Goal: Answer question/provide support: Share knowledge or assist other users

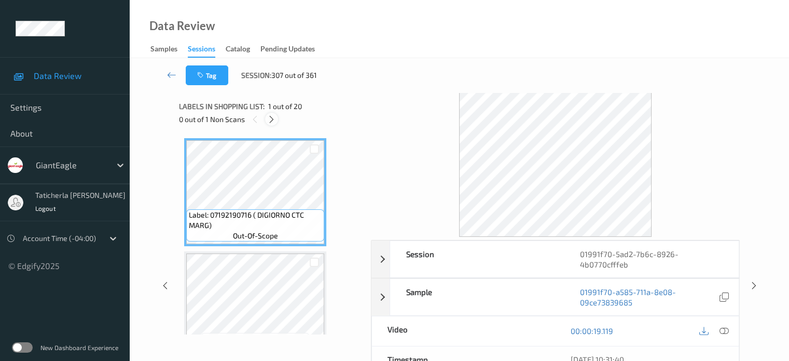
click at [273, 118] on icon at bounding box center [271, 119] width 9 height 9
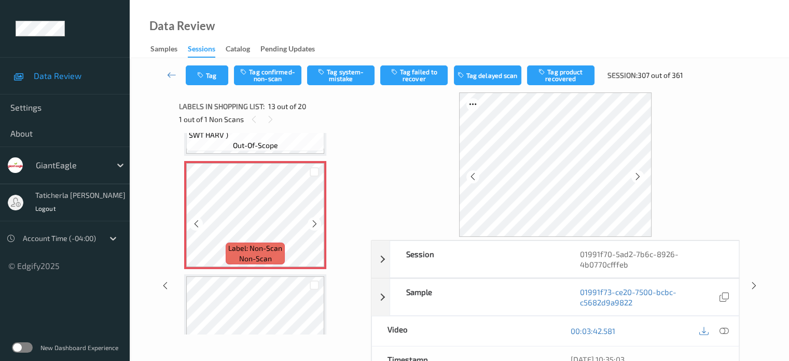
scroll to position [1353, 0]
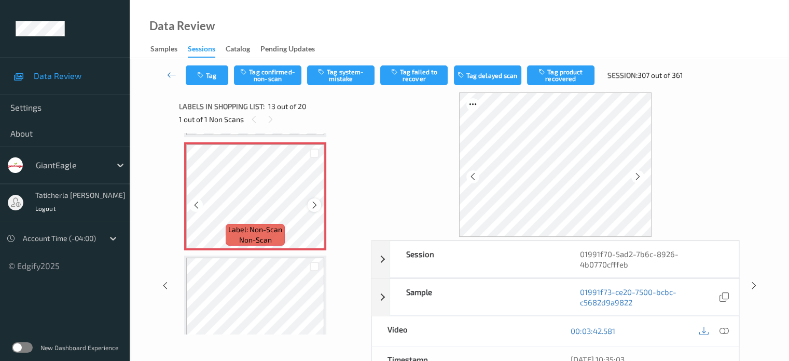
click at [312, 201] on icon at bounding box center [314, 204] width 9 height 9
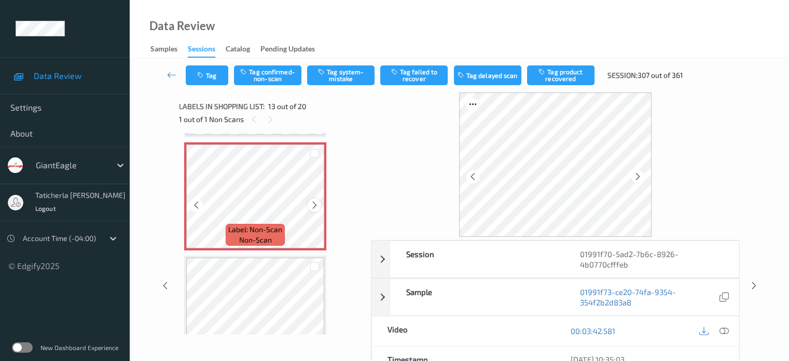
click at [312, 201] on icon at bounding box center [314, 204] width 9 height 9
click at [723, 327] on icon at bounding box center [723, 330] width 9 height 9
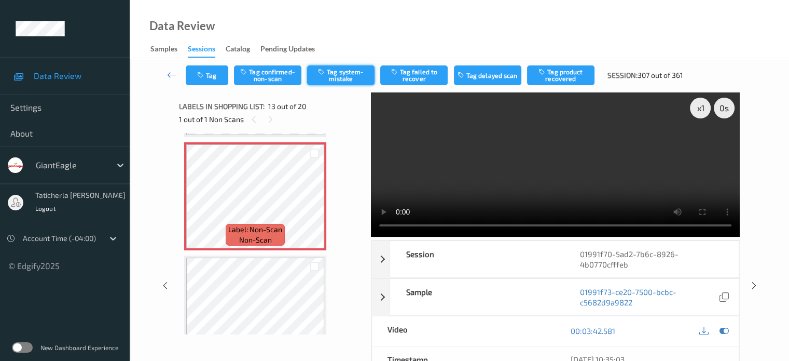
click at [338, 75] on button "Tag system-mistake" at bounding box center [340, 75] width 67 height 20
click at [169, 72] on icon at bounding box center [171, 75] width 9 height 10
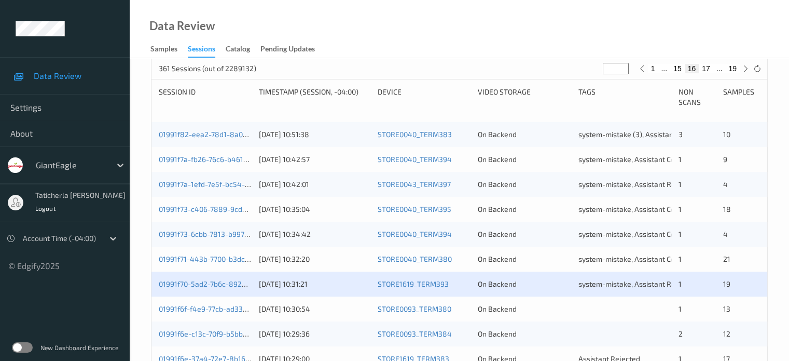
scroll to position [259, 0]
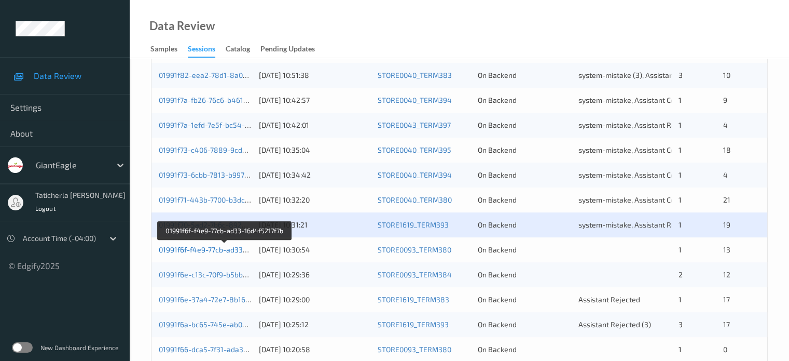
click at [215, 250] on link "01991f6f-f4e9-77cb-ad33-16d4f5217f7b" at bounding box center [224, 249] width 131 height 9
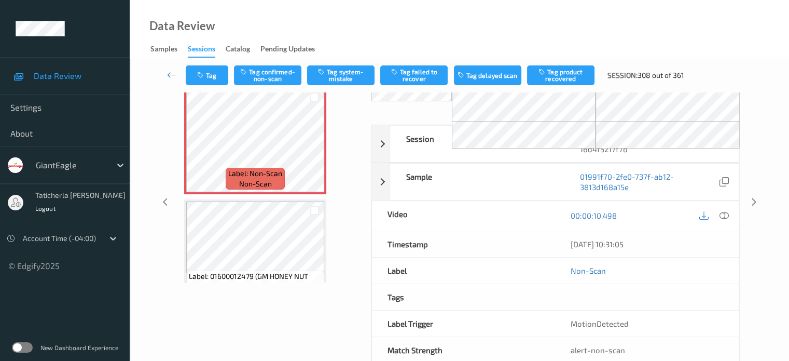
scroll to position [75, 0]
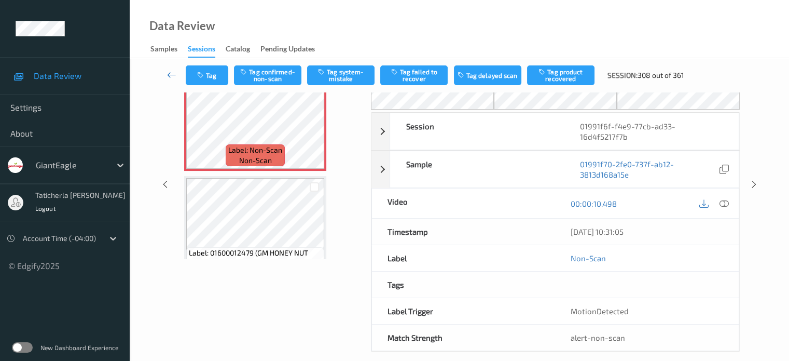
click at [170, 74] on icon at bounding box center [171, 75] width 9 height 10
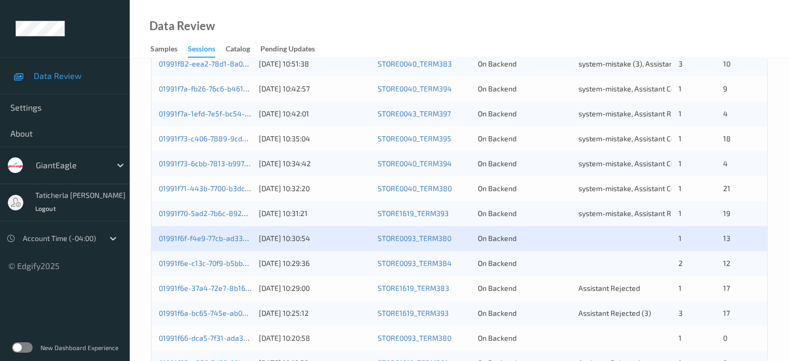
scroll to position [259, 0]
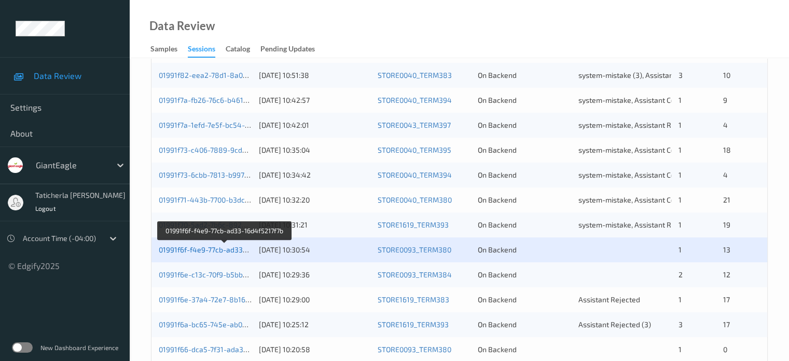
click at [212, 252] on link "01991f6f-f4e9-77cb-ad33-16d4f5217f7b" at bounding box center [224, 249] width 131 height 9
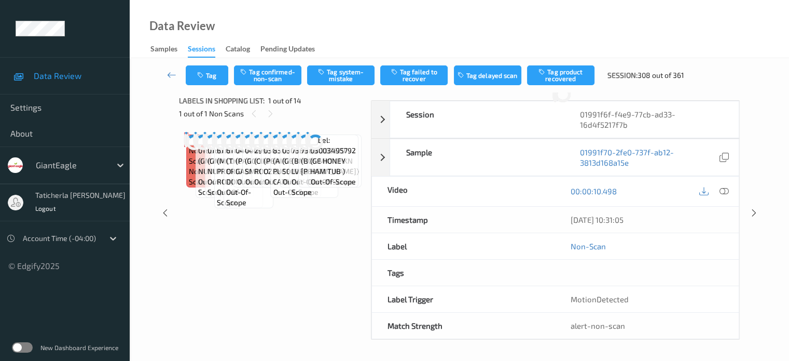
scroll to position [75, 0]
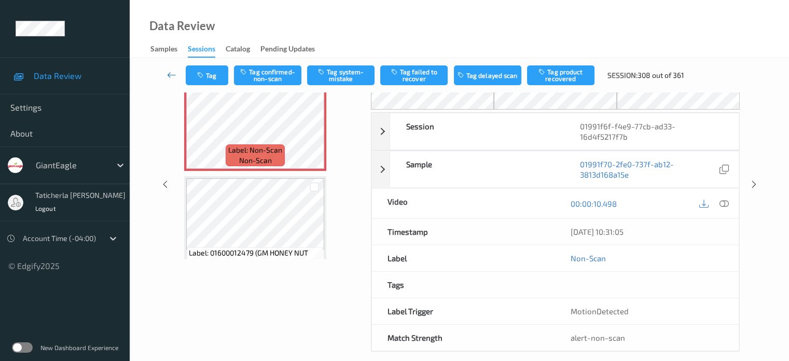
click at [168, 76] on icon at bounding box center [171, 75] width 9 height 10
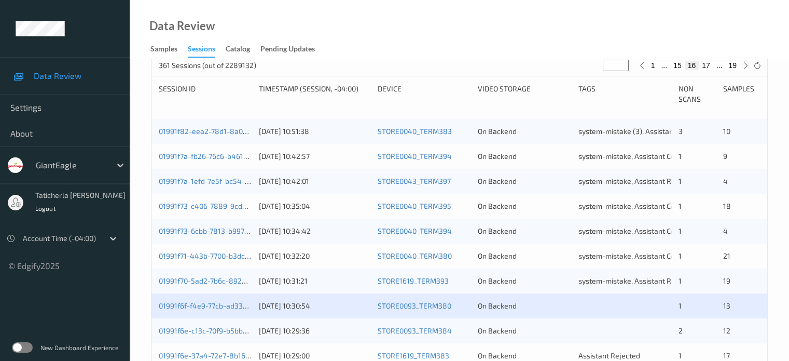
scroll to position [259, 0]
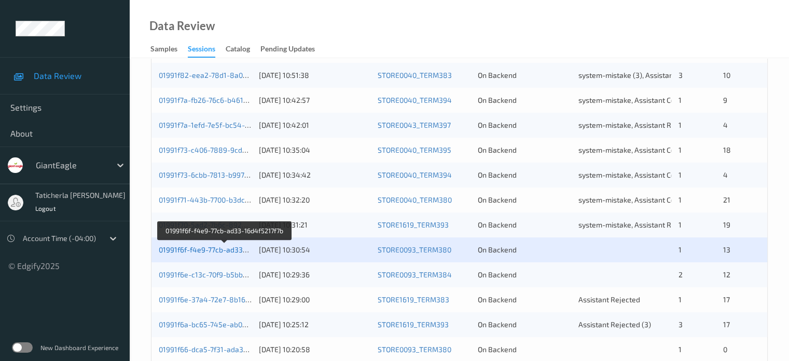
click at [196, 250] on link "01991f6f-f4e9-77cb-ad33-16d4f5217f7b" at bounding box center [224, 249] width 131 height 9
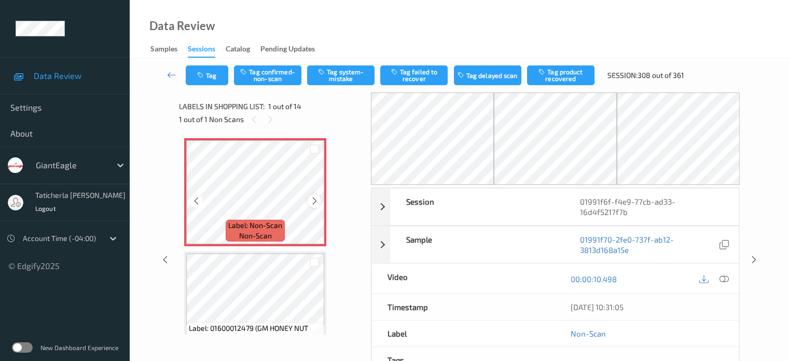
click at [312, 200] on icon at bounding box center [314, 200] width 9 height 9
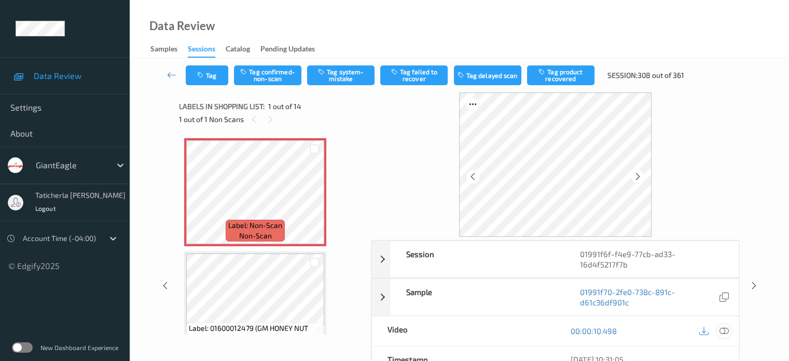
click at [723, 326] on icon at bounding box center [723, 330] width 9 height 9
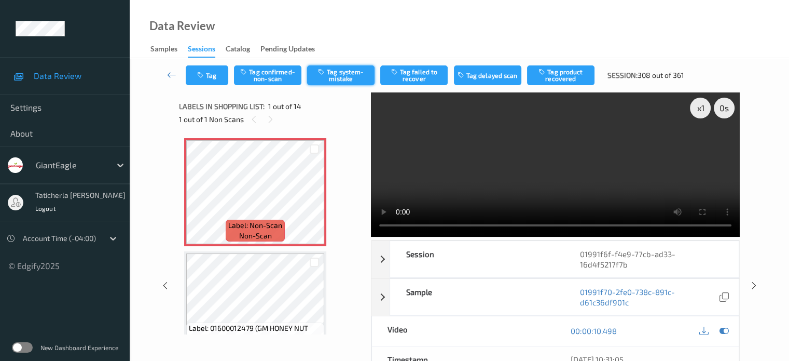
click at [337, 73] on button "Tag system-mistake" at bounding box center [340, 75] width 67 height 20
click at [216, 75] on button "Tag" at bounding box center [207, 75] width 43 height 20
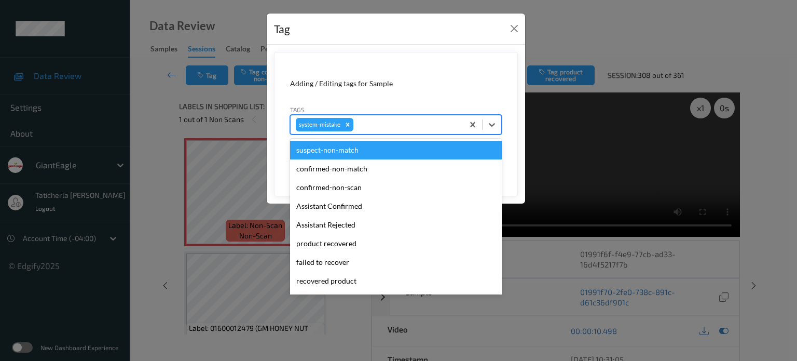
click at [377, 122] on div at bounding box center [406, 124] width 103 height 12
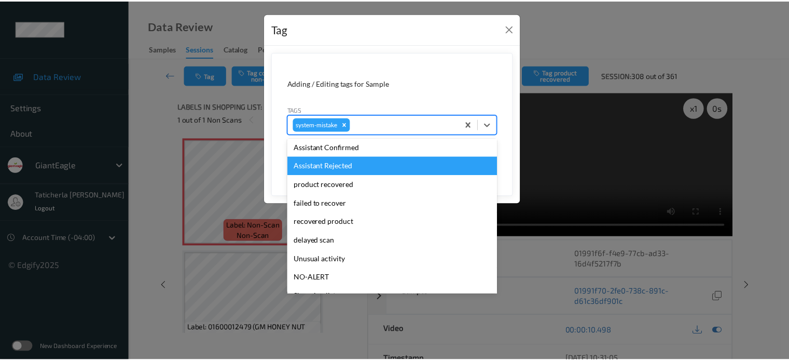
scroll to position [104, 0]
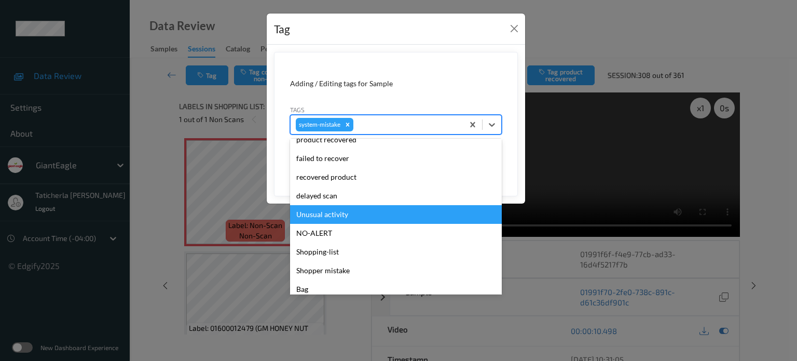
click at [347, 214] on div "Unusual activity" at bounding box center [396, 214] width 212 height 19
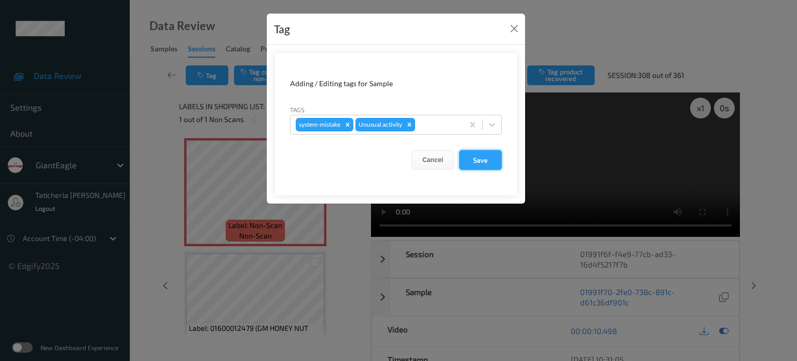
click at [477, 163] on button "Save" at bounding box center [480, 160] width 43 height 20
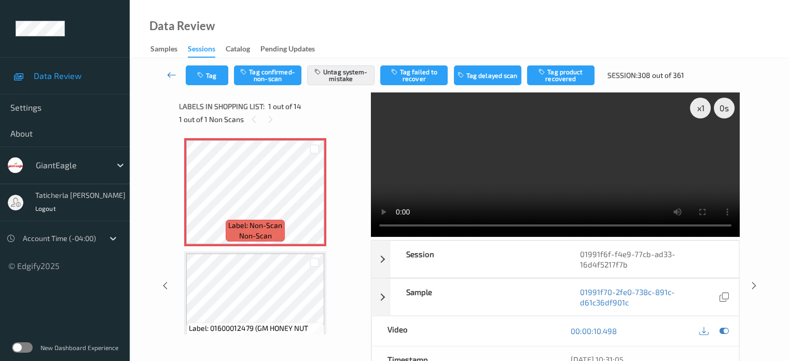
click at [173, 75] on icon at bounding box center [171, 75] width 9 height 10
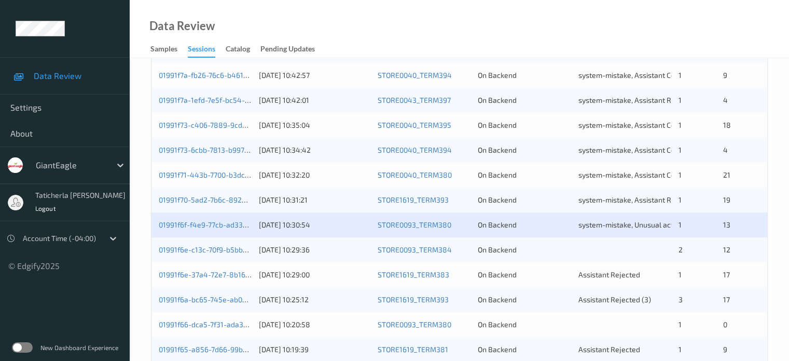
scroll to position [363, 0]
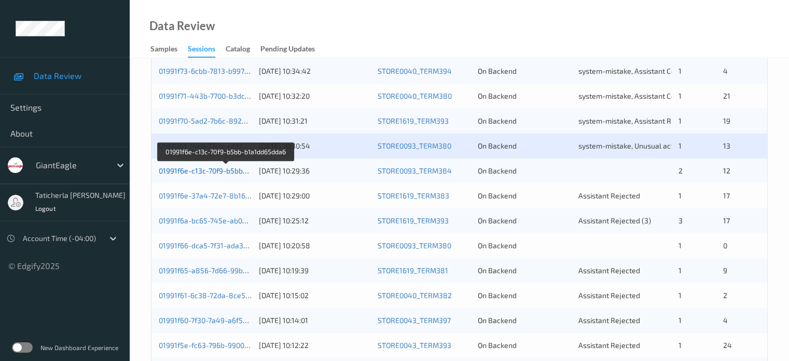
click at [218, 169] on link "01991f6e-c13c-70f9-b5bb-b1a1dd65dda6" at bounding box center [226, 170] width 135 height 9
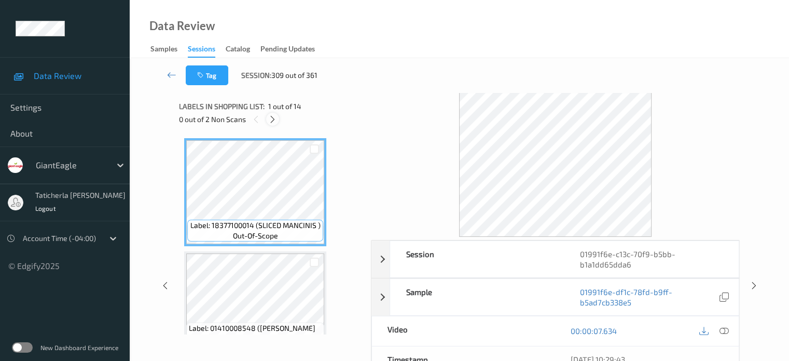
click at [271, 120] on icon at bounding box center [272, 119] width 9 height 9
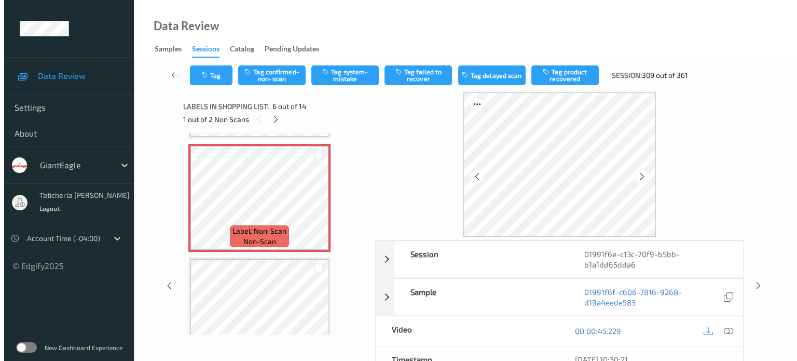
scroll to position [561, 0]
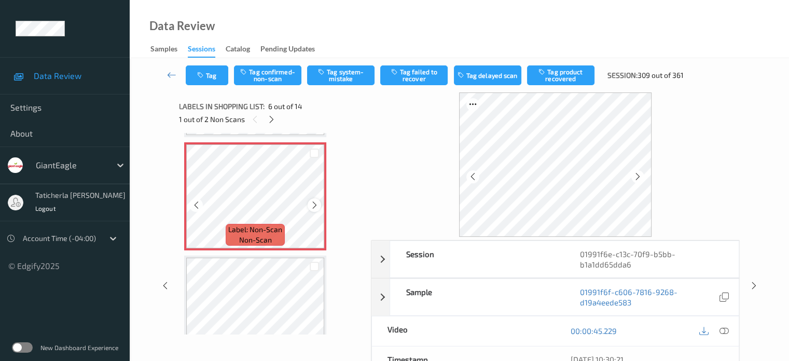
click at [312, 204] on icon at bounding box center [314, 204] width 9 height 9
click at [723, 329] on icon at bounding box center [723, 330] width 9 height 9
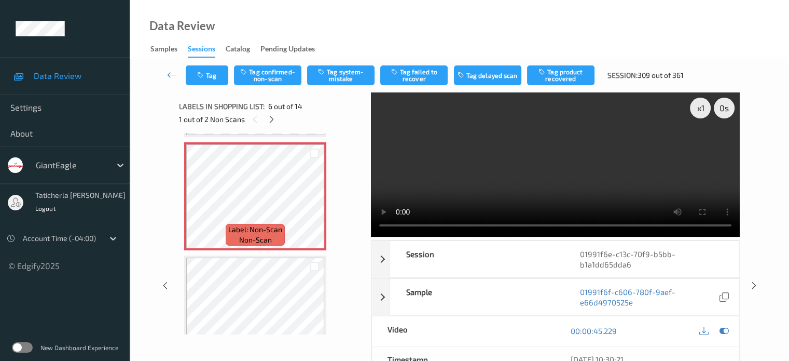
click at [701, 143] on video at bounding box center [555, 164] width 369 height 144
click at [330, 72] on button "Tag system-mistake" at bounding box center [340, 75] width 67 height 20
click at [213, 77] on button "Tag" at bounding box center [207, 75] width 43 height 20
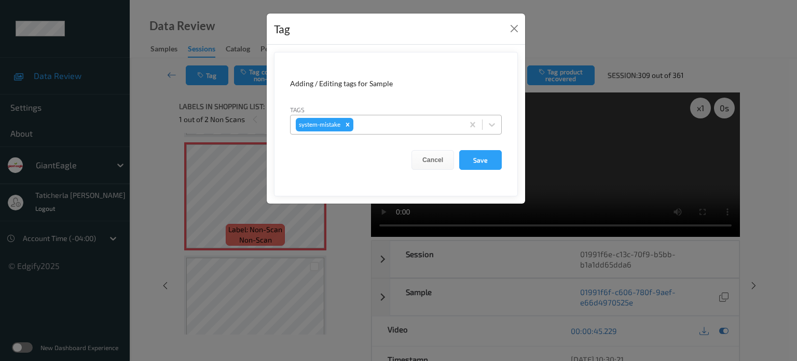
click at [389, 121] on div at bounding box center [406, 124] width 103 height 12
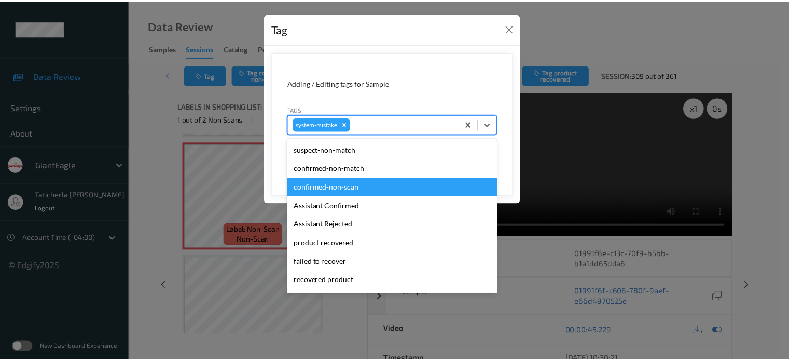
scroll to position [110, 0]
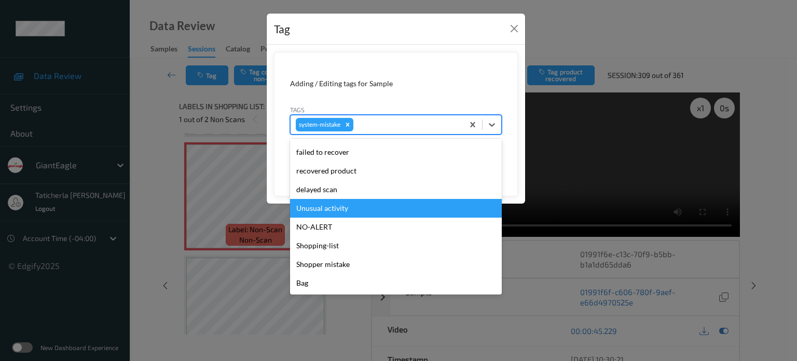
click at [355, 212] on div "Unusual activity" at bounding box center [396, 208] width 212 height 19
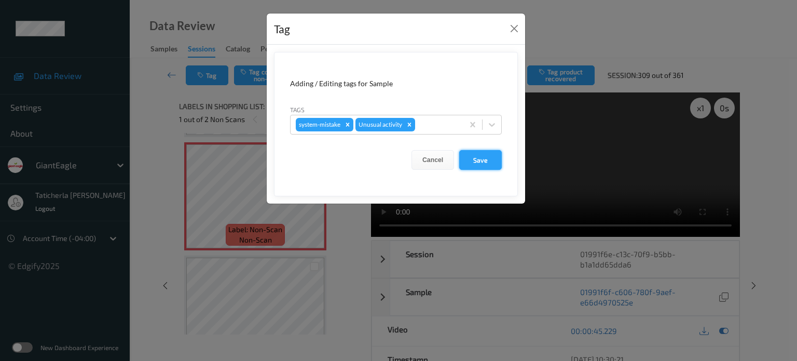
click at [482, 164] on button "Save" at bounding box center [480, 160] width 43 height 20
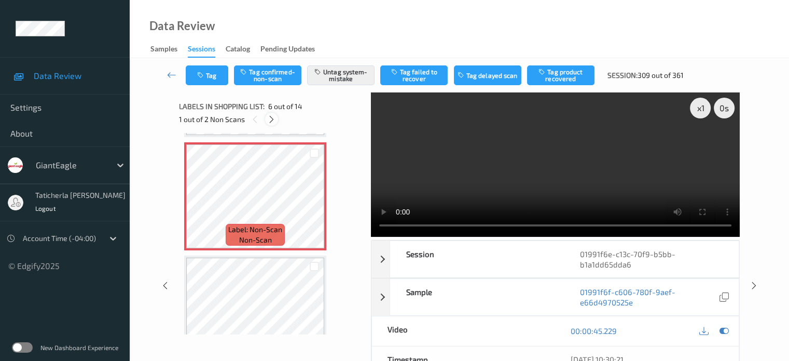
click at [270, 120] on icon at bounding box center [271, 119] width 9 height 9
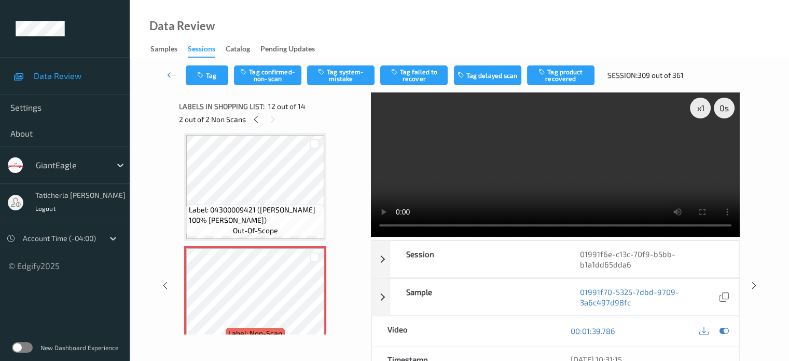
scroll to position [1240, 0]
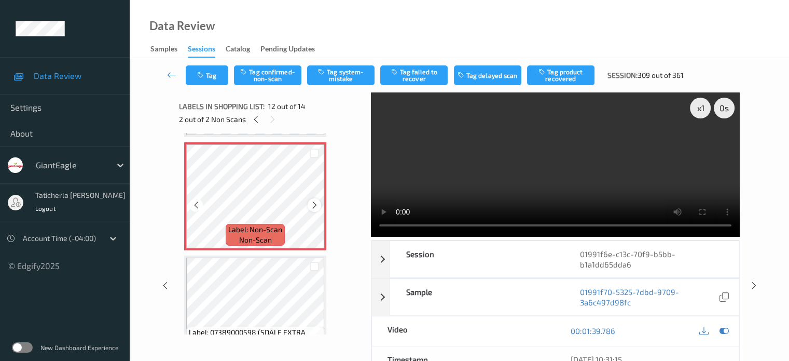
click at [314, 205] on icon at bounding box center [314, 204] width 9 height 9
click at [259, 71] on button "Tag confirmed-non-scan" at bounding box center [267, 75] width 67 height 20
click at [565, 68] on button "Tag product recovered" at bounding box center [560, 75] width 67 height 20
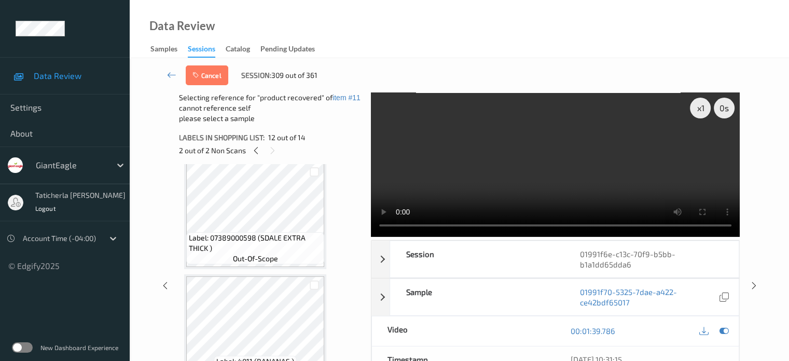
scroll to position [1387, 0]
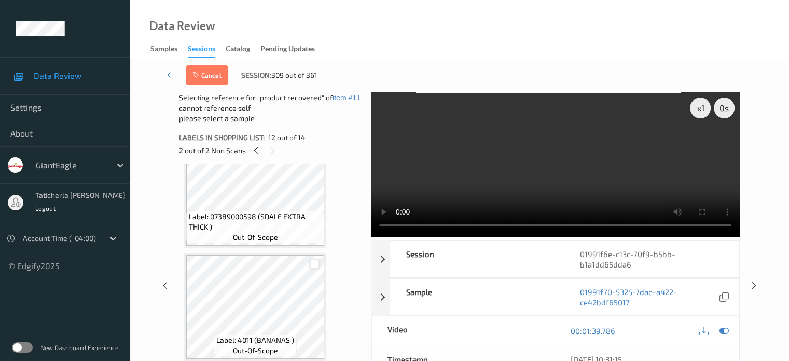
click at [314, 262] on div at bounding box center [315, 264] width 10 height 10
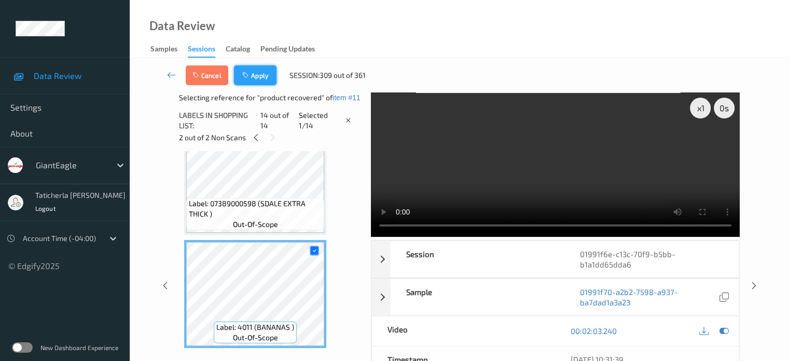
click at [260, 68] on button "Apply" at bounding box center [255, 75] width 43 height 20
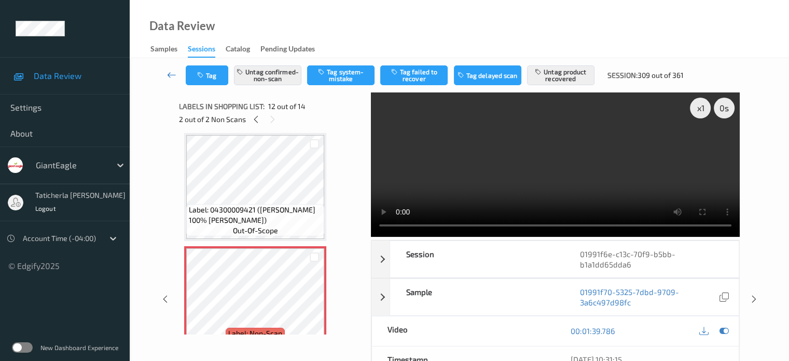
click at [166, 70] on link at bounding box center [171, 75] width 27 height 20
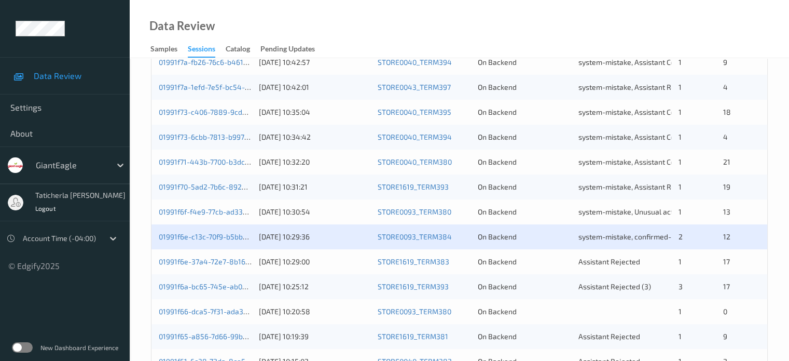
scroll to position [363, 0]
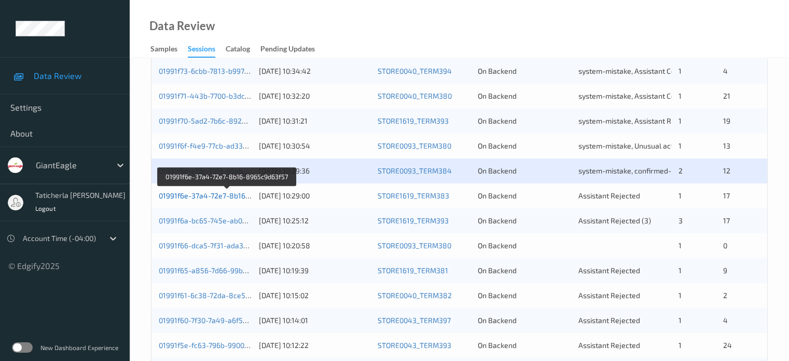
click at [226, 196] on link "01991f6e-37a4-72e7-8b16-8965c9d63f57" at bounding box center [227, 195] width 137 height 9
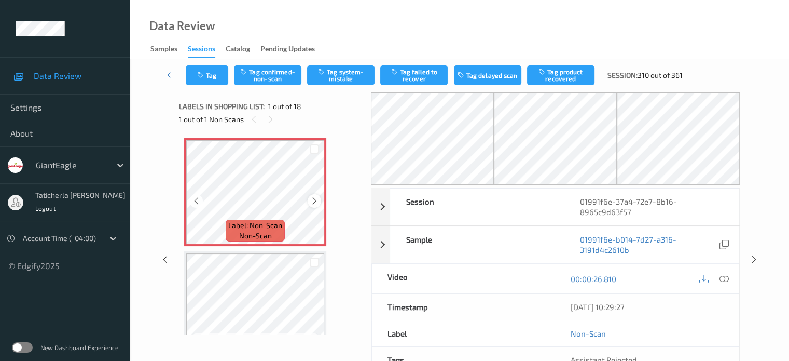
click at [319, 200] on icon at bounding box center [314, 200] width 9 height 9
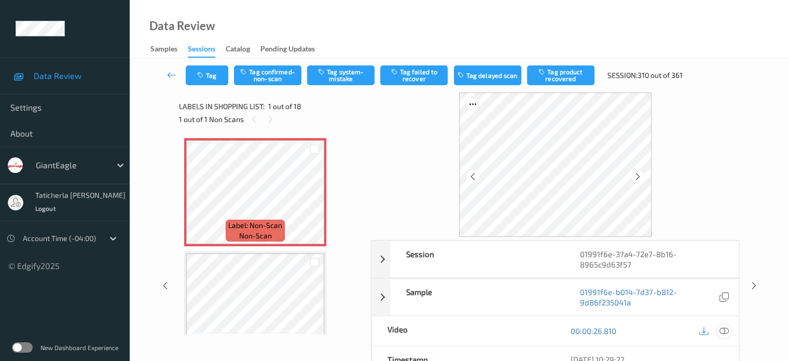
click at [722, 329] on icon at bounding box center [723, 330] width 9 height 9
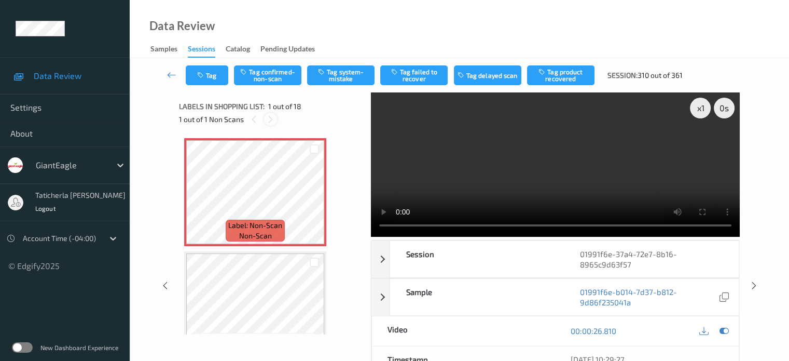
click at [274, 122] on icon at bounding box center [270, 119] width 9 height 9
click at [271, 120] on icon at bounding box center [270, 119] width 9 height 9
click at [310, 202] on icon at bounding box center [314, 200] width 9 height 9
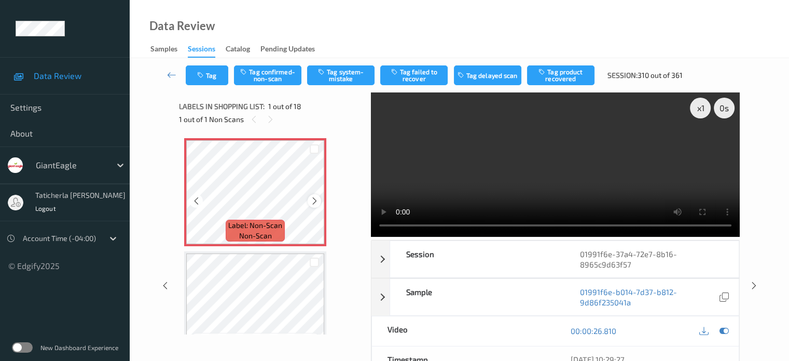
click at [313, 201] on icon at bounding box center [314, 200] width 9 height 9
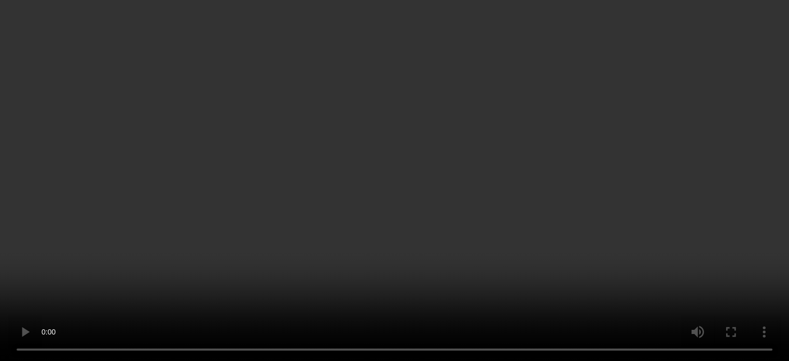
scroll to position [519, 0]
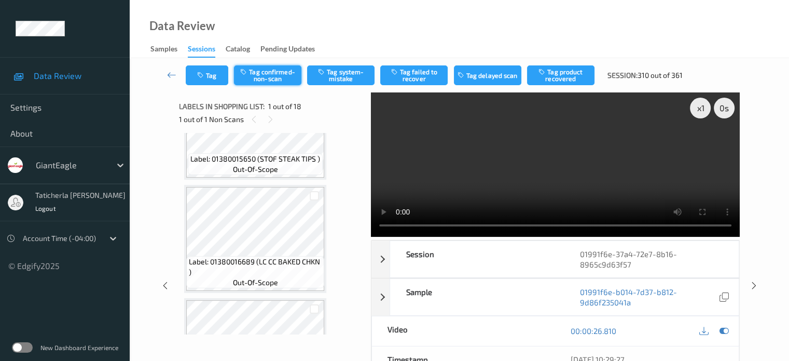
click at [272, 85] on button "Tag confirmed-non-scan" at bounding box center [267, 75] width 67 height 20
click at [575, 80] on button "Tag product recovered" at bounding box center [560, 75] width 67 height 20
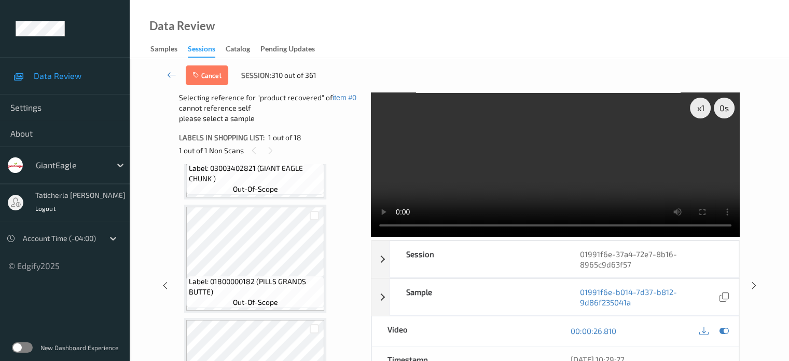
scroll to position [778, 0]
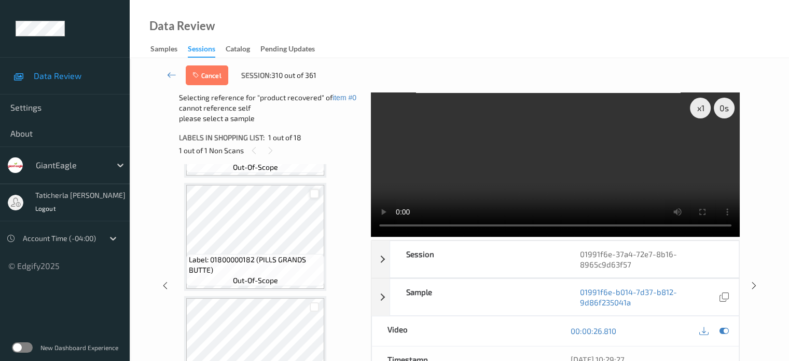
click at [313, 194] on div at bounding box center [315, 194] width 10 height 10
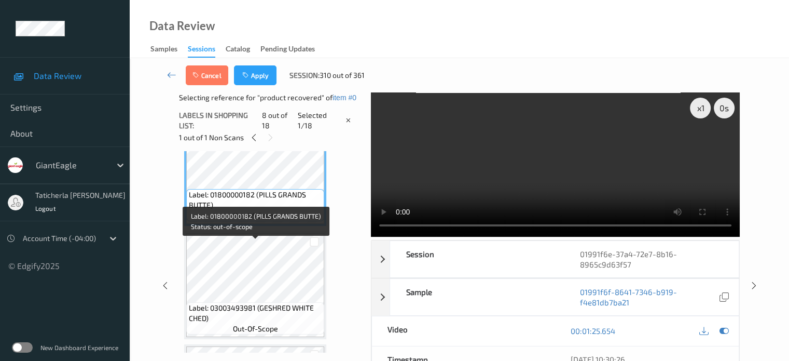
scroll to position [882, 0]
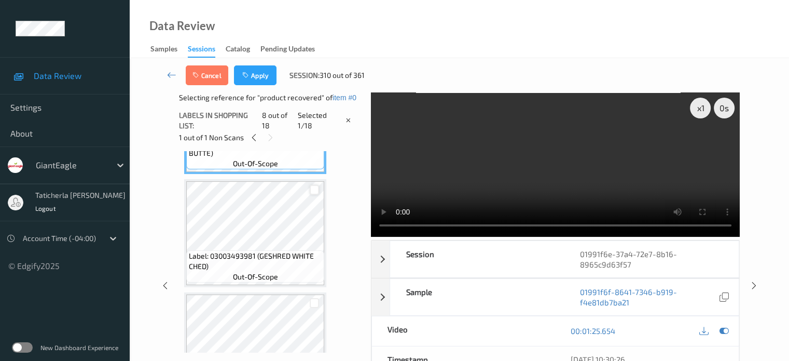
click at [317, 191] on div at bounding box center [315, 190] width 10 height 10
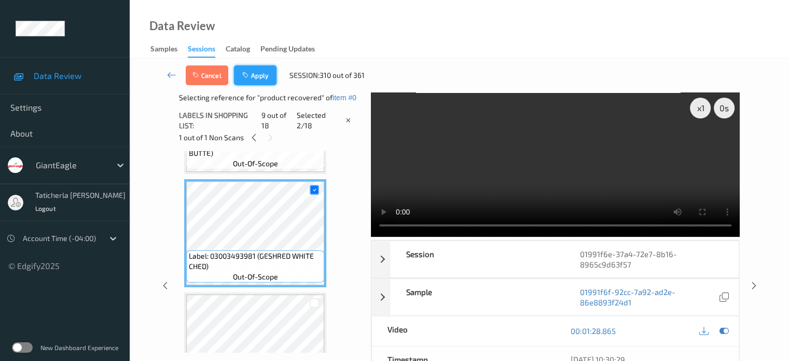
click at [255, 75] on button "Apply" at bounding box center [255, 75] width 43 height 20
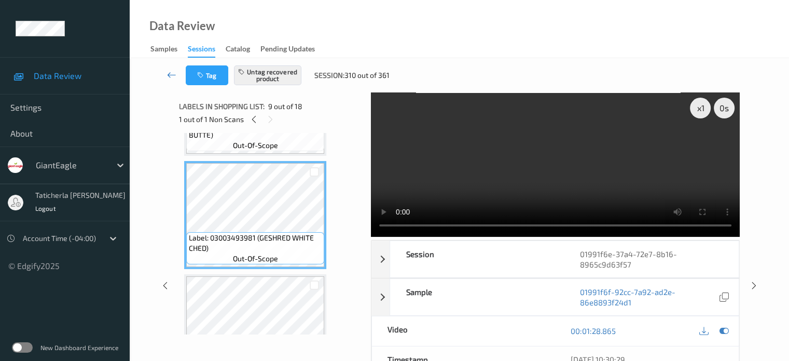
click at [169, 71] on icon at bounding box center [171, 75] width 9 height 10
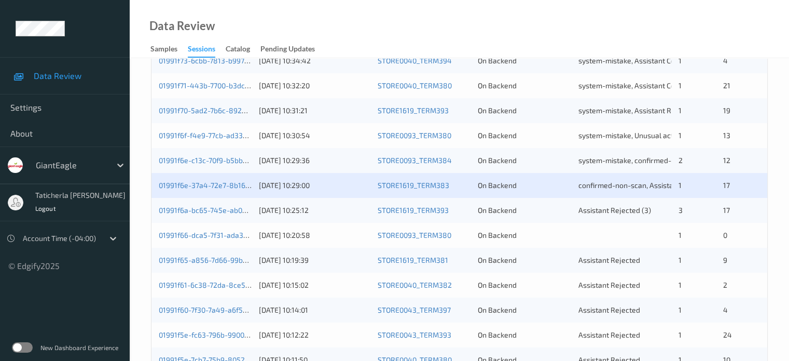
scroll to position [415, 0]
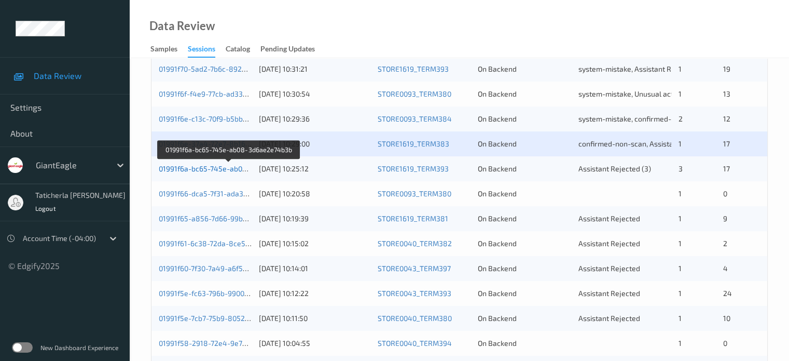
click at [211, 165] on link "01991f6a-bc65-745e-ab08-3d6ae2e74b3b" at bounding box center [229, 168] width 141 height 9
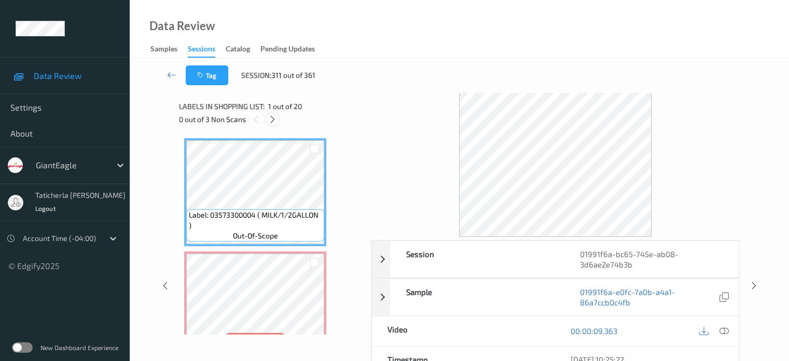
click at [273, 116] on icon at bounding box center [272, 119] width 9 height 9
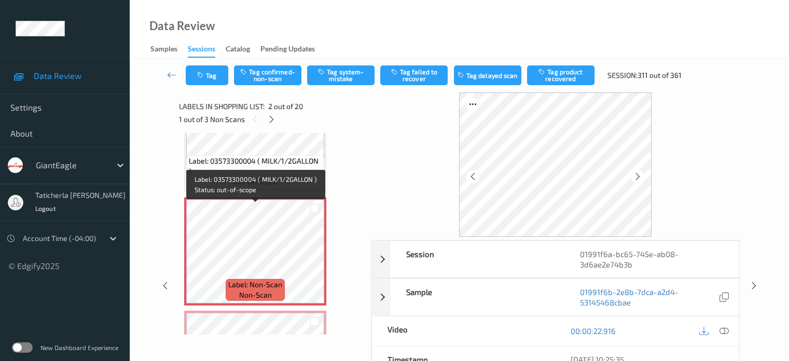
scroll to position [109, 0]
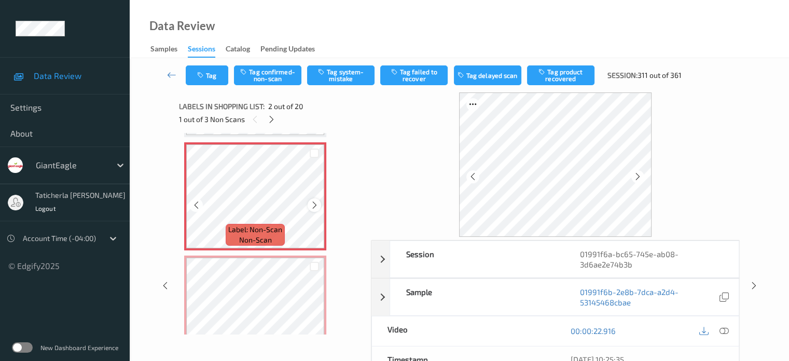
click at [318, 205] on icon at bounding box center [314, 204] width 9 height 9
click at [723, 328] on icon at bounding box center [723, 330] width 9 height 9
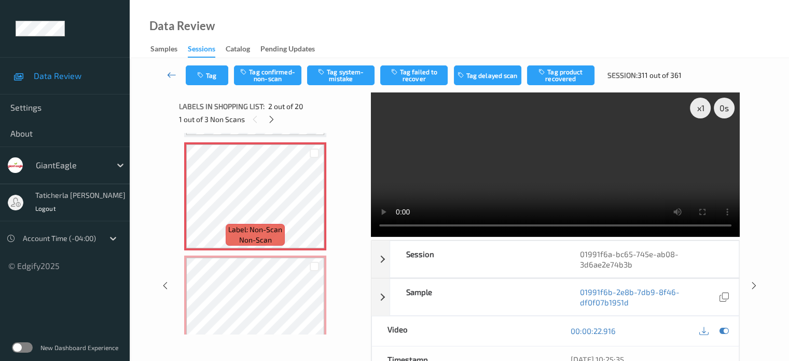
click at [170, 70] on icon at bounding box center [171, 75] width 9 height 10
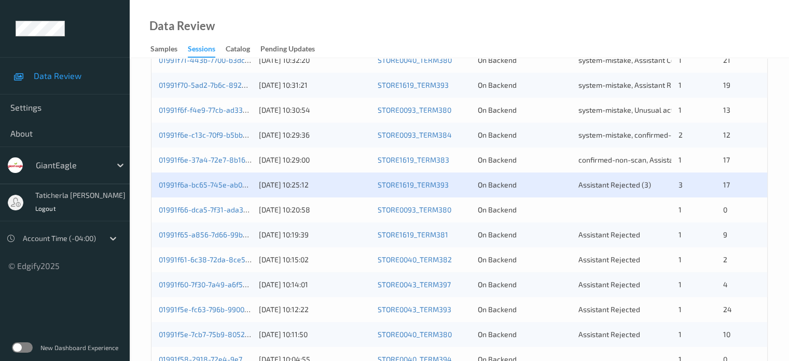
scroll to position [397, 0]
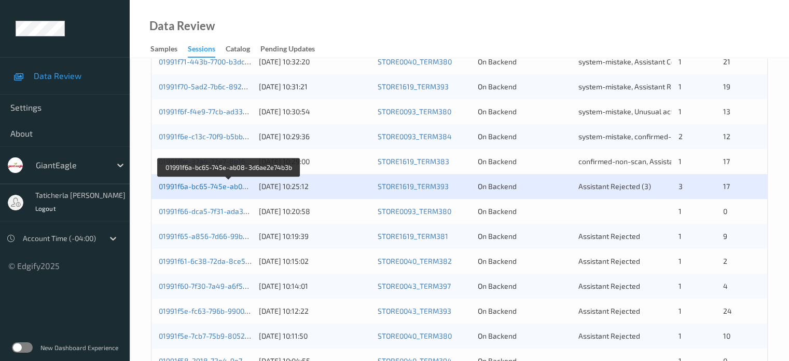
click at [199, 185] on link "01991f6a-bc65-745e-ab08-3d6ae2e74b3b" at bounding box center [229, 186] width 141 height 9
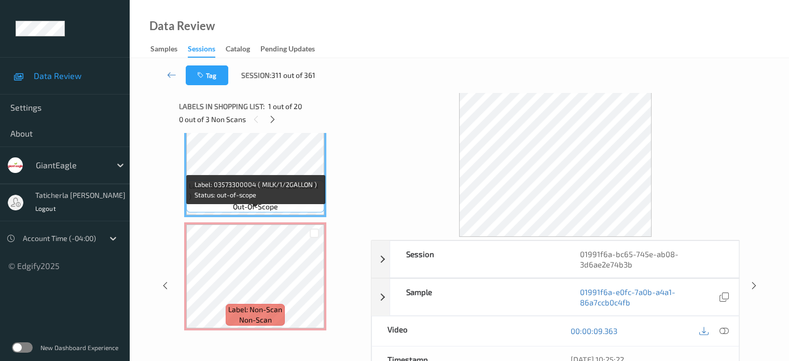
scroll to position [52, 0]
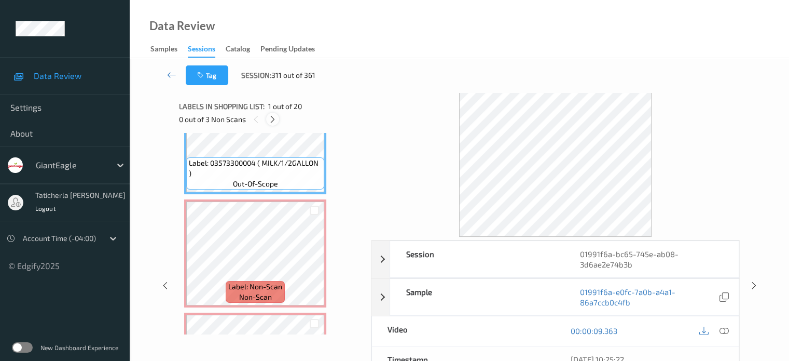
click at [274, 119] on icon at bounding box center [272, 119] width 9 height 9
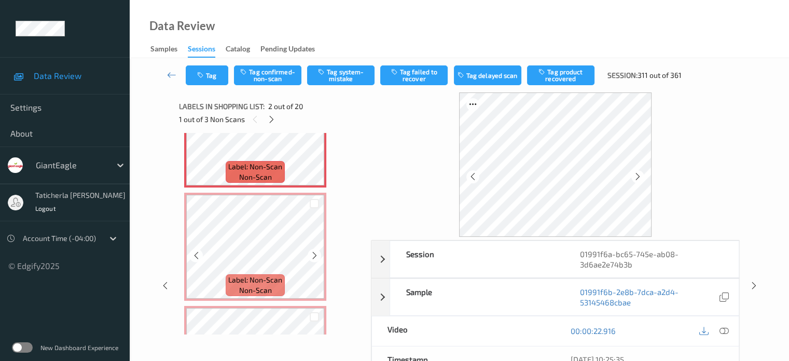
scroll to position [213, 0]
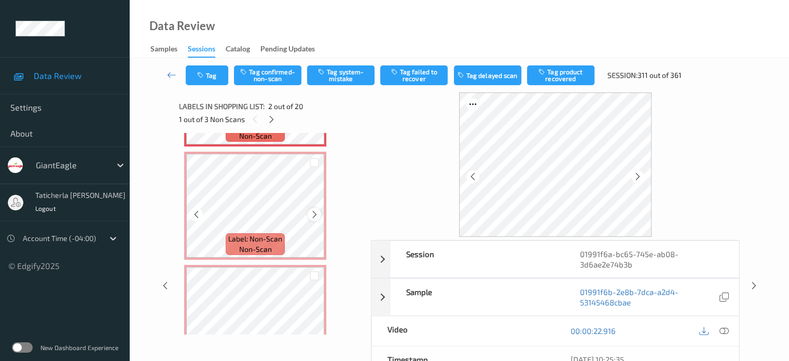
click at [317, 213] on icon at bounding box center [314, 214] width 9 height 9
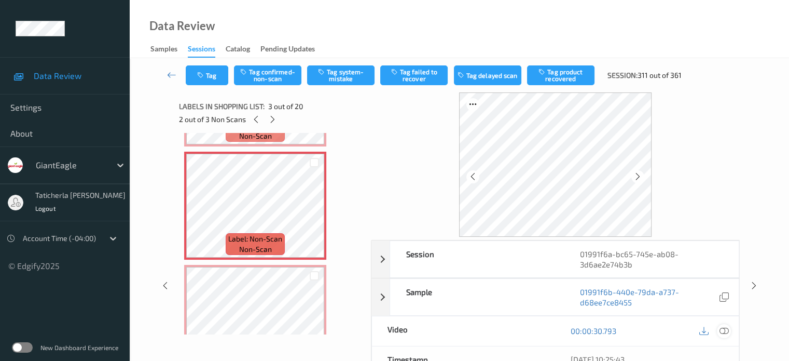
click at [722, 328] on icon at bounding box center [723, 330] width 9 height 9
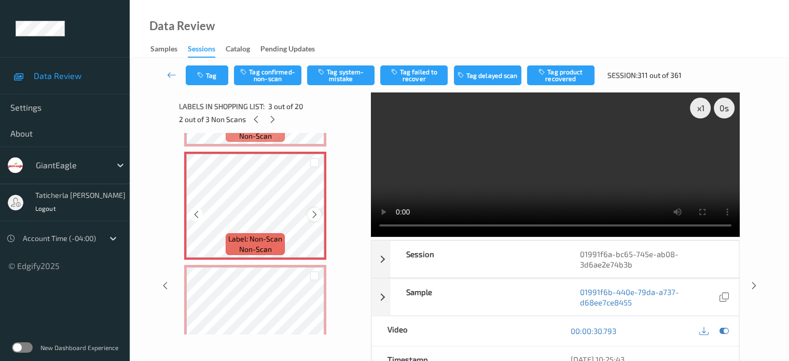
click at [310, 215] on icon at bounding box center [314, 214] width 9 height 9
click at [311, 215] on icon at bounding box center [314, 214] width 9 height 9
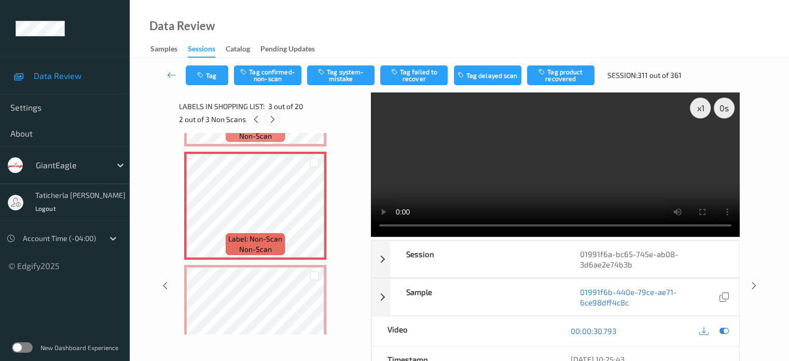
click at [272, 119] on icon at bounding box center [272, 119] width 9 height 9
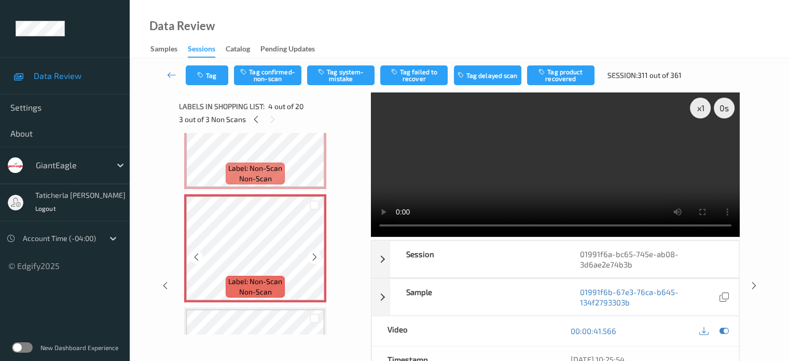
scroll to position [335, 0]
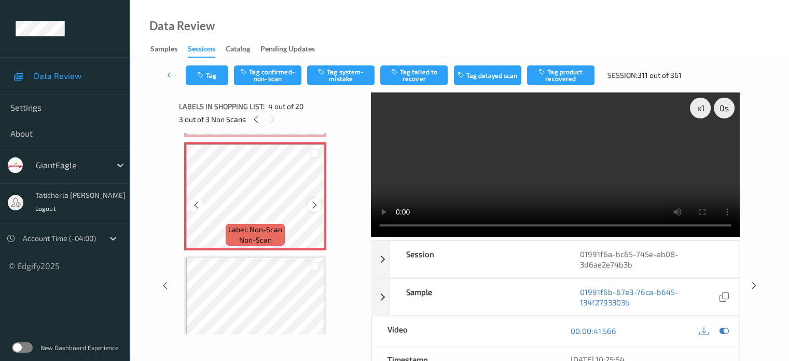
click at [313, 203] on icon at bounding box center [314, 204] width 9 height 9
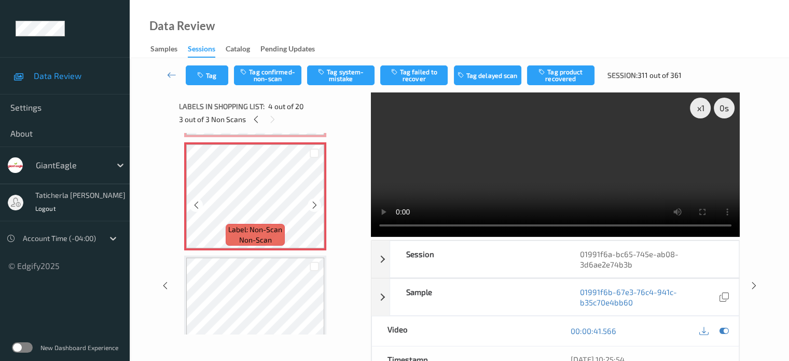
click at [313, 203] on icon at bounding box center [314, 204] width 9 height 9
click at [315, 203] on icon at bounding box center [314, 204] width 9 height 9
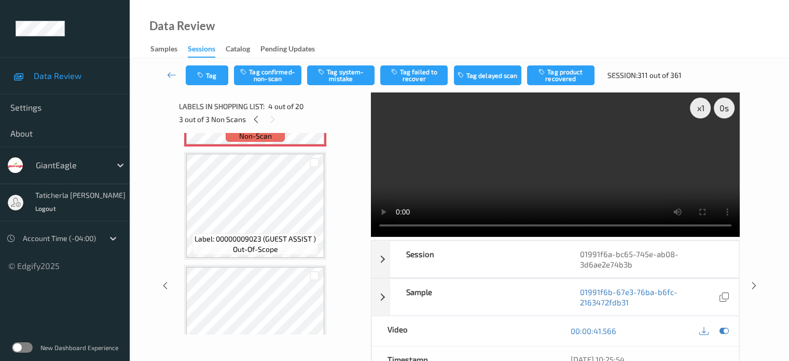
scroll to position [387, 0]
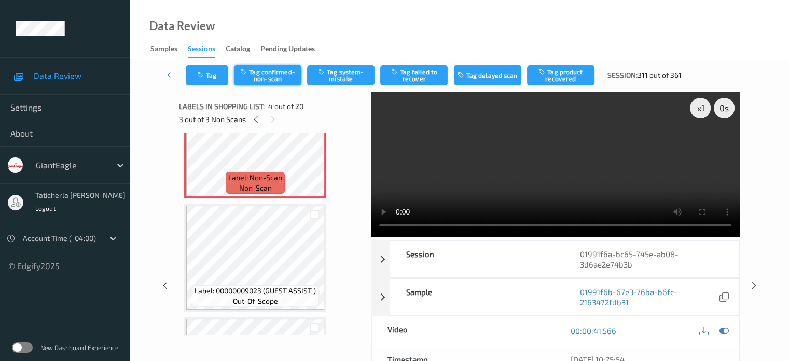
click at [279, 79] on button "Tag confirmed-non-scan" at bounding box center [267, 75] width 67 height 20
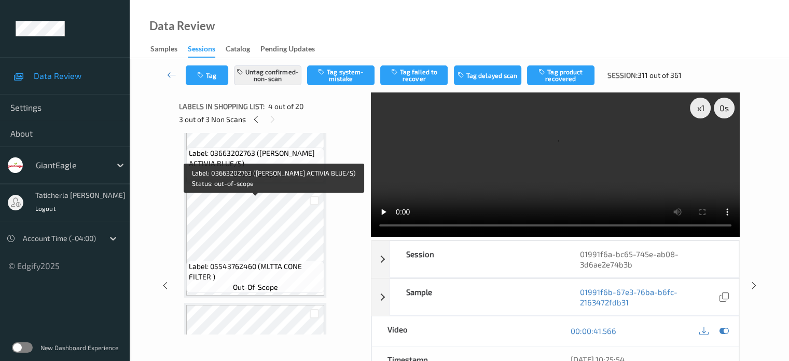
scroll to position [854, 0]
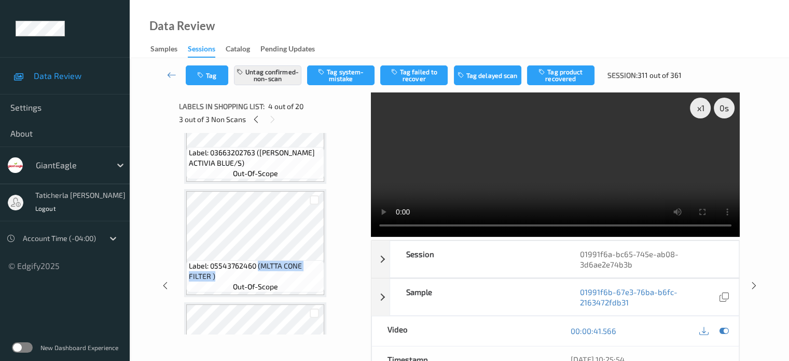
drag, startPoint x: 257, startPoint y: 266, endPoint x: 309, endPoint y: 274, distance: 52.0
click at [309, 274] on span "Label: 05543762460 (MLTTA CONE FILTER )" at bounding box center [255, 270] width 133 height 21
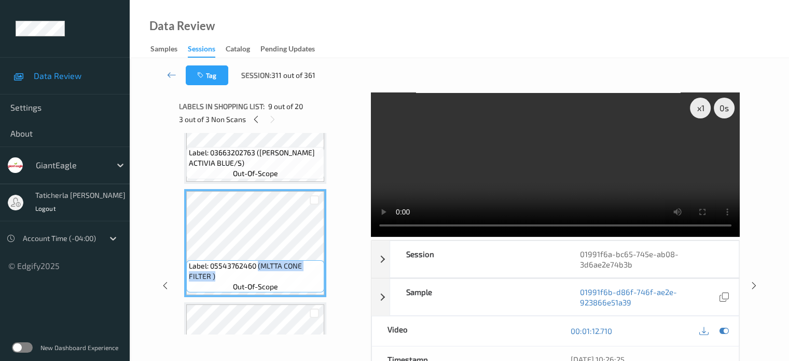
copy span "(MLTTA CONE FILTER )"
click at [313, 200] on div at bounding box center [315, 200] width 10 height 10
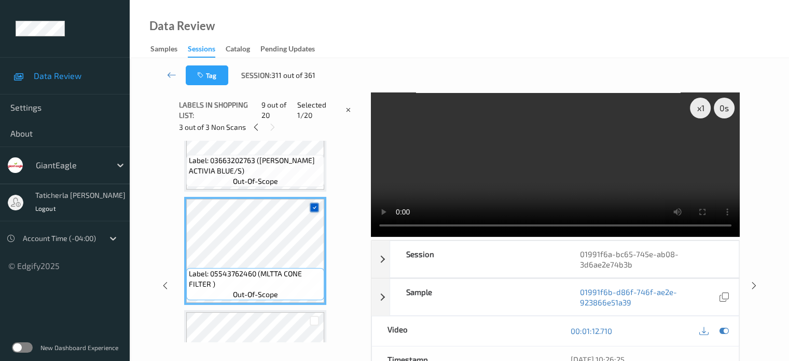
click at [317, 208] on icon at bounding box center [314, 207] width 7 height 7
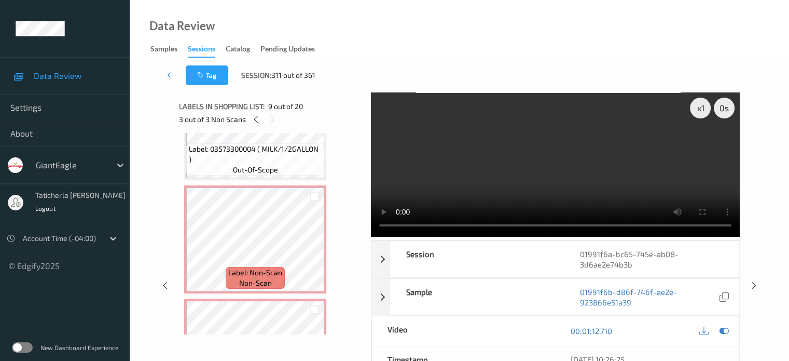
scroll to position [0, 0]
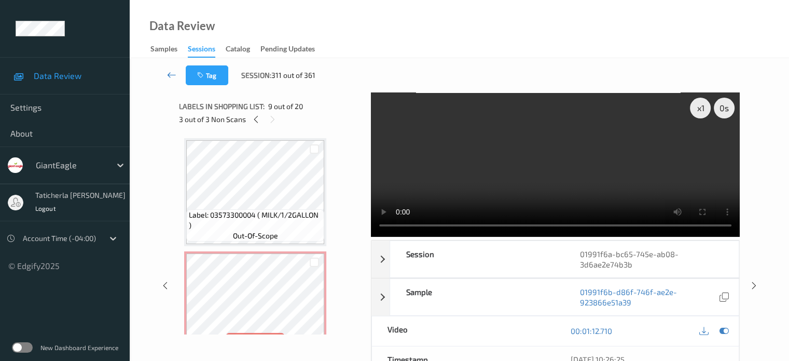
click at [171, 74] on icon at bounding box center [171, 75] width 9 height 10
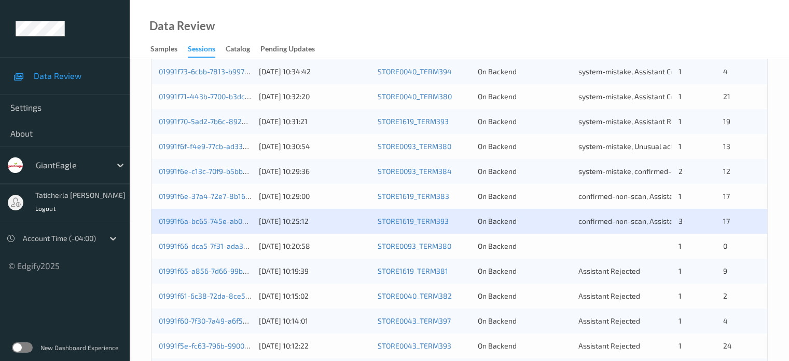
scroll to position [363, 0]
click at [225, 223] on link "01991f6a-bc65-745e-ab08-3d6ae2e74b3b" at bounding box center [229, 220] width 141 height 9
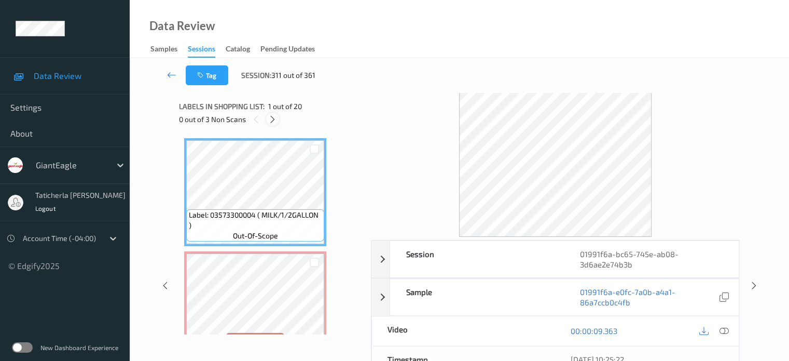
click at [270, 118] on icon at bounding box center [272, 119] width 9 height 9
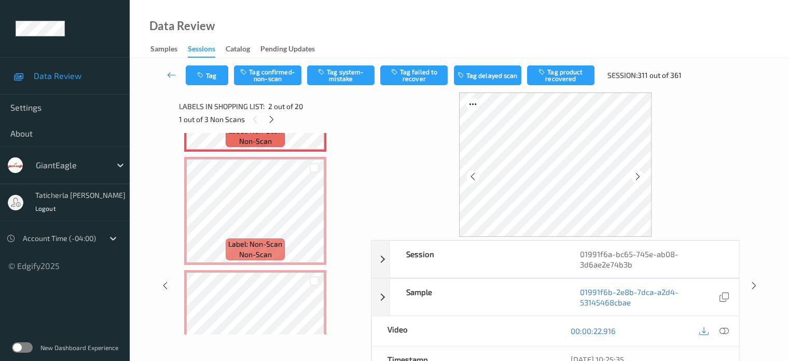
scroll to position [265, 0]
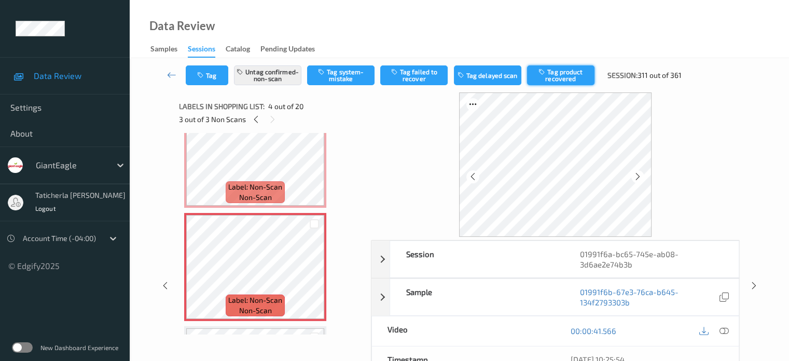
click at [557, 84] on button "Tag product recovered" at bounding box center [560, 75] width 67 height 20
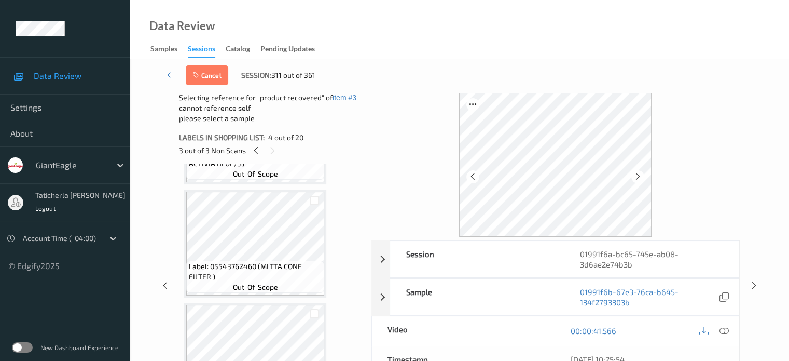
scroll to position [887, 0]
click at [316, 196] on div at bounding box center [315, 198] width 10 height 10
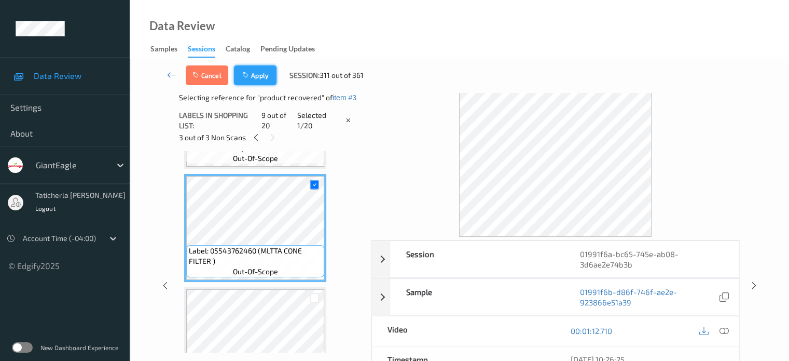
click at [265, 73] on button "Apply" at bounding box center [255, 75] width 43 height 20
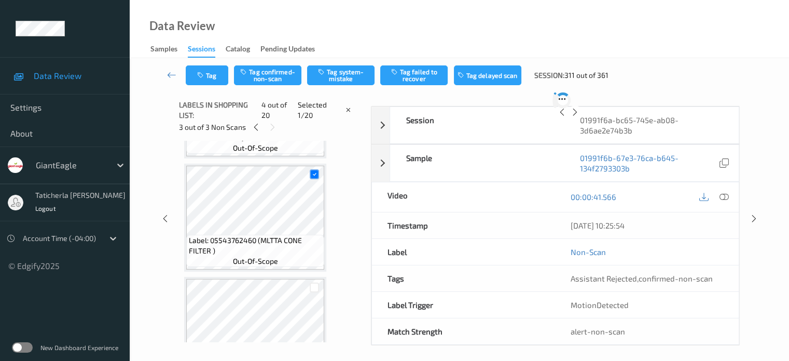
scroll to position [231, 0]
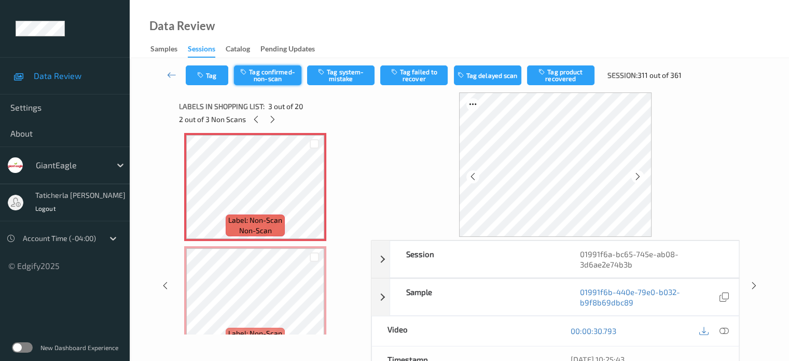
click at [278, 80] on button "Tag confirmed-non-scan" at bounding box center [267, 75] width 67 height 20
click at [574, 76] on button "Tag product recovered" at bounding box center [560, 75] width 67 height 20
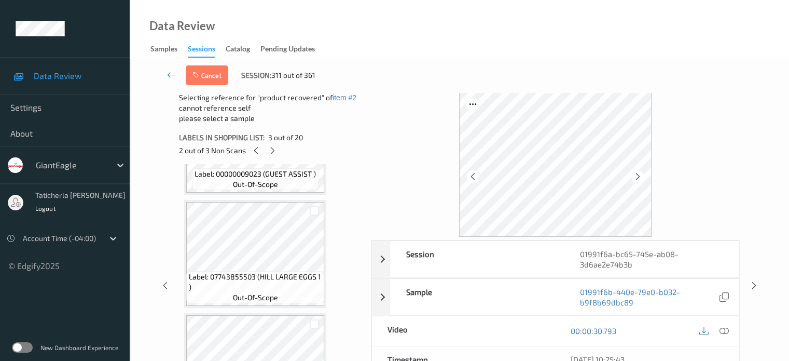
scroll to position [646, 0]
click at [315, 210] on div at bounding box center [315, 213] width 10 height 10
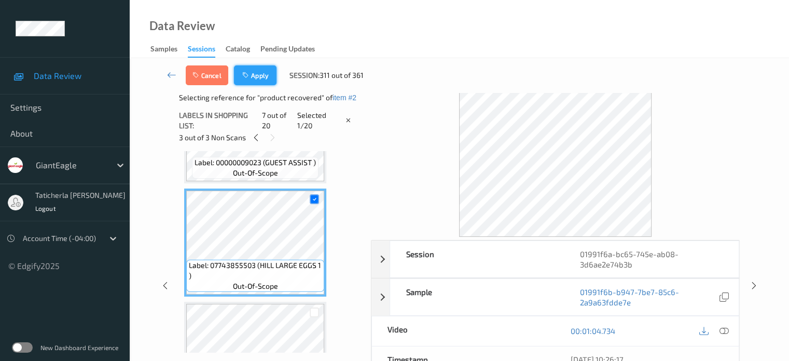
click at [259, 71] on button "Apply" at bounding box center [255, 75] width 43 height 20
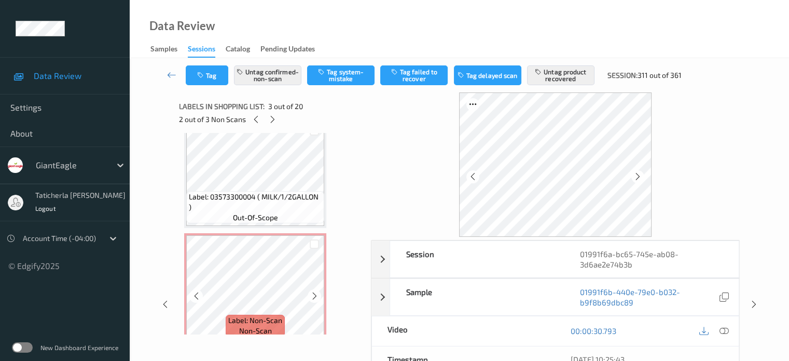
scroll to position [0, 0]
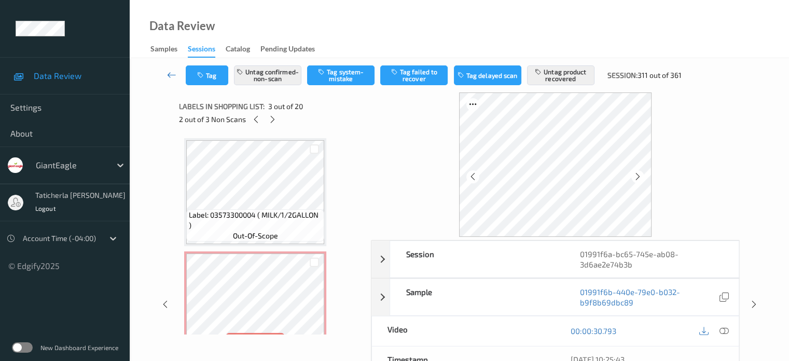
click at [171, 71] on icon at bounding box center [171, 75] width 9 height 10
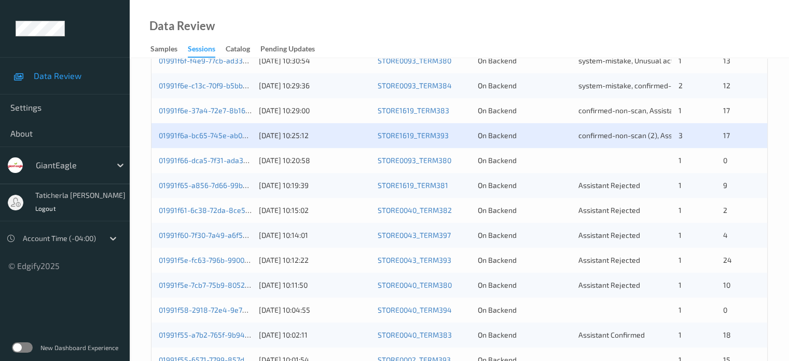
scroll to position [467, 0]
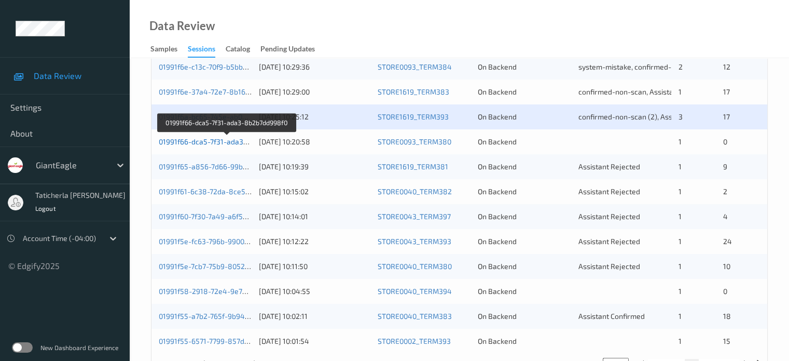
click at [218, 143] on link "01991f66-dca5-7f31-ada3-8b2b7dd998f0" at bounding box center [227, 141] width 136 height 9
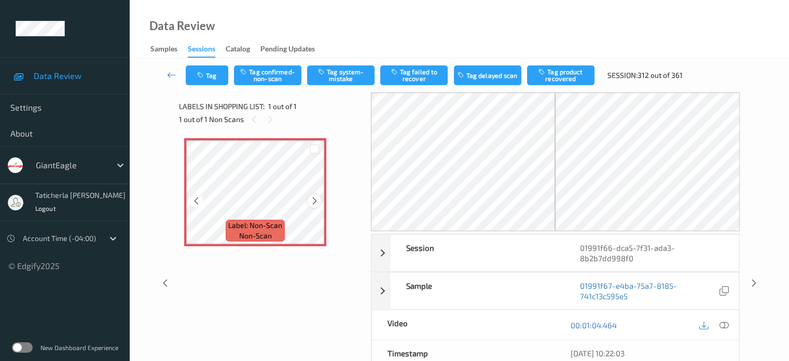
click at [316, 202] on icon at bounding box center [314, 200] width 9 height 9
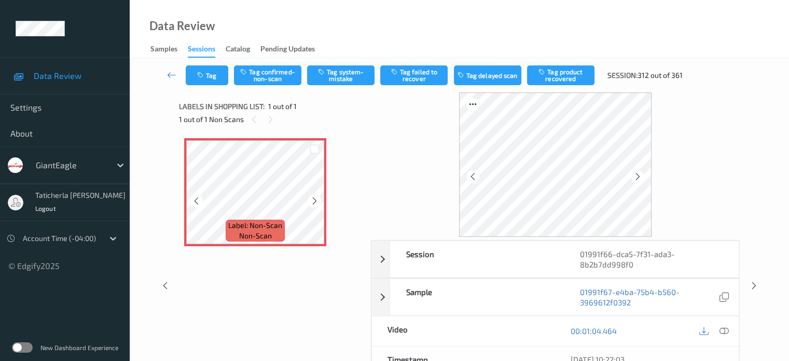
click at [316, 202] on icon at bounding box center [314, 200] width 9 height 9
click at [315, 202] on icon at bounding box center [314, 200] width 9 height 9
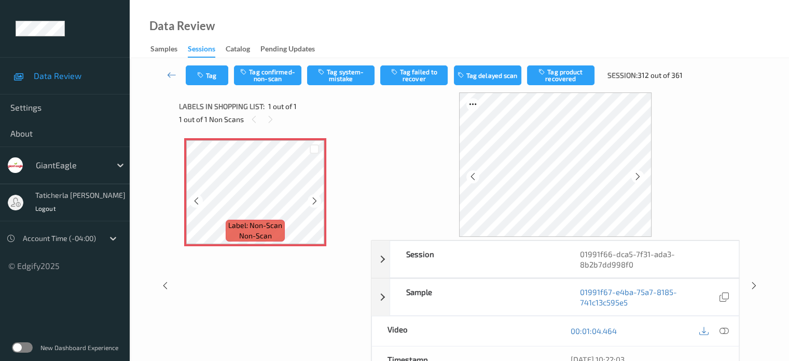
click at [315, 202] on icon at bounding box center [314, 200] width 9 height 9
click at [314, 200] on icon at bounding box center [314, 200] width 9 height 9
click at [314, 199] on icon at bounding box center [314, 200] width 9 height 9
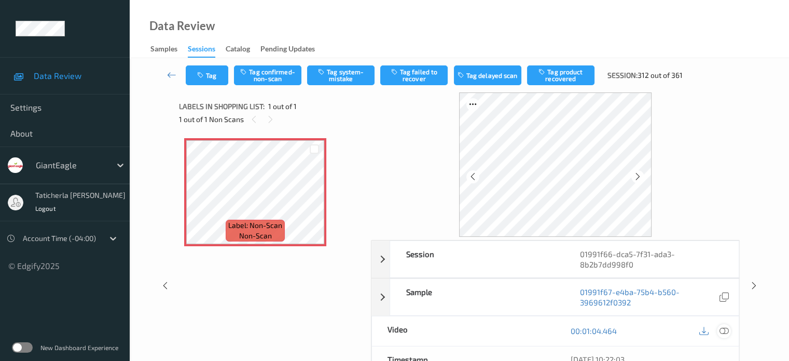
click at [724, 329] on icon at bounding box center [723, 330] width 9 height 9
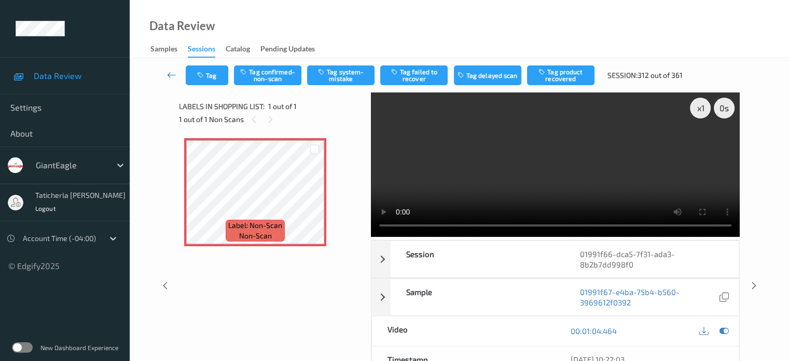
click at [172, 74] on icon at bounding box center [171, 75] width 9 height 10
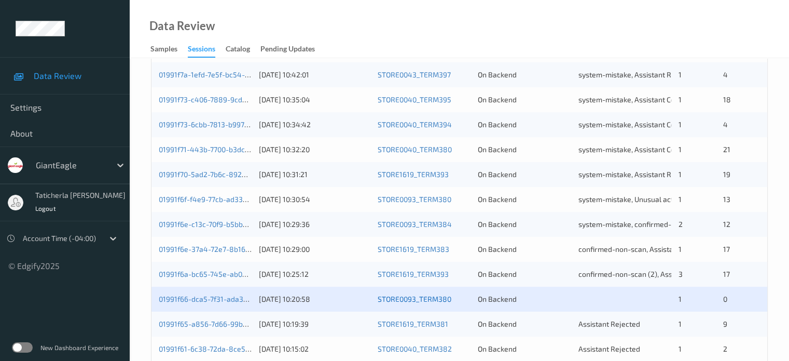
scroll to position [363, 0]
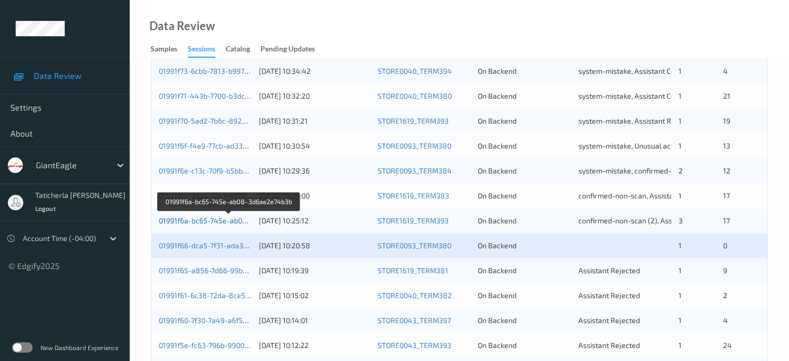
click at [220, 218] on link "01991f6a-bc65-745e-ab08-3d6ae2e74b3b" at bounding box center [229, 220] width 141 height 9
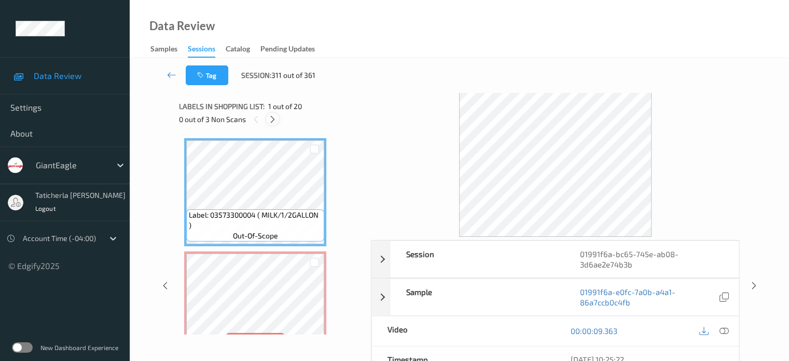
click at [274, 119] on icon at bounding box center [272, 119] width 9 height 9
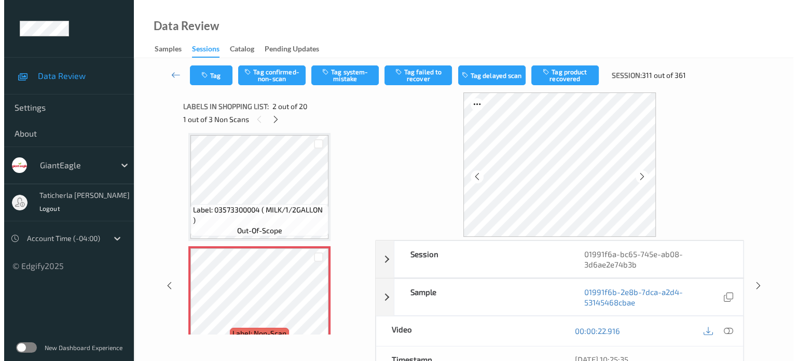
scroll to position [109, 0]
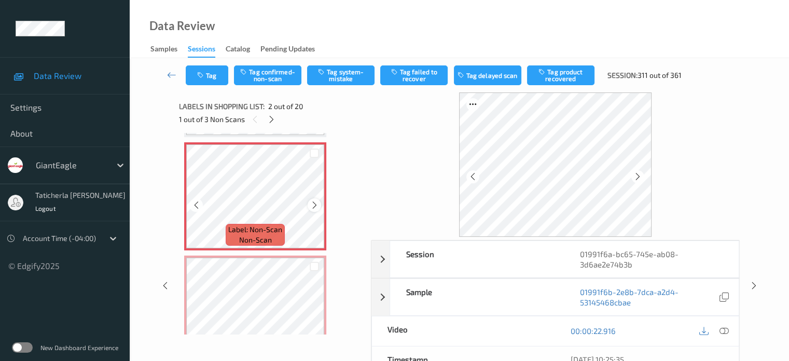
click at [313, 203] on icon at bounding box center [314, 204] width 9 height 9
click at [313, 202] on icon at bounding box center [314, 204] width 9 height 9
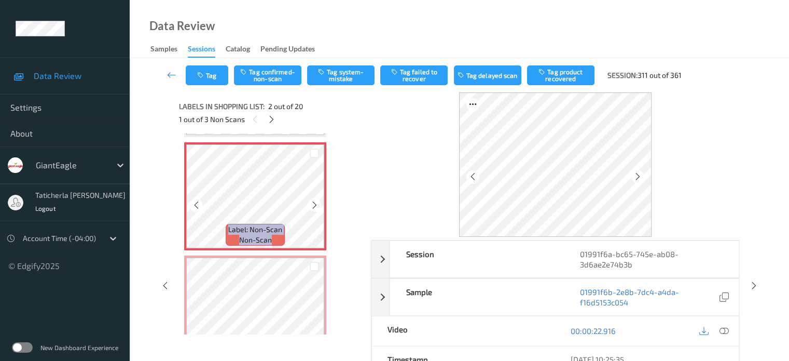
click at [313, 202] on icon at bounding box center [314, 204] width 9 height 9
click at [314, 205] on icon at bounding box center [314, 204] width 9 height 9
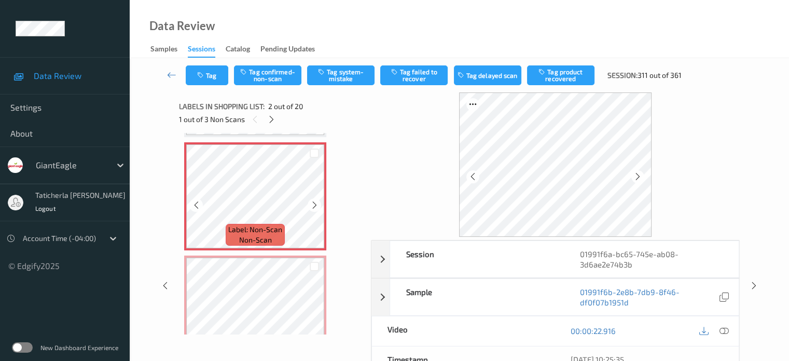
click at [314, 205] on icon at bounding box center [314, 204] width 9 height 9
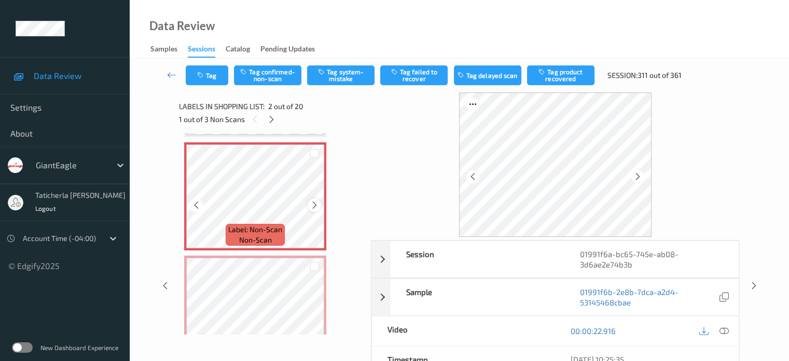
click at [315, 205] on icon at bounding box center [314, 204] width 9 height 9
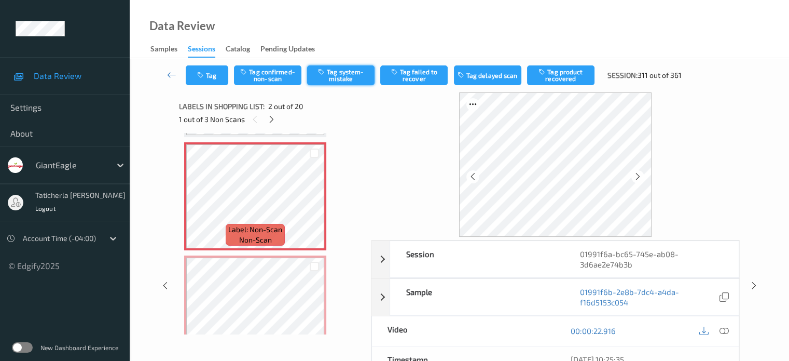
click at [338, 78] on button "Tag system-mistake" at bounding box center [340, 75] width 67 height 20
click at [216, 77] on button "Tag" at bounding box center [207, 75] width 43 height 20
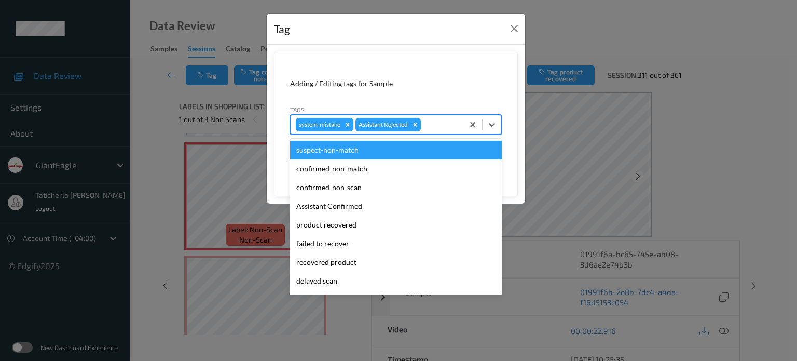
click at [450, 120] on div at bounding box center [440, 124] width 35 height 12
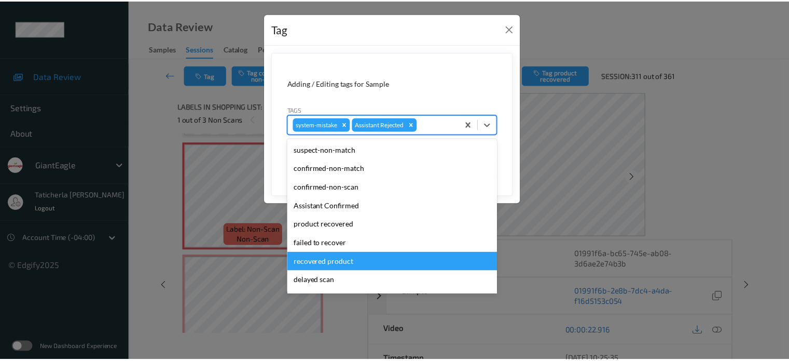
scroll to position [91, 0]
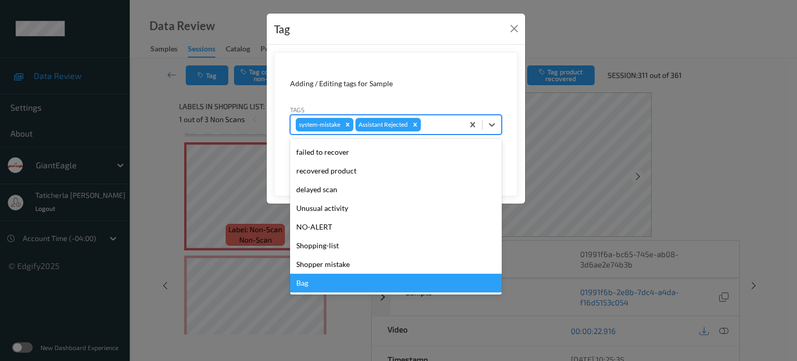
click at [338, 277] on div "Bag" at bounding box center [396, 282] width 212 height 19
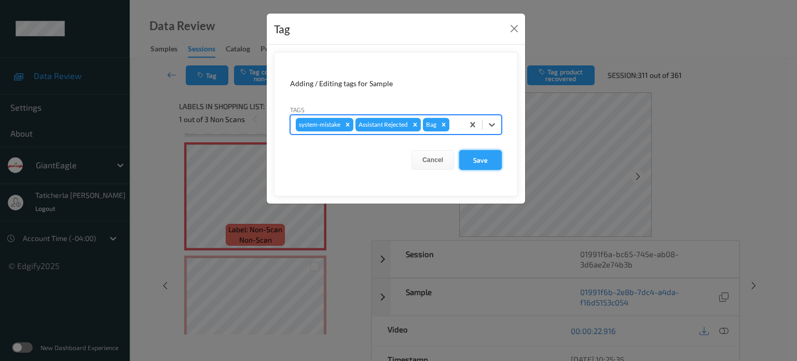
click at [486, 159] on button "Save" at bounding box center [480, 160] width 43 height 20
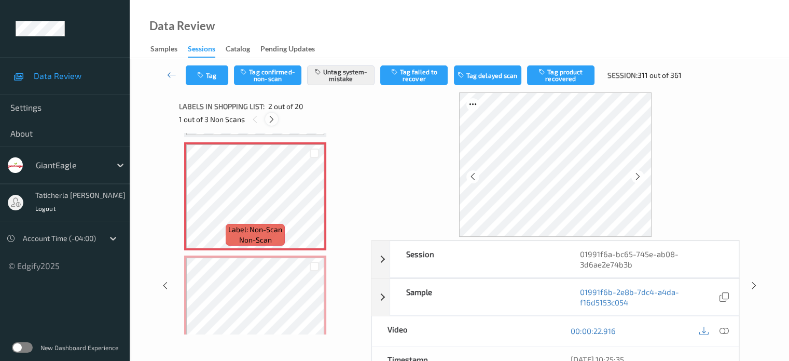
click at [271, 119] on icon at bounding box center [271, 119] width 9 height 9
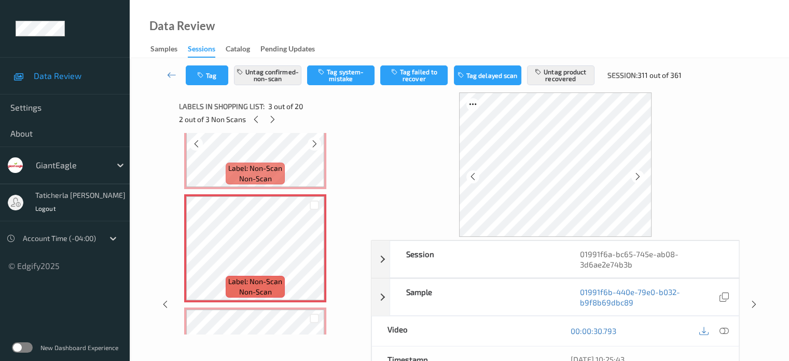
scroll to position [222, 0]
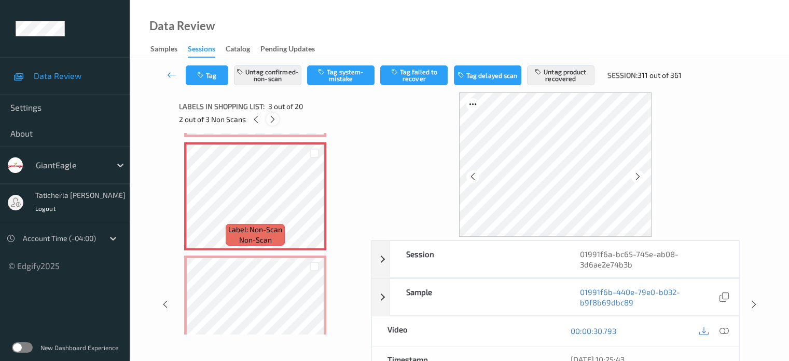
click at [275, 120] on icon at bounding box center [272, 119] width 9 height 9
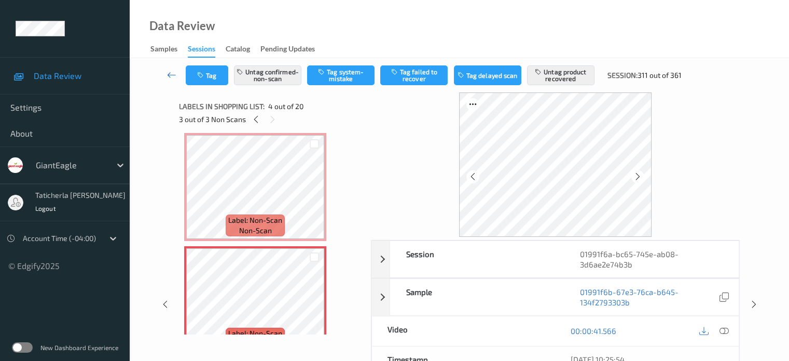
click at [172, 73] on icon at bounding box center [171, 75] width 9 height 10
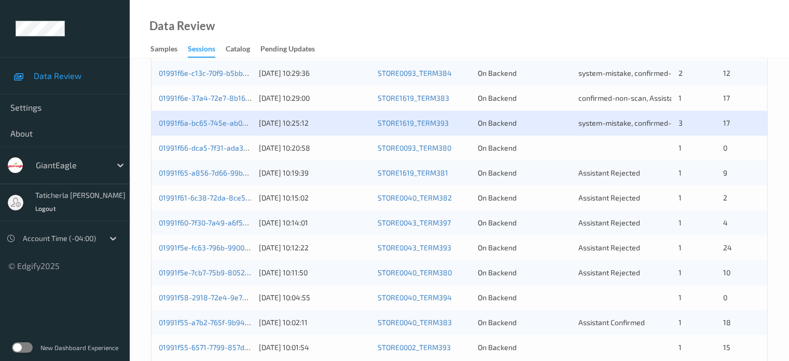
scroll to position [397, 0]
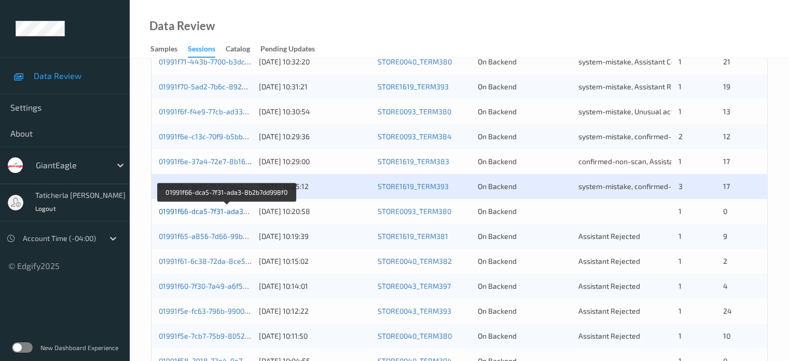
click at [210, 212] on link "01991f66-dca5-7f31-ada3-8b2b7dd998f0" at bounding box center [227, 210] width 136 height 9
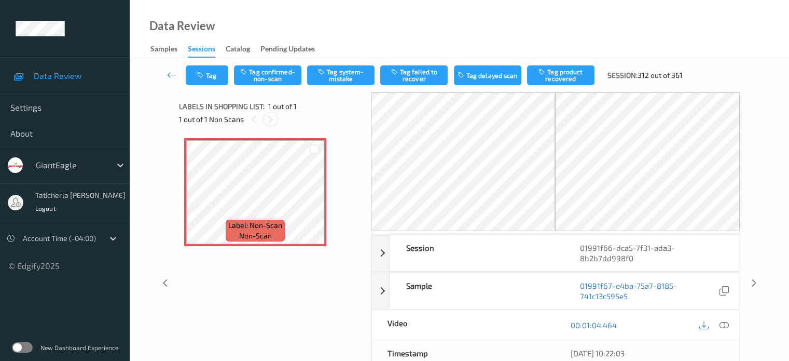
click at [272, 118] on icon at bounding box center [270, 119] width 9 height 9
click at [270, 122] on icon at bounding box center [270, 119] width 9 height 9
click at [270, 120] on icon at bounding box center [270, 119] width 9 height 9
click at [268, 118] on icon at bounding box center [270, 119] width 9 height 9
click at [254, 118] on icon at bounding box center [254, 119] width 9 height 9
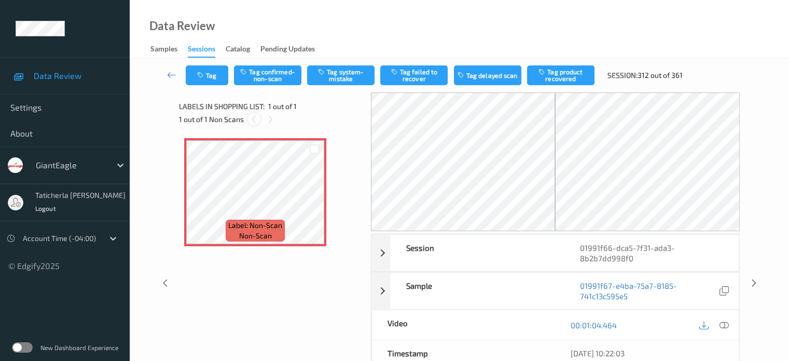
click at [254, 118] on icon at bounding box center [254, 119] width 9 height 9
click at [268, 120] on icon at bounding box center [270, 119] width 9 height 9
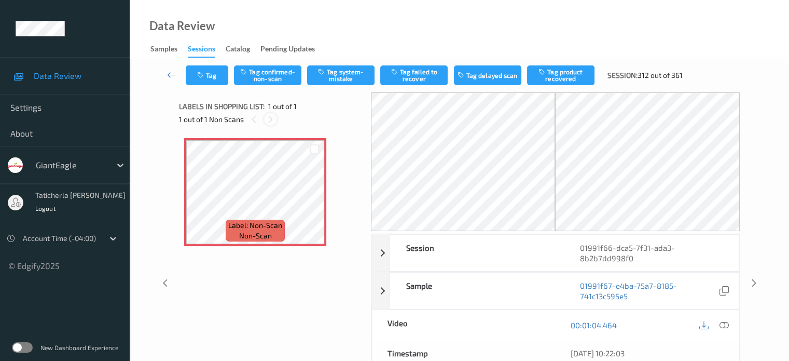
click at [268, 120] on icon at bounding box center [270, 119] width 9 height 9
click at [315, 199] on icon at bounding box center [314, 200] width 9 height 9
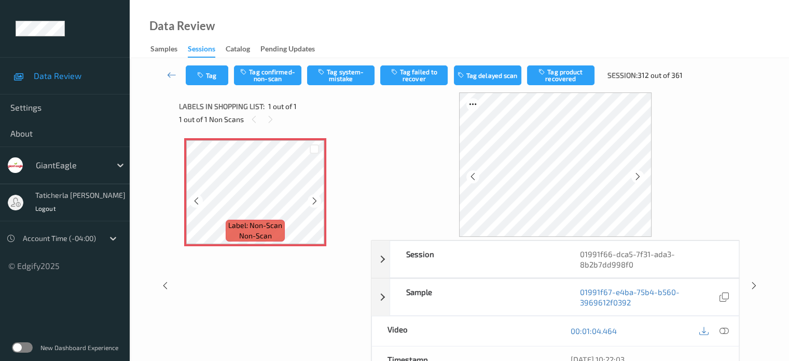
click at [315, 199] on icon at bounding box center [314, 200] width 9 height 9
click at [311, 200] on icon at bounding box center [314, 200] width 9 height 9
click at [722, 326] on icon at bounding box center [723, 330] width 9 height 9
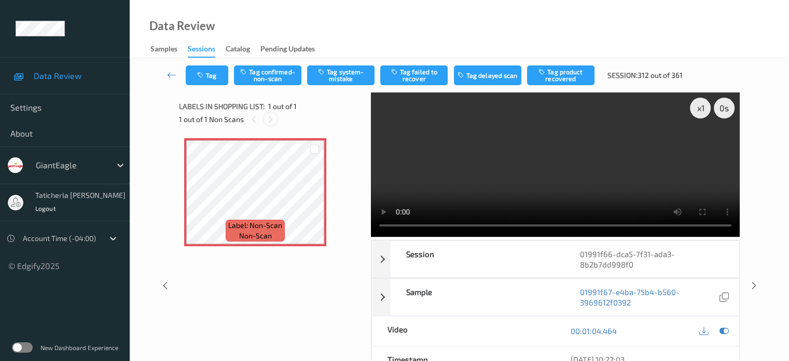
click at [270, 119] on icon at bounding box center [270, 119] width 9 height 9
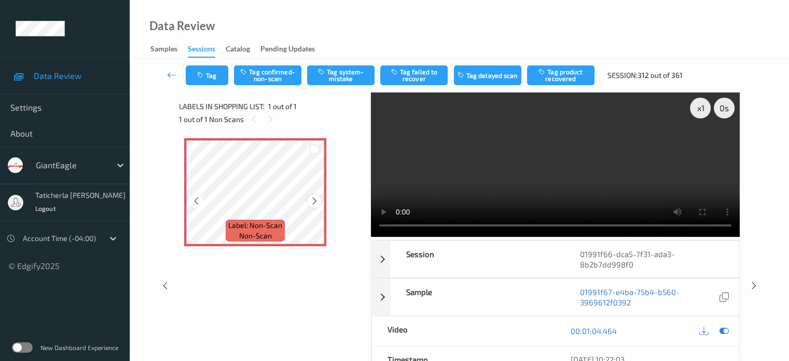
click at [313, 195] on div at bounding box center [314, 200] width 13 height 13
click at [308, 199] on div at bounding box center [314, 200] width 13 height 13
click at [309, 199] on div at bounding box center [314, 200] width 13 height 13
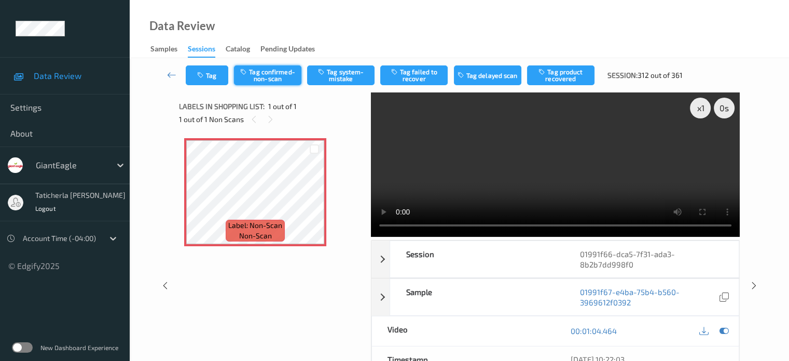
click at [271, 73] on button "Tag confirmed-non-scan" at bounding box center [267, 75] width 67 height 20
click at [170, 72] on icon at bounding box center [171, 75] width 9 height 10
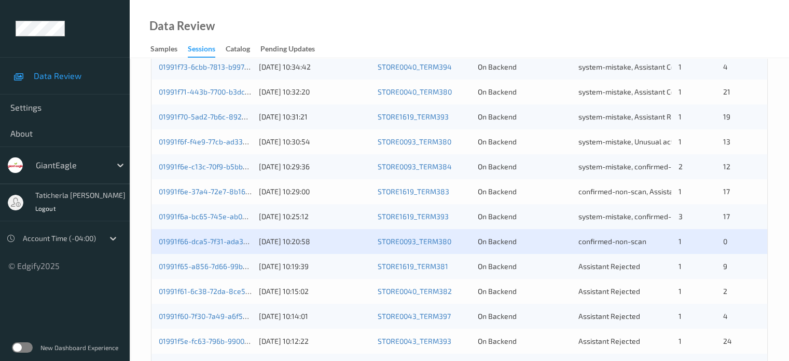
scroll to position [415, 0]
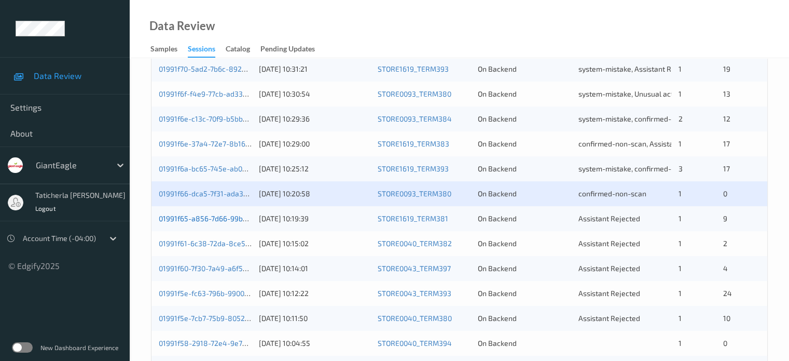
click at [202, 219] on link "01991f65-a856-7d66-99b1-56d8551c32e6" at bounding box center [228, 218] width 139 height 9
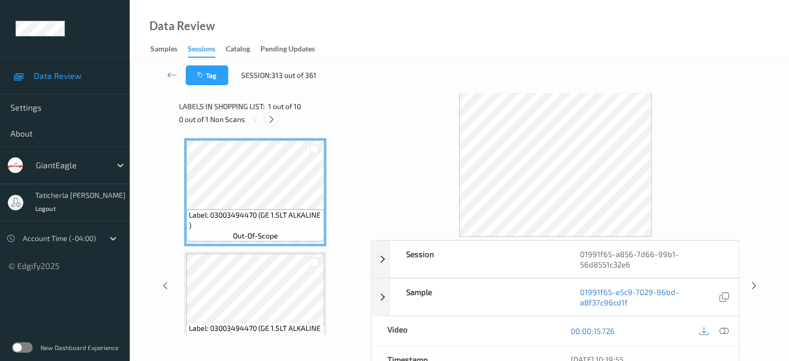
click at [273, 115] on icon at bounding box center [271, 119] width 9 height 9
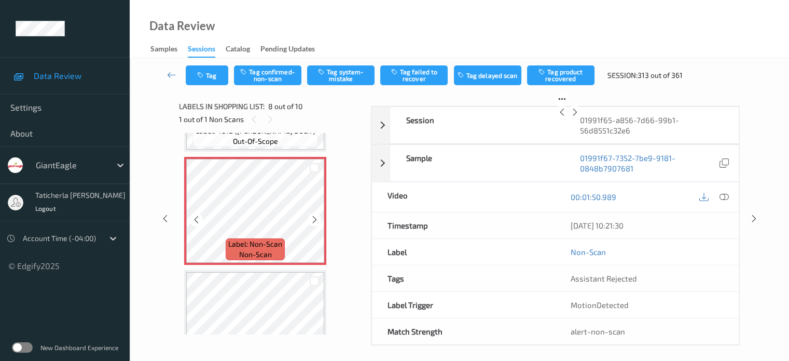
scroll to position [787, 0]
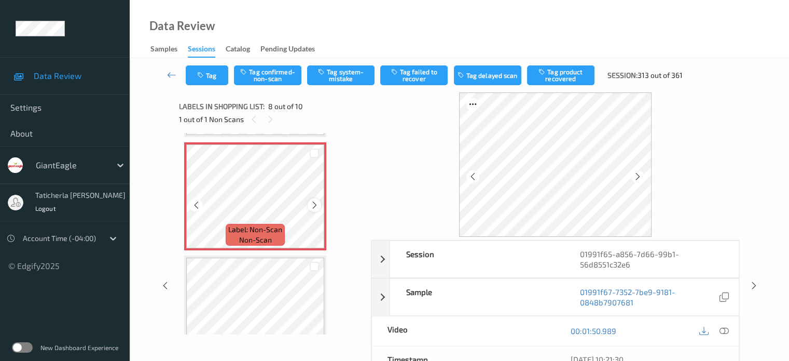
click at [314, 205] on icon at bounding box center [314, 204] width 9 height 9
click at [722, 329] on icon at bounding box center [723, 330] width 9 height 9
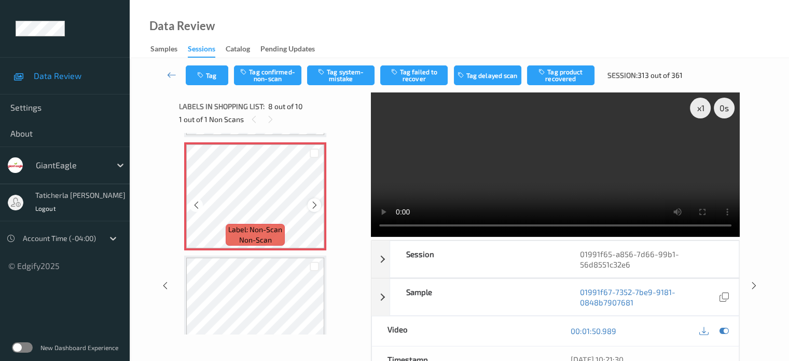
click at [309, 204] on div at bounding box center [314, 204] width 13 height 13
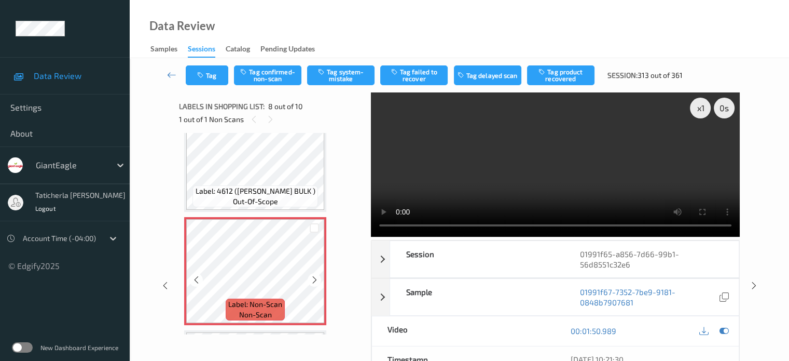
scroll to position [736, 0]
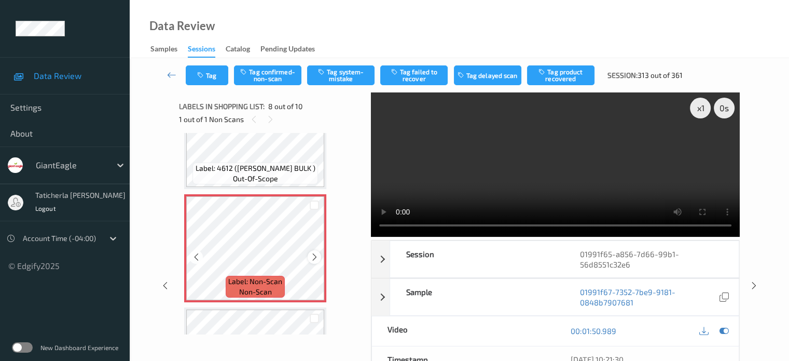
click at [315, 255] on icon at bounding box center [314, 256] width 9 height 9
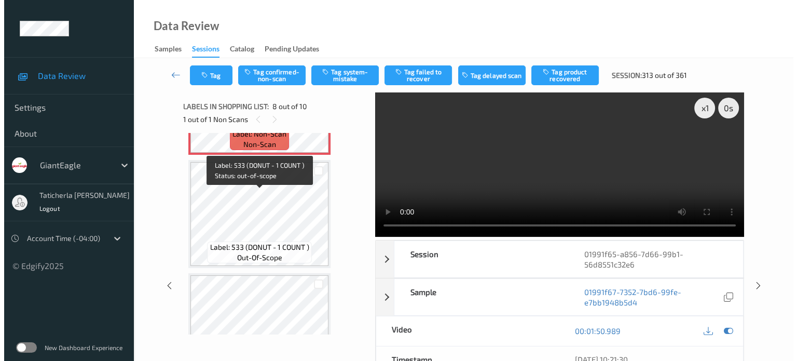
scroll to position [882, 0]
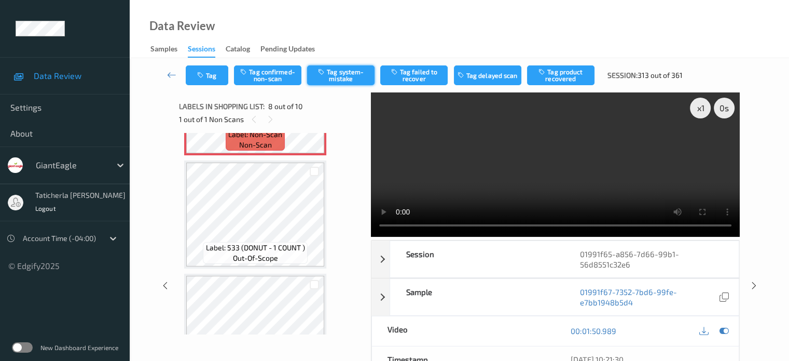
click at [342, 74] on button "Tag system-mistake" at bounding box center [340, 75] width 67 height 20
click at [213, 75] on button "Tag" at bounding box center [207, 75] width 43 height 20
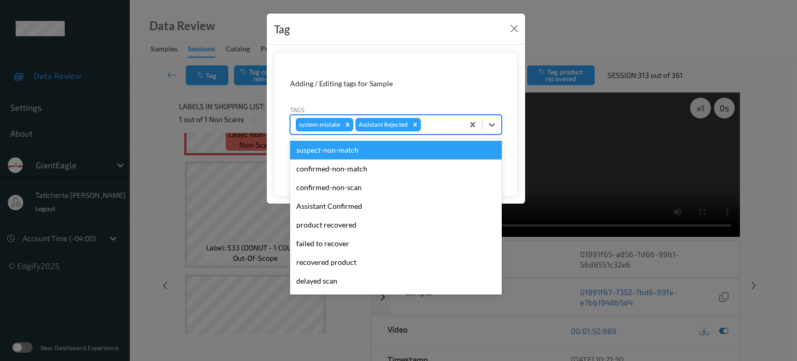
click at [438, 117] on div "system-mistake Assistant Rejected" at bounding box center [377, 125] width 173 height 18
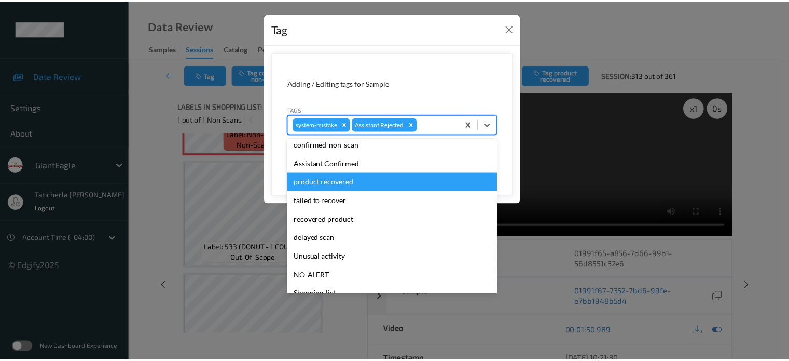
scroll to position [91, 0]
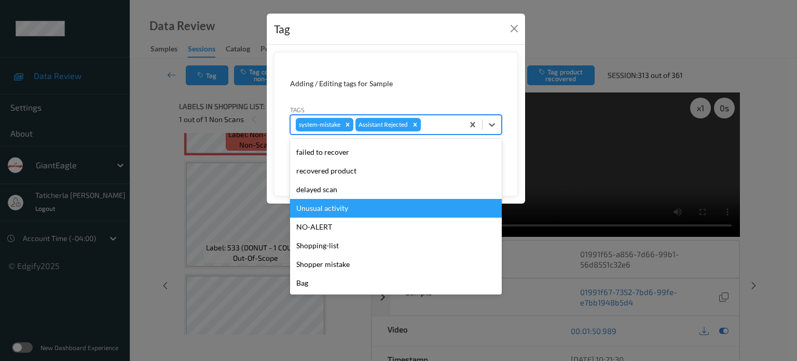
click at [381, 211] on div "Unusual activity" at bounding box center [396, 208] width 212 height 19
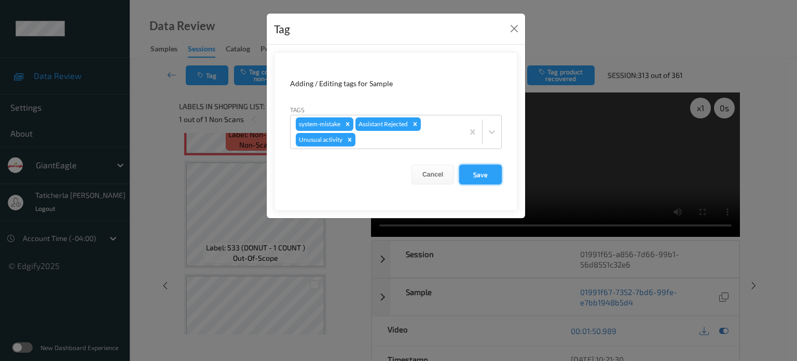
click at [493, 181] on button "Save" at bounding box center [480, 174] width 43 height 20
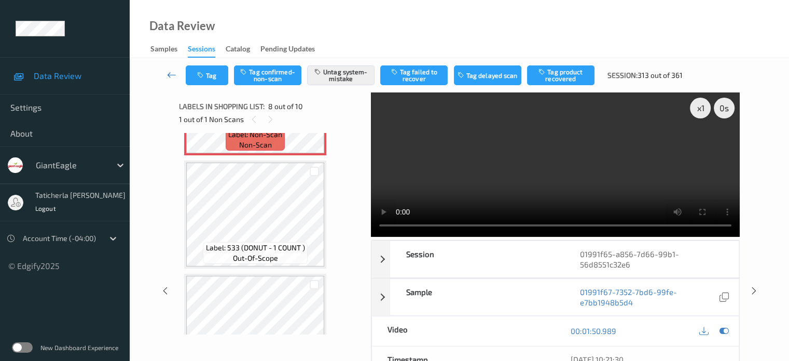
click at [169, 74] on icon at bounding box center [171, 75] width 9 height 10
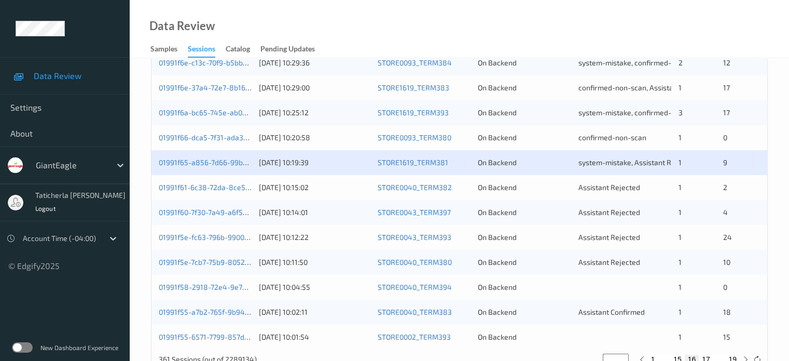
scroll to position [501, 0]
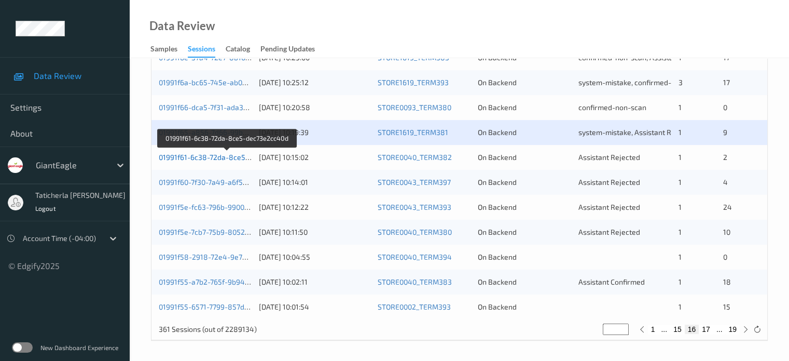
click at [219, 155] on link "01991f61-6c38-72da-8ce5-dec73e2cc40d" at bounding box center [228, 157] width 138 height 9
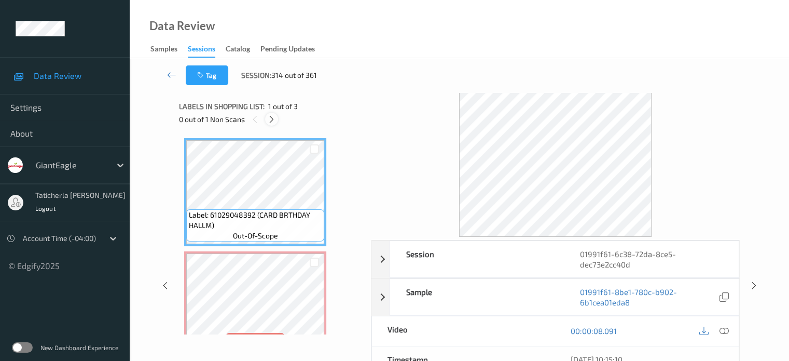
click at [274, 118] on icon at bounding box center [271, 119] width 9 height 9
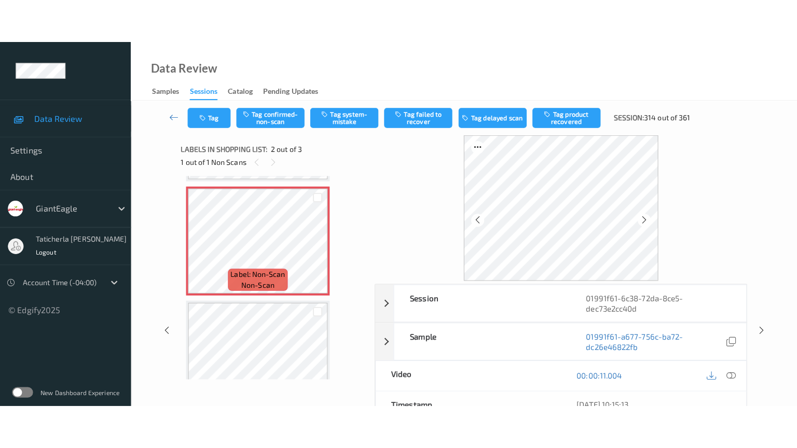
scroll to position [109, 0]
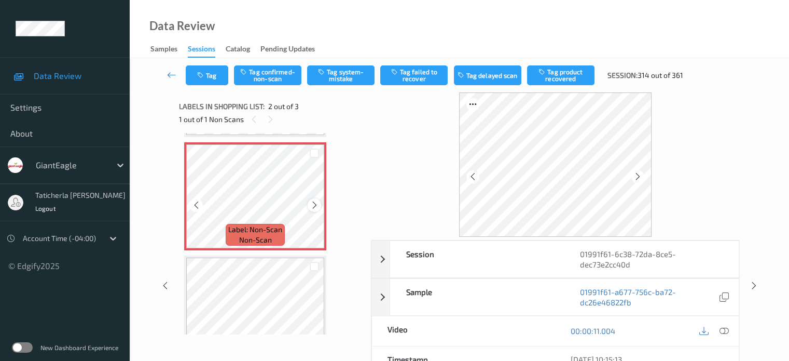
click at [317, 204] on icon at bounding box center [314, 204] width 9 height 9
click at [317, 203] on icon at bounding box center [314, 204] width 9 height 9
click at [722, 330] on icon at bounding box center [723, 330] width 9 height 9
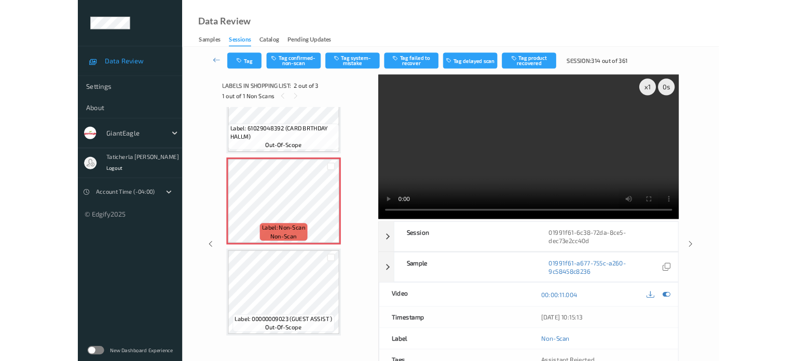
scroll to position [56, 0]
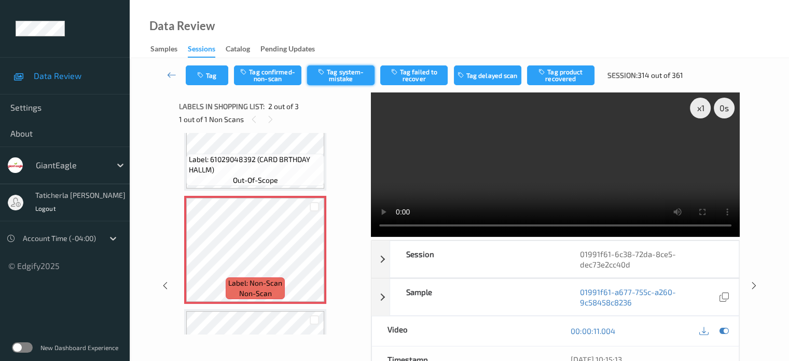
click at [349, 77] on button "Tag system-mistake" at bounding box center [340, 75] width 67 height 20
click at [220, 77] on button "Tag" at bounding box center [207, 75] width 43 height 20
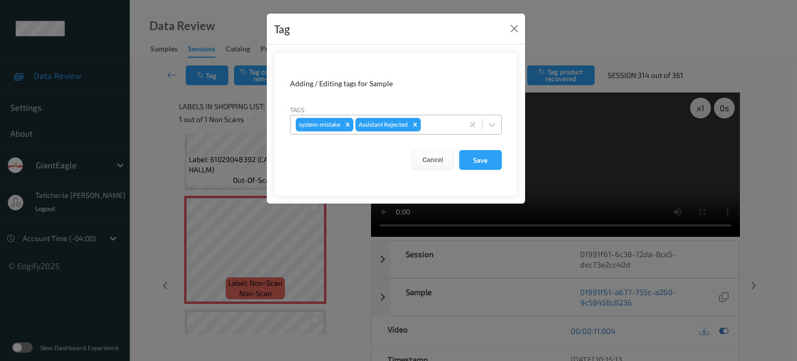
click at [440, 120] on div at bounding box center [440, 124] width 35 height 12
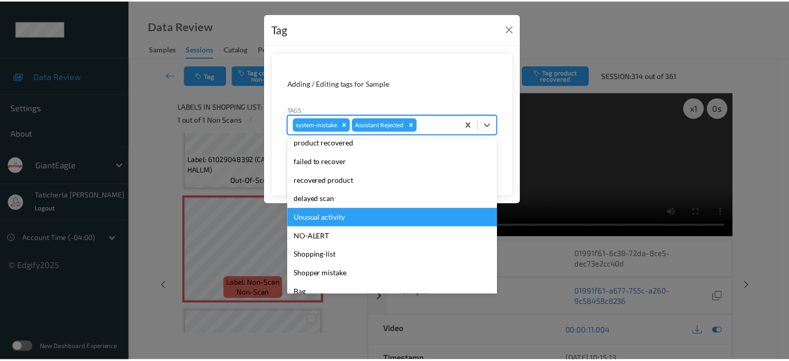
scroll to position [91, 0]
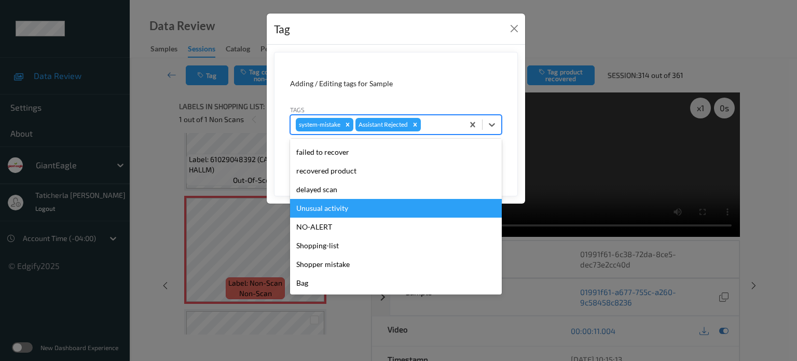
click at [369, 211] on div "Unusual activity" at bounding box center [396, 208] width 212 height 19
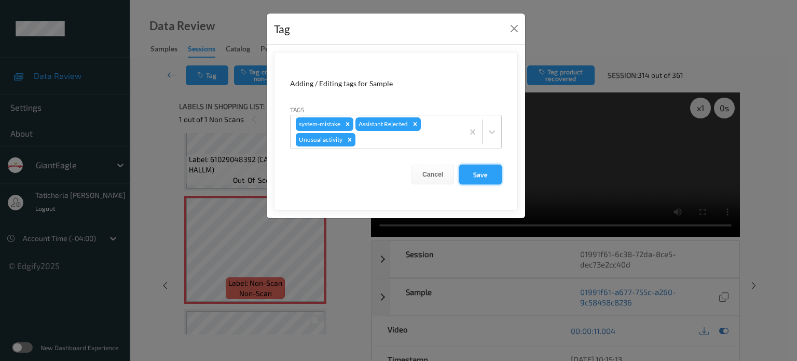
click at [485, 176] on button "Save" at bounding box center [480, 174] width 43 height 20
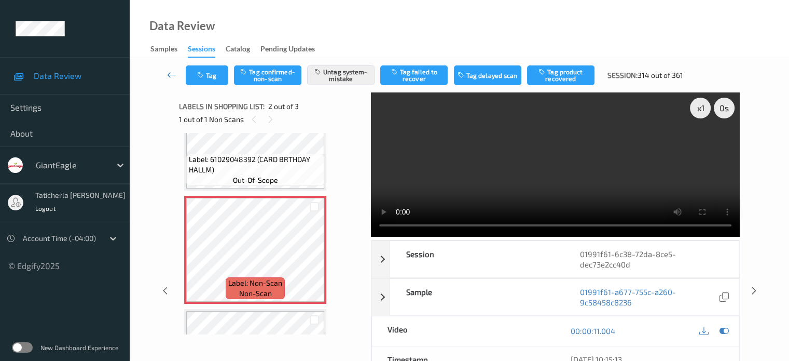
click at [170, 72] on icon at bounding box center [171, 75] width 9 height 10
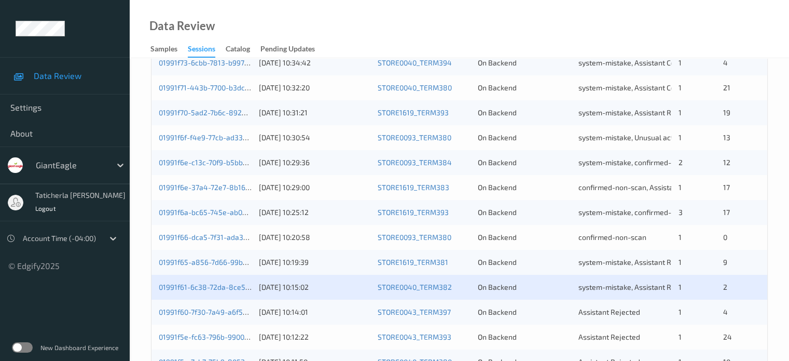
scroll to position [415, 0]
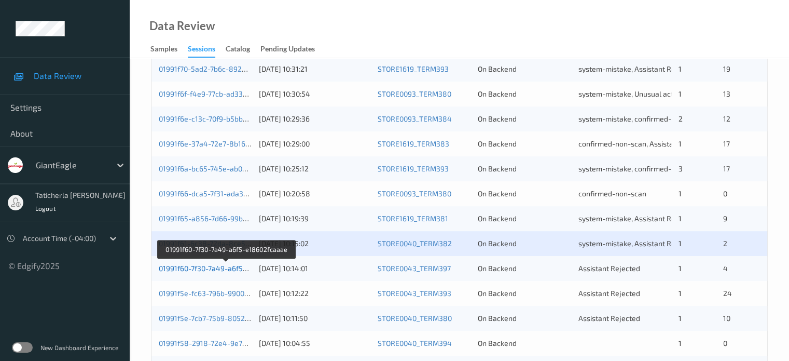
click at [214, 268] on link "01991f60-7f30-7a49-a6f5-e18602fcaaae" at bounding box center [226, 268] width 134 height 9
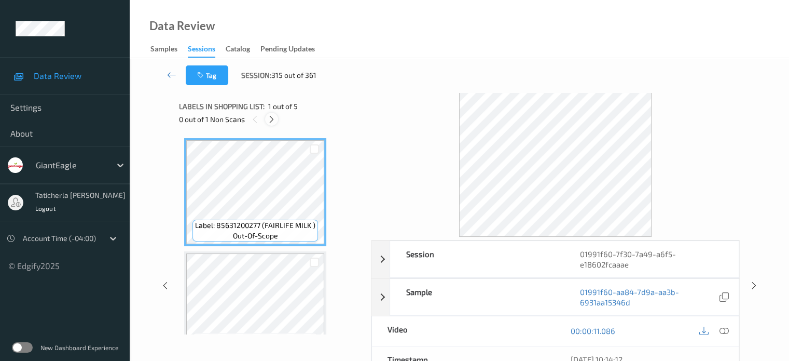
click at [271, 113] on div at bounding box center [271, 119] width 13 height 13
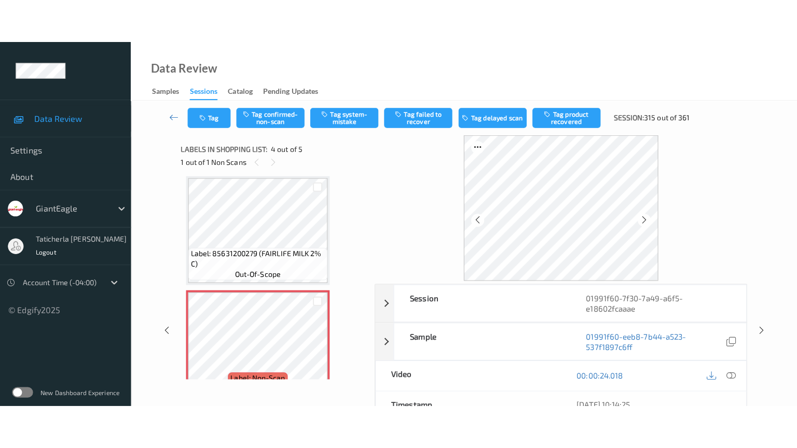
scroll to position [283, 0]
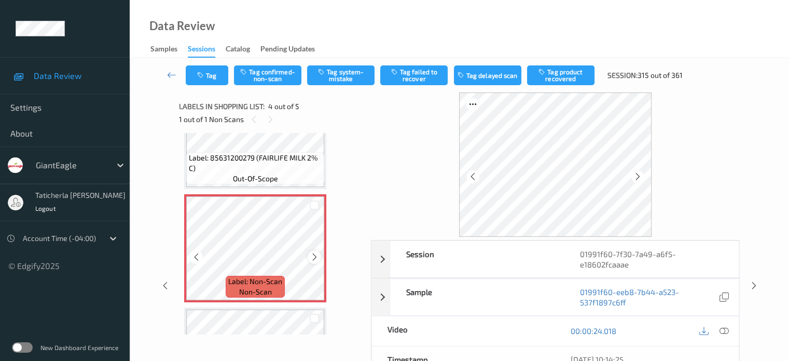
click at [312, 257] on icon at bounding box center [314, 256] width 9 height 9
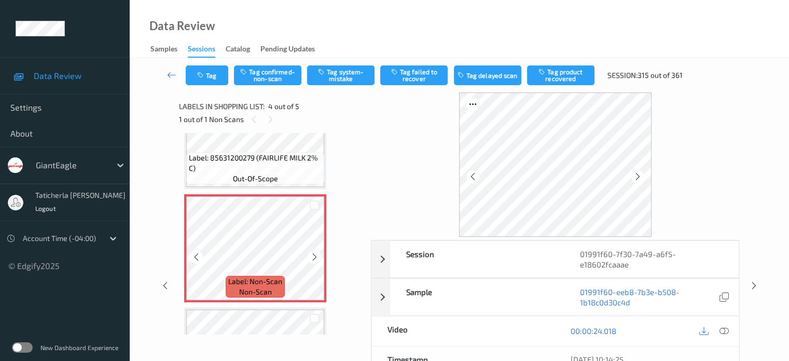
click at [312, 257] on icon at bounding box center [314, 256] width 9 height 9
click at [722, 328] on icon at bounding box center [723, 330] width 9 height 9
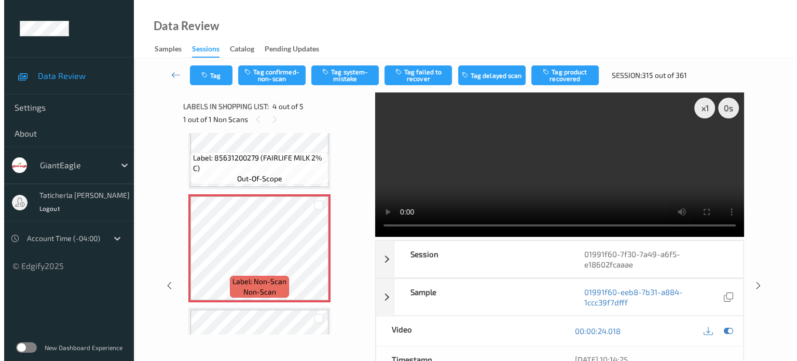
scroll to position [282, 0]
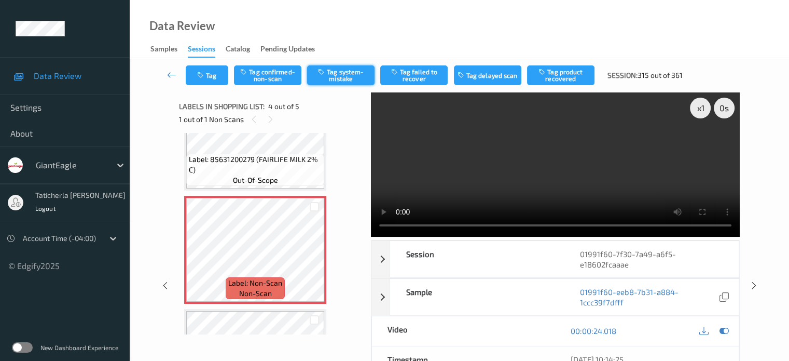
click at [357, 73] on button "Tag system-mistake" at bounding box center [340, 75] width 67 height 20
click at [213, 77] on button "Tag" at bounding box center [207, 75] width 43 height 20
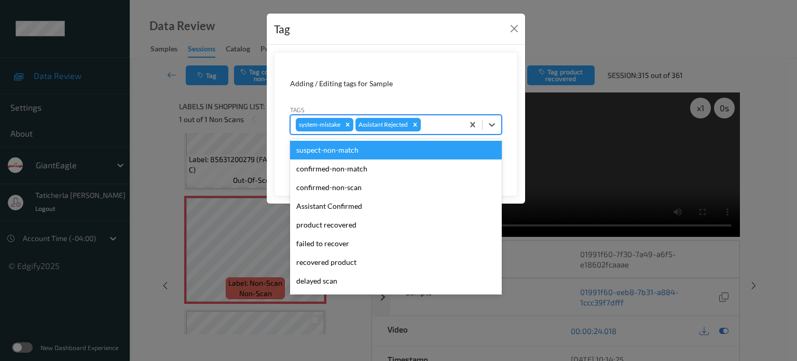
click at [450, 128] on div at bounding box center [440, 124] width 35 height 12
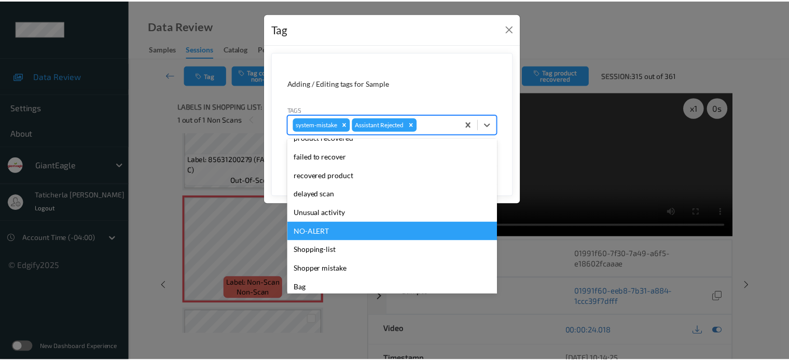
scroll to position [91, 0]
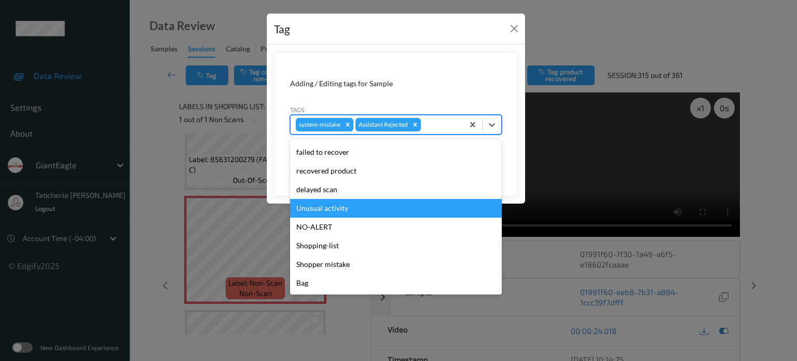
click at [380, 209] on div "Unusual activity" at bounding box center [396, 208] width 212 height 19
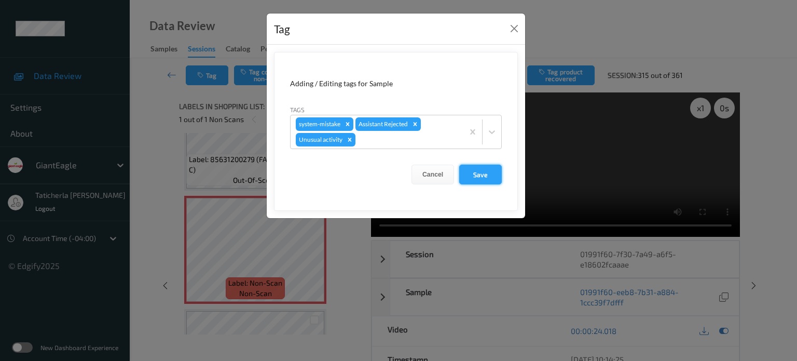
click at [498, 176] on button "Save" at bounding box center [480, 174] width 43 height 20
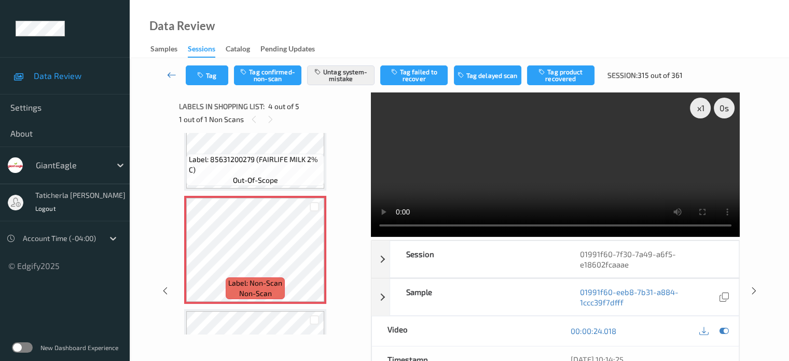
click at [172, 72] on icon at bounding box center [171, 75] width 9 height 10
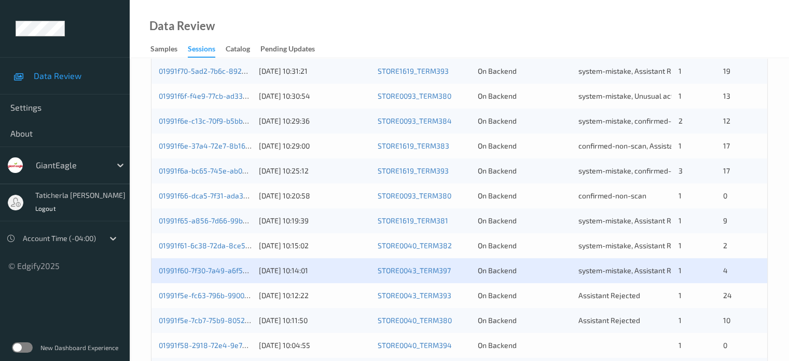
scroll to position [501, 0]
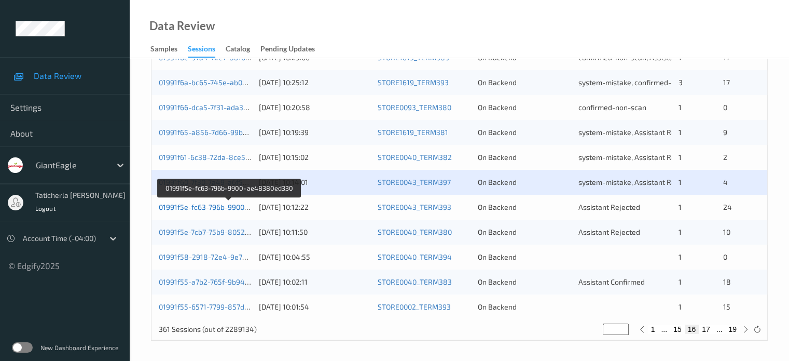
click at [234, 207] on link "01991f5e-fc63-796b-9900-ae48380ed330" at bounding box center [229, 206] width 140 height 9
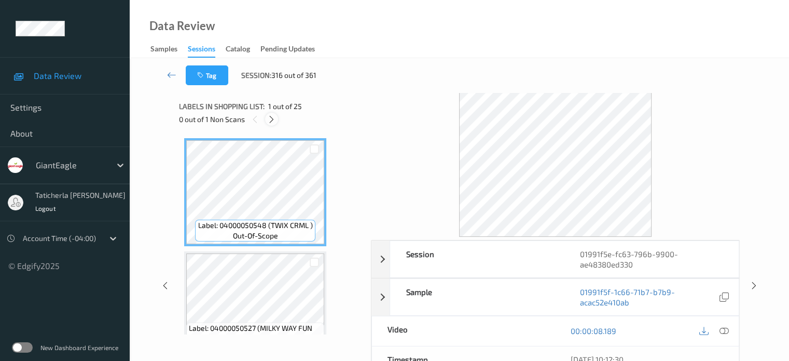
click at [274, 117] on icon at bounding box center [271, 119] width 9 height 9
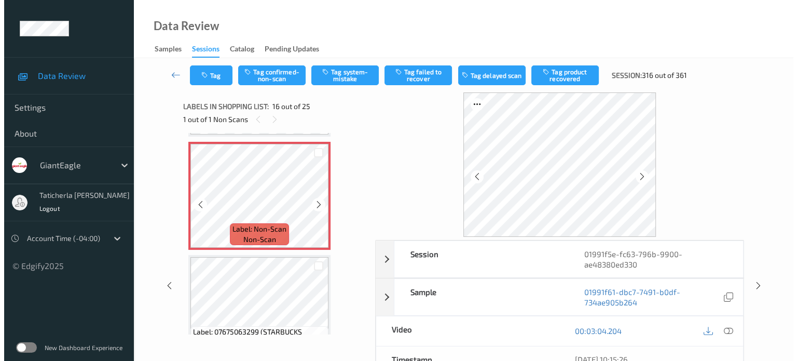
scroll to position [1692, 0]
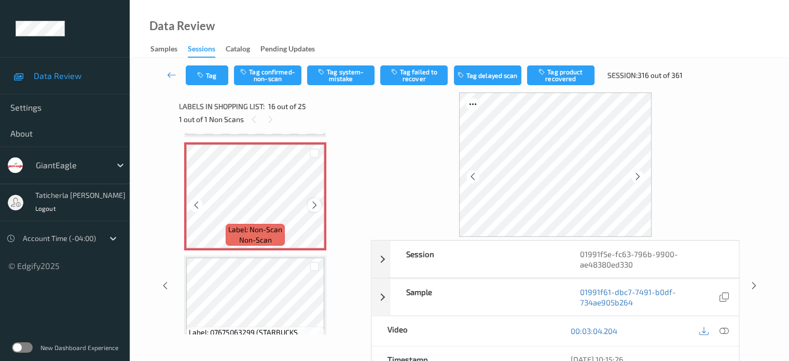
click at [313, 200] on icon at bounding box center [314, 204] width 9 height 9
click at [723, 328] on icon at bounding box center [723, 330] width 9 height 9
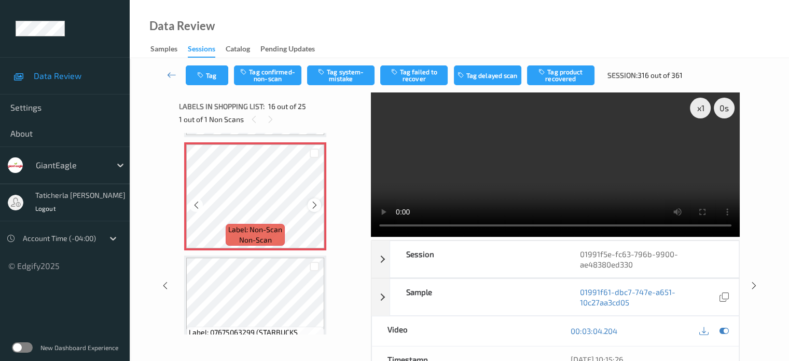
click at [315, 203] on icon at bounding box center [314, 204] width 9 height 9
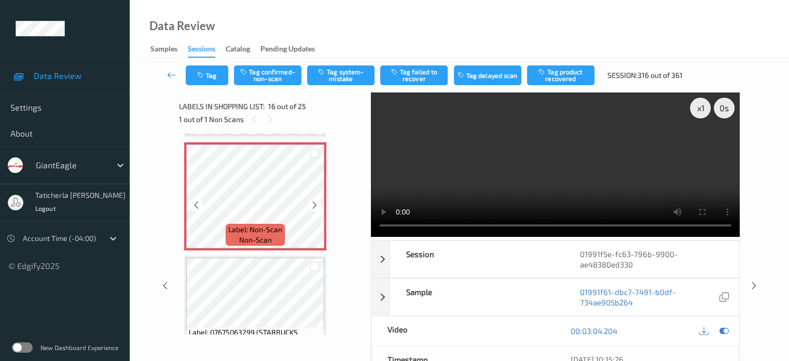
click at [315, 203] on icon at bounding box center [314, 204] width 9 height 9
click at [335, 71] on button "Tag system-mistake" at bounding box center [340, 75] width 67 height 20
click at [209, 80] on button "Tag" at bounding box center [207, 75] width 43 height 20
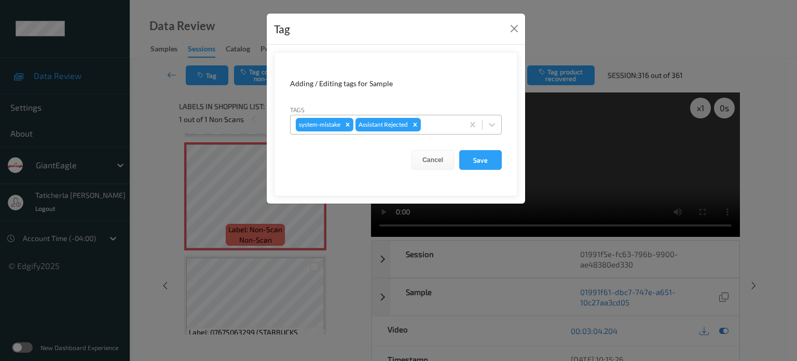
click at [433, 120] on div at bounding box center [440, 124] width 35 height 12
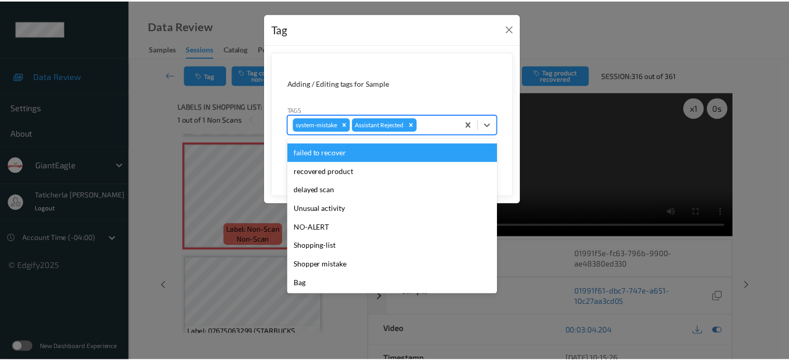
scroll to position [91, 0]
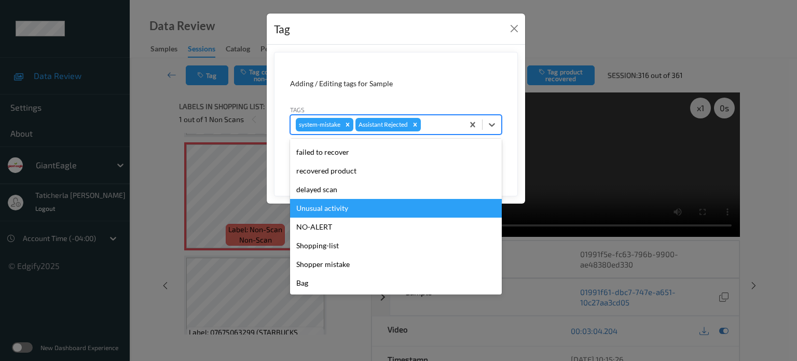
click at [379, 205] on div "Unusual activity" at bounding box center [396, 208] width 212 height 19
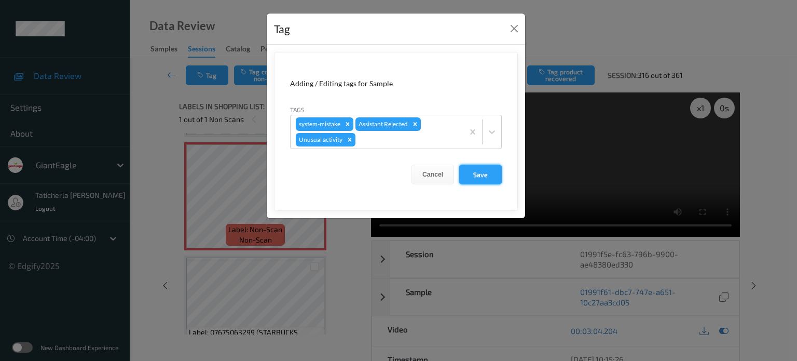
click at [491, 165] on button "Save" at bounding box center [480, 174] width 43 height 20
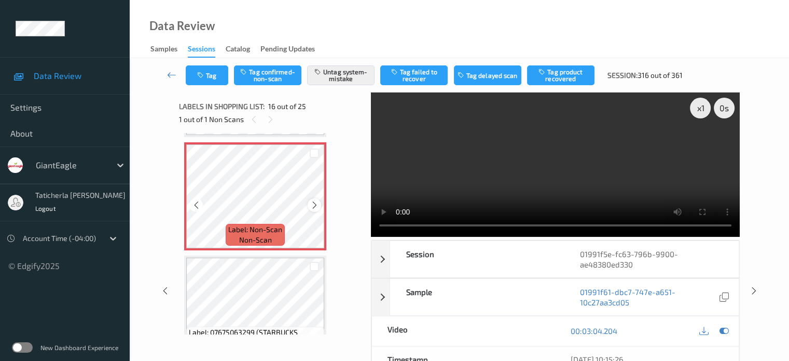
click at [312, 203] on icon at bounding box center [314, 204] width 9 height 9
click at [170, 76] on icon at bounding box center [171, 75] width 9 height 10
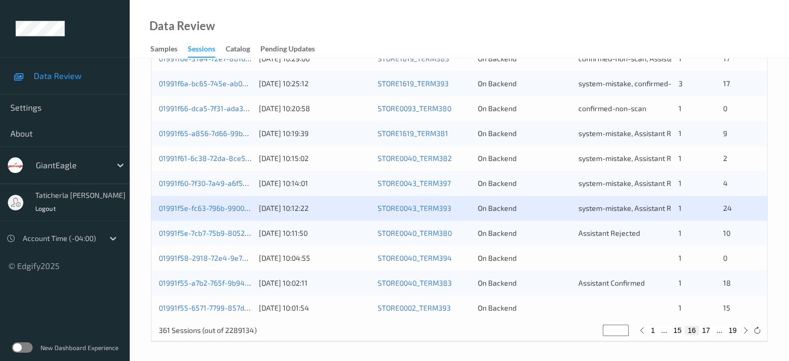
scroll to position [501, 0]
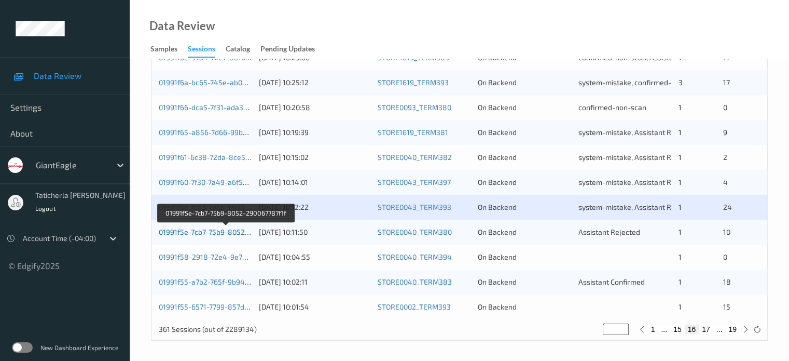
click at [219, 230] on link "01991f5e-7cb7-75b9-8052-290067787f1f" at bounding box center [226, 231] width 134 height 9
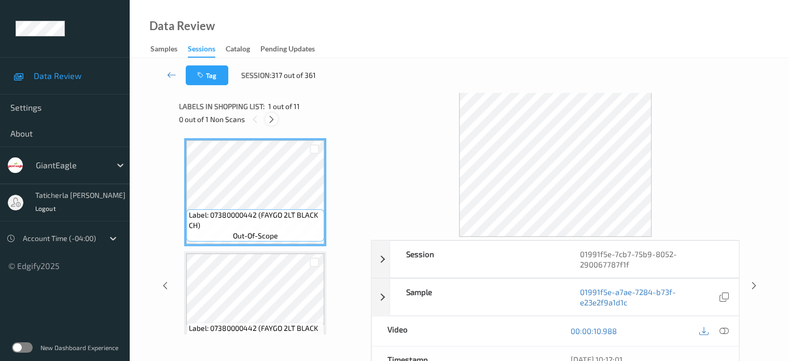
click at [272, 120] on icon at bounding box center [271, 119] width 9 height 9
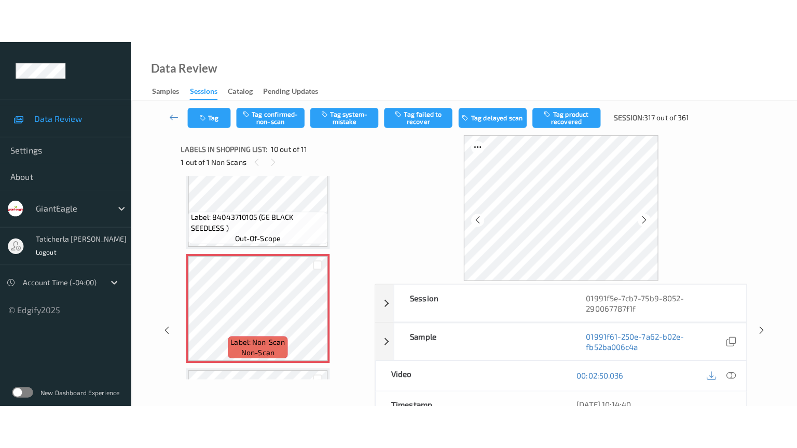
scroll to position [962, 0]
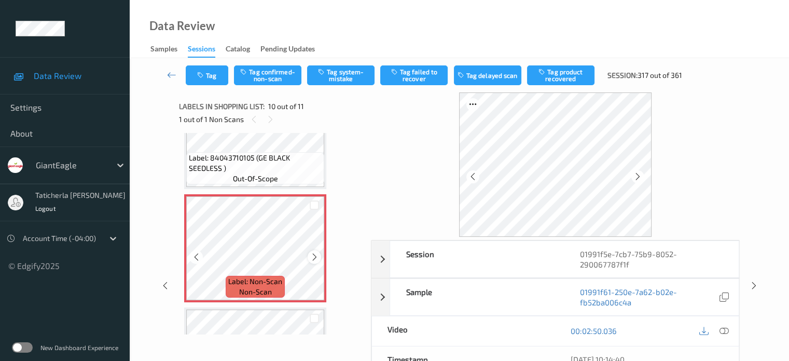
click at [313, 255] on icon at bounding box center [314, 256] width 9 height 9
click at [316, 256] on icon at bounding box center [314, 256] width 9 height 9
click at [315, 255] on icon at bounding box center [314, 256] width 9 height 9
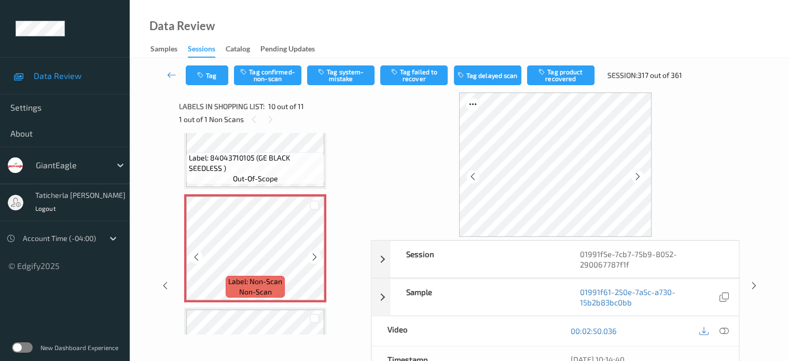
click at [315, 255] on icon at bounding box center [314, 256] width 9 height 9
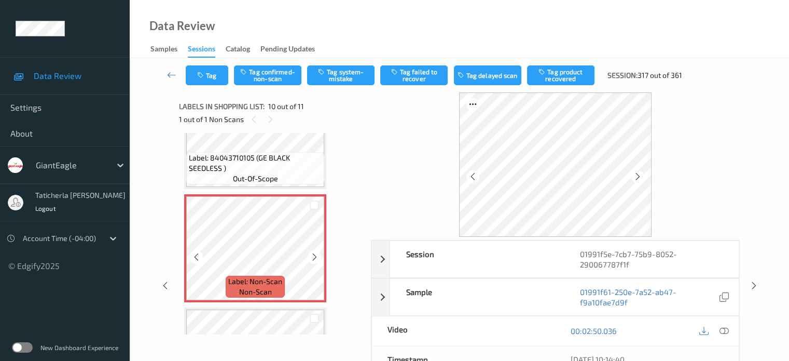
click at [315, 255] on icon at bounding box center [314, 256] width 9 height 9
click at [724, 328] on icon at bounding box center [723, 330] width 9 height 9
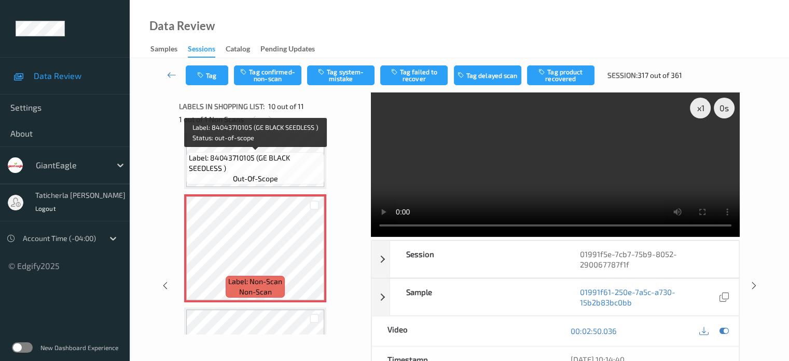
click at [284, 159] on span "Label: 84043710105 (GE BLACK SEEDLESS )" at bounding box center [255, 163] width 133 height 21
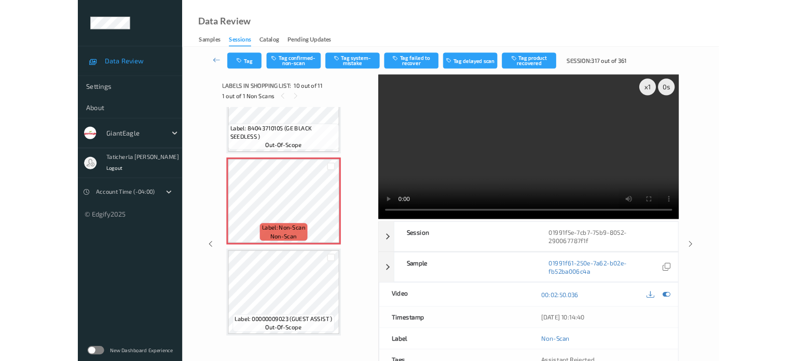
scroll to position [960, 0]
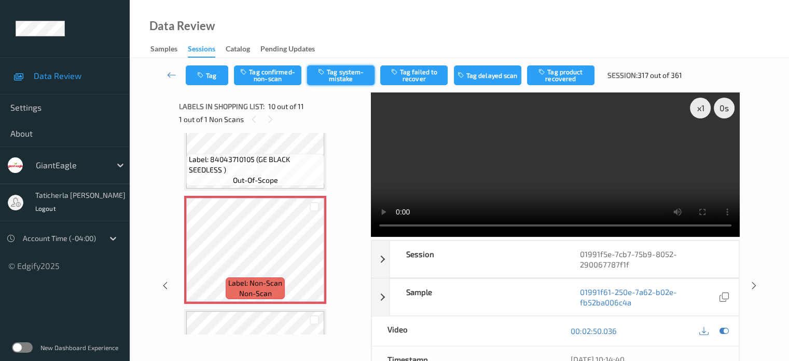
click at [342, 80] on button "Tag system-mistake" at bounding box center [340, 75] width 67 height 20
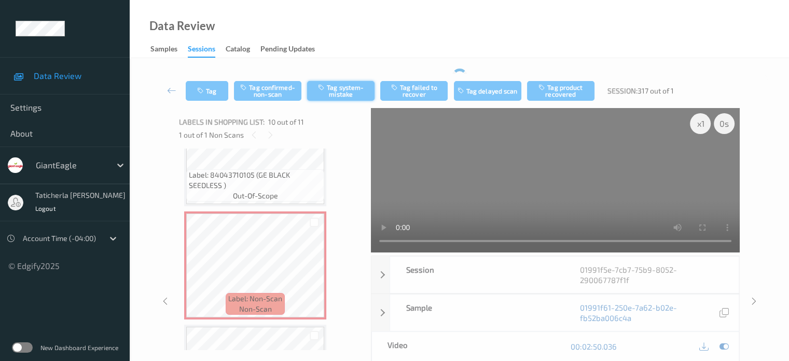
click at [353, 74] on div "Tag Tag confirmed-non-scan Tag system-mistake Tag failed to recover Tag delayed…" at bounding box center [459, 91] width 617 height 34
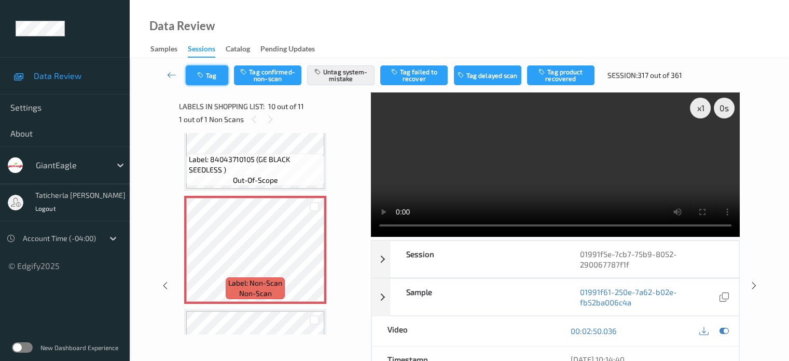
click at [211, 70] on button "Tag" at bounding box center [207, 75] width 43 height 20
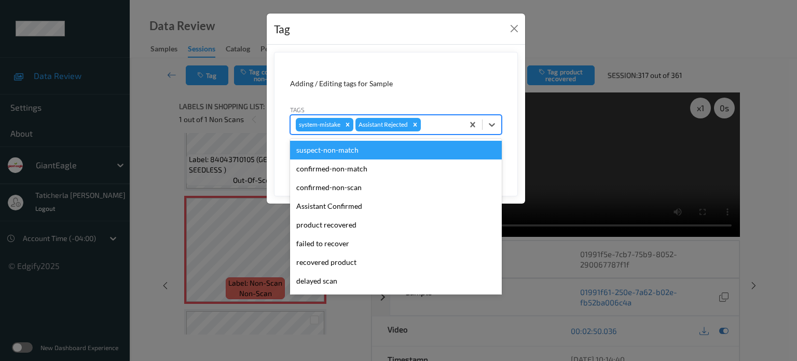
click at [442, 126] on div at bounding box center [440, 124] width 35 height 12
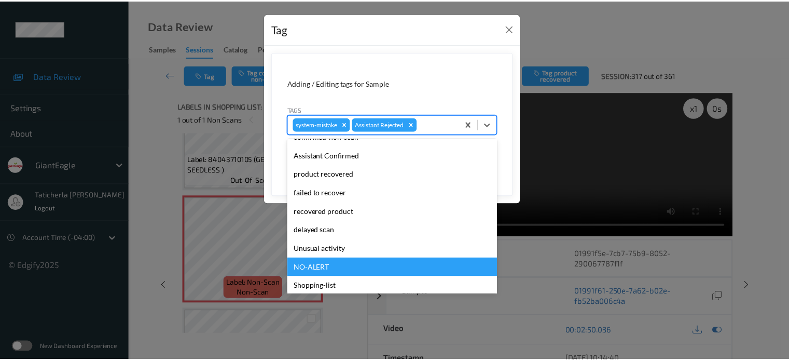
scroll to position [91, 0]
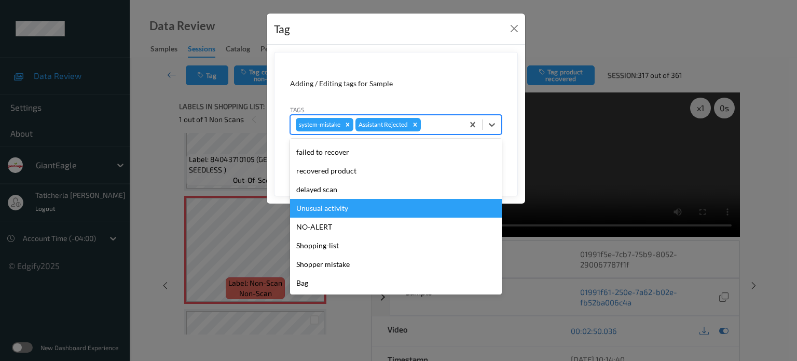
click at [326, 209] on div "Unusual activity" at bounding box center [396, 208] width 212 height 19
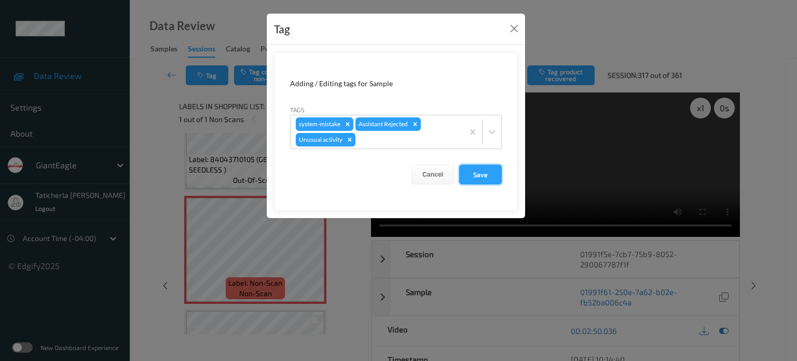
click at [486, 174] on button "Save" at bounding box center [480, 174] width 43 height 20
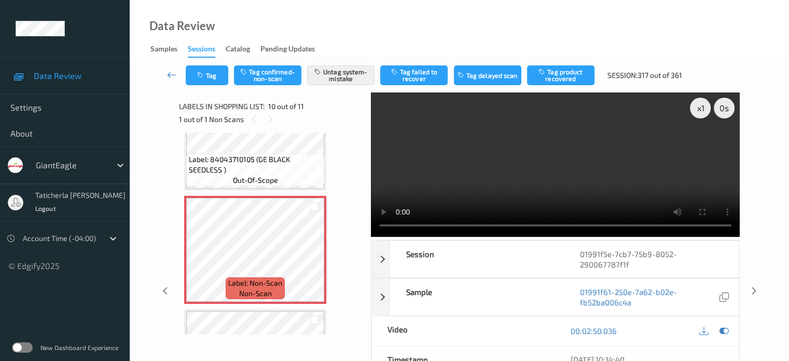
click at [170, 75] on icon at bounding box center [171, 75] width 9 height 10
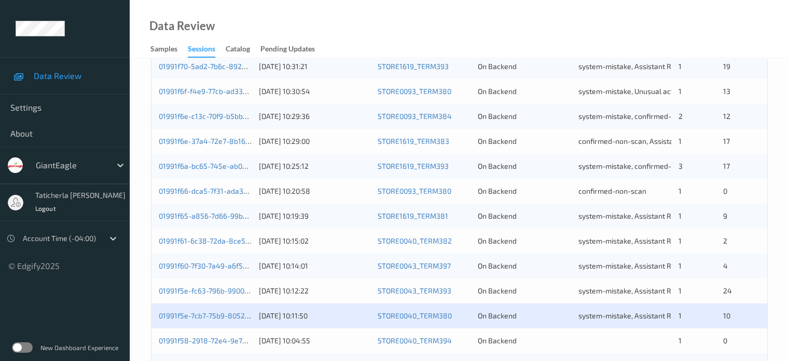
scroll to position [501, 0]
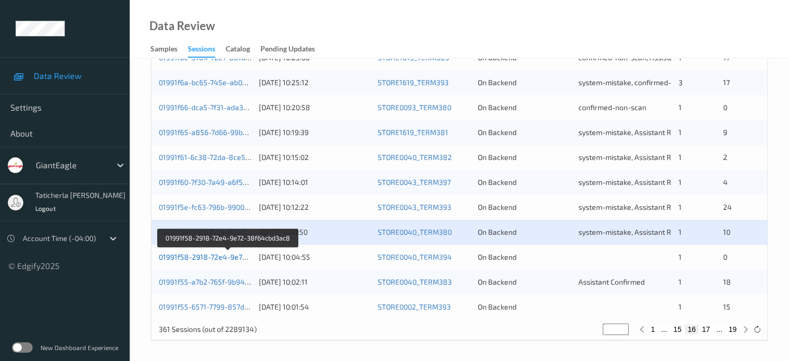
click at [231, 258] on link "01991f58-2918-72e4-9e72-38f64cbd3ac8" at bounding box center [229, 256] width 140 height 9
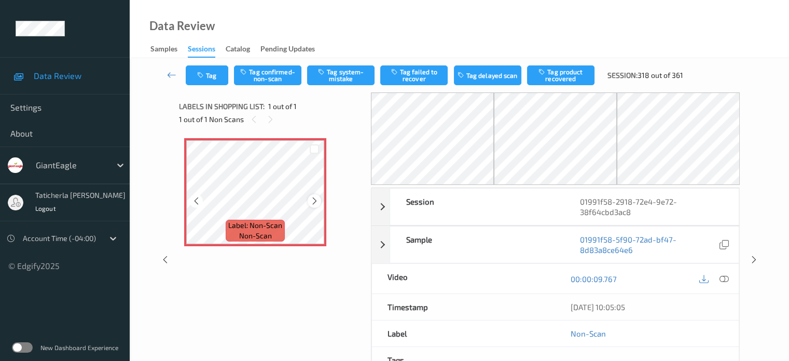
click at [316, 198] on icon at bounding box center [314, 200] width 9 height 9
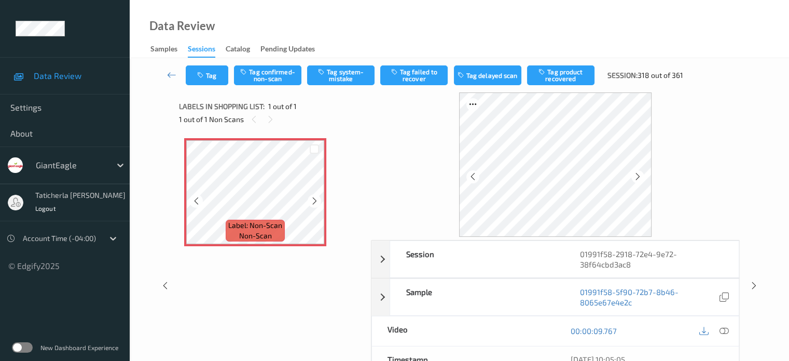
click at [316, 198] on icon at bounding box center [314, 200] width 9 height 9
click at [724, 329] on icon at bounding box center [723, 330] width 9 height 9
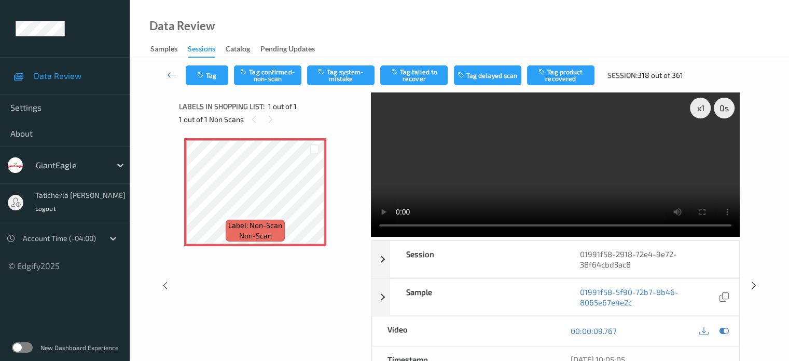
click at [701, 145] on video at bounding box center [555, 164] width 369 height 144
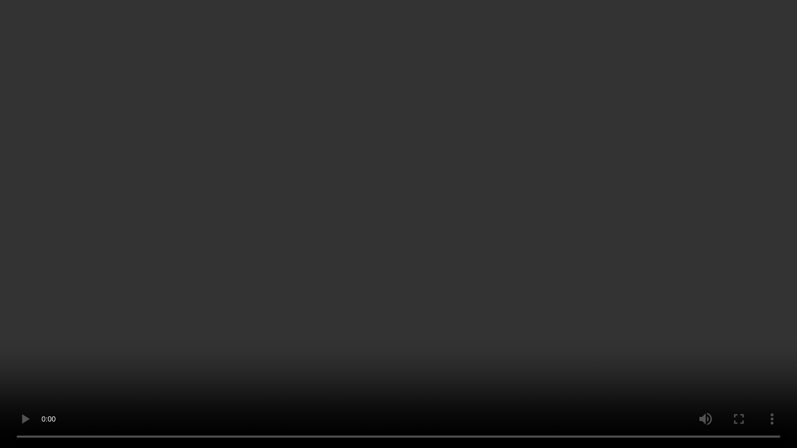
click at [546, 360] on video at bounding box center [398, 224] width 797 height 448
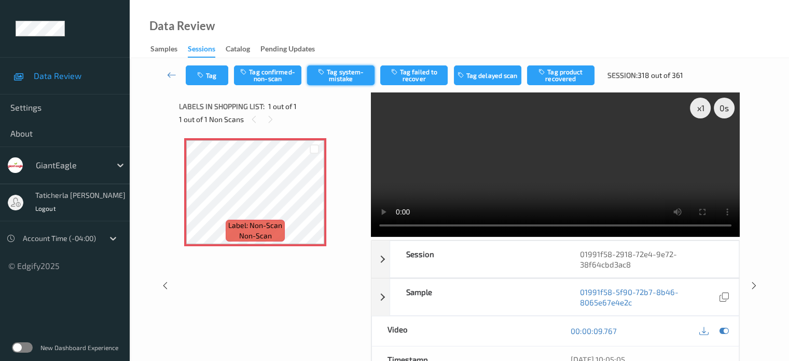
click at [338, 76] on button "Tag system-mistake" at bounding box center [340, 75] width 67 height 20
click at [212, 78] on button "Tag" at bounding box center [207, 75] width 43 height 20
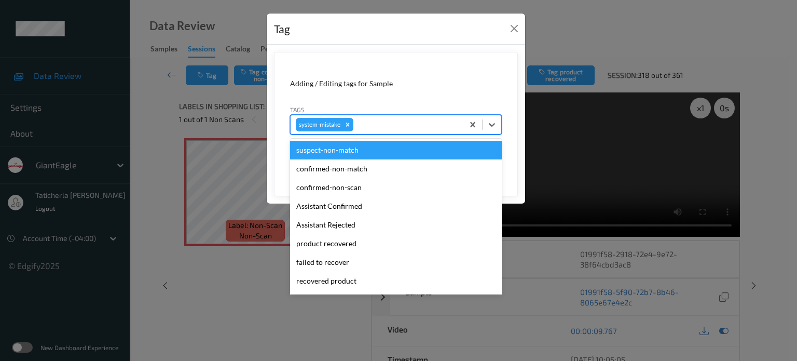
click at [405, 122] on div at bounding box center [406, 124] width 103 height 12
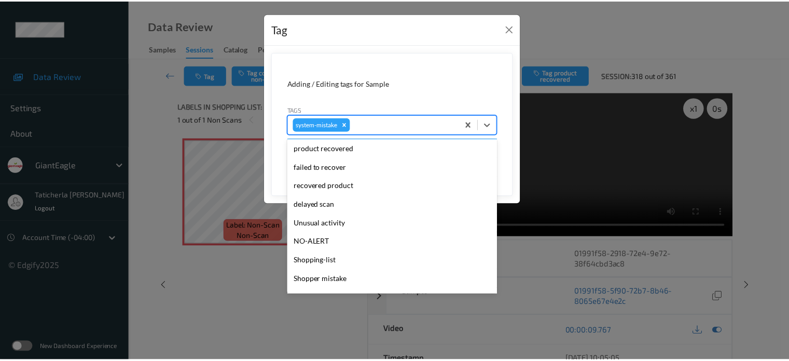
scroll to position [104, 0]
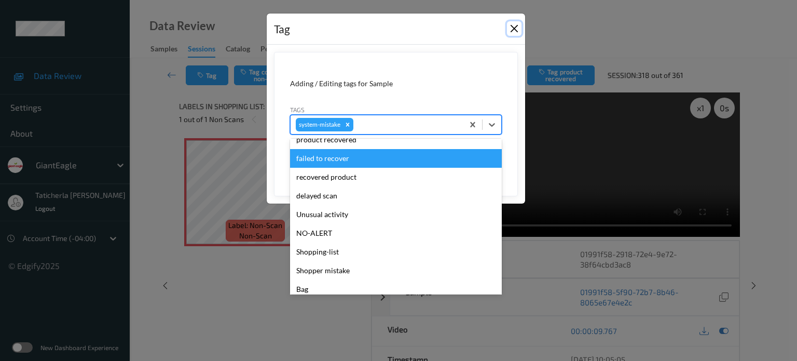
click at [519, 29] on button "Close" at bounding box center [514, 28] width 15 height 15
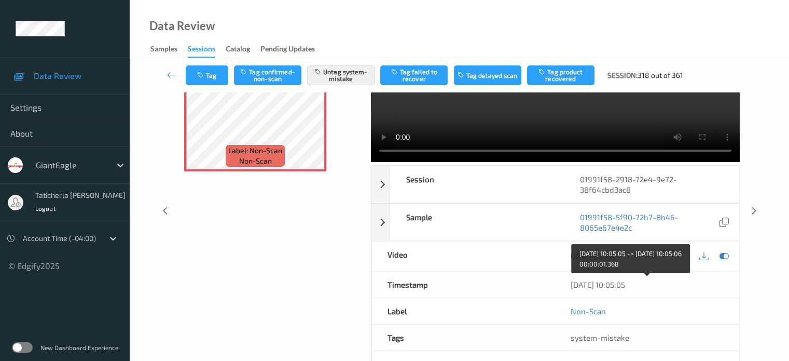
scroll to position [0, 0]
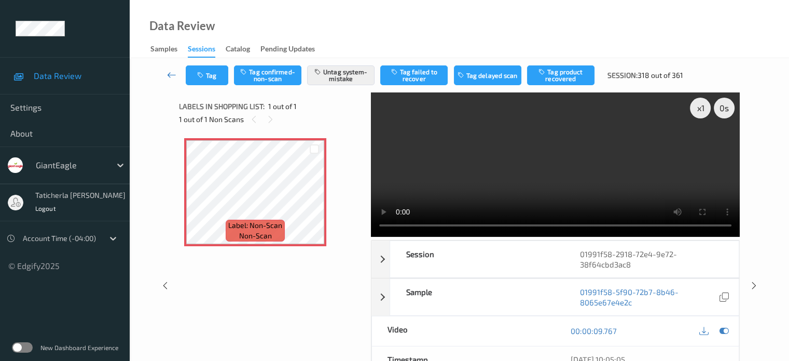
click at [173, 72] on icon at bounding box center [171, 75] width 9 height 10
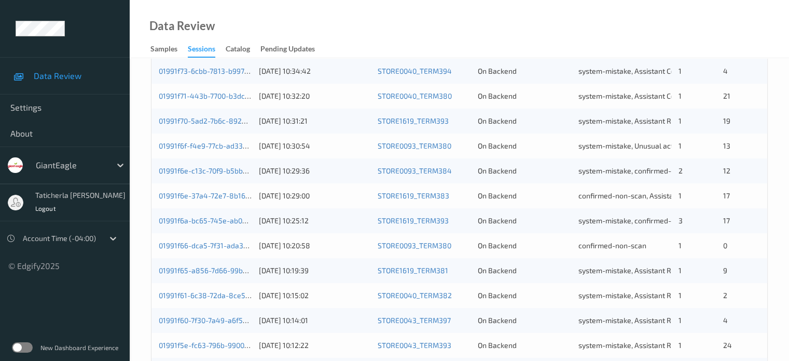
scroll to position [501, 0]
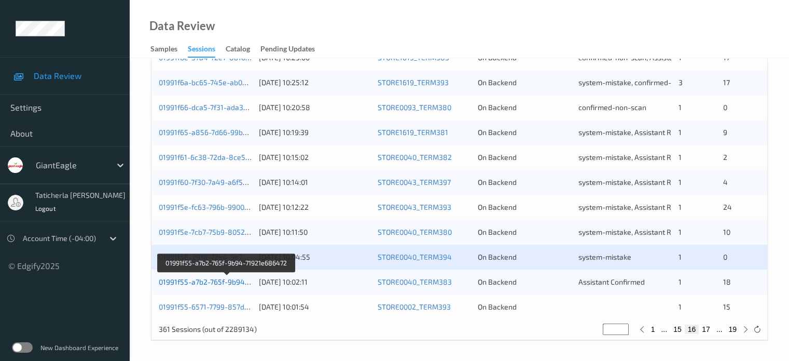
click at [219, 281] on link "01991f55-a7b2-765f-9b94-71921e686472" at bounding box center [227, 281] width 136 height 9
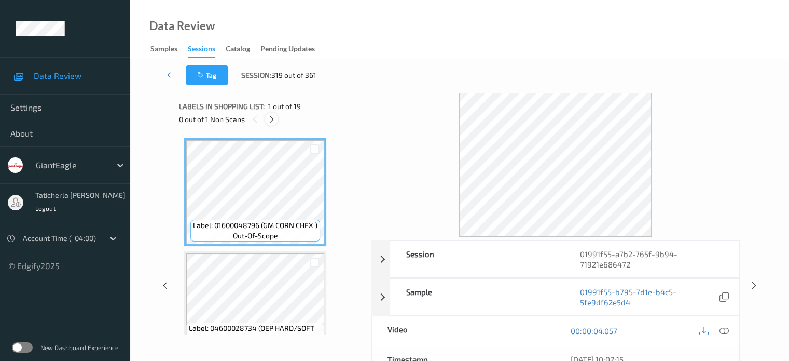
click at [274, 120] on icon at bounding box center [271, 119] width 9 height 9
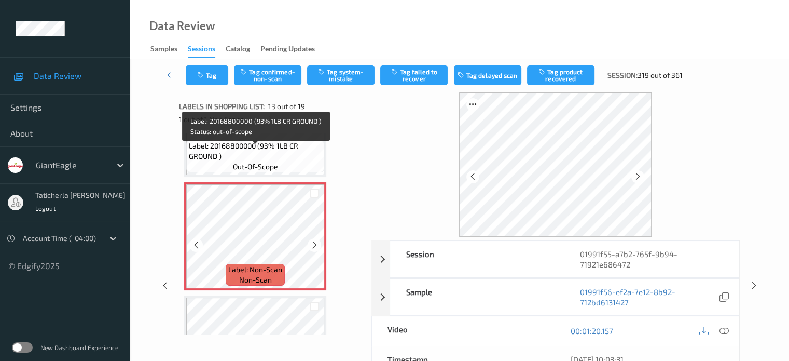
scroll to position [1353, 0]
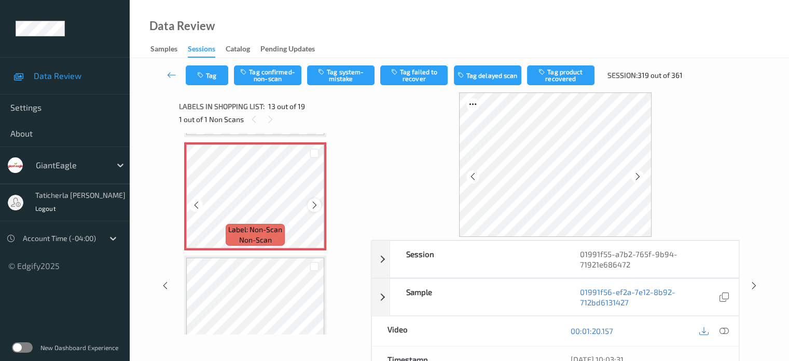
click at [315, 203] on icon at bounding box center [314, 204] width 9 height 9
click at [722, 329] on icon at bounding box center [723, 330] width 9 height 9
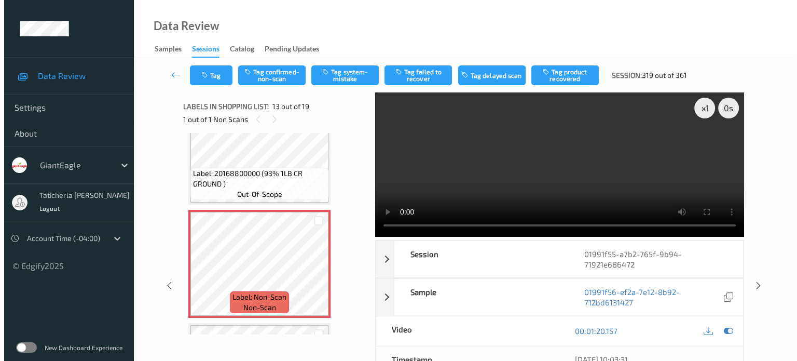
scroll to position [1301, 0]
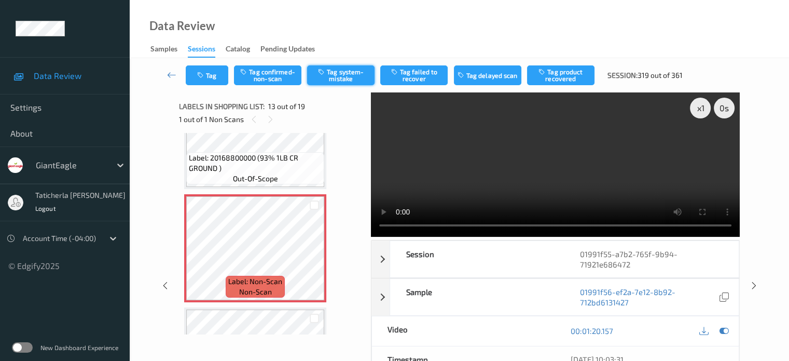
click at [336, 72] on button "Tag system-mistake" at bounding box center [340, 75] width 67 height 20
click at [216, 80] on button "Tag" at bounding box center [207, 75] width 43 height 20
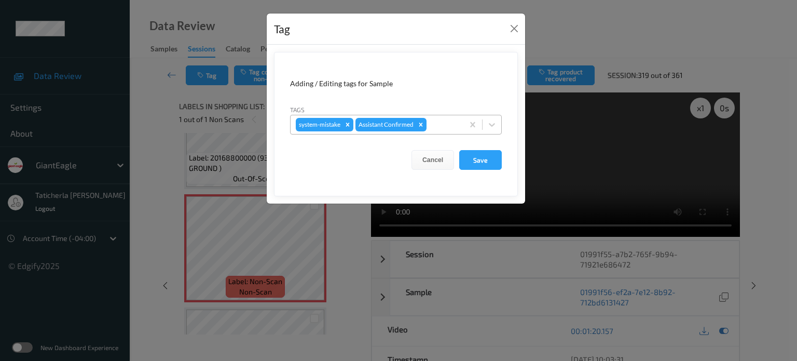
click at [446, 119] on div at bounding box center [443, 124] width 30 height 12
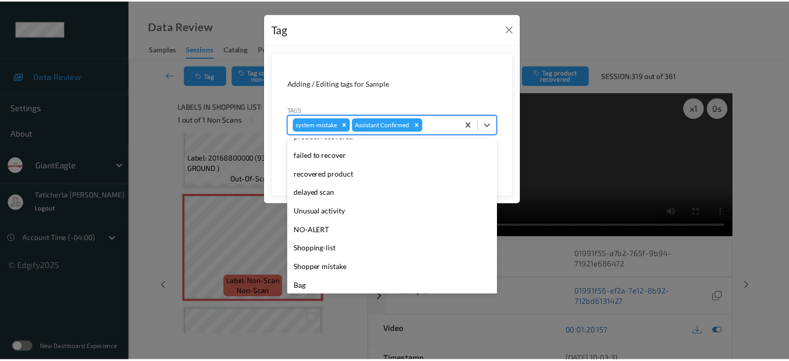
scroll to position [91, 0]
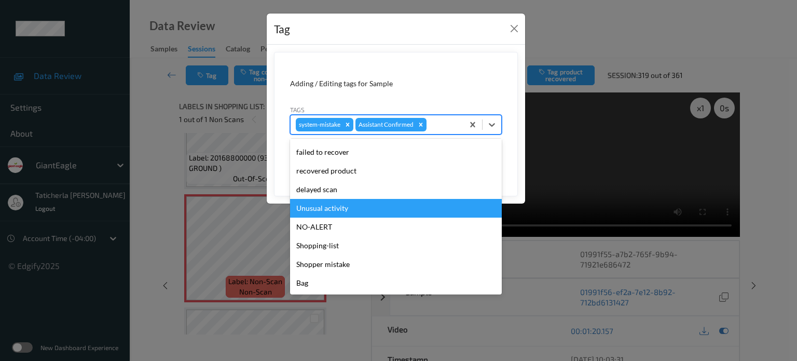
click at [367, 209] on div "Unusual activity" at bounding box center [396, 208] width 212 height 19
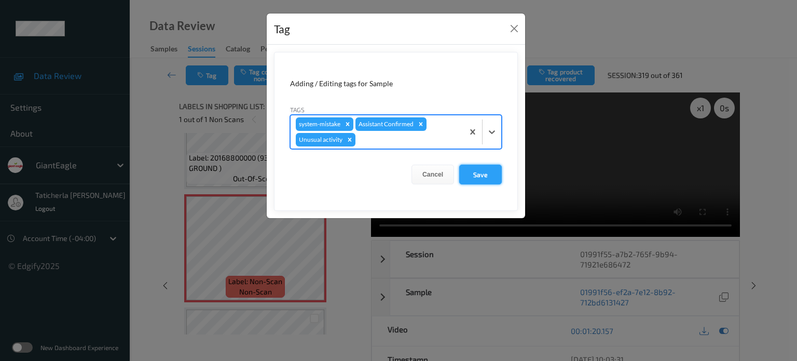
click at [489, 170] on button "Save" at bounding box center [480, 174] width 43 height 20
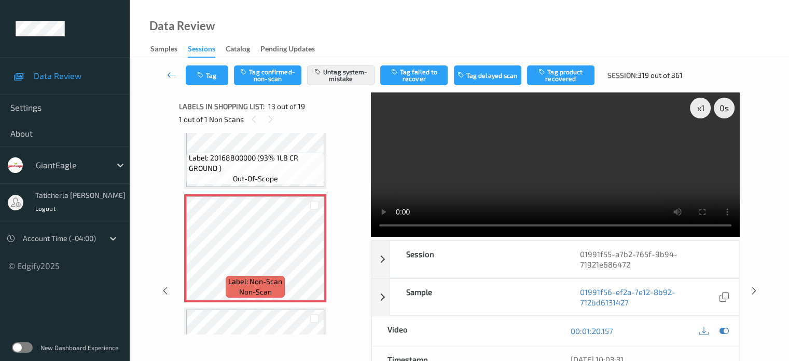
click at [167, 72] on icon at bounding box center [171, 75] width 9 height 10
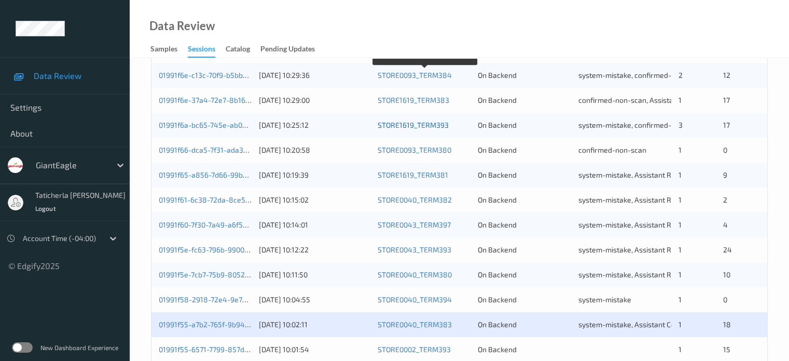
scroll to position [501, 0]
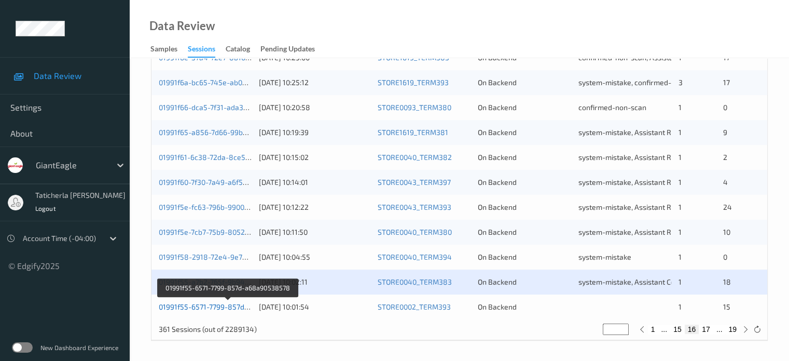
click at [211, 307] on link "01991f55-6571-7799-857d-a68a90538578" at bounding box center [229, 306] width 140 height 9
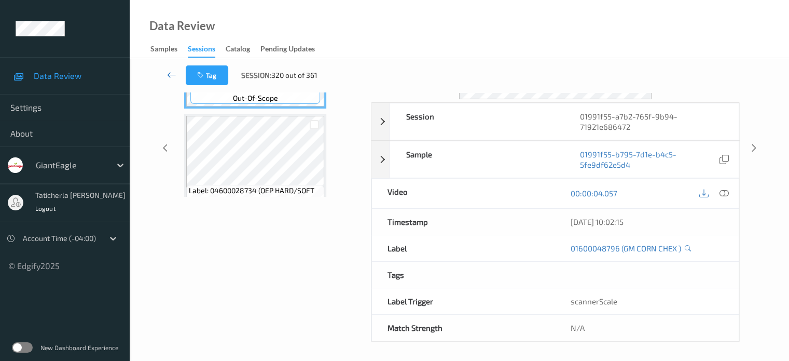
click at [171, 73] on icon at bounding box center [171, 75] width 9 height 10
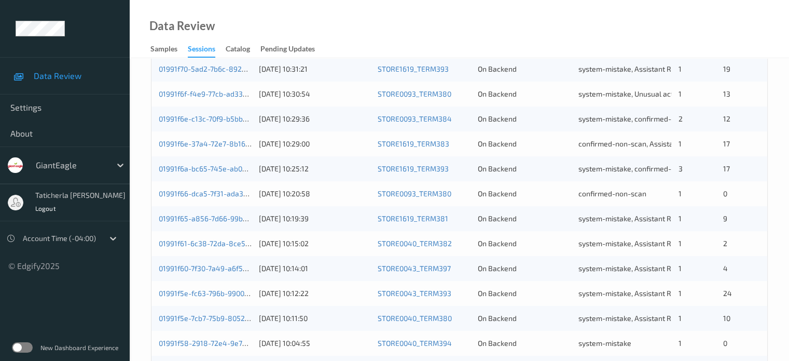
scroll to position [501, 0]
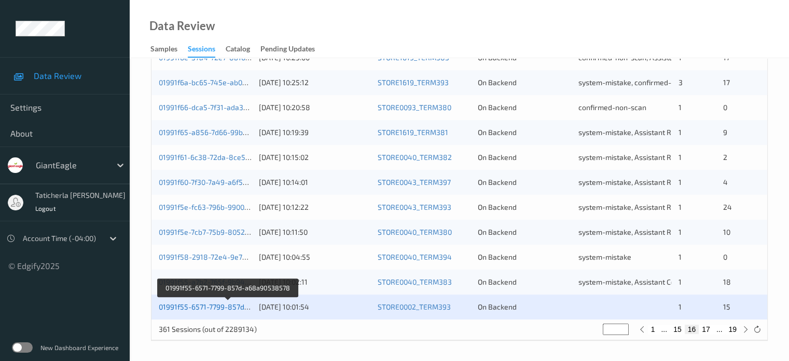
click at [220, 310] on link "01991f55-6571-7799-857d-a68a90538578" at bounding box center [229, 306] width 140 height 9
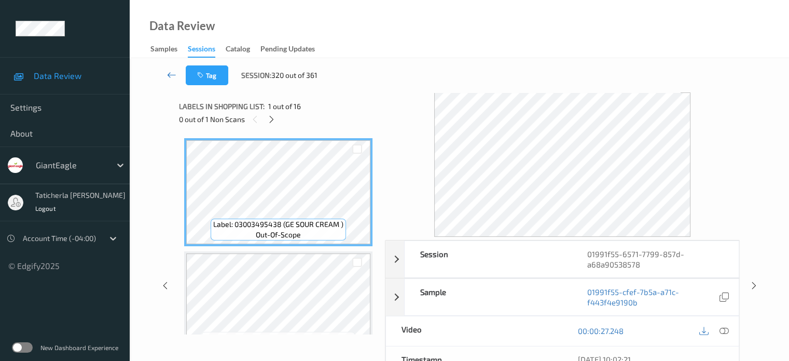
click at [167, 74] on icon at bounding box center [171, 75] width 9 height 10
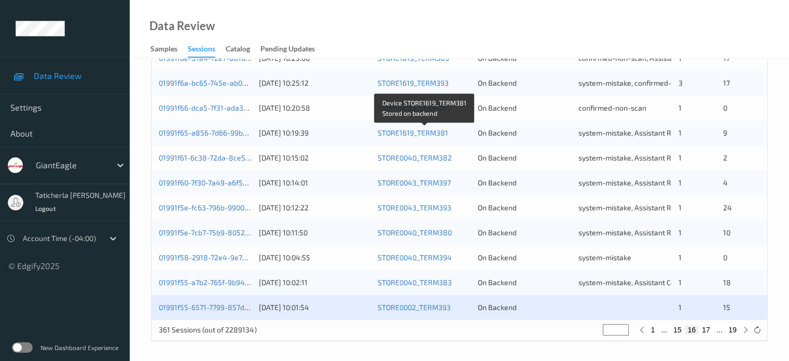
scroll to position [501, 0]
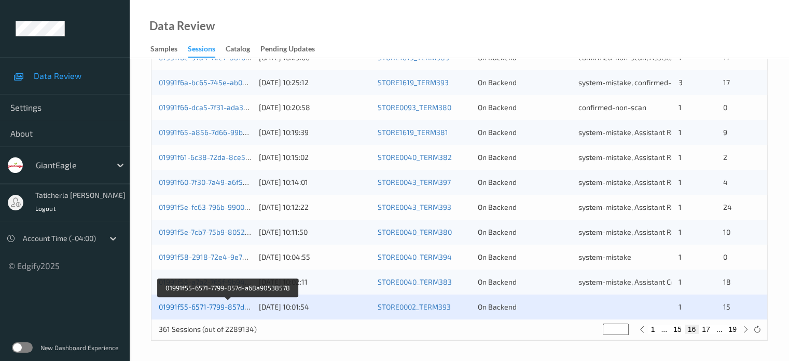
click at [231, 306] on link "01991f55-6571-7799-857d-a68a90538578" at bounding box center [229, 306] width 140 height 9
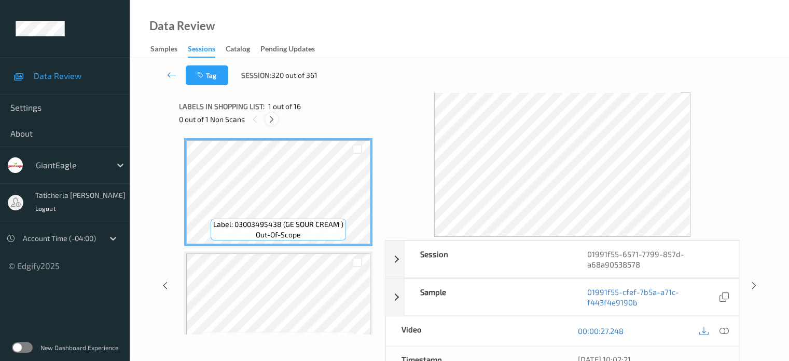
click at [273, 120] on icon at bounding box center [271, 119] width 9 height 9
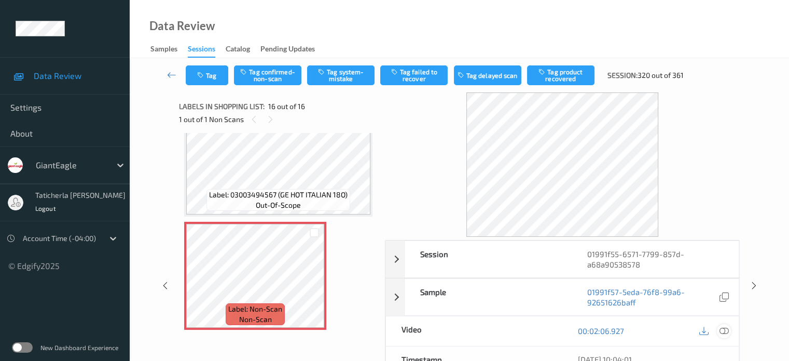
click at [722, 327] on icon at bounding box center [723, 330] width 9 height 9
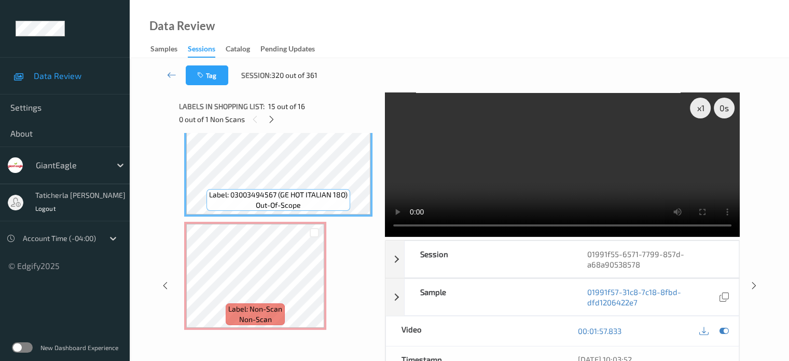
scroll to position [1526, 0]
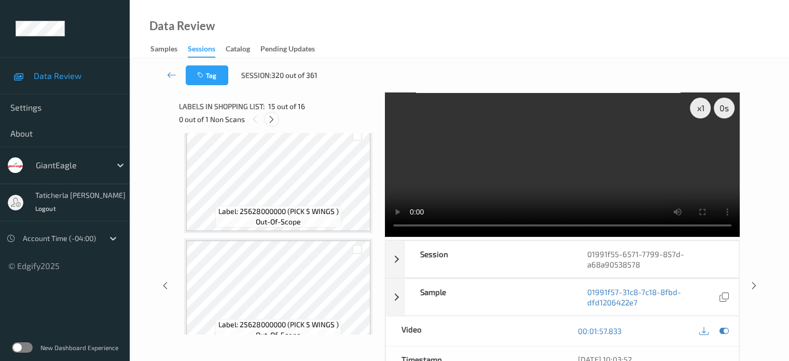
click at [270, 120] on icon at bounding box center [271, 119] width 9 height 9
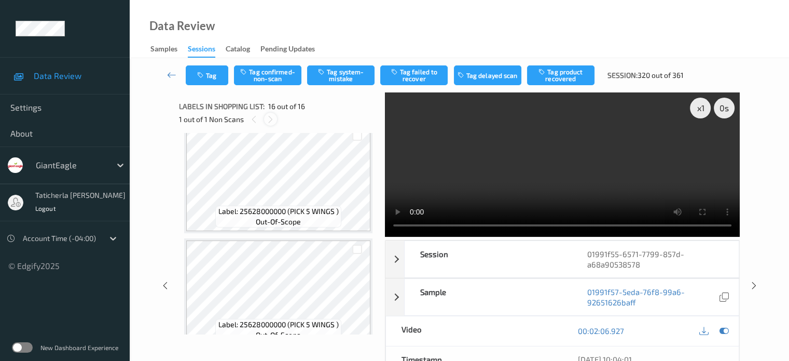
scroll to position [1588, 0]
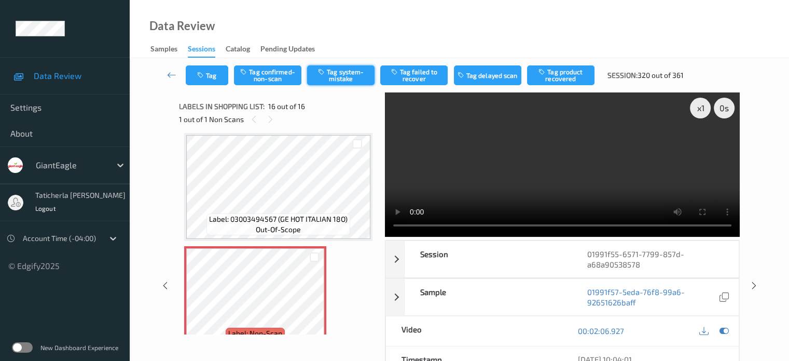
click at [352, 68] on button "Tag system-mistake" at bounding box center [340, 75] width 67 height 20
click at [171, 75] on icon at bounding box center [171, 75] width 9 height 10
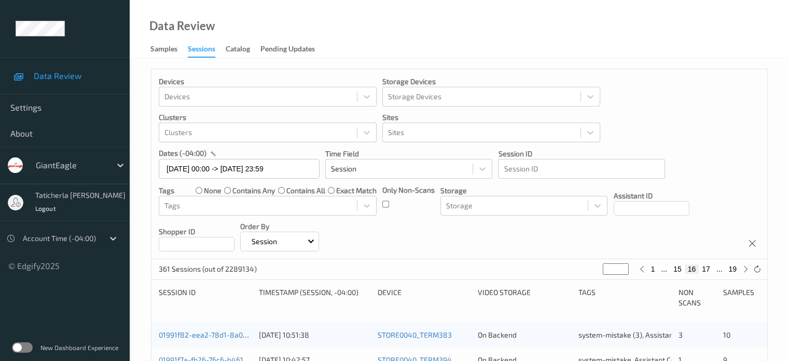
click at [734, 266] on button "19" at bounding box center [732, 268] width 15 height 9
type input "**"
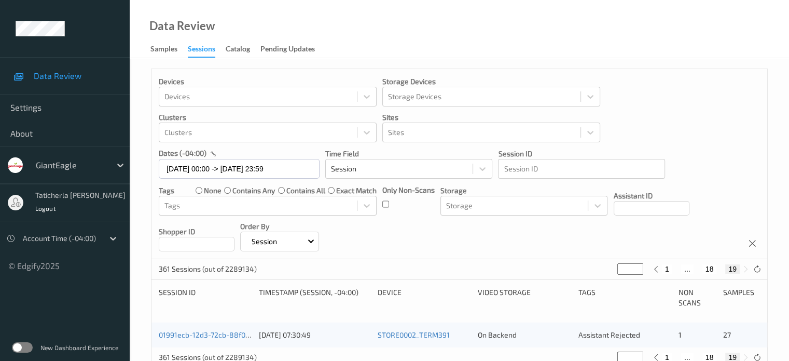
click at [735, 268] on button "19" at bounding box center [732, 268] width 15 height 9
click at [732, 266] on button "19" at bounding box center [732, 268] width 15 height 9
click at [733, 266] on button "19" at bounding box center [732, 268] width 15 height 9
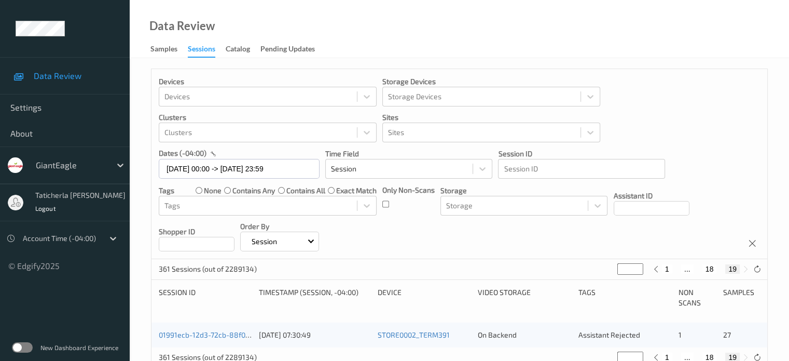
click at [733, 266] on button "19" at bounding box center [732, 268] width 15 height 9
click at [734, 267] on button "19" at bounding box center [732, 268] width 15 height 9
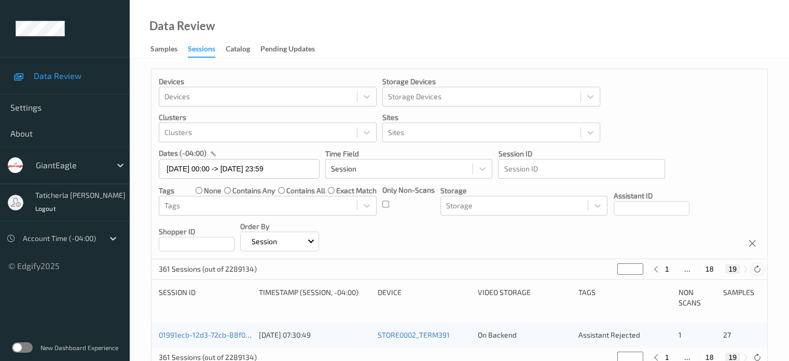
click at [757, 267] on icon at bounding box center [757, 269] width 8 height 8
click at [750, 269] on div at bounding box center [745, 268] width 11 height 11
click at [742, 269] on icon at bounding box center [746, 269] width 8 height 8
click at [747, 266] on icon at bounding box center [746, 269] width 8 height 8
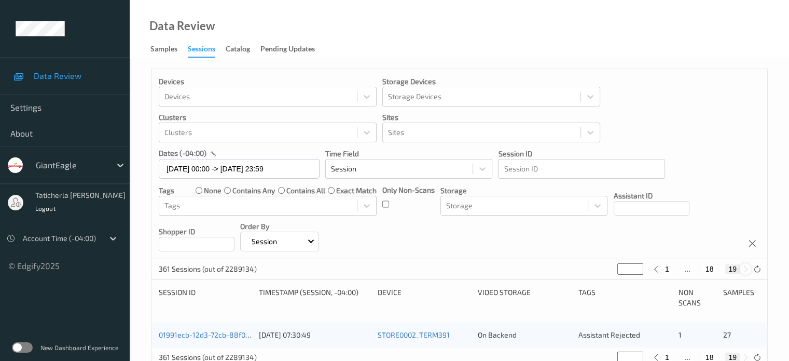
click at [747, 266] on icon at bounding box center [746, 269] width 8 height 8
click at [745, 269] on icon at bounding box center [746, 269] width 8 height 8
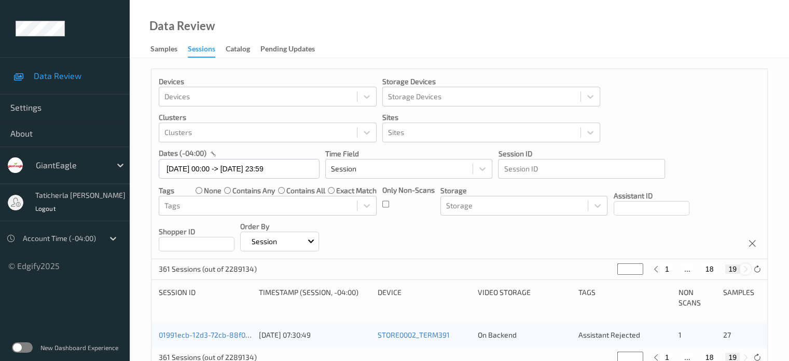
click at [745, 269] on icon at bounding box center [746, 269] width 8 height 8
click at [745, 270] on icon at bounding box center [746, 269] width 8 height 8
click at [739, 268] on div "1 ... 18 19" at bounding box center [701, 268] width 101 height 11
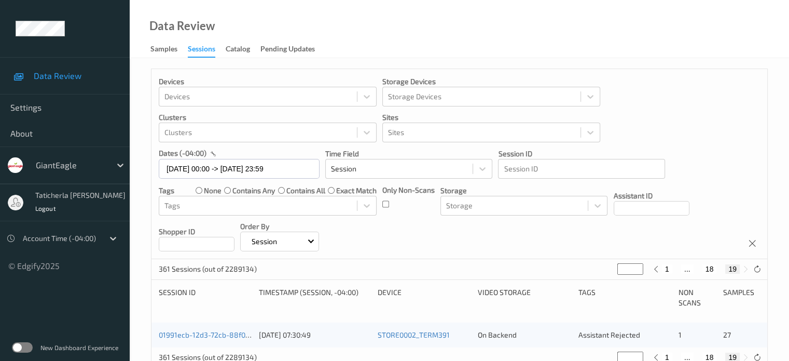
click at [714, 267] on button "18" at bounding box center [709, 268] width 15 height 9
type input "**"
click at [699, 268] on button "17" at bounding box center [697, 268] width 15 height 9
type input "**"
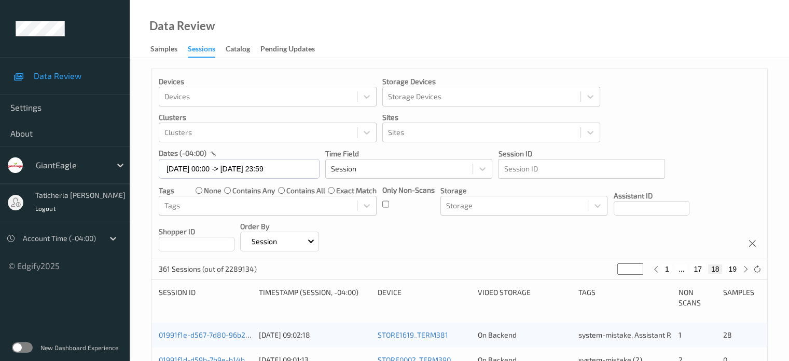
type input "**"
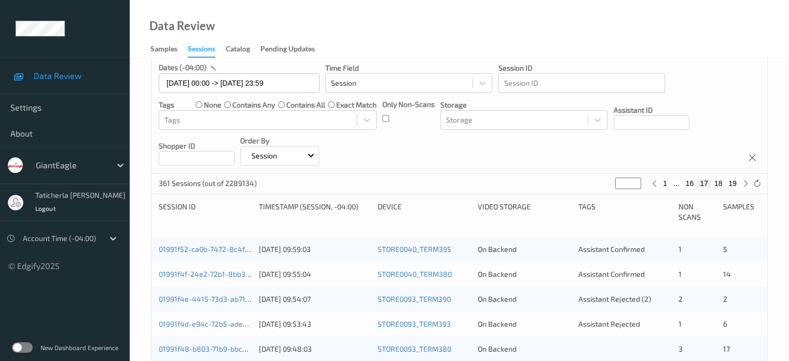
scroll to position [104, 0]
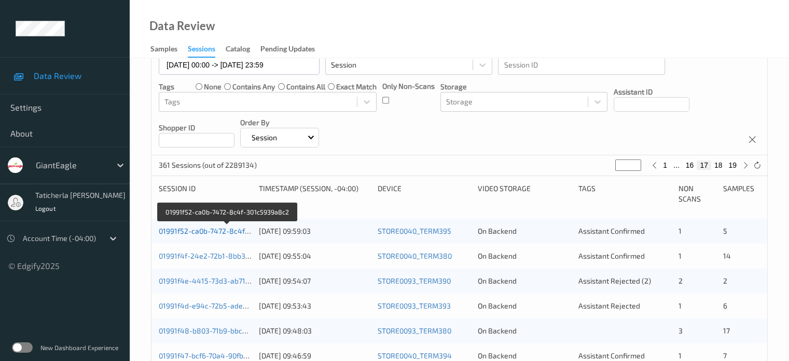
click at [217, 230] on link "01991f52-ca0b-7472-8c4f-301c5939a8c2" at bounding box center [227, 230] width 137 height 9
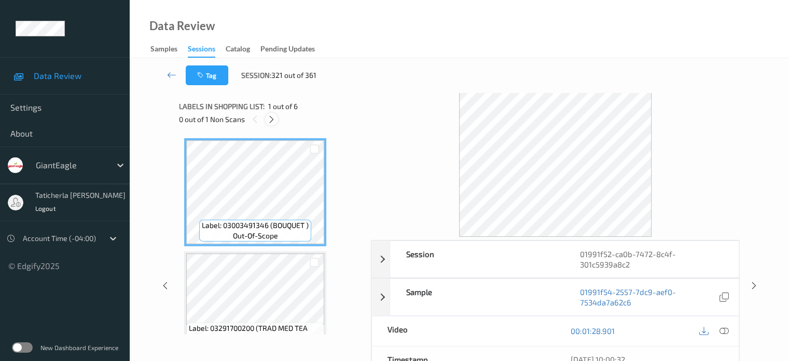
click at [272, 119] on icon at bounding box center [271, 119] width 9 height 9
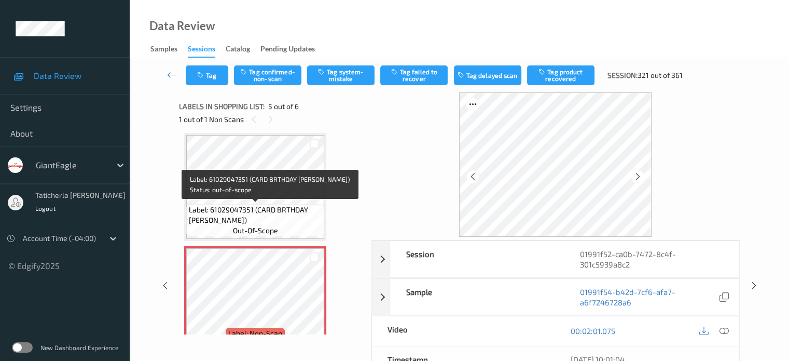
scroll to position [396, 0]
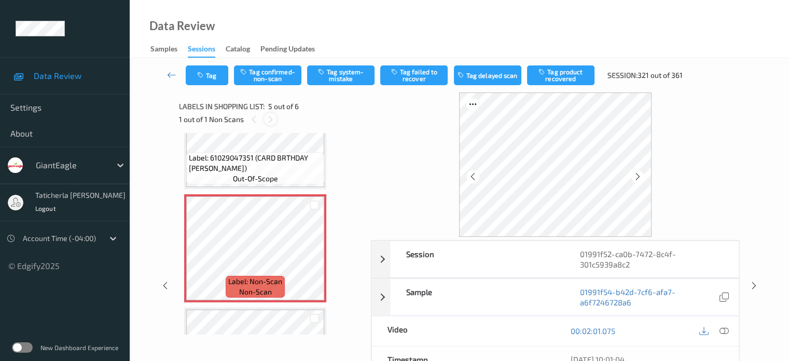
click at [270, 118] on icon at bounding box center [270, 119] width 9 height 9
click at [319, 257] on icon at bounding box center [314, 256] width 9 height 9
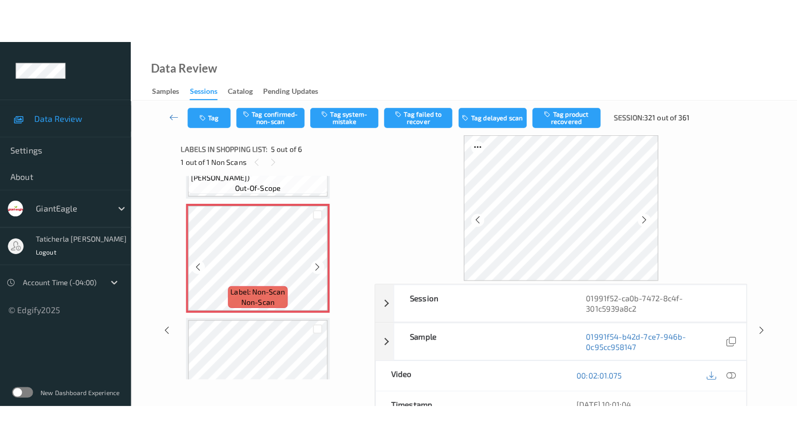
scroll to position [448, 0]
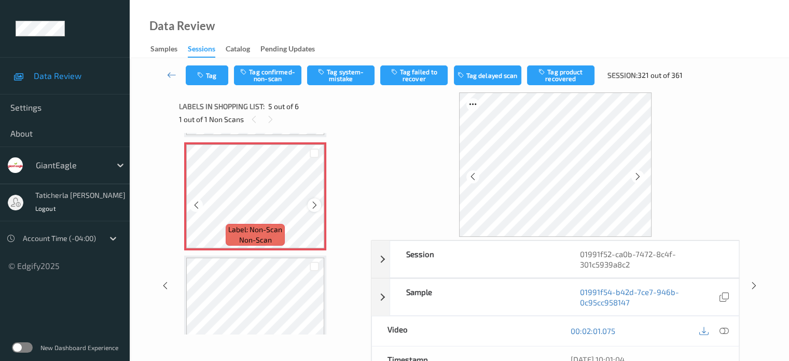
click at [311, 205] on icon at bounding box center [314, 204] width 9 height 9
click at [722, 328] on icon at bounding box center [723, 330] width 9 height 9
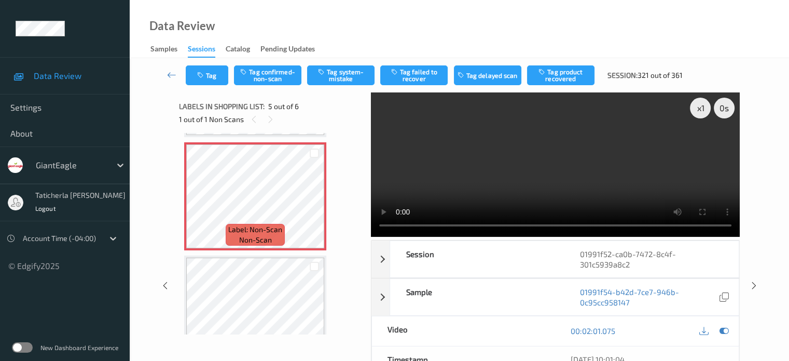
click at [702, 147] on video at bounding box center [555, 164] width 369 height 144
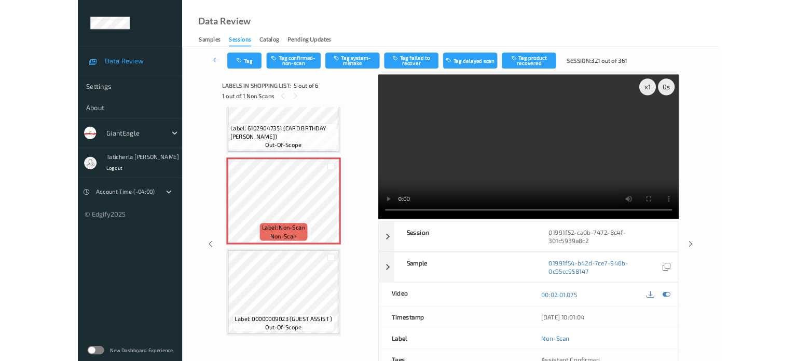
scroll to position [395, 0]
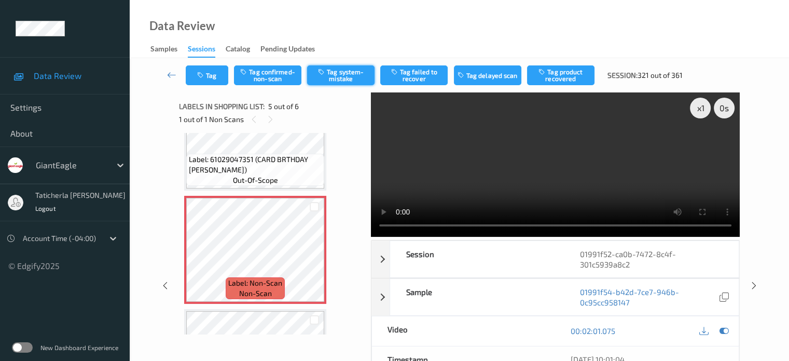
click at [344, 73] on button "Tag system-mistake" at bounding box center [340, 75] width 67 height 20
click at [214, 74] on button "Tag" at bounding box center [207, 75] width 43 height 20
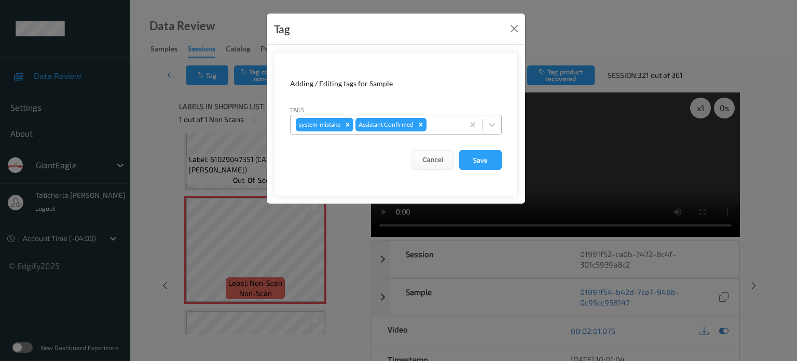
click at [434, 120] on div at bounding box center [443, 124] width 30 height 12
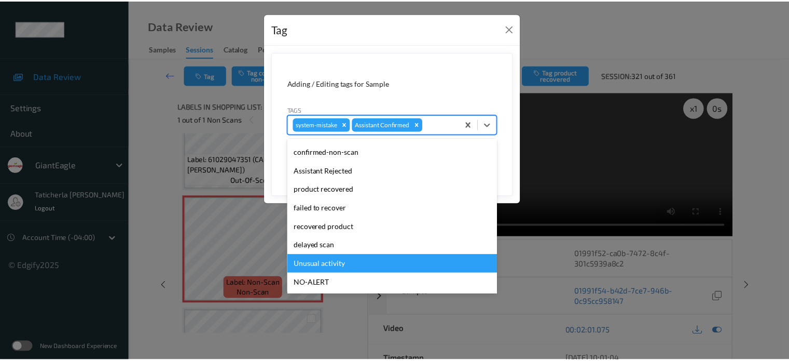
scroll to position [91, 0]
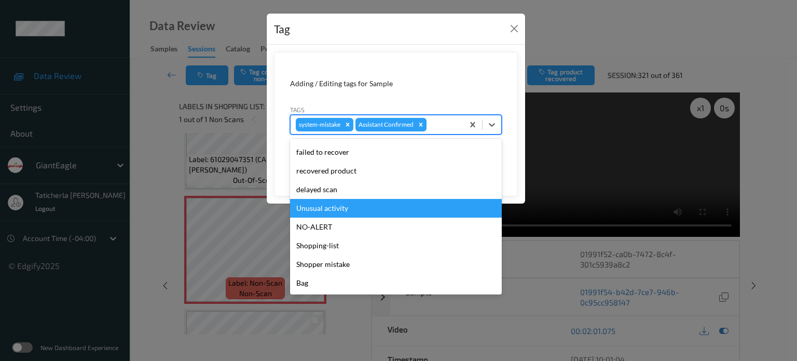
click at [380, 209] on div "Unusual activity" at bounding box center [396, 208] width 212 height 19
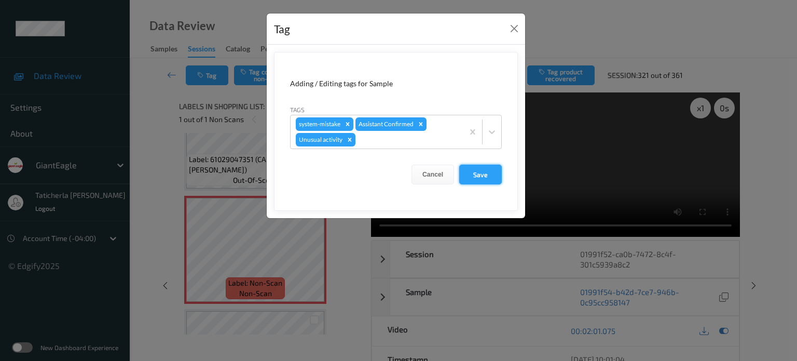
click at [478, 169] on button "Save" at bounding box center [480, 174] width 43 height 20
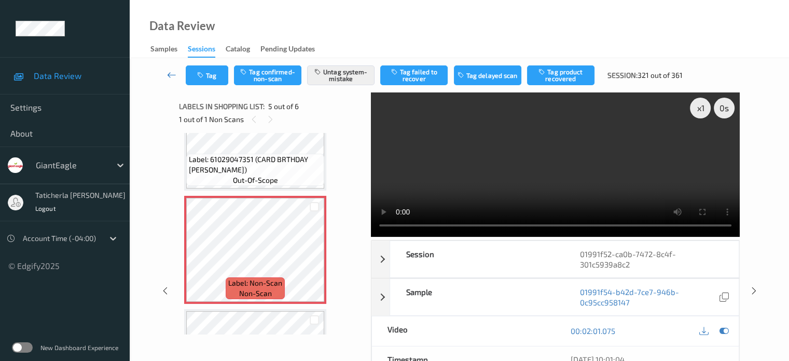
click at [172, 76] on icon at bounding box center [171, 75] width 9 height 10
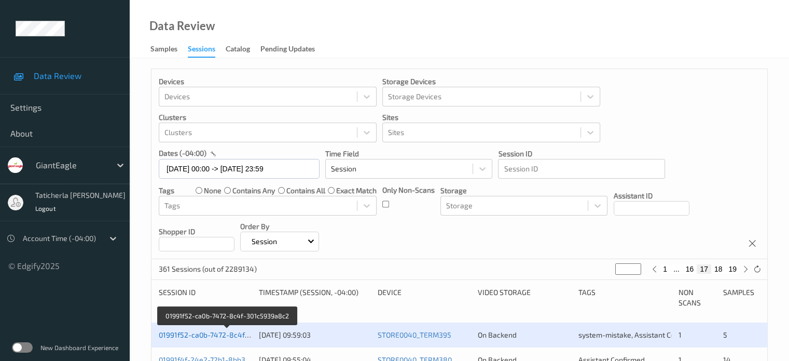
click at [215, 334] on link "01991f52-ca0b-7472-8c4f-301c5939a8c2" at bounding box center [227, 334] width 137 height 9
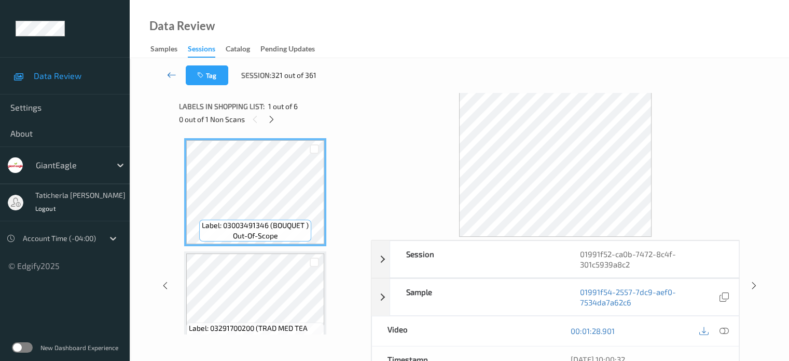
click at [172, 75] on icon at bounding box center [171, 75] width 9 height 10
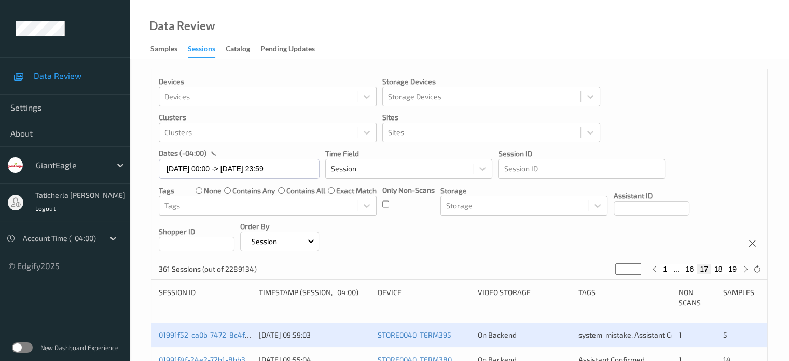
scroll to position [208, 0]
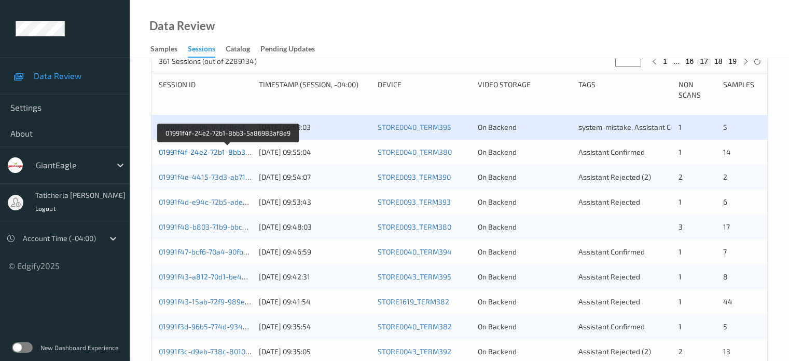
click at [231, 151] on link "01991f4f-24e2-72b1-8bb3-5a86983af8e9" at bounding box center [229, 151] width 140 height 9
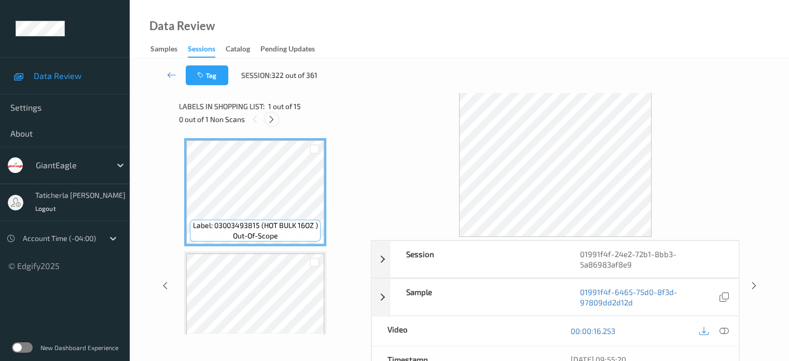
drag, startPoint x: 268, startPoint y: 114, endPoint x: 270, endPoint y: 121, distance: 7.7
click at [268, 115] on div at bounding box center [271, 119] width 13 height 13
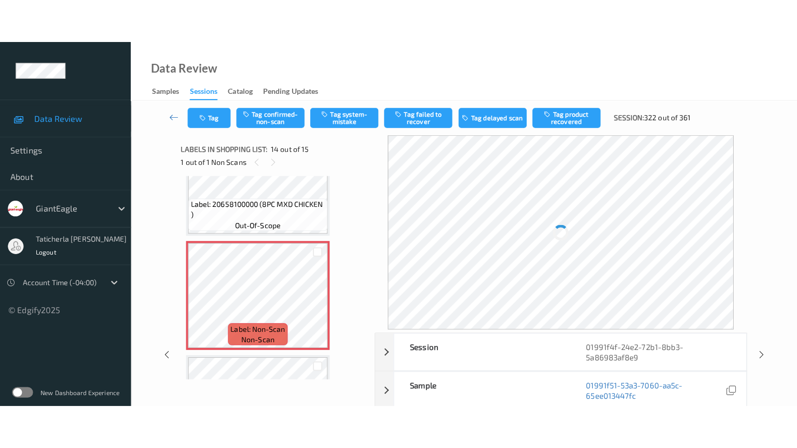
scroll to position [1466, 0]
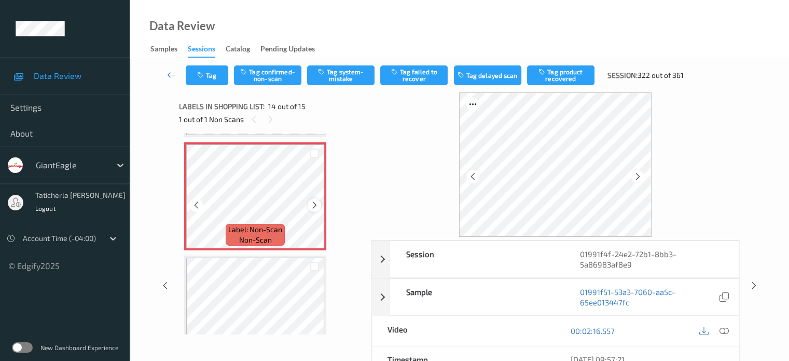
click at [313, 203] on icon at bounding box center [314, 204] width 9 height 9
click at [314, 203] on icon at bounding box center [314, 204] width 9 height 9
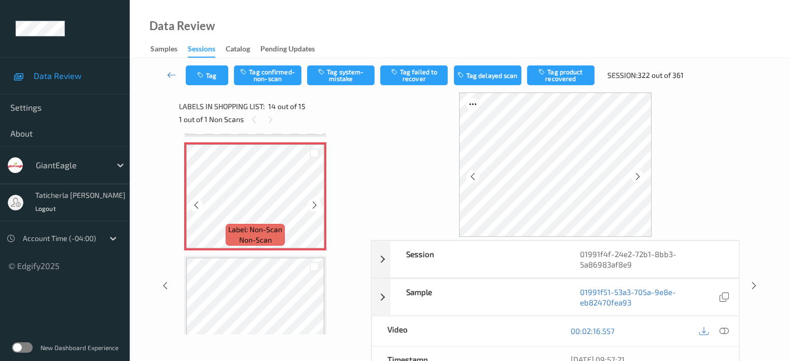
click at [314, 203] on icon at bounding box center [314, 204] width 9 height 9
click at [724, 329] on icon at bounding box center [723, 330] width 9 height 9
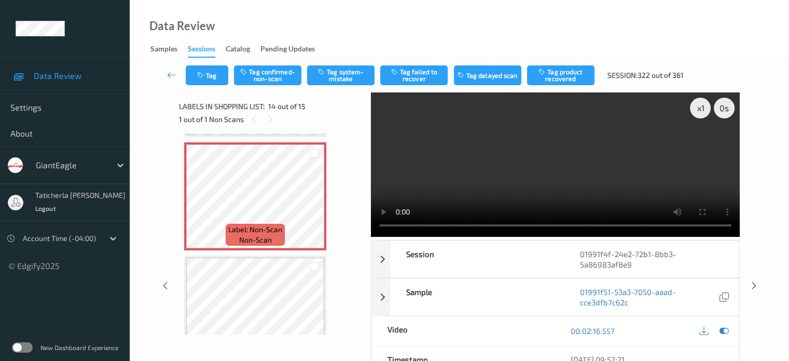
click at [701, 145] on video at bounding box center [555, 164] width 369 height 144
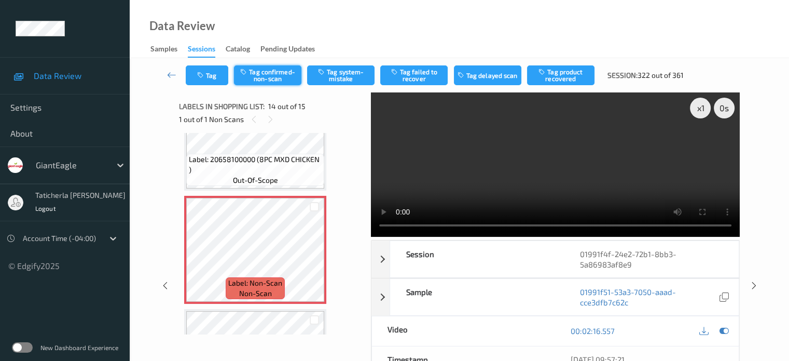
click at [265, 73] on button "Tag confirmed-non-scan" at bounding box center [267, 75] width 67 height 20
click at [423, 74] on button "Tag failed to recover" at bounding box center [413, 75] width 67 height 20
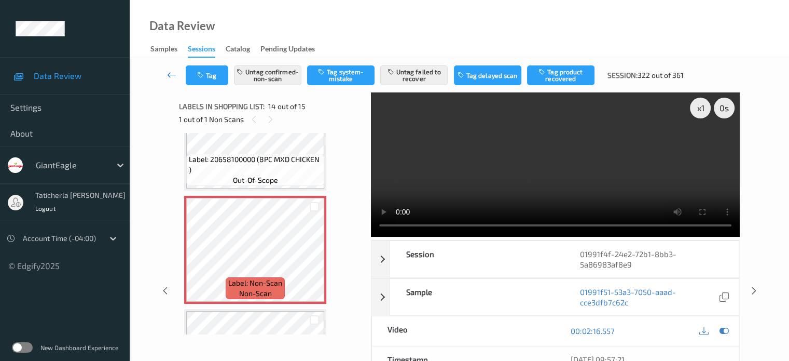
click at [174, 76] on icon at bounding box center [171, 75] width 9 height 10
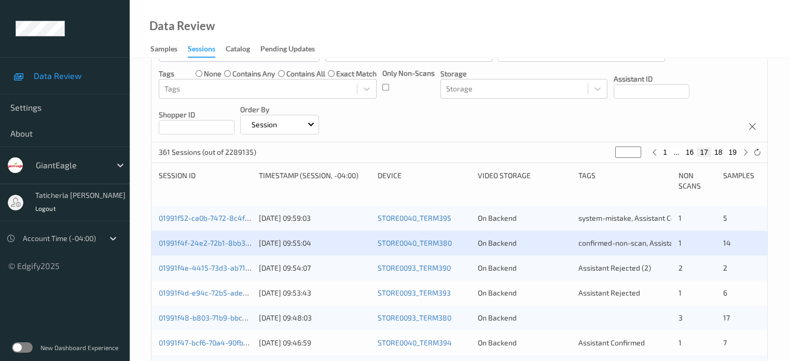
scroll to position [208, 0]
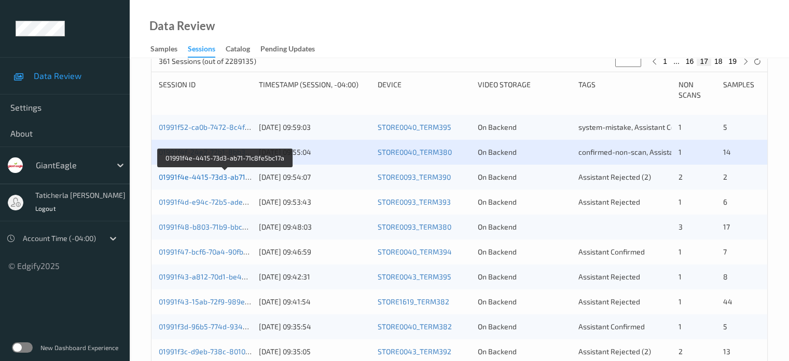
click at [217, 176] on link "01991f4e-4415-73d3-ab71-71c8fe5bc17a" at bounding box center [226, 176] width 134 height 9
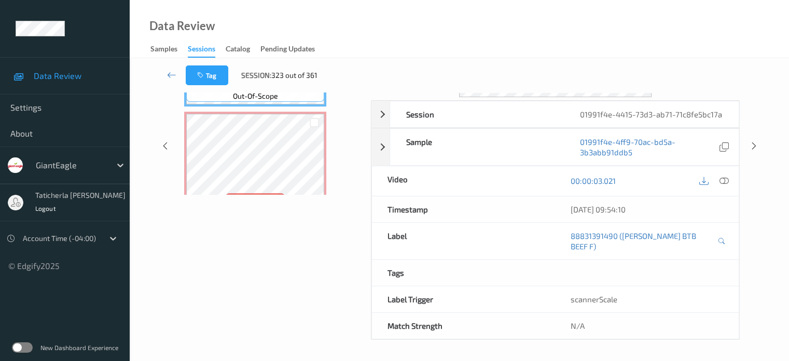
scroll to position [127, 0]
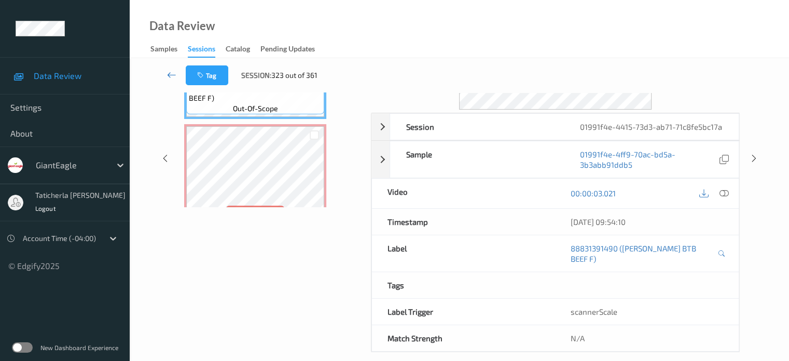
click at [170, 73] on icon at bounding box center [171, 75] width 9 height 10
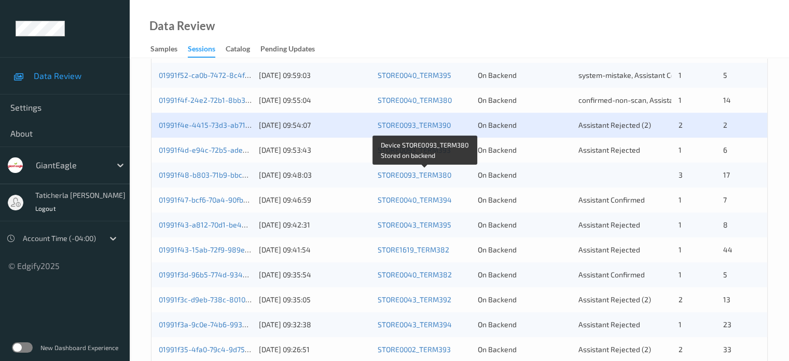
scroll to position [208, 0]
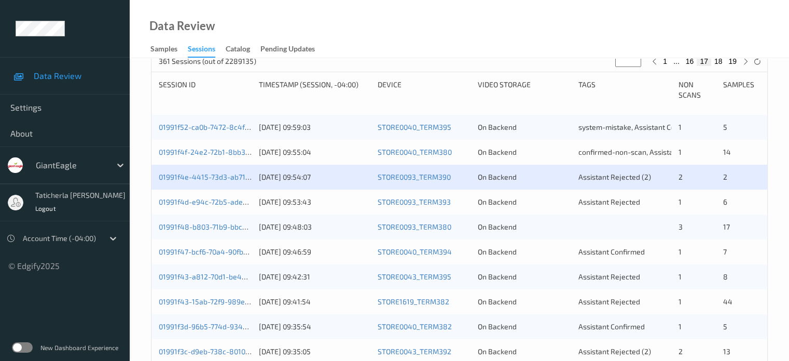
click at [206, 182] on div "01991f4e-4415-73d3-ab71-71c8fe5bc17a [DATE] 09:54:07 STORE0093_TERM390 On Backe…" at bounding box center [459, 176] width 616 height 25
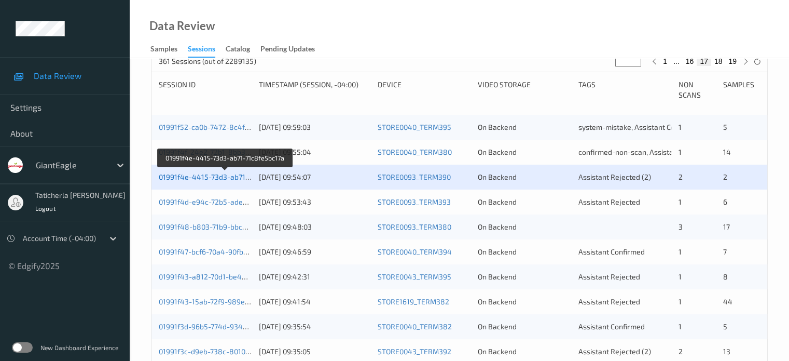
click at [216, 175] on link "01991f4e-4415-73d3-ab71-71c8fe5bc17a" at bounding box center [226, 176] width 134 height 9
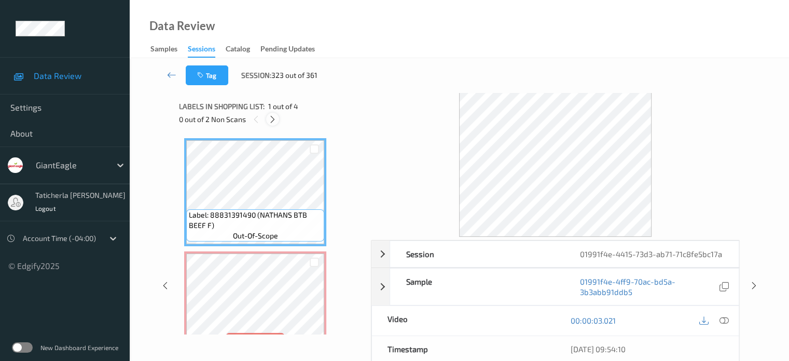
click at [274, 119] on icon at bounding box center [272, 119] width 9 height 9
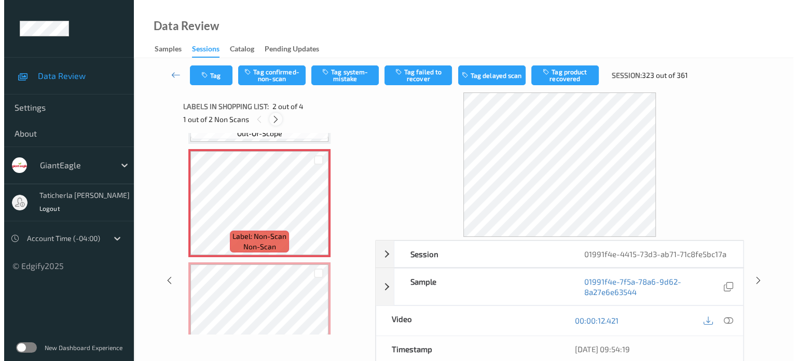
scroll to position [109, 0]
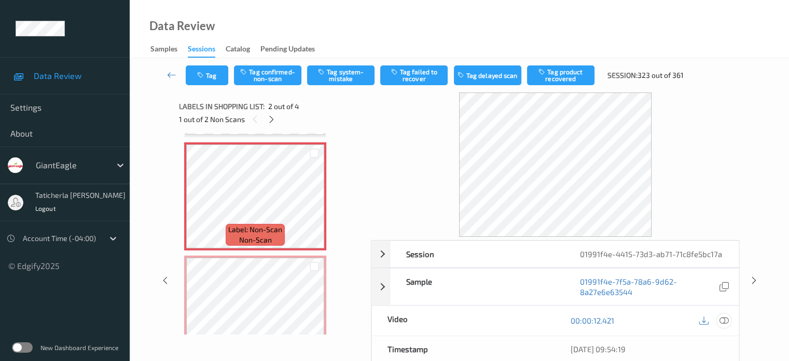
click at [721, 319] on icon at bounding box center [723, 319] width 9 height 9
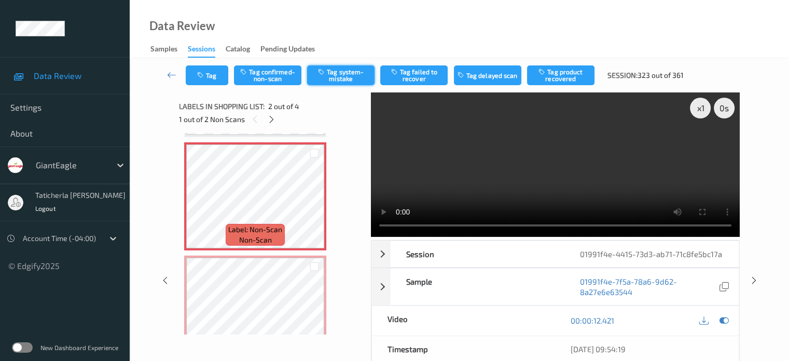
click at [342, 74] on button "Tag system-mistake" at bounding box center [340, 75] width 67 height 20
click at [334, 75] on button "Tag system-mistake" at bounding box center [340, 75] width 67 height 20
click at [219, 74] on button "Tag" at bounding box center [207, 75] width 43 height 20
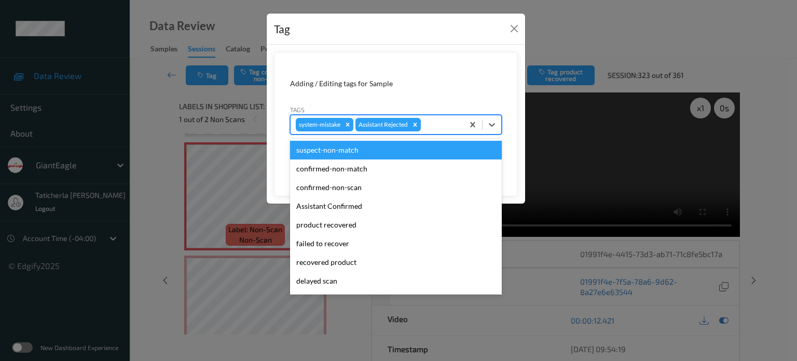
drag, startPoint x: 431, startPoint y: 122, endPoint x: 432, endPoint y: 129, distance: 7.3
click at [432, 122] on div at bounding box center [440, 124] width 35 height 12
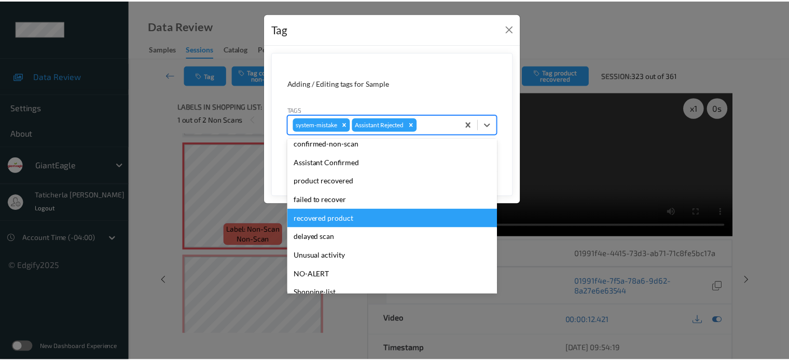
scroll to position [52, 0]
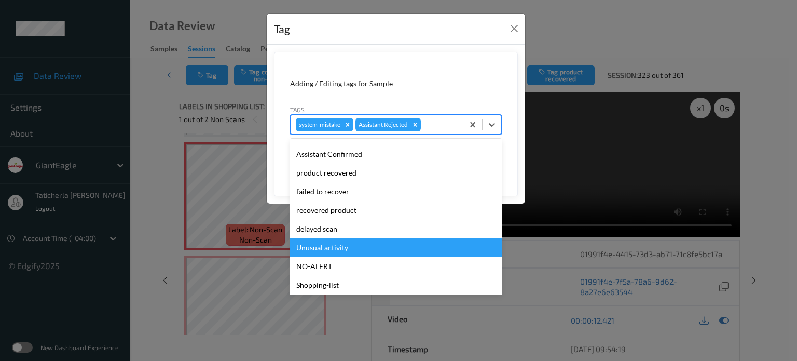
click at [378, 251] on div "Unusual activity" at bounding box center [396, 247] width 212 height 19
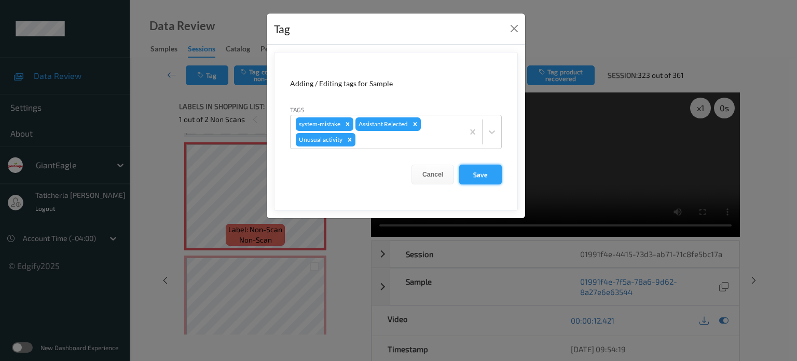
click at [471, 174] on button "Save" at bounding box center [480, 174] width 43 height 20
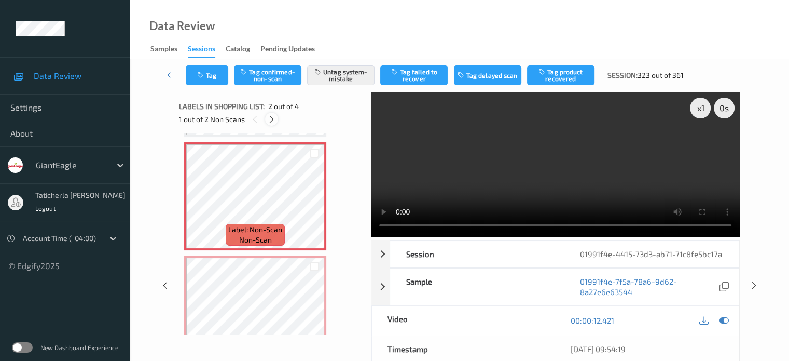
click at [272, 118] on icon at bounding box center [271, 119] width 9 height 9
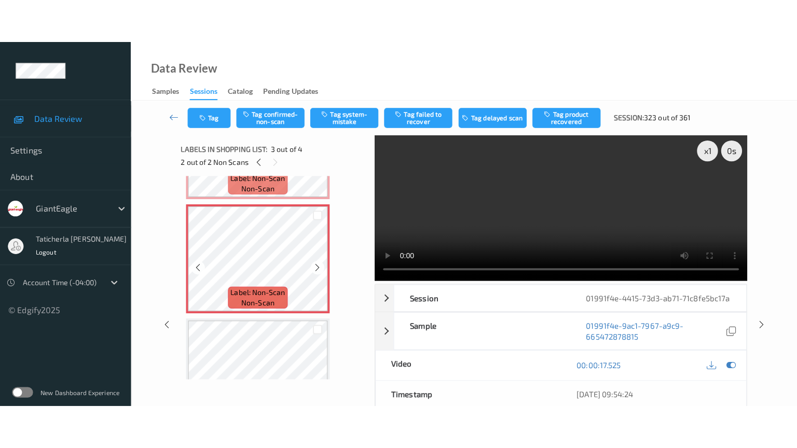
scroll to position [222, 0]
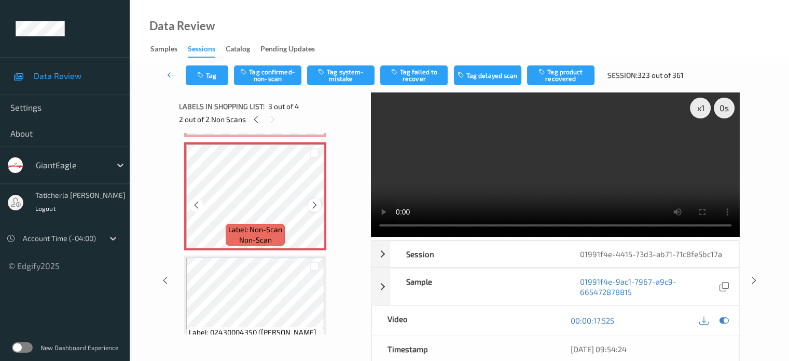
click at [313, 203] on icon at bounding box center [314, 204] width 9 height 9
click at [314, 203] on icon at bounding box center [314, 204] width 9 height 9
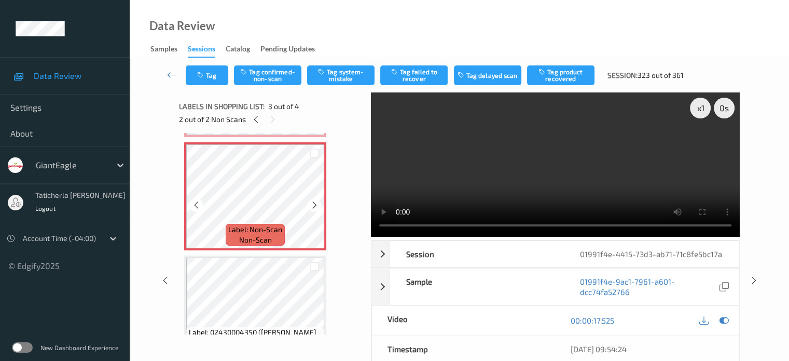
click at [314, 203] on icon at bounding box center [314, 204] width 9 height 9
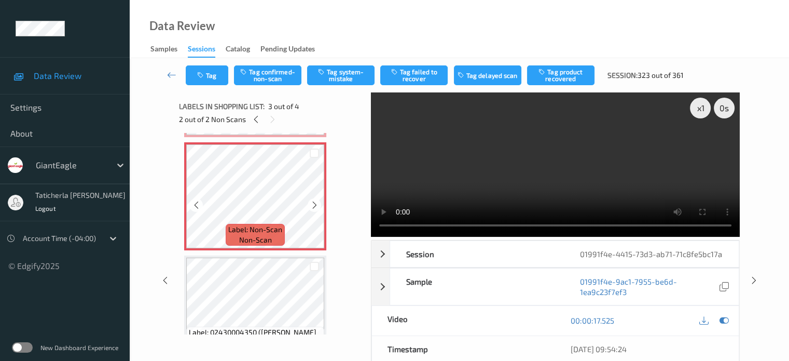
click at [314, 203] on icon at bounding box center [314, 204] width 9 height 9
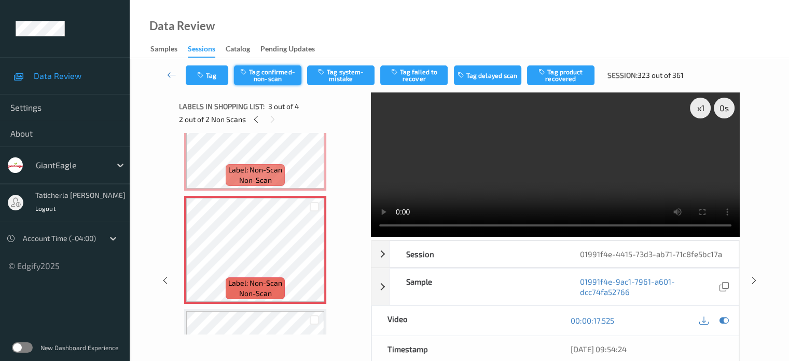
click at [281, 76] on button "Tag confirmed-non-scan" at bounding box center [267, 75] width 67 height 20
click at [414, 82] on button "Tag failed to recover" at bounding box center [413, 75] width 67 height 20
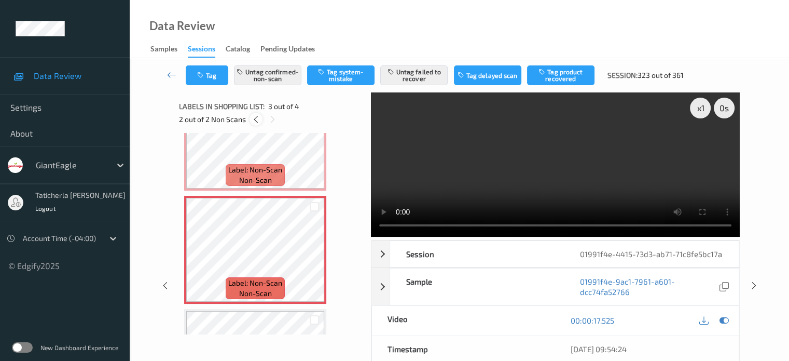
click at [258, 116] on icon at bounding box center [256, 119] width 9 height 9
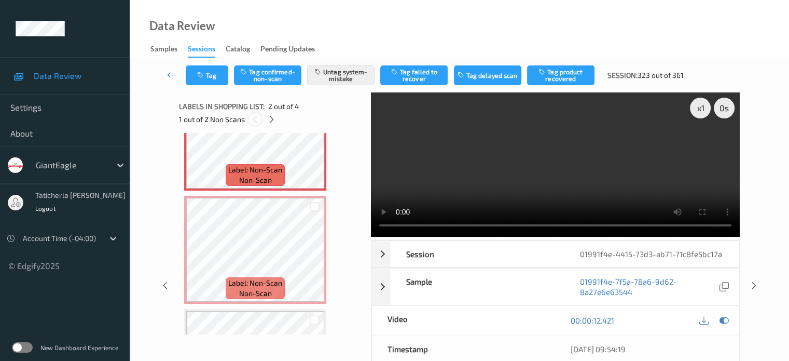
scroll to position [5, 0]
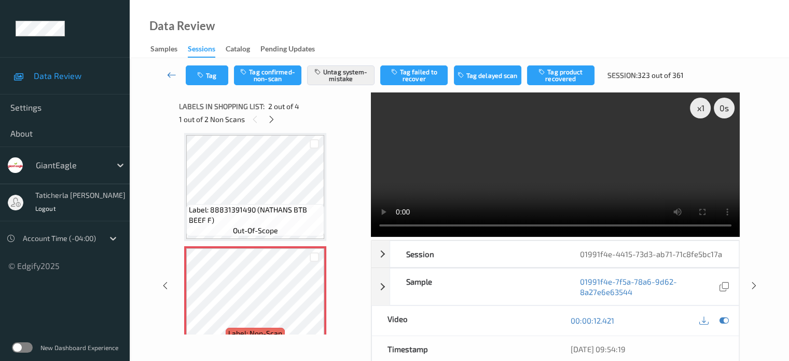
click at [170, 71] on icon at bounding box center [171, 75] width 9 height 10
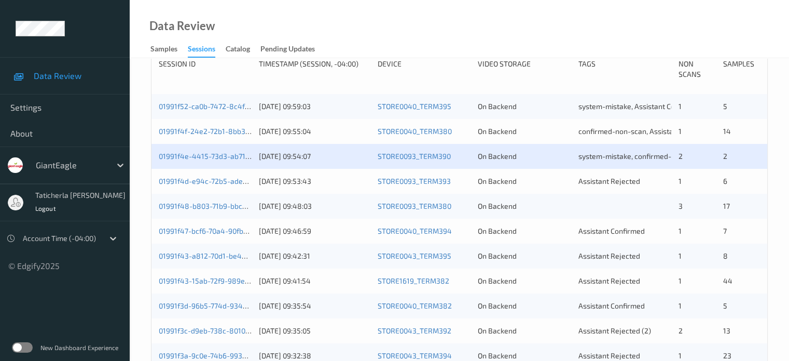
scroll to position [311, 0]
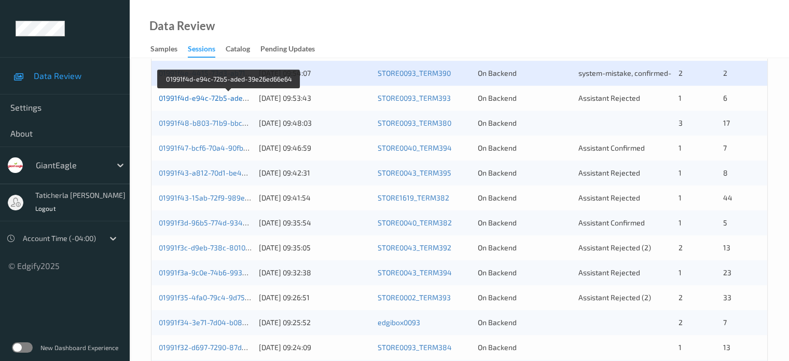
click at [226, 100] on link "01991f4d-e94c-72b5-aded-39e26ed66e64" at bounding box center [230, 97] width 142 height 9
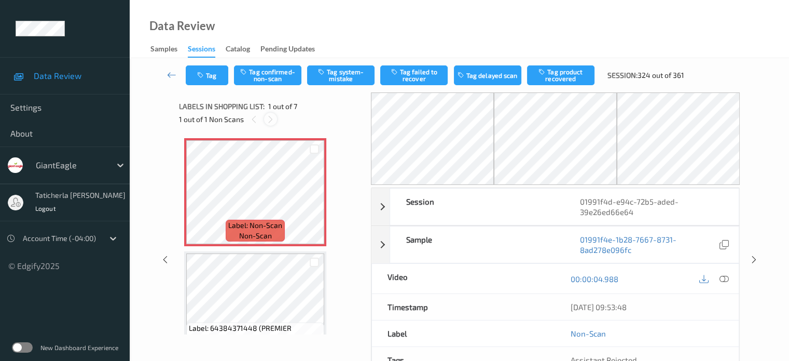
click at [272, 118] on icon at bounding box center [270, 119] width 9 height 9
click at [317, 199] on icon at bounding box center [314, 200] width 9 height 9
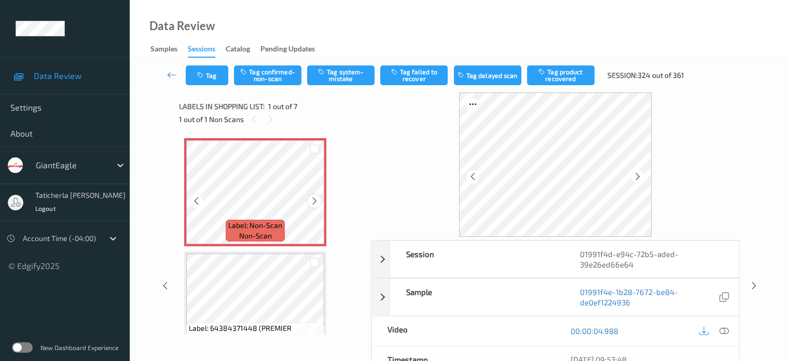
click at [315, 201] on icon at bounding box center [314, 200] width 9 height 9
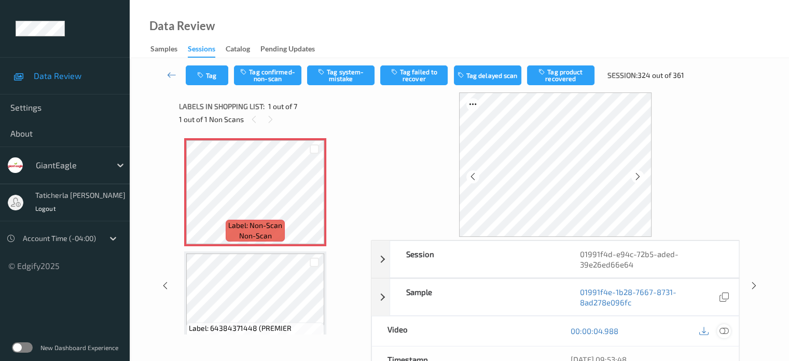
click at [722, 328] on icon at bounding box center [723, 330] width 9 height 9
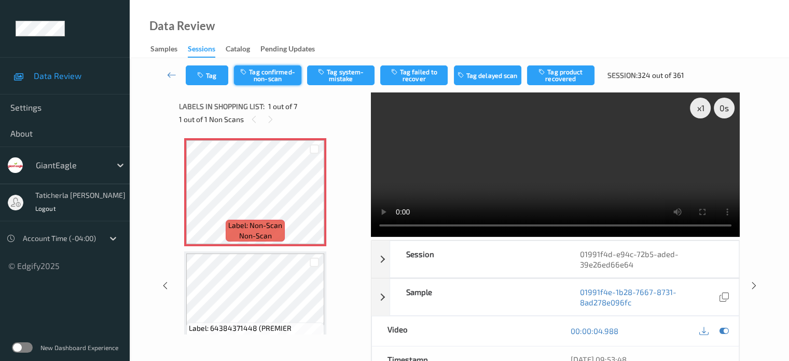
click at [258, 74] on button "Tag confirmed-non-scan" at bounding box center [267, 75] width 67 height 20
click at [581, 76] on button "Tag product recovered" at bounding box center [560, 75] width 67 height 20
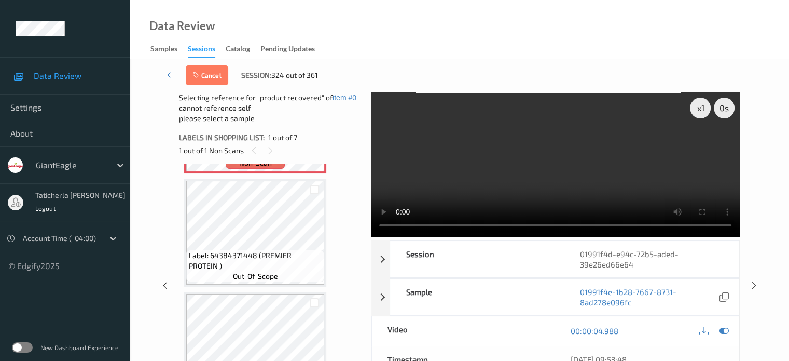
scroll to position [104, 0]
click at [310, 191] on div at bounding box center [315, 190] width 10 height 10
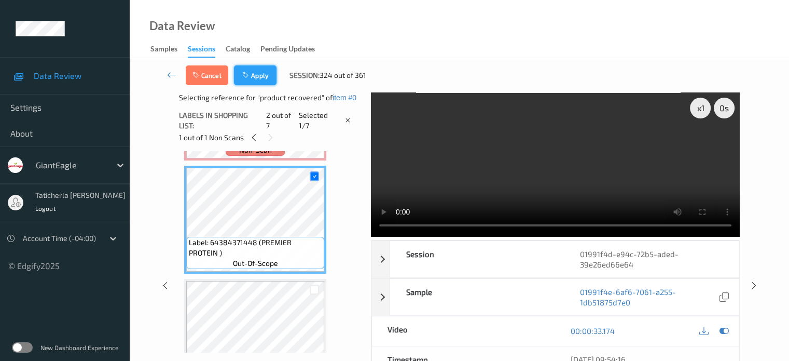
click at [269, 77] on button "Apply" at bounding box center [255, 75] width 43 height 20
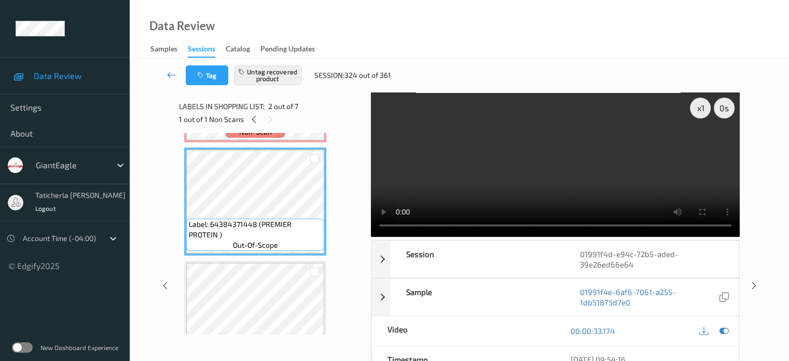
click at [169, 76] on icon at bounding box center [171, 75] width 9 height 10
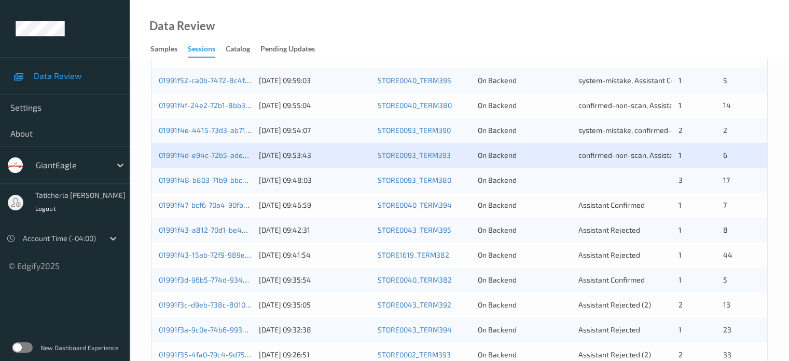
scroll to position [259, 0]
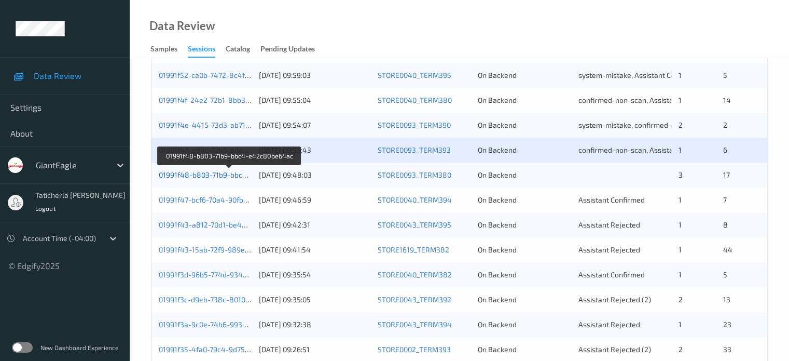
click at [227, 173] on link "01991f48-b803-71b9-bbc4-e42c80be64ac" at bounding box center [230, 174] width 142 height 9
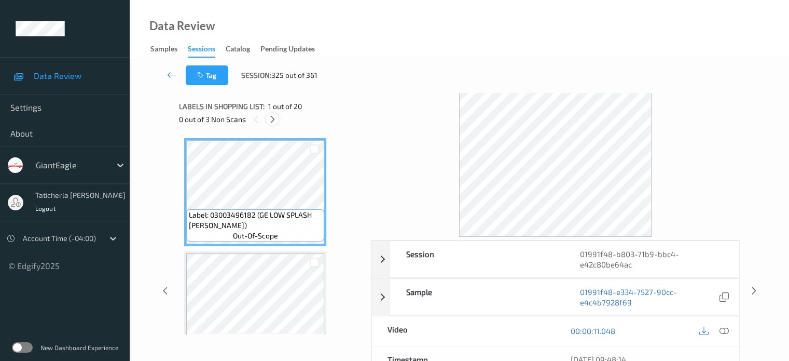
click at [274, 118] on icon at bounding box center [272, 119] width 9 height 9
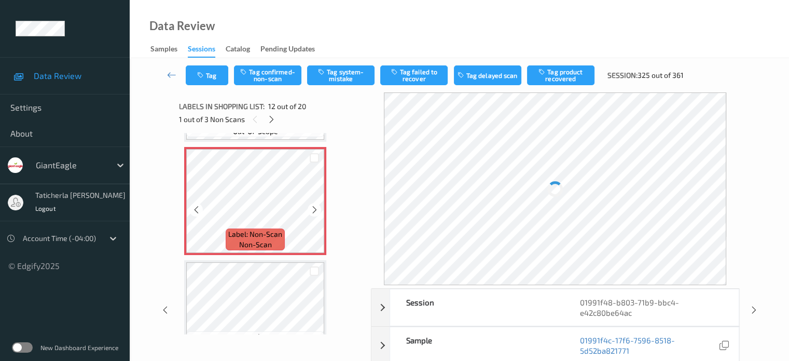
scroll to position [1240, 0]
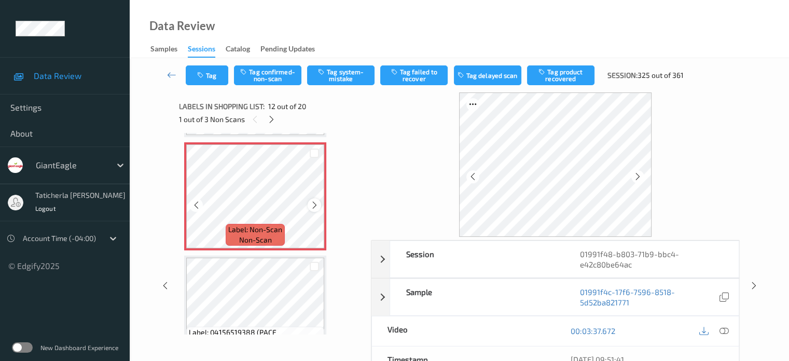
click at [315, 202] on icon at bounding box center [314, 204] width 9 height 9
click at [722, 327] on icon at bounding box center [723, 330] width 9 height 9
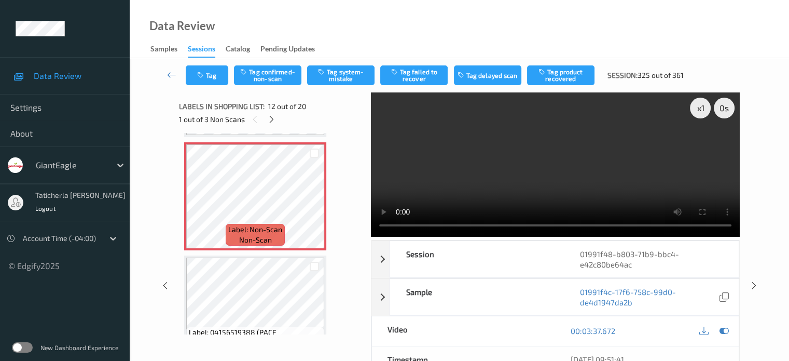
click at [703, 144] on video at bounding box center [555, 164] width 369 height 144
click at [757, 133] on div "x 1 0 s Session 01991f48-b803-71b9-bbc4-e42c80be64ac Session ID 01991f48-b803-7…" at bounding box center [459, 285] width 617 height 386
click at [313, 201] on icon at bounding box center [314, 204] width 9 height 9
click at [313, 202] on icon at bounding box center [314, 204] width 9 height 9
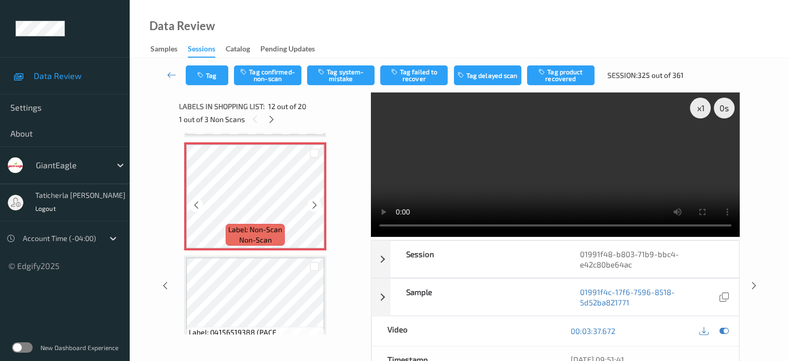
click at [313, 202] on icon at bounding box center [314, 204] width 9 height 9
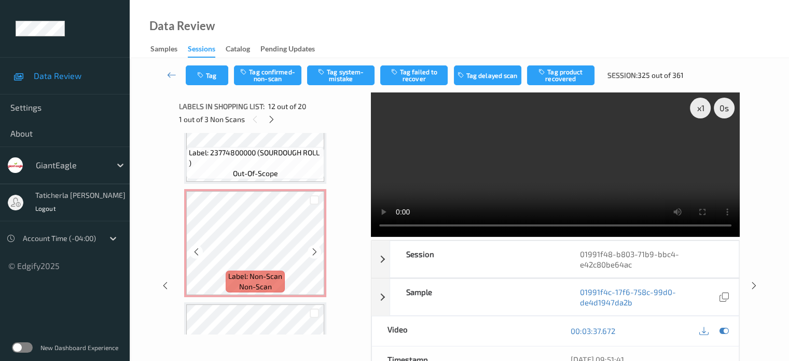
scroll to position [1655, 0]
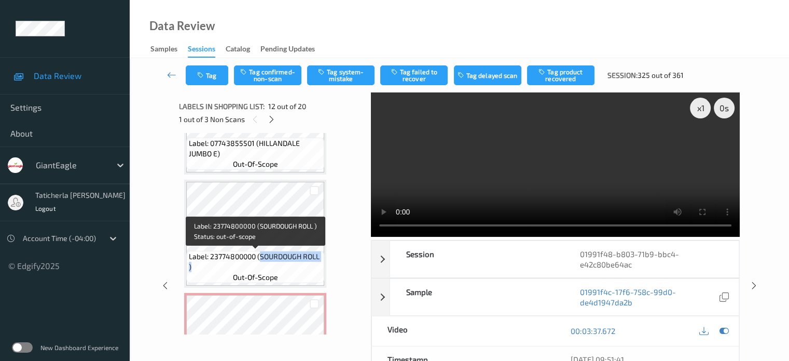
drag, startPoint x: 259, startPoint y: 257, endPoint x: 319, endPoint y: 262, distance: 59.4
click at [319, 262] on span "Label: 23774800000 (SOURDOUGH ROLL )" at bounding box center [255, 261] width 133 height 21
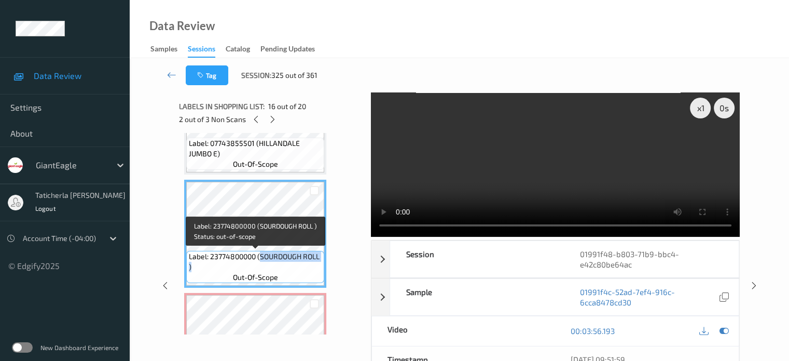
copy span "SOURDOUGH ROLL )"
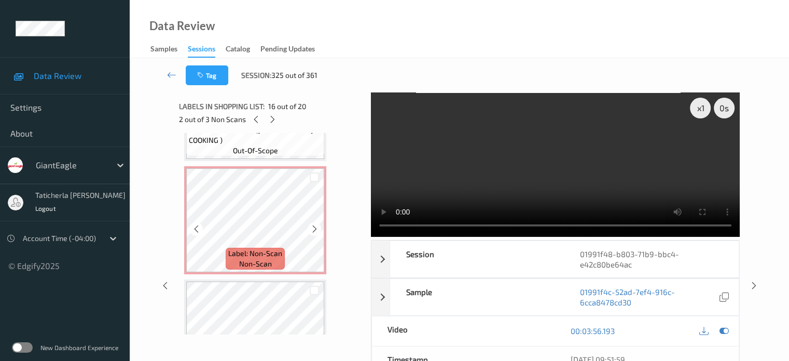
scroll to position [1240, 0]
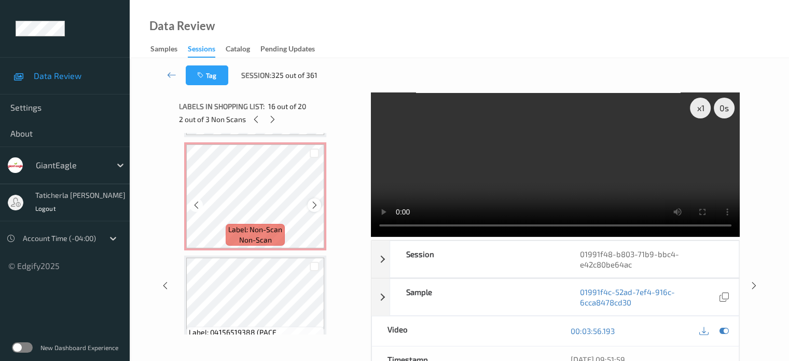
click at [315, 202] on icon at bounding box center [314, 204] width 9 height 9
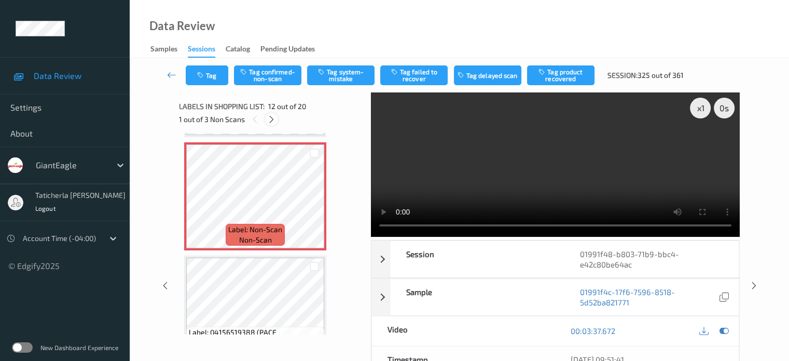
click at [271, 119] on icon at bounding box center [271, 119] width 9 height 9
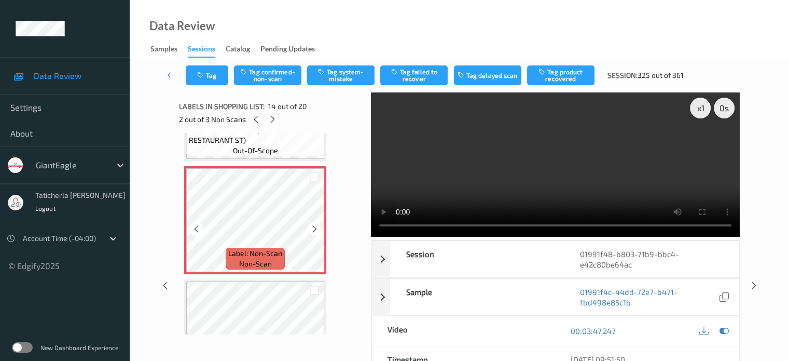
scroll to position [1466, 0]
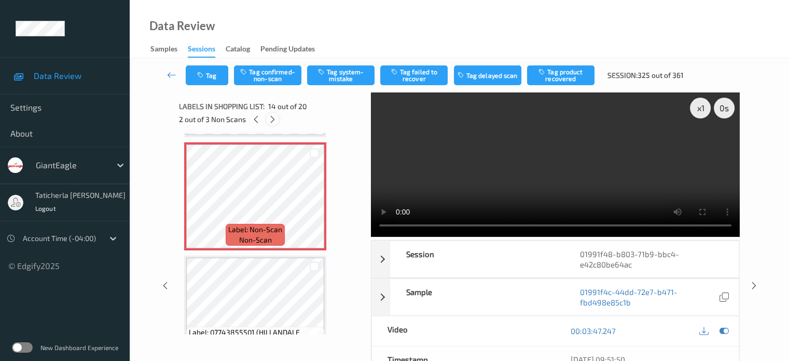
click at [274, 116] on icon at bounding box center [272, 119] width 9 height 9
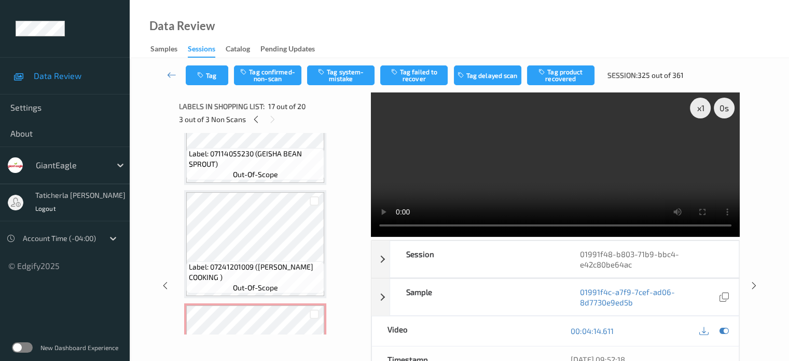
scroll to position [975, 0]
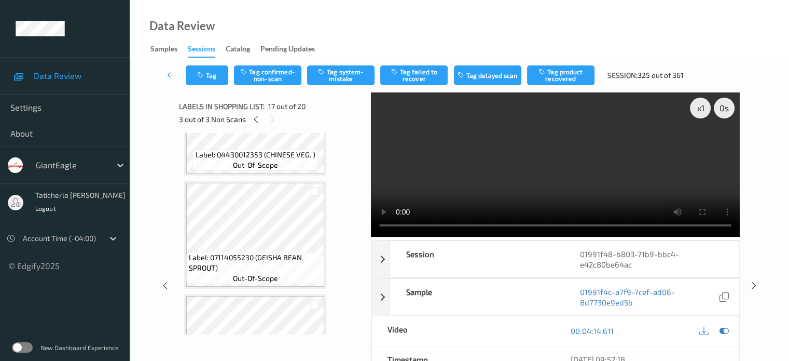
click at [252, 110] on span "Labels in shopping list:" at bounding box center [222, 106] width 86 height 10
click at [254, 119] on icon at bounding box center [256, 119] width 9 height 9
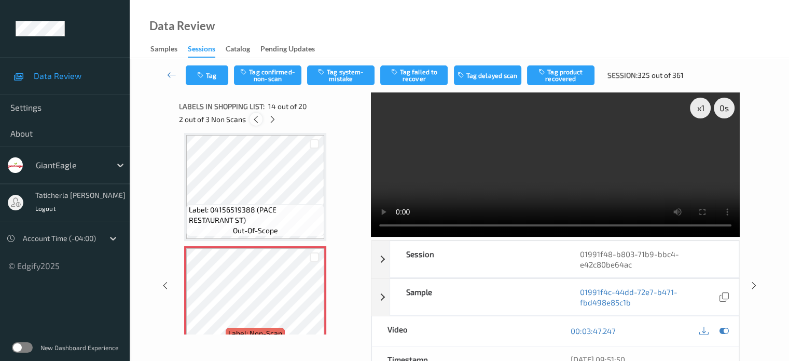
click at [254, 120] on icon at bounding box center [256, 119] width 9 height 9
click at [254, 120] on icon at bounding box center [255, 119] width 9 height 9
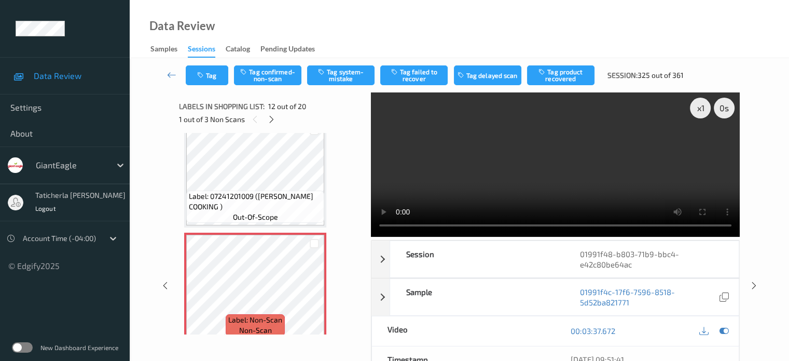
scroll to position [1188, 0]
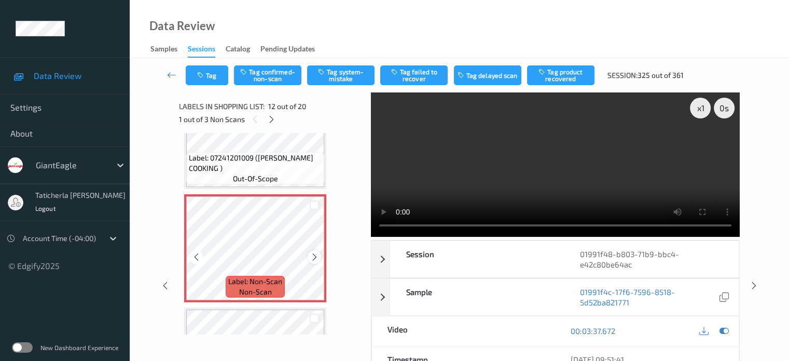
click at [316, 257] on icon at bounding box center [314, 256] width 9 height 9
click at [275, 121] on icon at bounding box center [271, 119] width 9 height 9
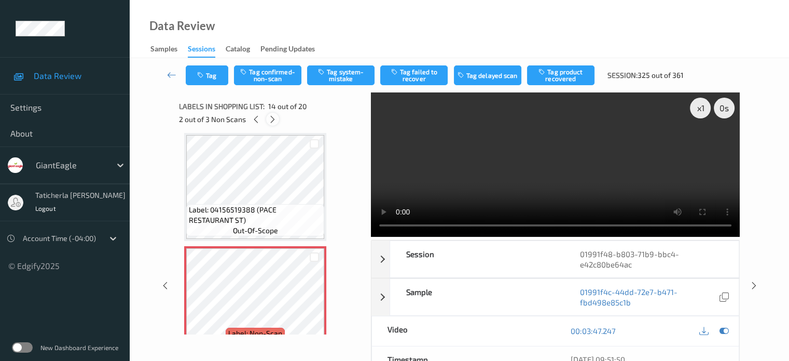
click at [272, 120] on icon at bounding box center [272, 119] width 9 height 9
click at [252, 121] on icon at bounding box center [256, 119] width 9 height 9
click at [254, 121] on icon at bounding box center [256, 119] width 9 height 9
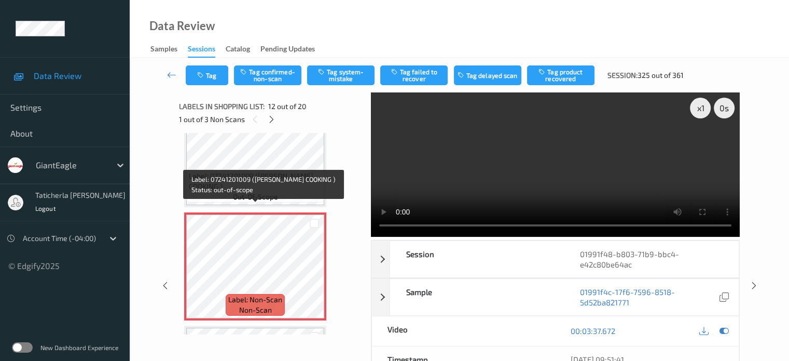
scroll to position [1188, 0]
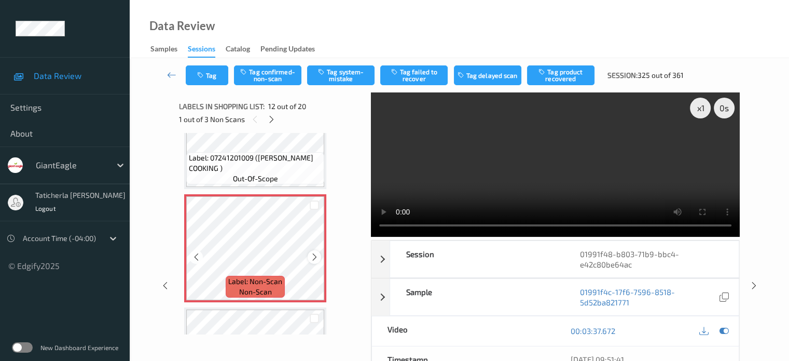
click at [313, 253] on icon at bounding box center [314, 256] width 9 height 9
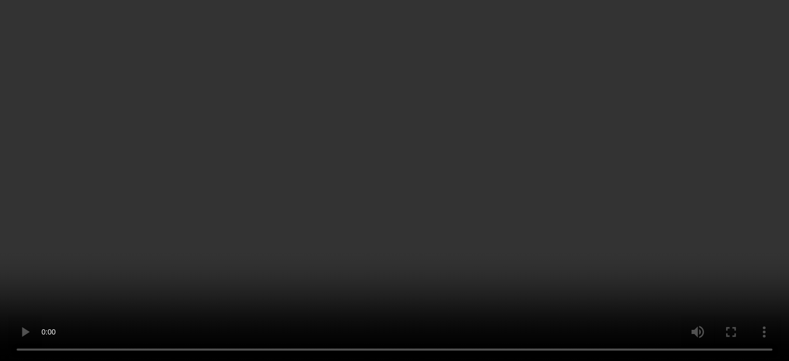
scroll to position [1292, 0]
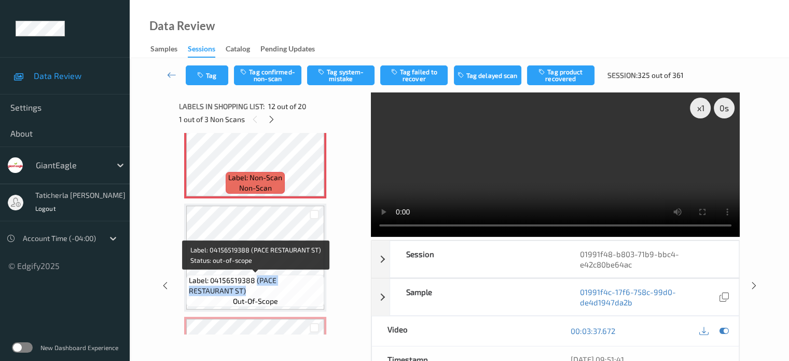
drag, startPoint x: 255, startPoint y: 280, endPoint x: 323, endPoint y: 291, distance: 68.3
click at [323, 291] on div "Label: 04156519388 (PACE RESTAURANT ST) out-of-scope" at bounding box center [255, 290] width 138 height 32
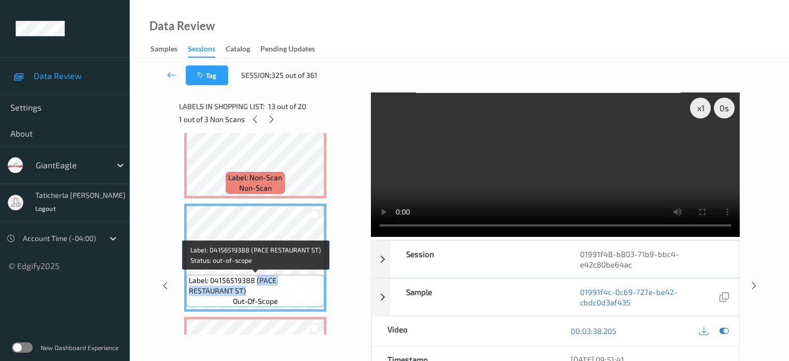
copy span "(PACE RESTAURANT ST)"
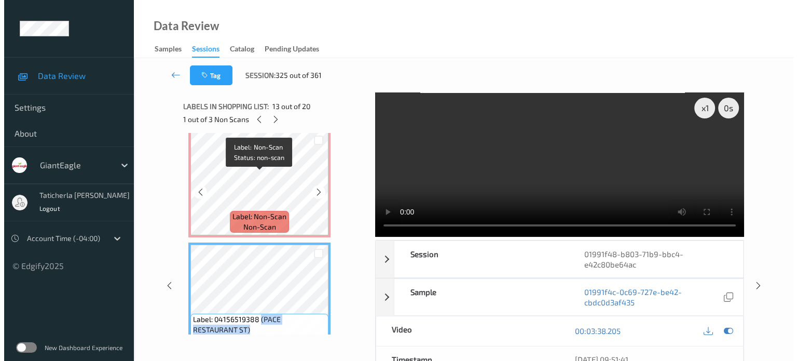
scroll to position [1188, 0]
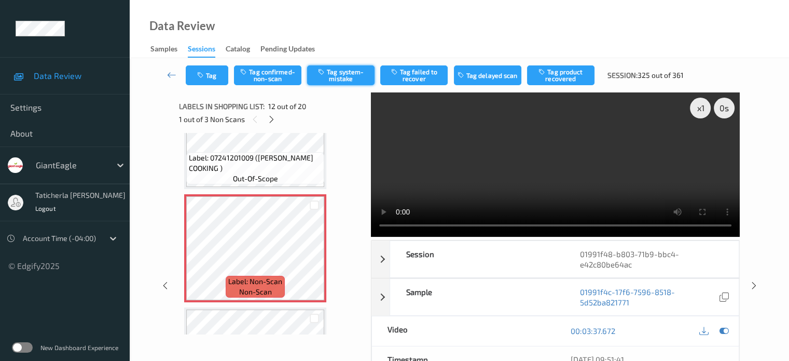
click at [348, 68] on button "Tag system-mistake" at bounding box center [340, 75] width 67 height 20
click at [218, 76] on button "Tag" at bounding box center [207, 75] width 43 height 20
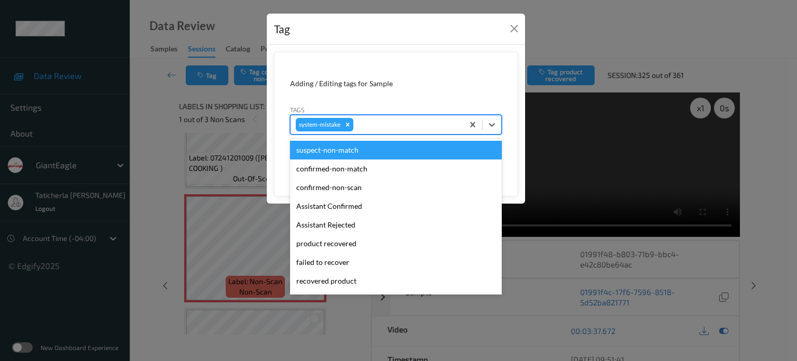
click at [407, 125] on div at bounding box center [406, 124] width 103 height 12
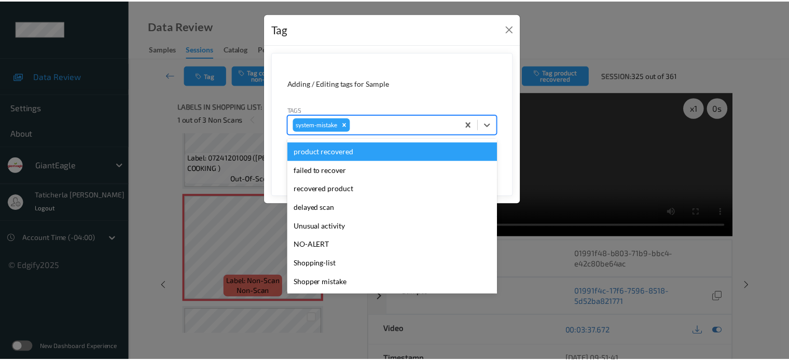
scroll to position [104, 0]
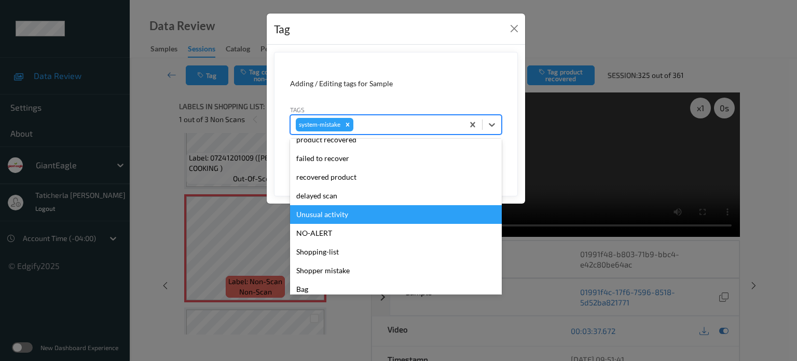
click at [363, 219] on div "Unusual activity" at bounding box center [396, 214] width 212 height 19
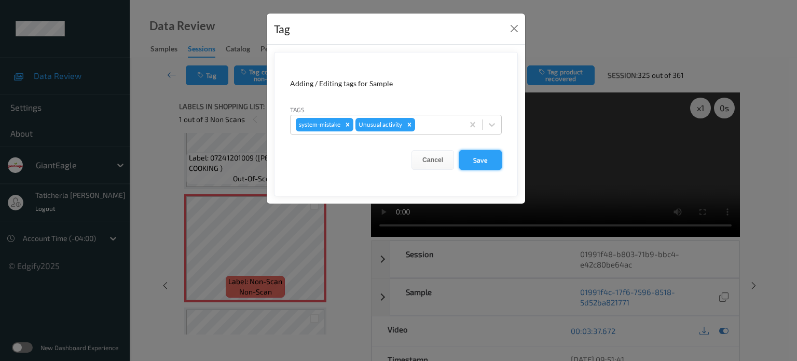
click at [486, 162] on button "Save" at bounding box center [480, 160] width 43 height 20
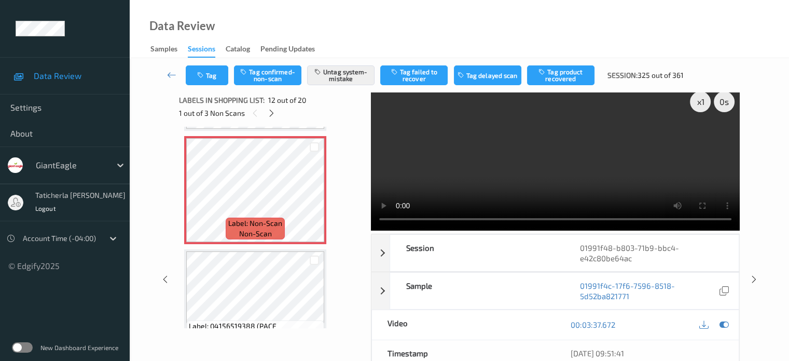
scroll to position [0, 0]
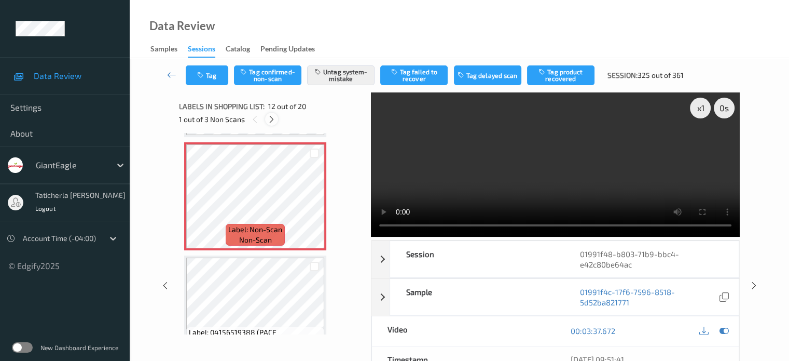
click at [268, 116] on icon at bounding box center [271, 119] width 9 height 9
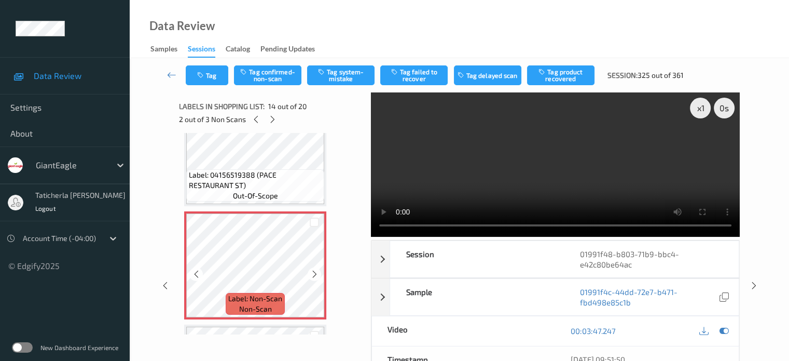
scroll to position [1414, 0]
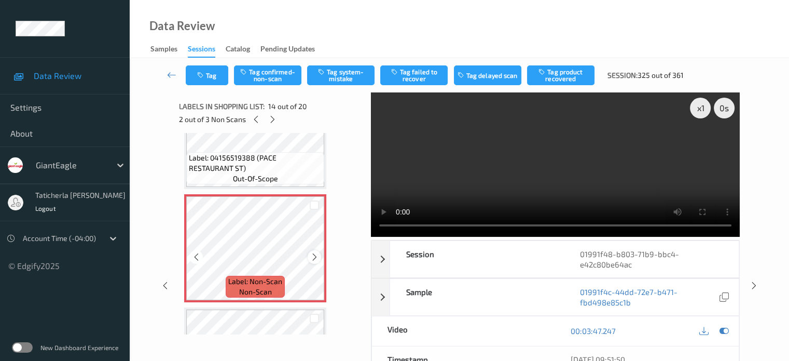
click at [316, 254] on icon at bounding box center [314, 256] width 9 height 9
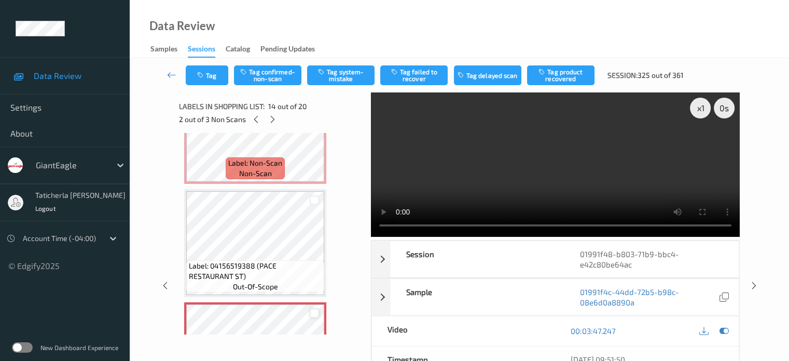
scroll to position [1310, 0]
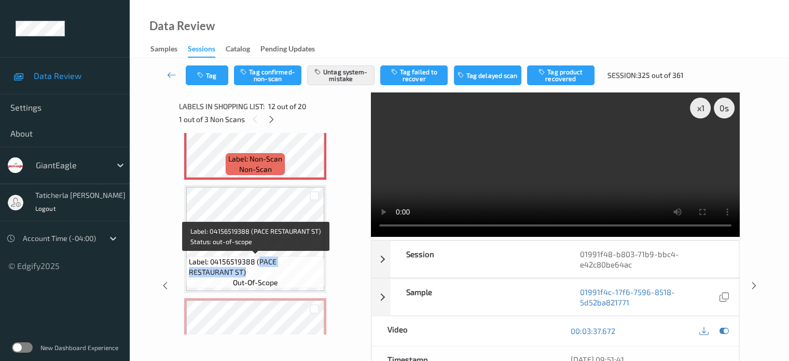
drag, startPoint x: 257, startPoint y: 260, endPoint x: 315, endPoint y: 280, distance: 60.9
click at [315, 280] on div "Label: 04156519388 (PACE RESTAURANT ST) out-of-scope" at bounding box center [255, 272] width 138 height 32
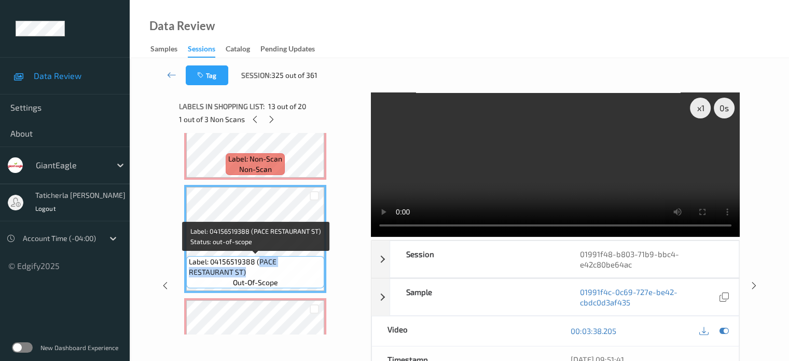
copy span "PACE RESTAURANT ST)"
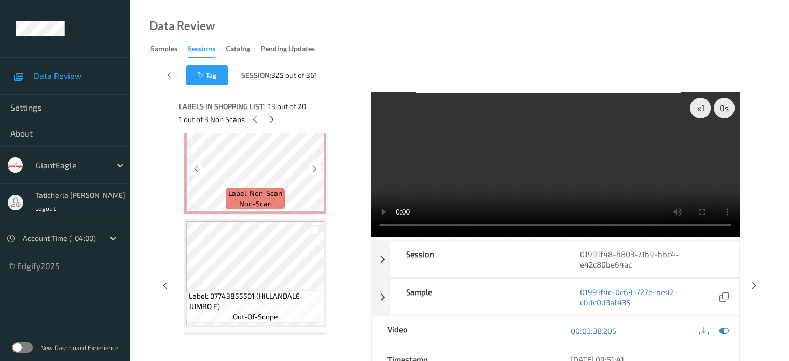
scroll to position [1518, 0]
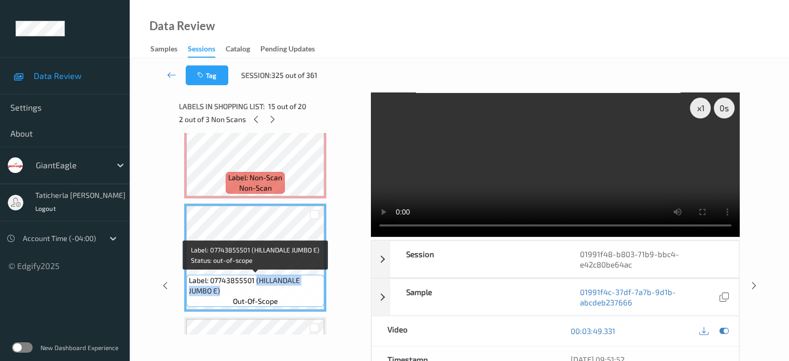
drag, startPoint x: 255, startPoint y: 280, endPoint x: 299, endPoint y: 292, distance: 45.3
click at [299, 292] on span "Label: 07743855501 (HILLANDALE JUMBO E)" at bounding box center [255, 285] width 133 height 21
copy span "(HILLANDALE JUMBO E)"
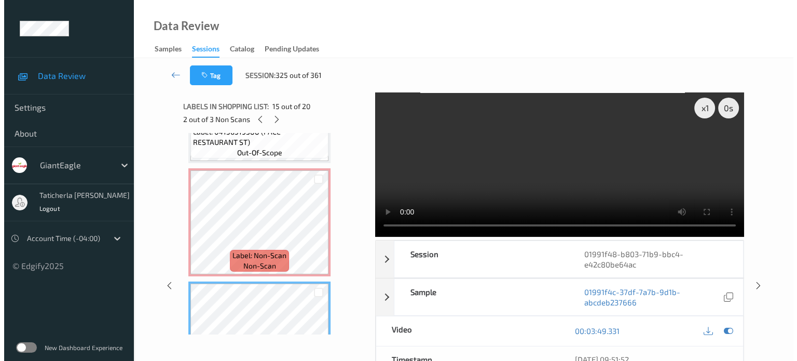
scroll to position [1414, 0]
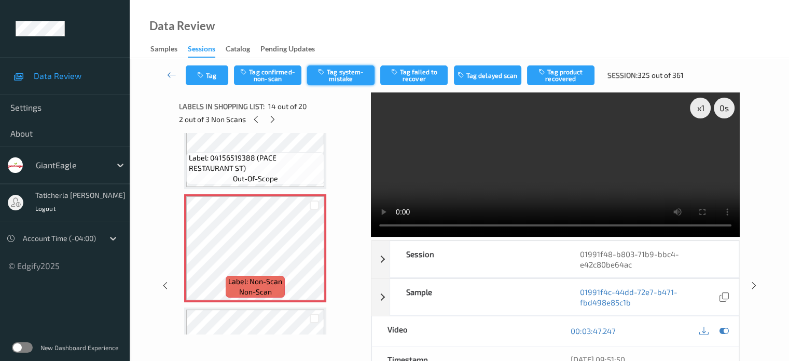
click at [339, 76] on button "Tag system-mistake" at bounding box center [340, 75] width 67 height 20
click at [210, 80] on button "Tag" at bounding box center [207, 75] width 43 height 20
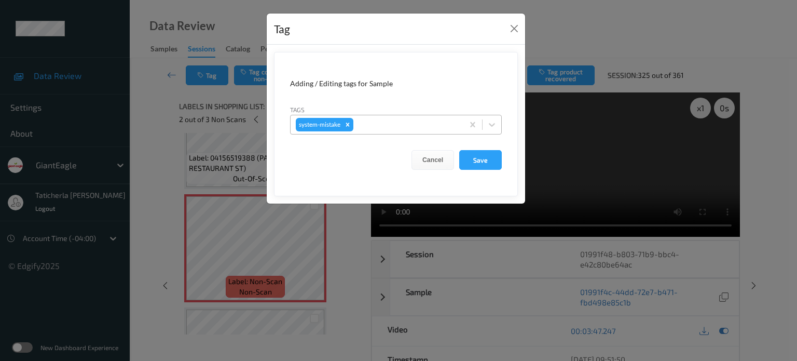
click at [403, 128] on div at bounding box center [406, 124] width 103 height 12
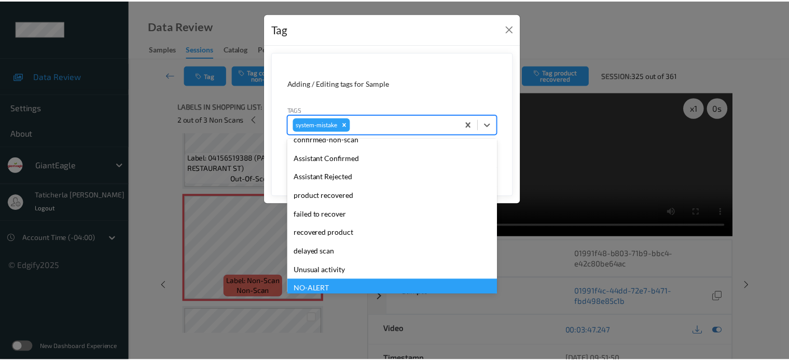
scroll to position [110, 0]
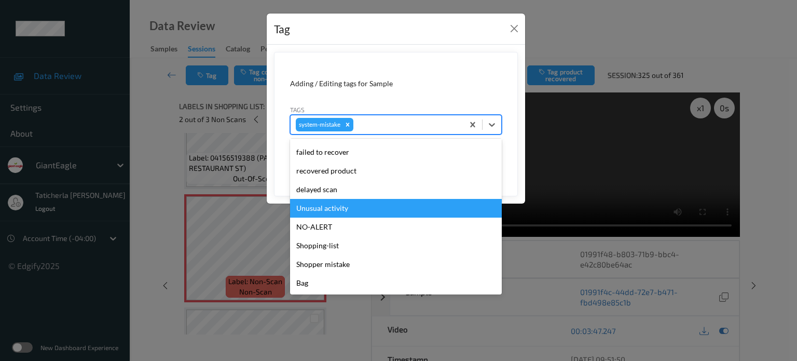
click at [354, 205] on div "Unusual activity" at bounding box center [396, 208] width 212 height 19
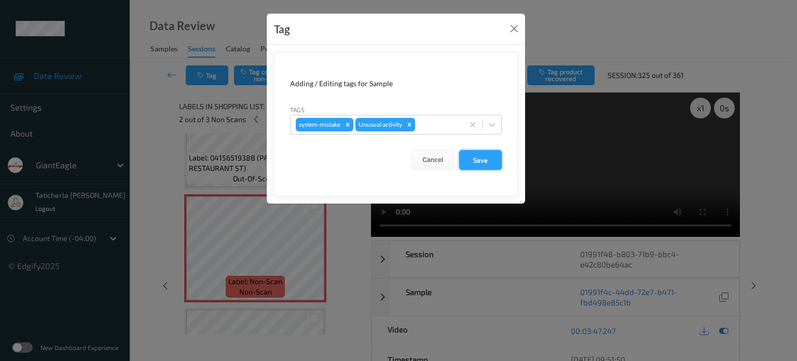
click at [470, 156] on button "Save" at bounding box center [480, 160] width 43 height 20
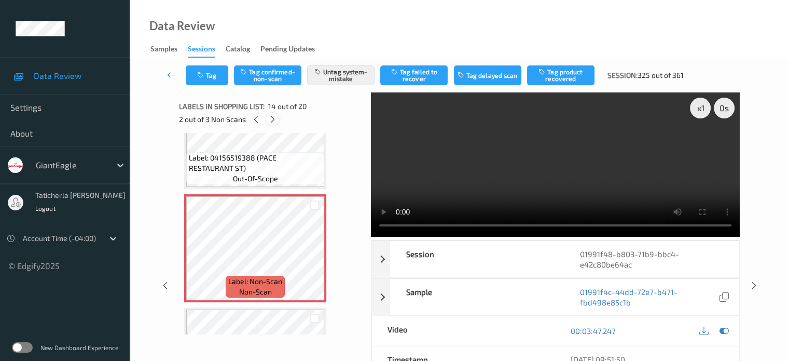
click at [270, 119] on icon at bounding box center [272, 119] width 9 height 9
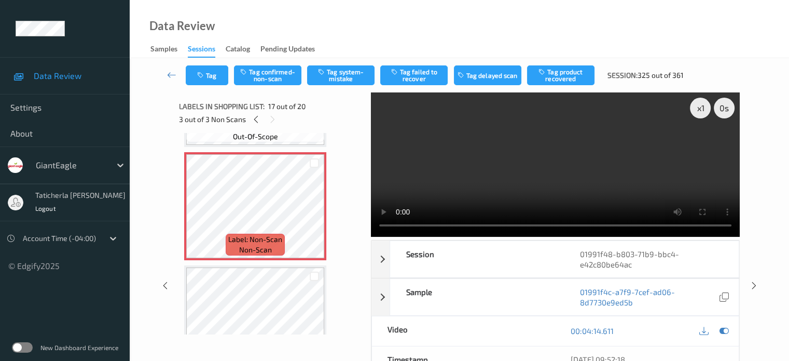
scroll to position [1805, 0]
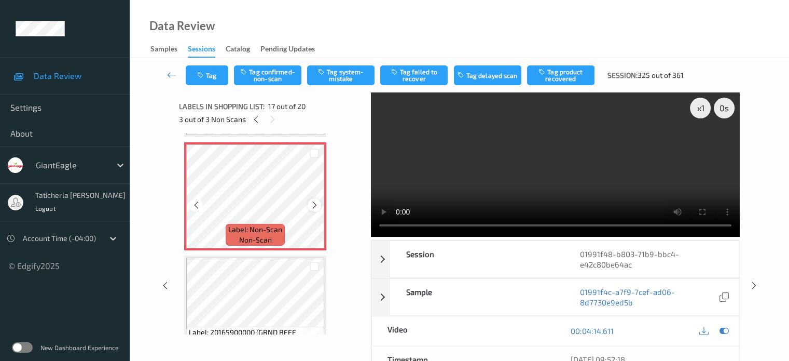
click at [313, 203] on icon at bounding box center [314, 204] width 9 height 9
click at [313, 206] on icon at bounding box center [314, 204] width 9 height 9
click at [314, 202] on icon at bounding box center [314, 204] width 9 height 9
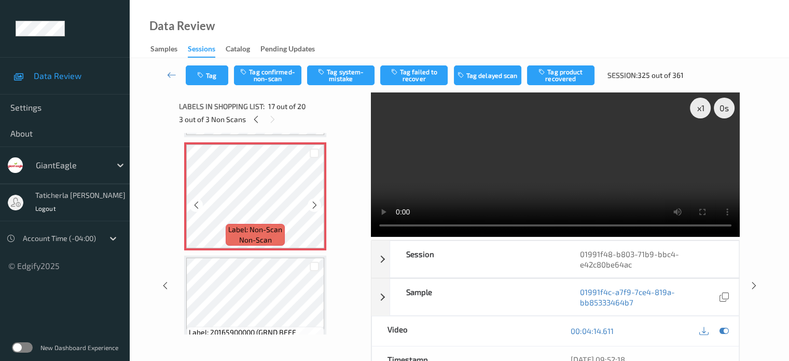
click at [314, 201] on icon at bounding box center [314, 204] width 9 height 9
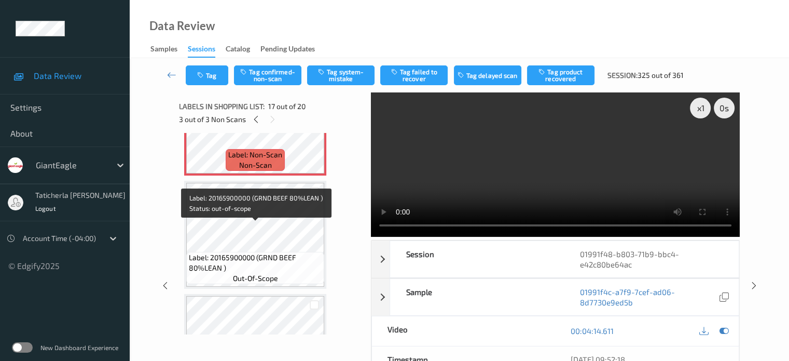
scroll to position [1857, 0]
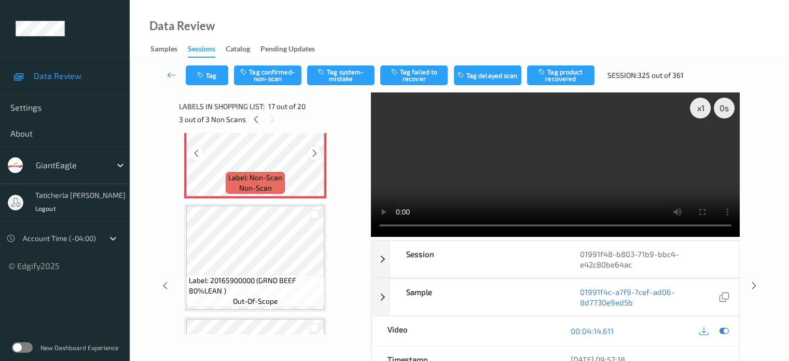
click at [314, 155] on icon at bounding box center [314, 152] width 9 height 9
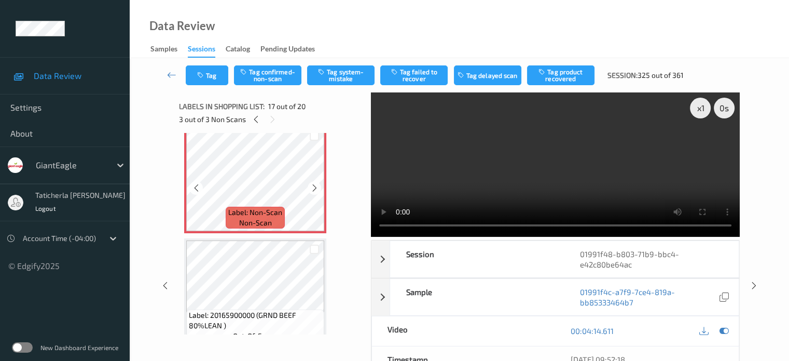
scroll to position [1805, 0]
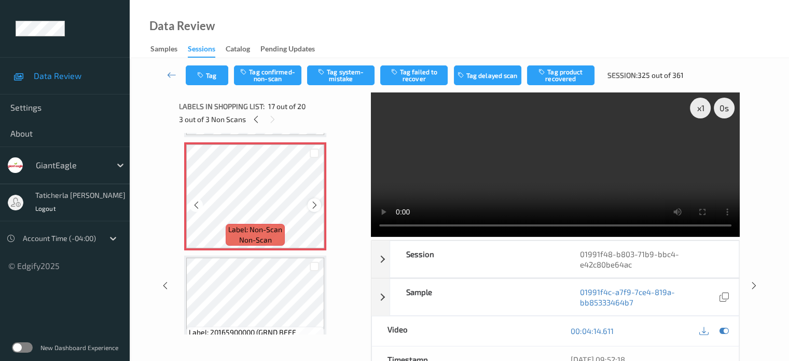
click at [316, 203] on icon at bounding box center [314, 204] width 9 height 9
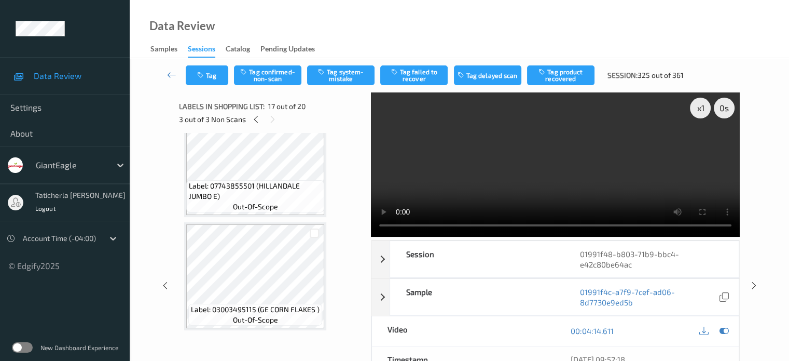
scroll to position [2065, 0]
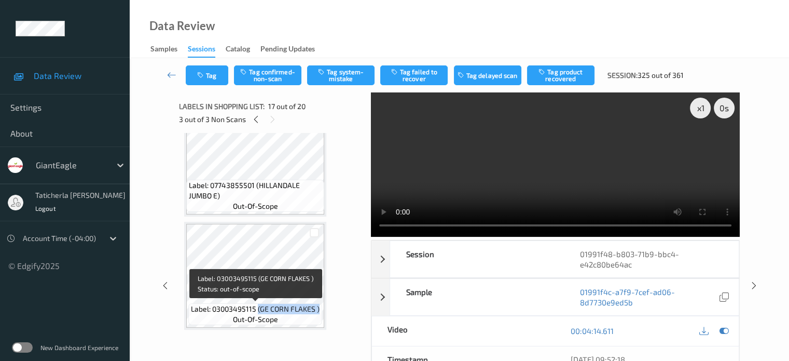
drag, startPoint x: 258, startPoint y: 309, endPoint x: 319, endPoint y: 314, distance: 60.9
click at [319, 314] on div "Label: 03003495115 (GE CORN FLAKES ) out-of-scope" at bounding box center [255, 314] width 134 height 22
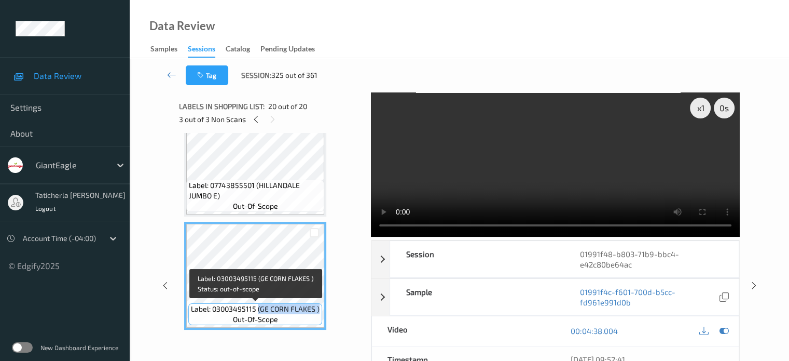
copy span "(GE CORN FLAKES )"
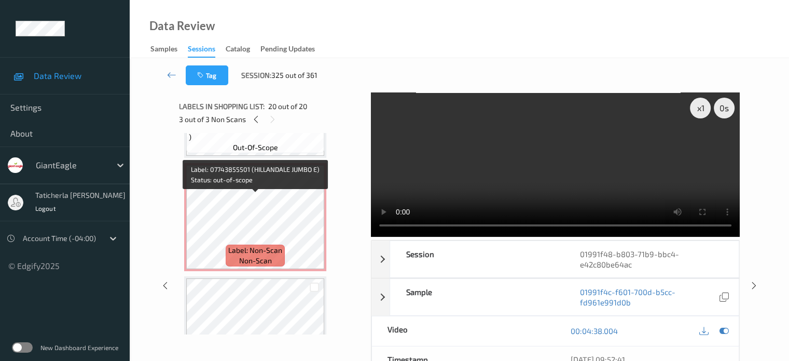
scroll to position [1806, 0]
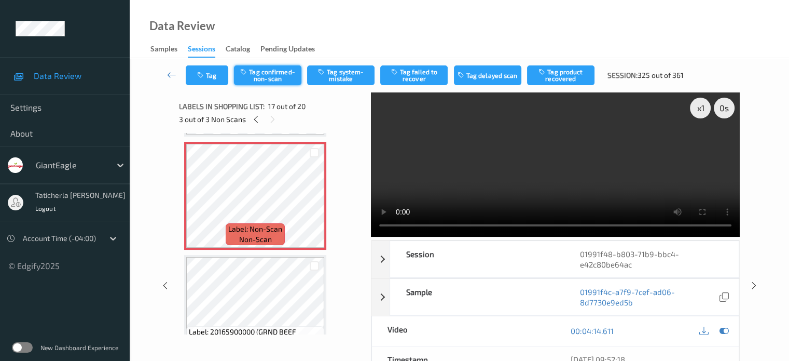
click at [287, 72] on button "Tag confirmed-non-scan" at bounding box center [267, 75] width 67 height 20
click at [575, 71] on button "Tag product recovered" at bounding box center [560, 75] width 67 height 20
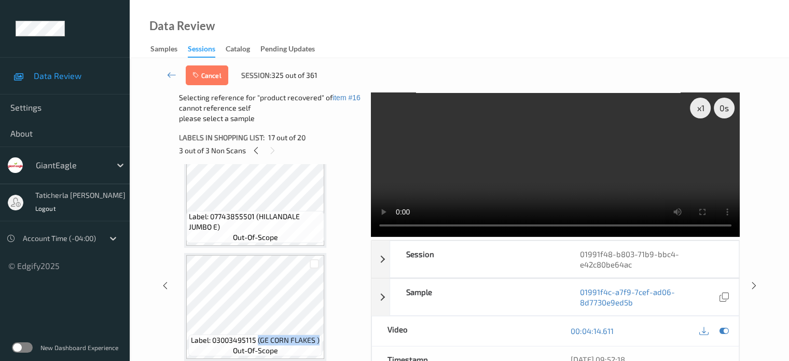
scroll to position [71, 0]
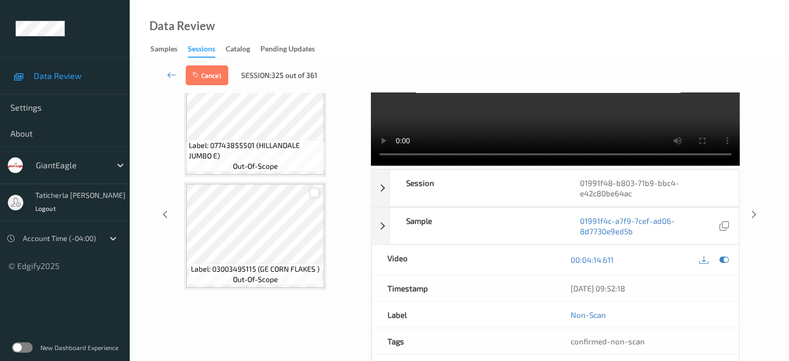
click at [313, 195] on div at bounding box center [315, 193] width 10 height 10
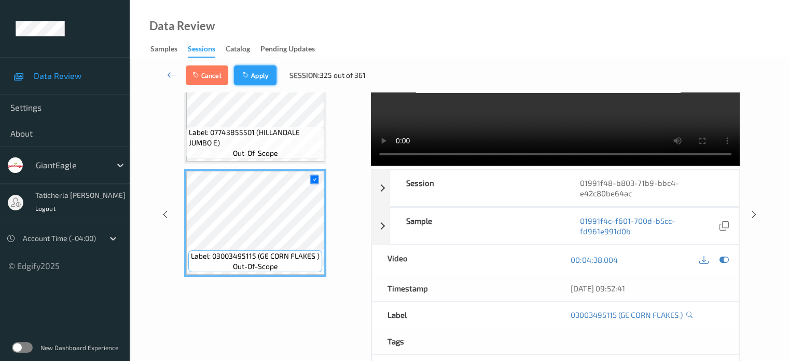
click at [258, 68] on button "Apply" at bounding box center [255, 75] width 43 height 20
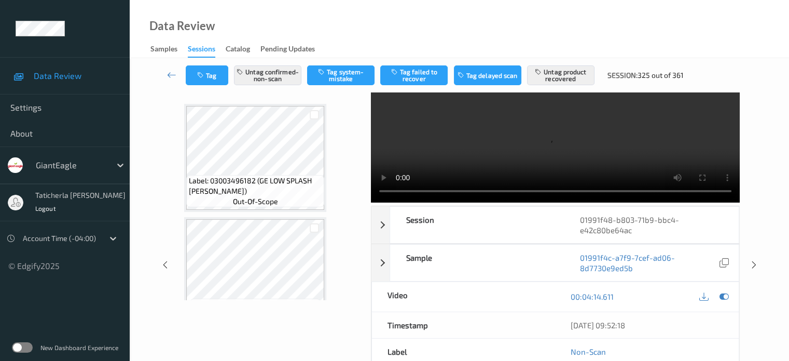
scroll to position [0, 0]
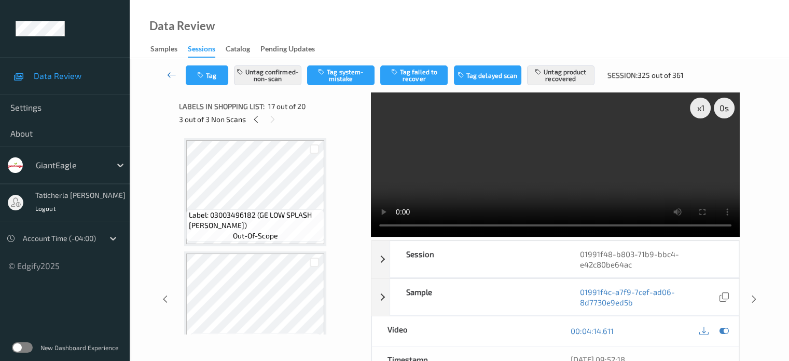
click at [169, 73] on icon at bounding box center [171, 75] width 9 height 10
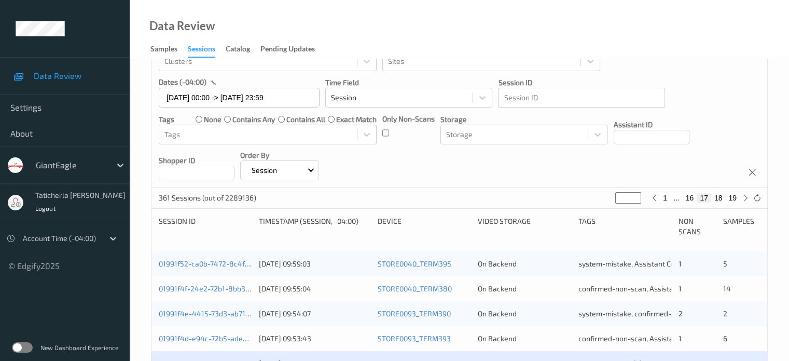
scroll to position [156, 0]
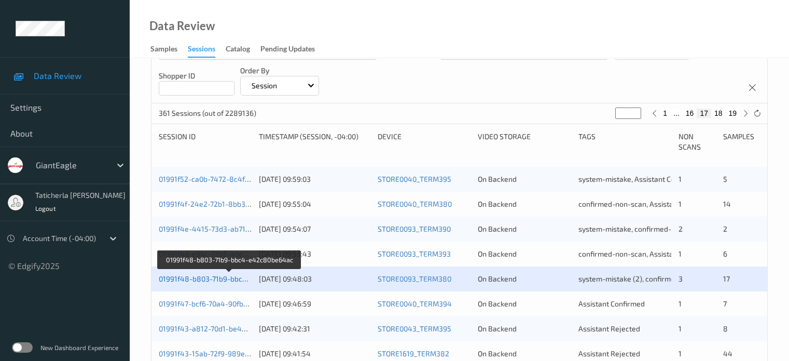
click at [218, 280] on link "01991f48-b803-71b9-bbc4-e42c80be64ac" at bounding box center [230, 278] width 142 height 9
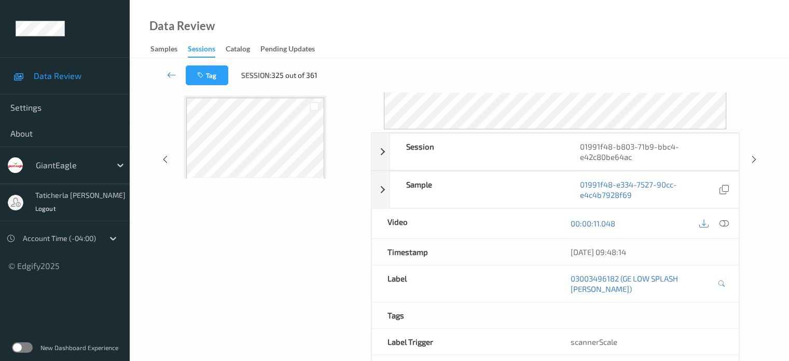
scroll to position [137, 0]
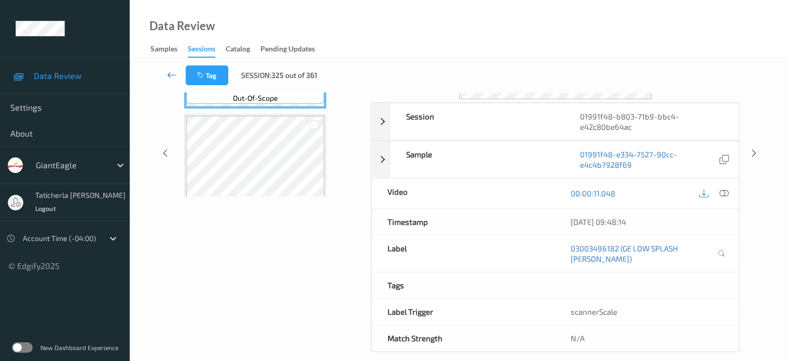
click at [174, 70] on icon at bounding box center [171, 75] width 9 height 10
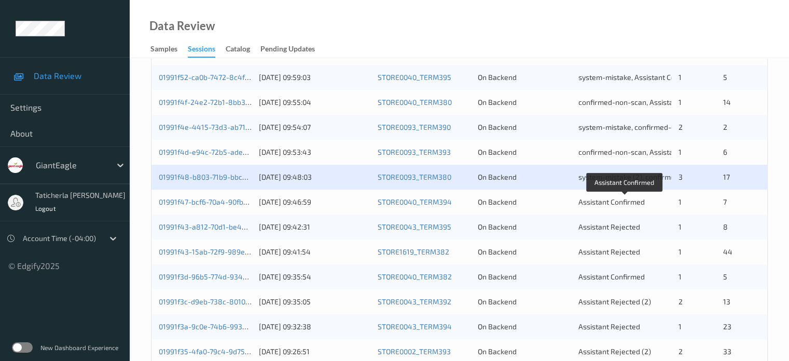
scroll to position [311, 0]
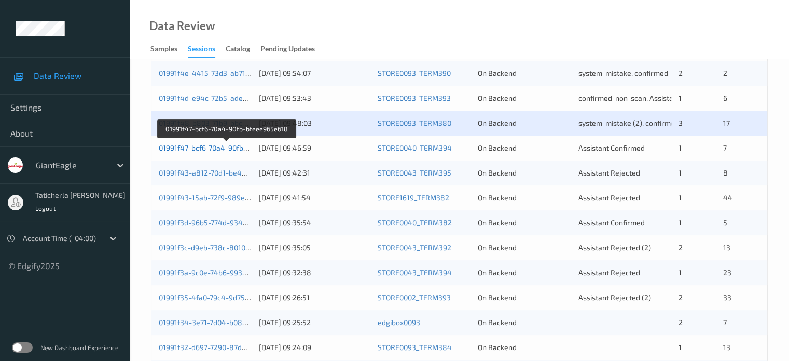
click at [211, 147] on link "01991f47-bcf6-70a4-90fb-bfeee965e618" at bounding box center [226, 147] width 135 height 9
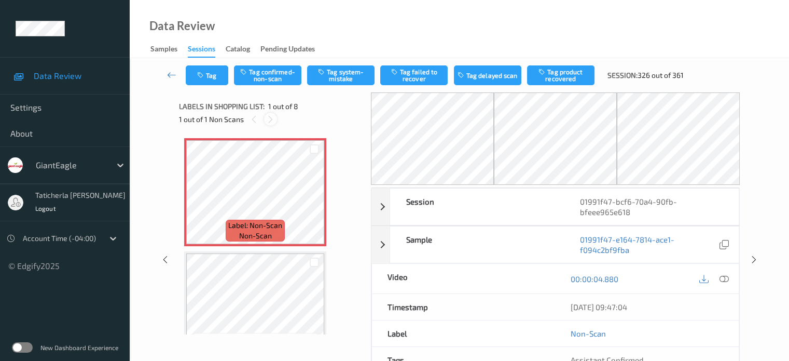
click at [270, 119] on icon at bounding box center [270, 119] width 9 height 9
click at [310, 199] on icon at bounding box center [314, 200] width 9 height 9
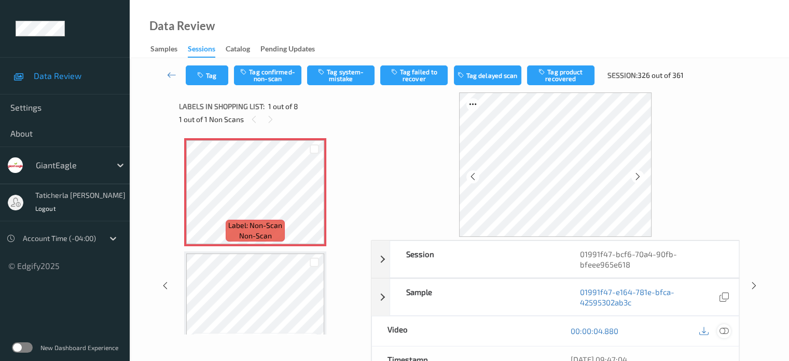
click at [724, 327] on icon at bounding box center [723, 330] width 9 height 9
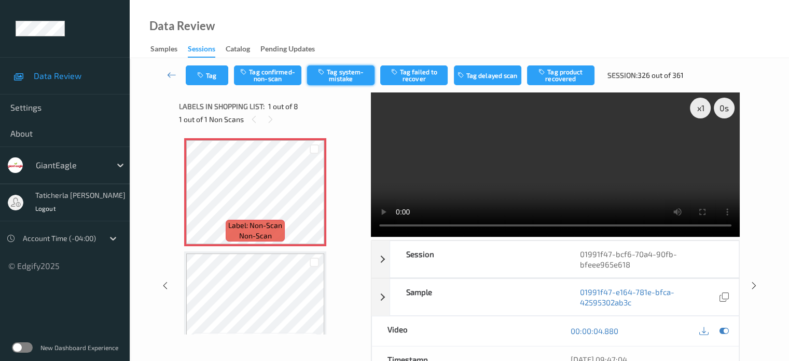
click at [357, 78] on button "Tag system-mistake" at bounding box center [340, 75] width 67 height 20
click at [214, 72] on button "Tag" at bounding box center [207, 75] width 43 height 20
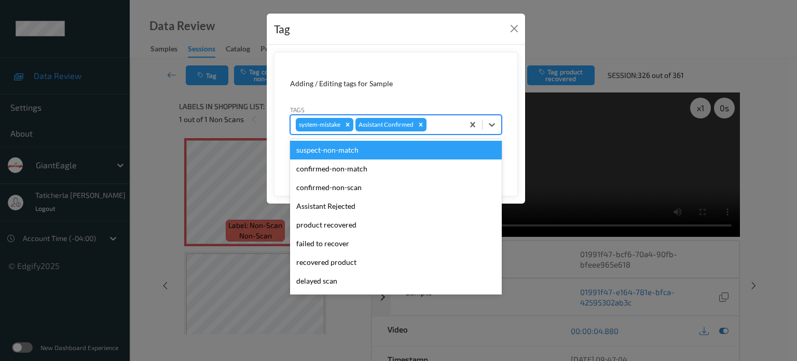
click at [446, 125] on div at bounding box center [443, 124] width 30 height 12
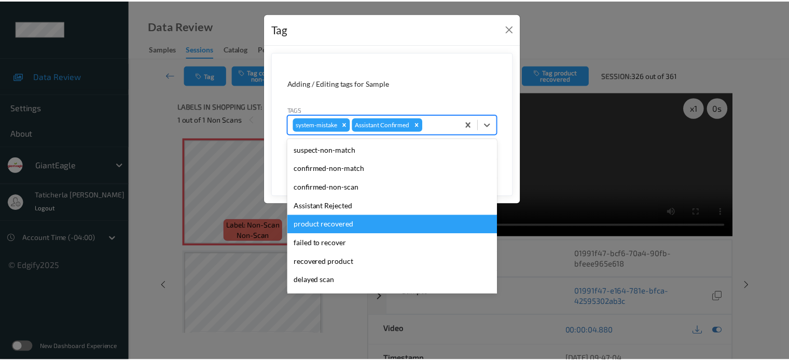
scroll to position [91, 0]
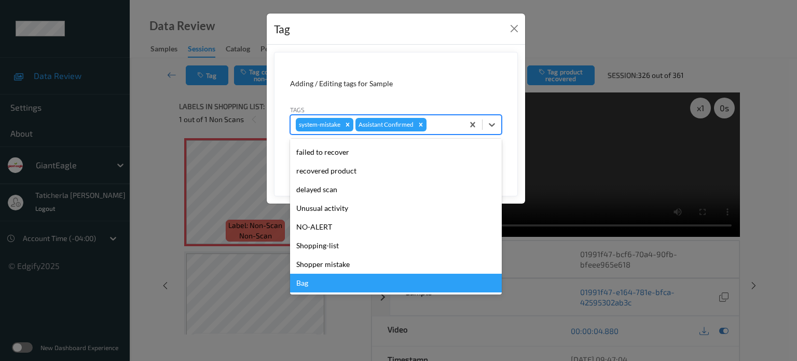
click at [330, 282] on div "Bag" at bounding box center [396, 282] width 212 height 19
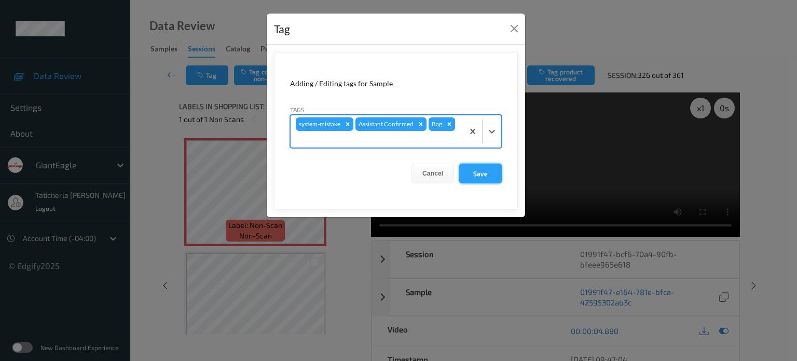
click at [486, 174] on button "Save" at bounding box center [480, 173] width 43 height 20
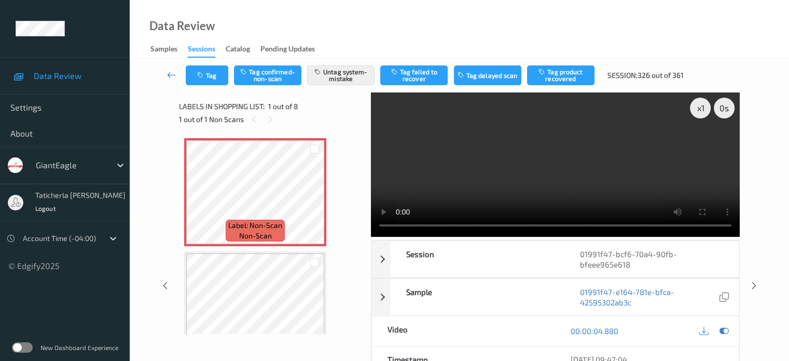
click at [168, 74] on icon at bounding box center [171, 75] width 9 height 10
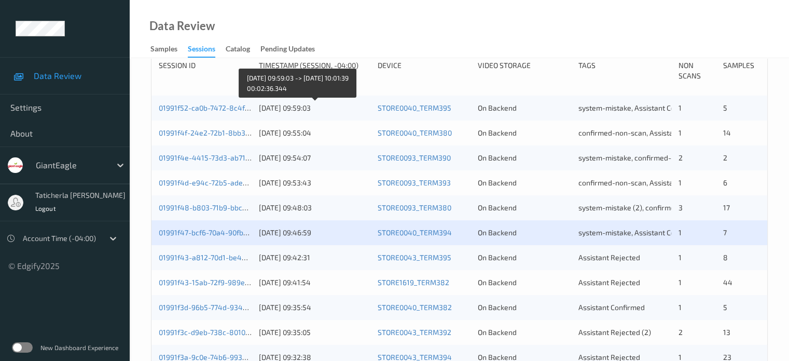
scroll to position [311, 0]
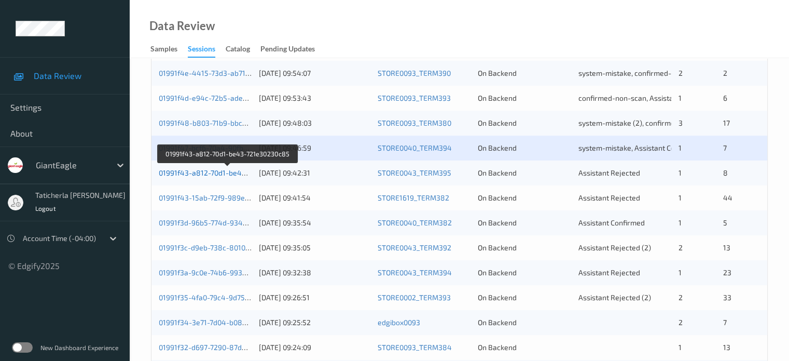
click at [215, 169] on link "01991f43-a812-70d1-be43-721e30230c85" at bounding box center [228, 172] width 138 height 9
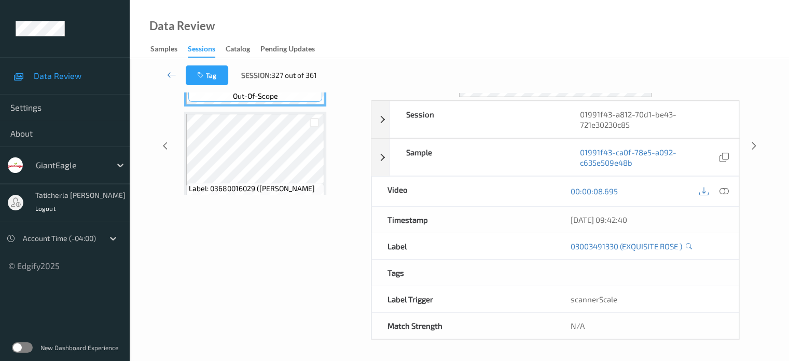
scroll to position [137, 0]
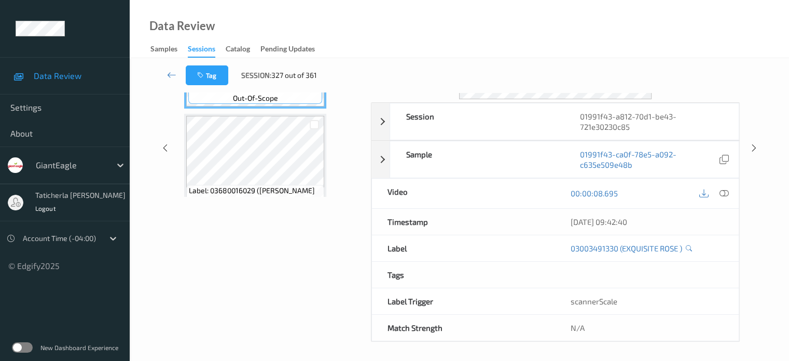
click at [786, 38] on div "Data Review Samples Sessions Catalog Pending Updates" at bounding box center [459, 29] width 659 height 58
click at [169, 74] on icon at bounding box center [171, 75] width 9 height 10
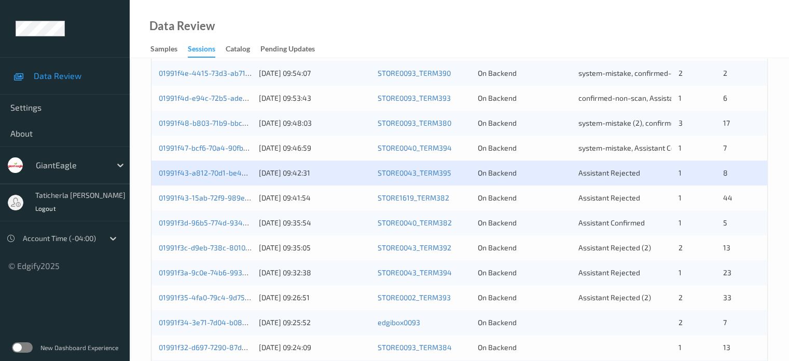
scroll to position [311, 0]
click at [226, 171] on link "01991f43-a812-70d1-be43-721e30230c85" at bounding box center [228, 172] width 138 height 9
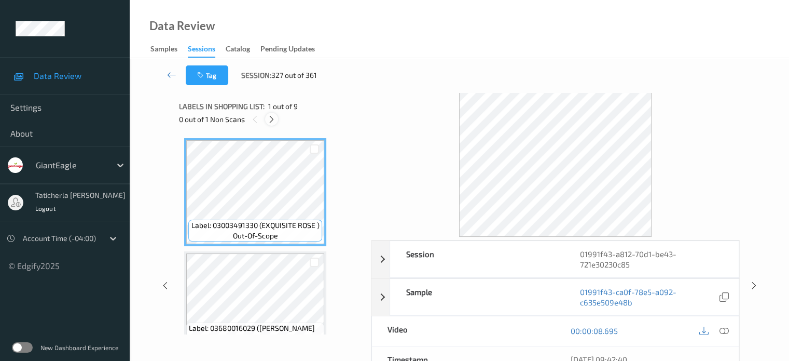
click at [272, 120] on icon at bounding box center [271, 119] width 9 height 9
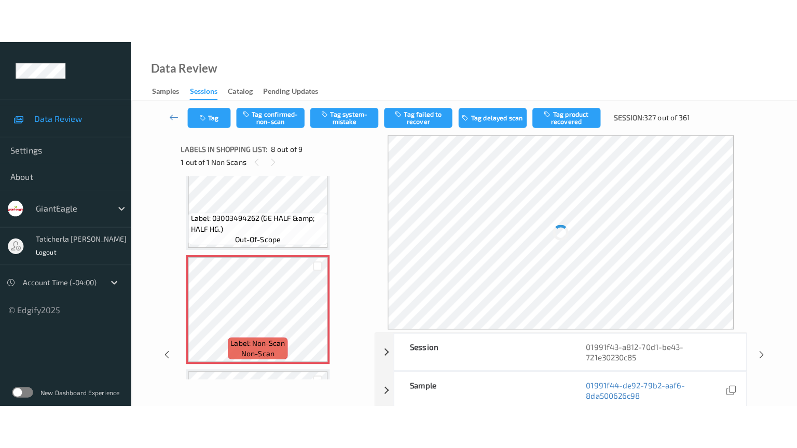
scroll to position [787, 0]
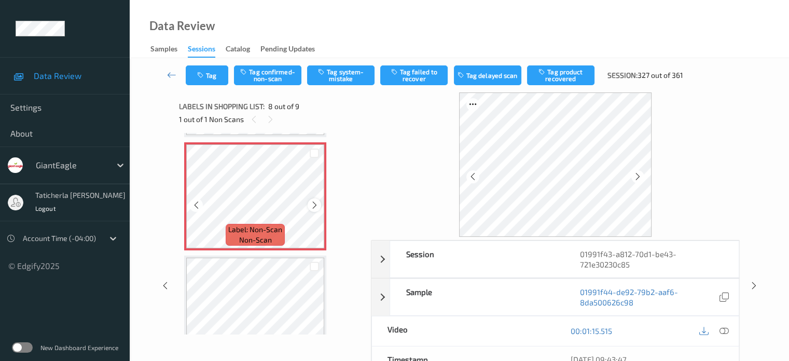
click at [315, 202] on icon at bounding box center [314, 204] width 9 height 9
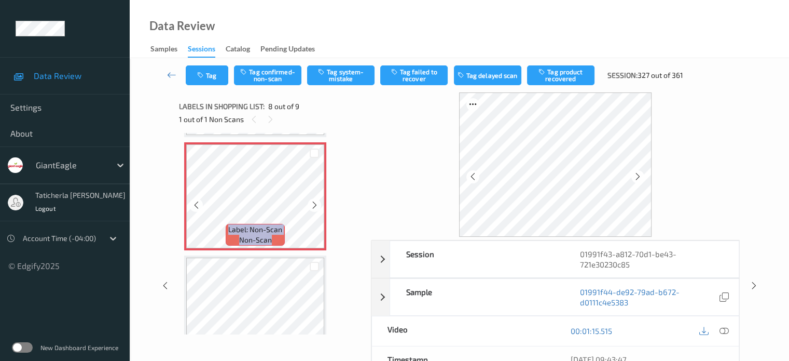
click at [315, 202] on icon at bounding box center [314, 204] width 9 height 9
click at [721, 329] on icon at bounding box center [723, 330] width 9 height 9
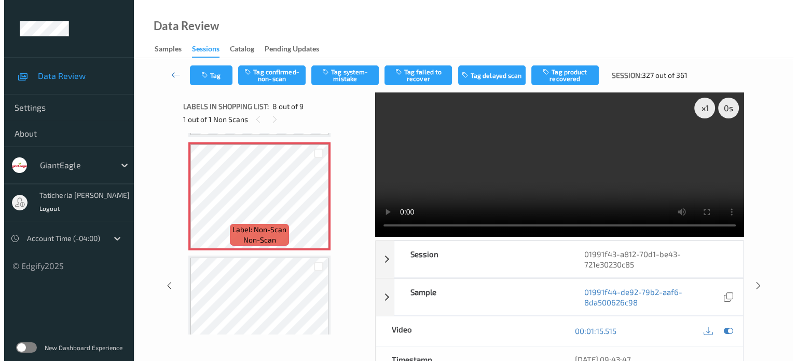
scroll to position [734, 0]
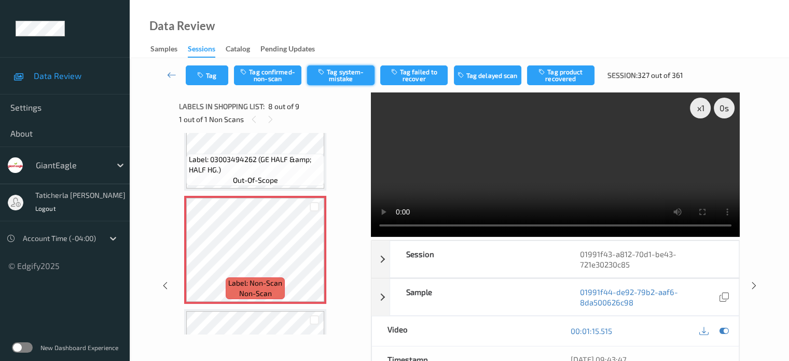
click at [336, 74] on button "Tag system-mistake" at bounding box center [340, 75] width 67 height 20
click at [208, 78] on button "Tag" at bounding box center [207, 75] width 43 height 20
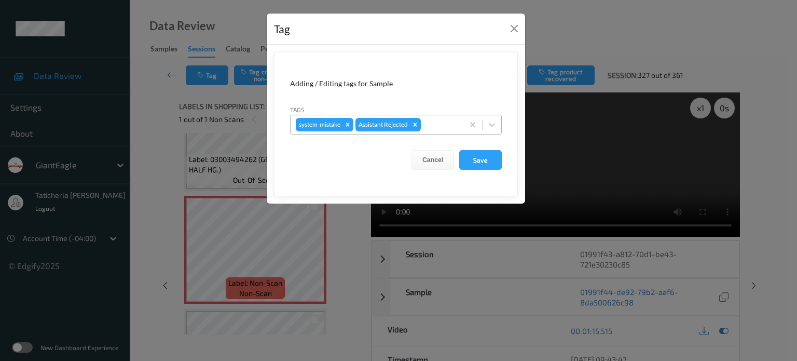
click at [434, 121] on div at bounding box center [440, 124] width 35 height 12
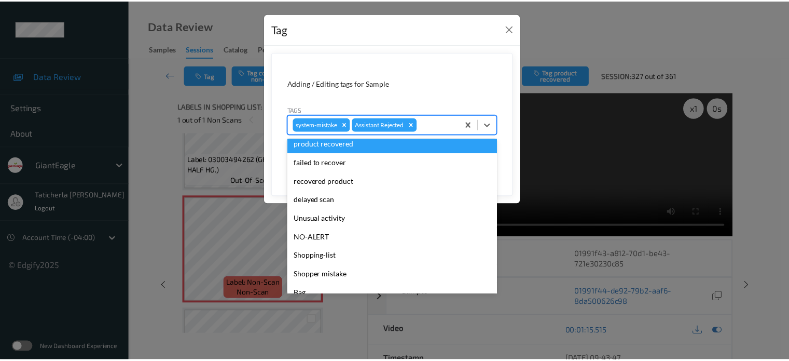
scroll to position [91, 0]
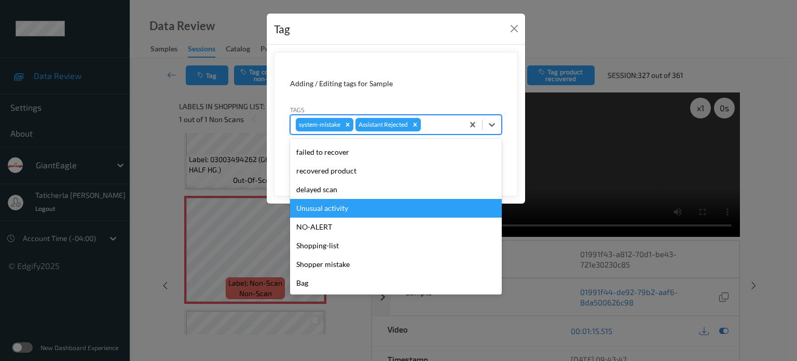
drag, startPoint x: 375, startPoint y: 211, endPoint x: 416, endPoint y: 199, distance: 42.8
click at [380, 209] on div "Unusual activity" at bounding box center [396, 208] width 212 height 19
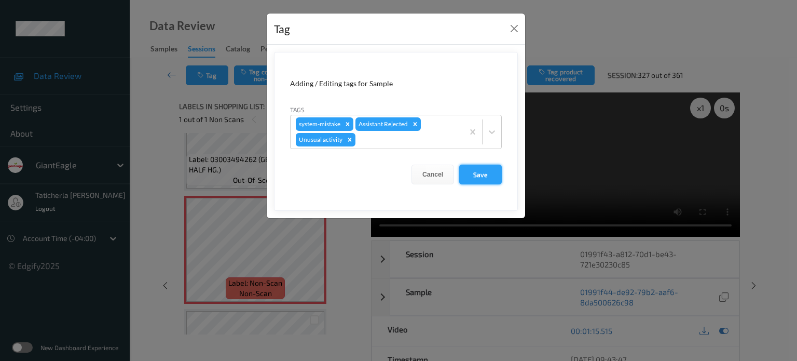
click at [466, 176] on button "Save" at bounding box center [480, 174] width 43 height 20
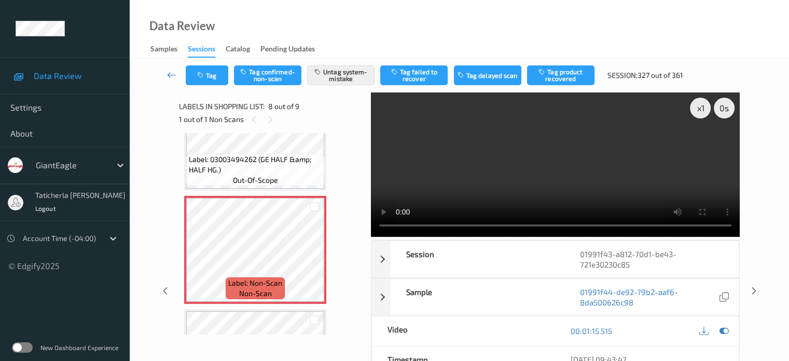
click at [170, 74] on icon at bounding box center [171, 75] width 9 height 10
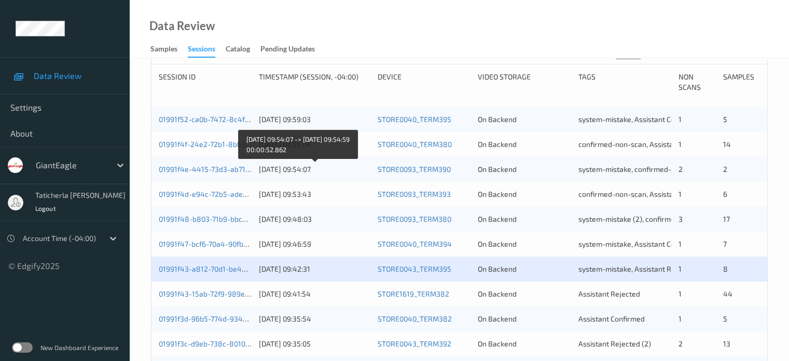
scroll to position [311, 0]
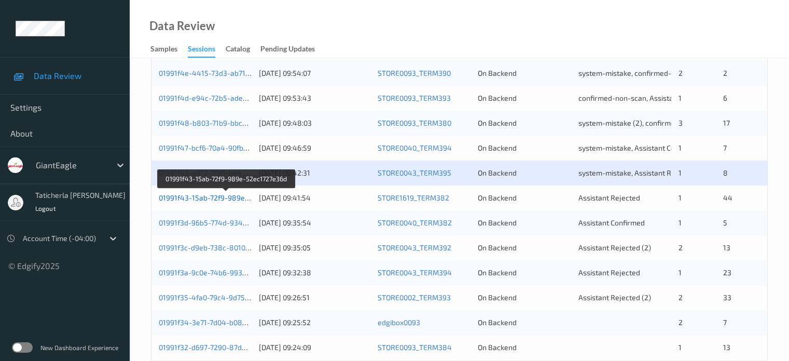
click at [228, 200] on link "01991f43-15ab-72f9-989e-52ec1727e36d" at bounding box center [227, 197] width 136 height 9
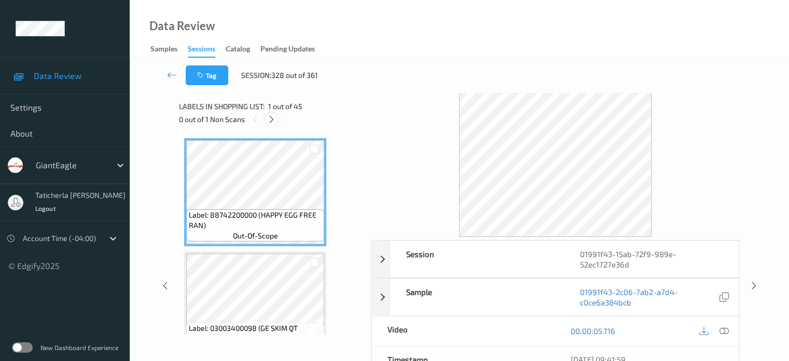
click at [274, 118] on icon at bounding box center [271, 119] width 9 height 9
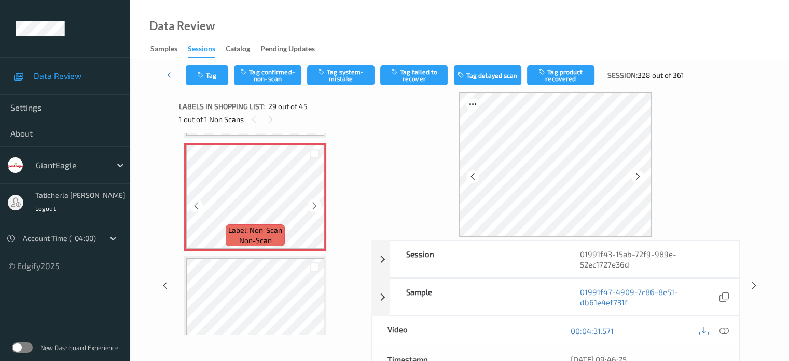
scroll to position [3162, 0]
click at [314, 203] on icon at bounding box center [314, 204] width 9 height 9
click at [722, 329] on icon at bounding box center [723, 330] width 9 height 9
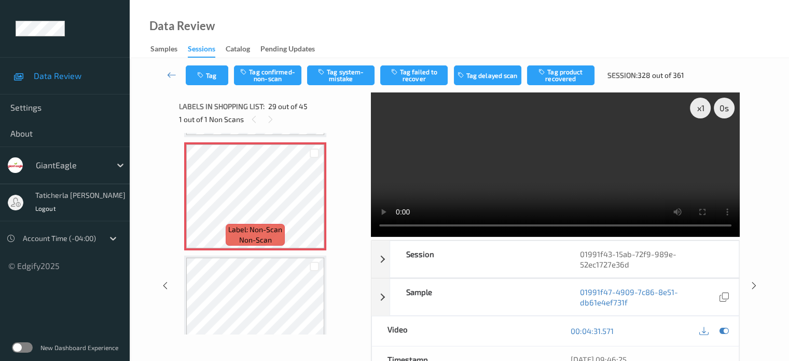
click at [701, 145] on video at bounding box center [555, 164] width 369 height 144
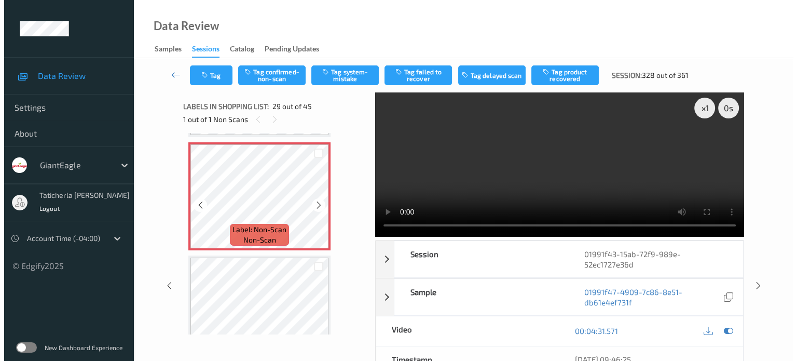
scroll to position [3110, 0]
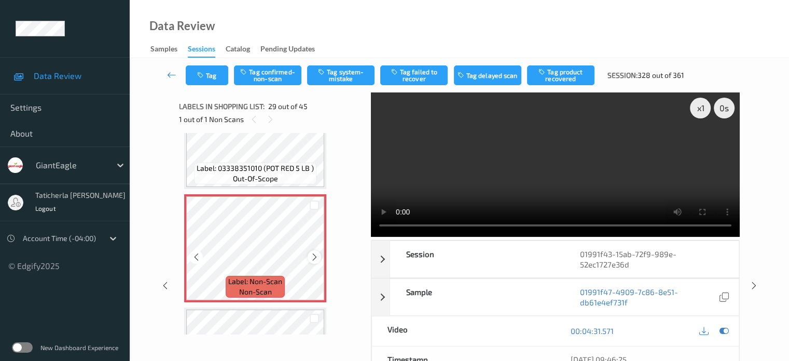
click at [310, 256] on icon at bounding box center [314, 256] width 9 height 9
click at [334, 76] on button "Tag system-mistake" at bounding box center [340, 75] width 67 height 20
click at [210, 69] on button "Tag" at bounding box center [207, 75] width 43 height 20
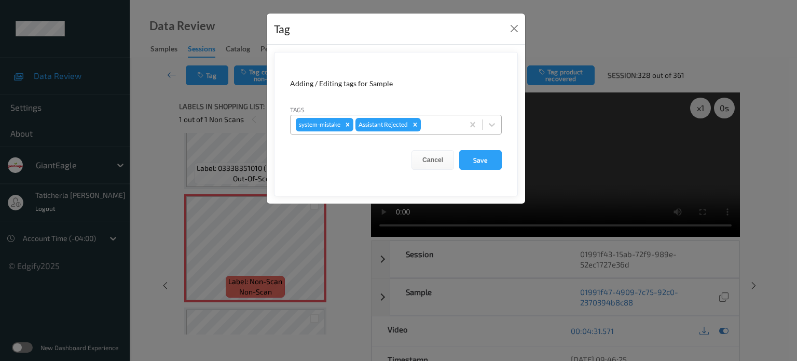
click at [447, 120] on div at bounding box center [440, 124] width 35 height 12
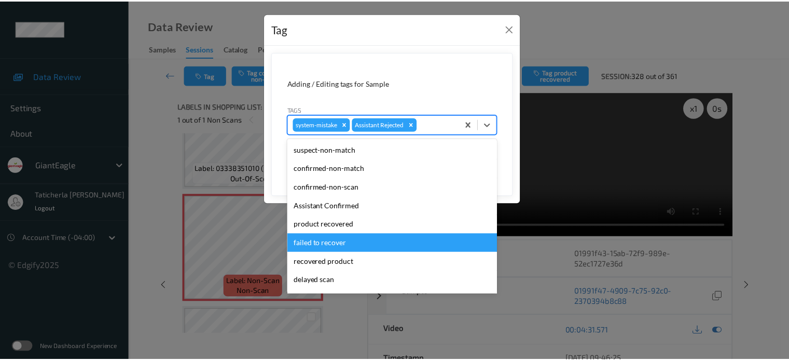
scroll to position [91, 0]
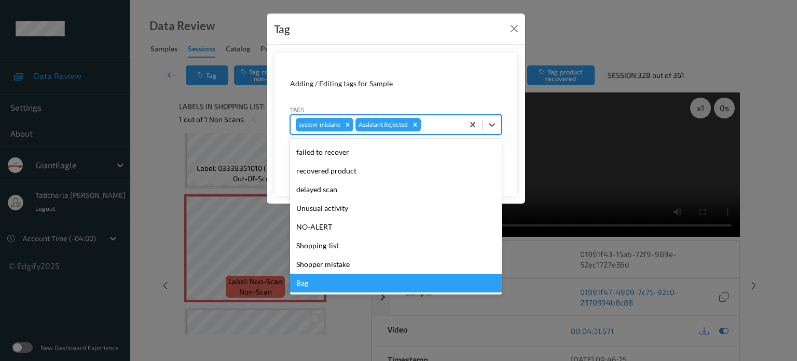
click at [330, 285] on div "Bag" at bounding box center [396, 282] width 212 height 19
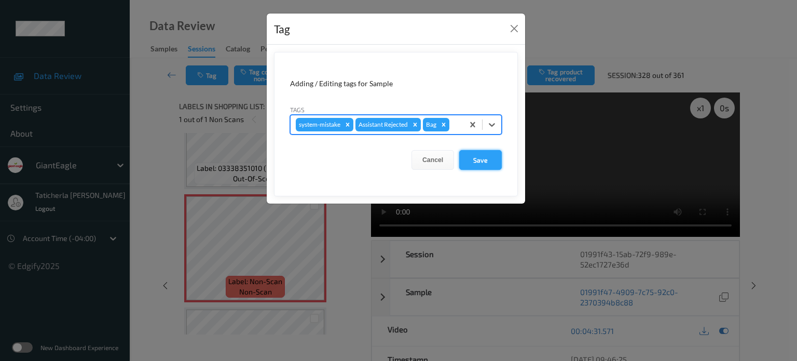
click at [496, 158] on button "Save" at bounding box center [480, 160] width 43 height 20
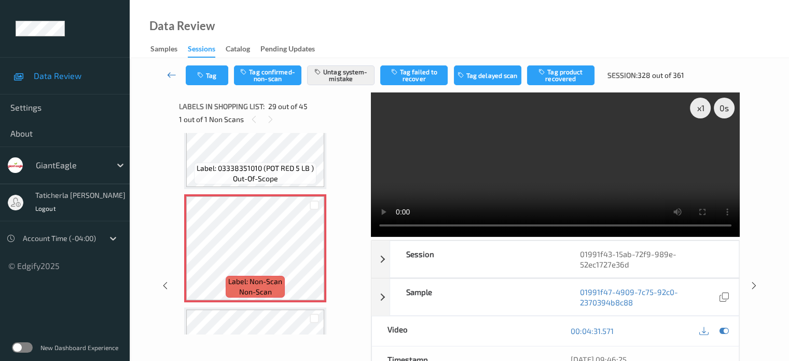
click at [171, 73] on icon at bounding box center [171, 75] width 9 height 10
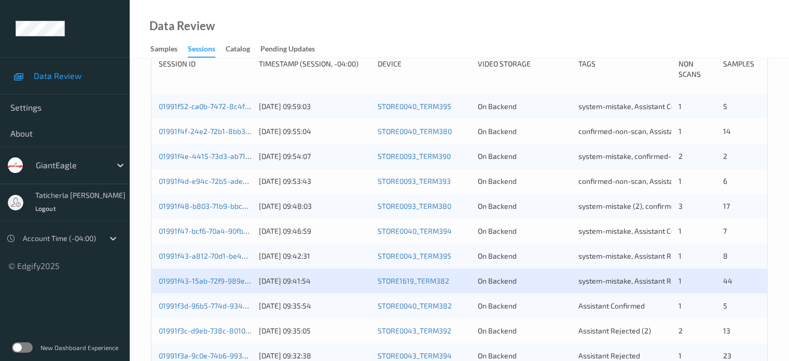
scroll to position [311, 0]
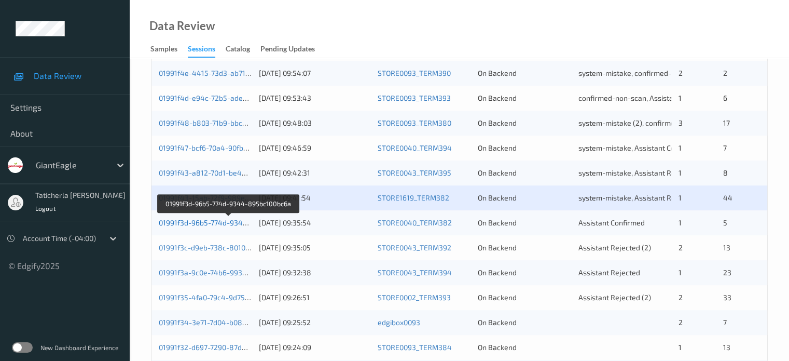
click at [217, 219] on link "01991f3d-96b5-774d-9344-895bc100bc6a" at bounding box center [229, 222] width 140 height 9
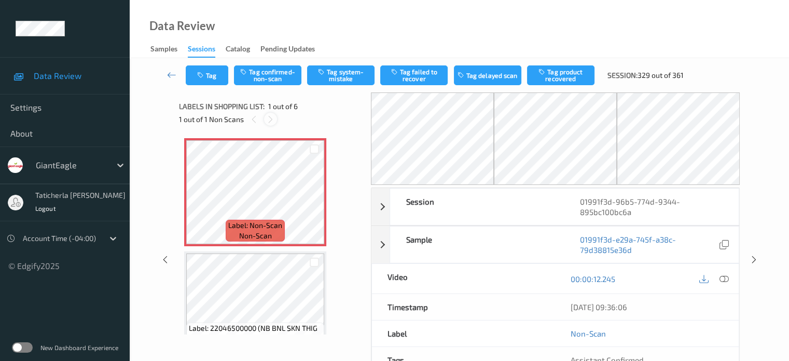
click at [270, 117] on icon at bounding box center [270, 119] width 9 height 9
click at [314, 200] on icon at bounding box center [314, 200] width 9 height 9
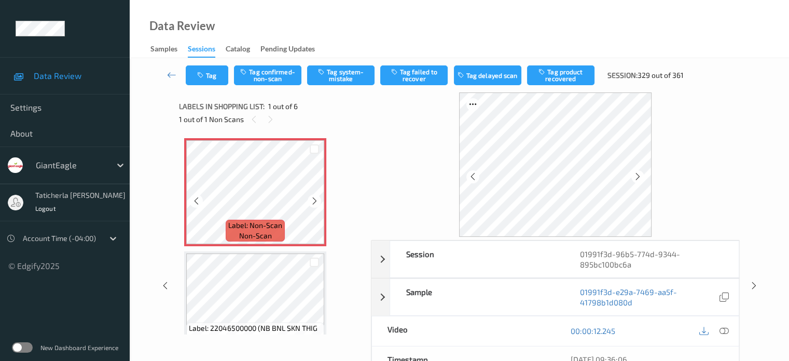
click at [314, 200] on icon at bounding box center [314, 200] width 9 height 9
click at [722, 329] on icon at bounding box center [723, 330] width 9 height 9
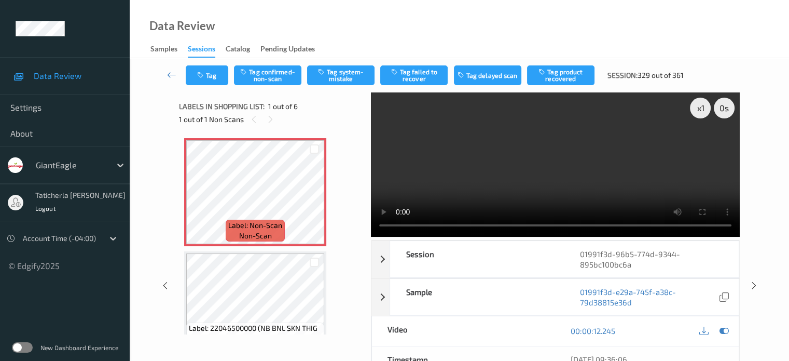
click at [699, 143] on video at bounding box center [555, 164] width 369 height 144
click at [315, 200] on icon at bounding box center [314, 200] width 9 height 9
click at [344, 75] on button "Tag system-mistake" at bounding box center [340, 75] width 67 height 20
click at [210, 75] on button "Tag" at bounding box center [207, 75] width 43 height 20
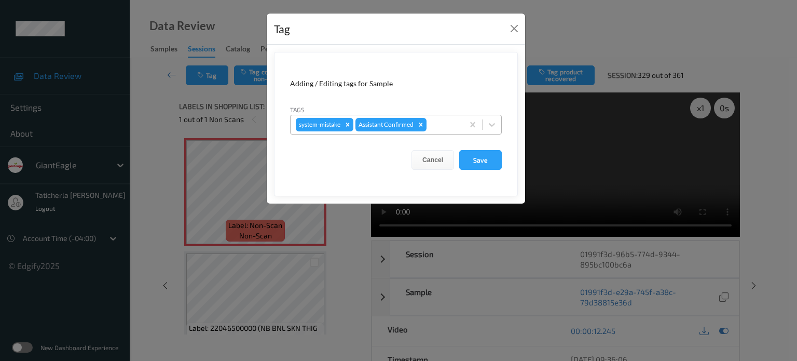
click at [453, 126] on div at bounding box center [443, 124] width 30 height 12
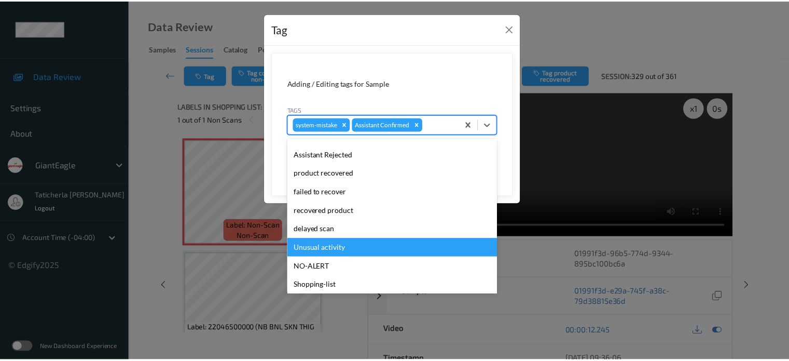
scroll to position [91, 0]
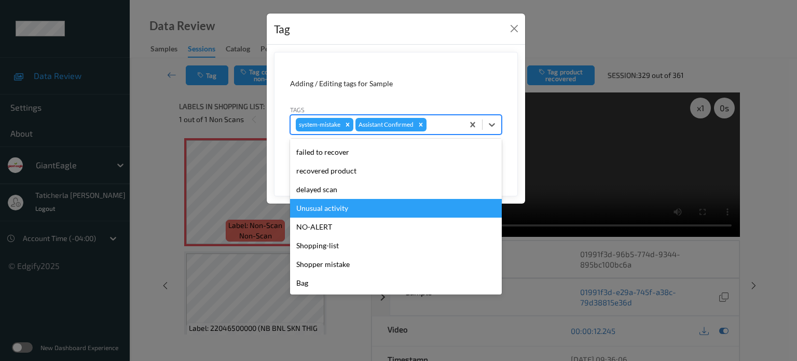
click at [419, 207] on div "Unusual activity" at bounding box center [396, 208] width 212 height 19
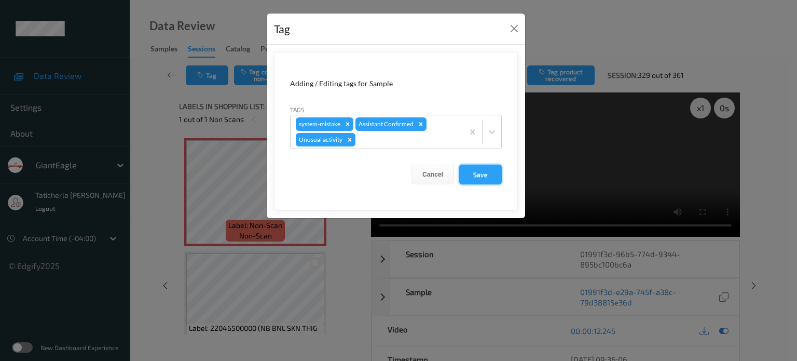
click at [496, 172] on button "Save" at bounding box center [480, 174] width 43 height 20
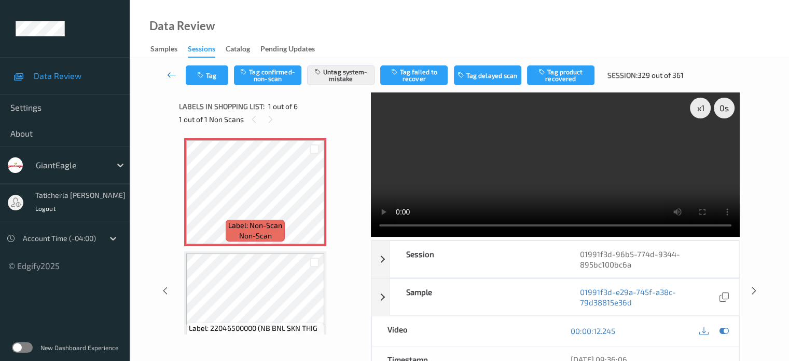
click at [171, 74] on icon at bounding box center [171, 75] width 9 height 10
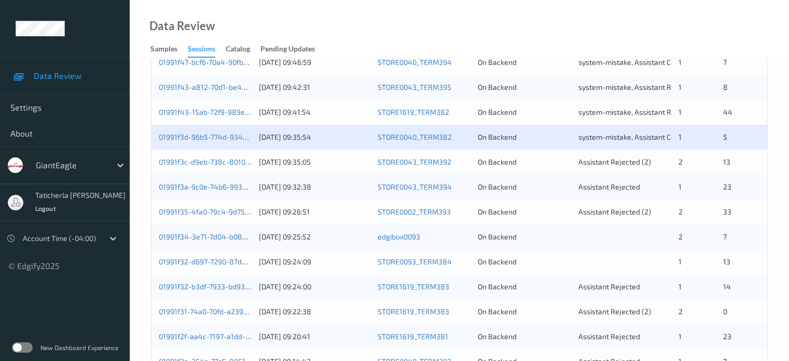
scroll to position [415, 0]
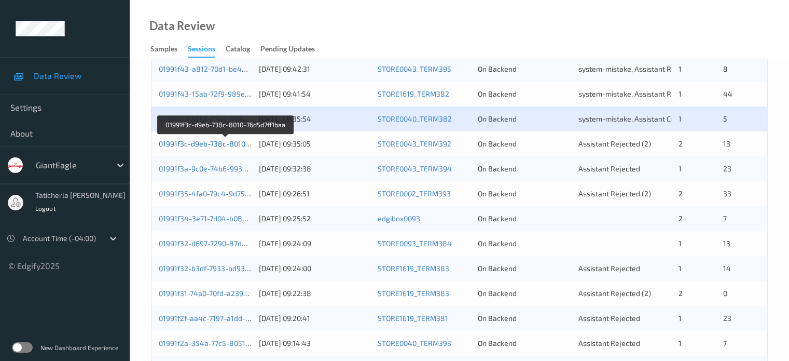
click at [227, 144] on link "01991f3c-d9eb-738c-8010-76d5d7ff1baa" at bounding box center [226, 143] width 134 height 9
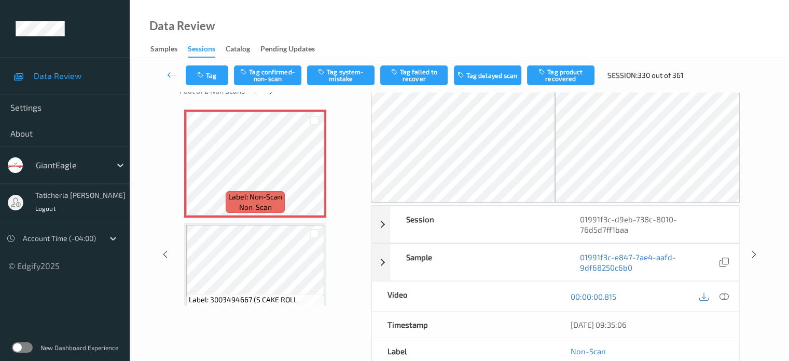
scroll to position [18, 0]
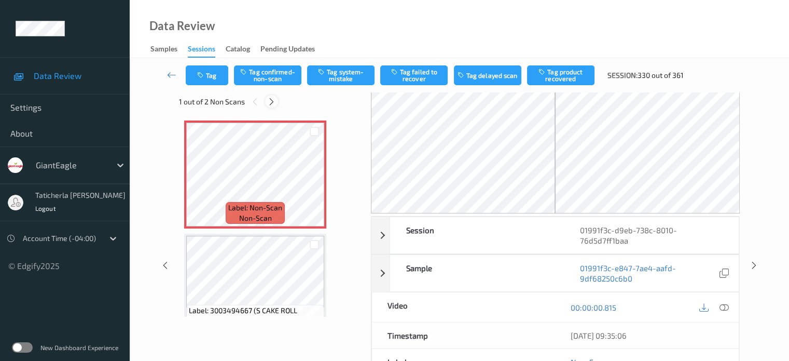
click at [276, 105] on div at bounding box center [271, 101] width 13 height 13
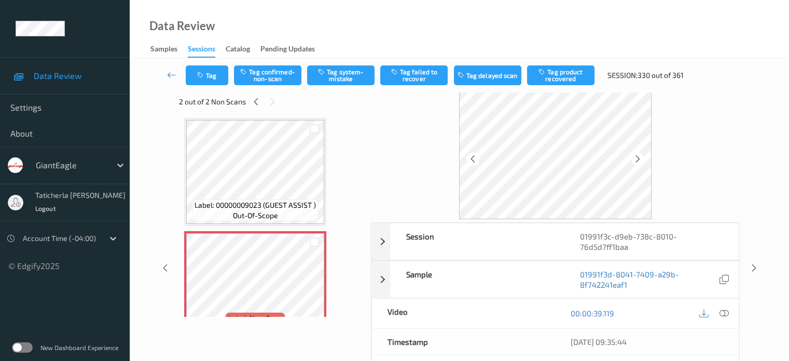
scroll to position [1448, 0]
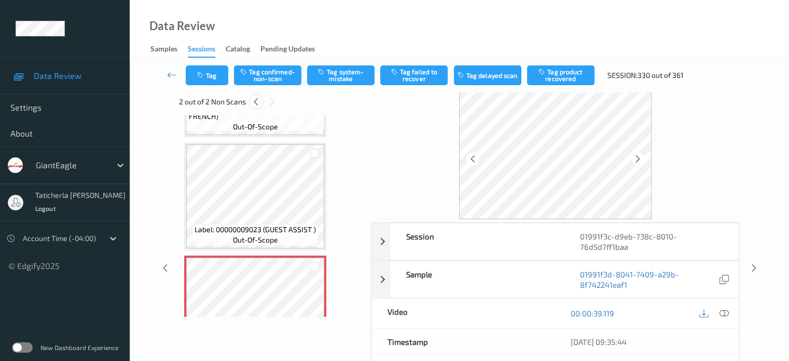
click at [258, 100] on icon at bounding box center [256, 101] width 9 height 9
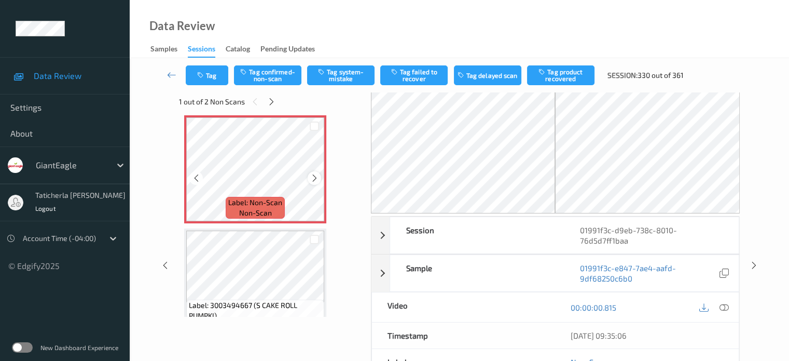
click at [309, 175] on div at bounding box center [314, 177] width 13 height 13
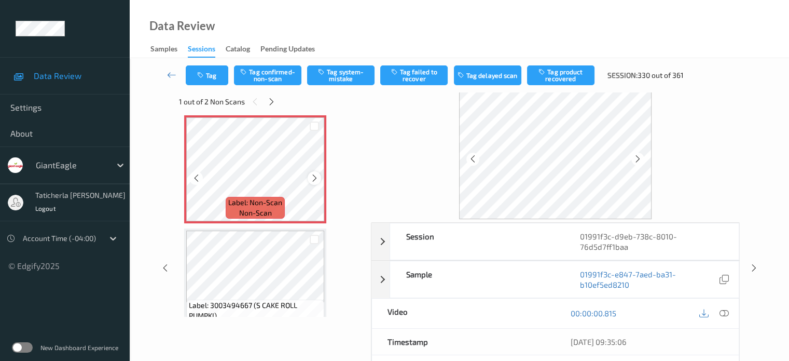
click at [319, 174] on div at bounding box center [314, 177] width 13 height 13
click at [723, 308] on icon at bounding box center [723, 312] width 9 height 9
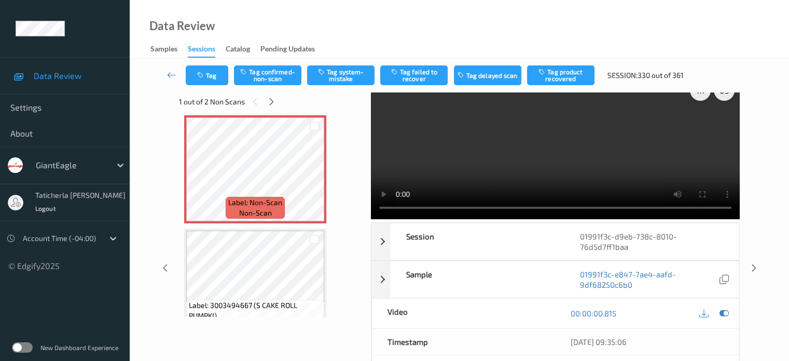
scroll to position [0, 0]
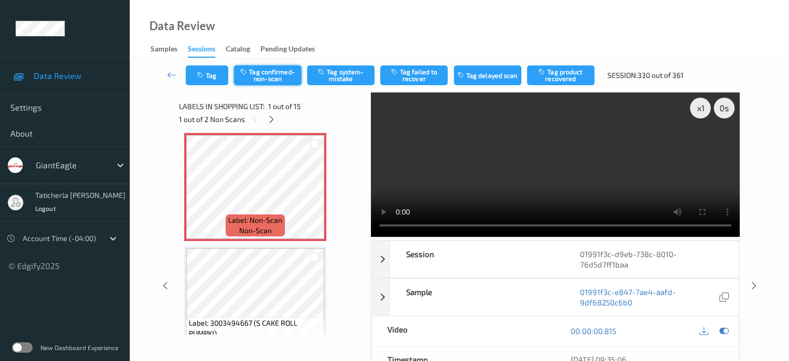
click at [281, 71] on button "Tag confirmed-non-scan" at bounding box center [267, 75] width 67 height 20
click at [423, 78] on button "Tag failed to recover" at bounding box center [413, 75] width 67 height 20
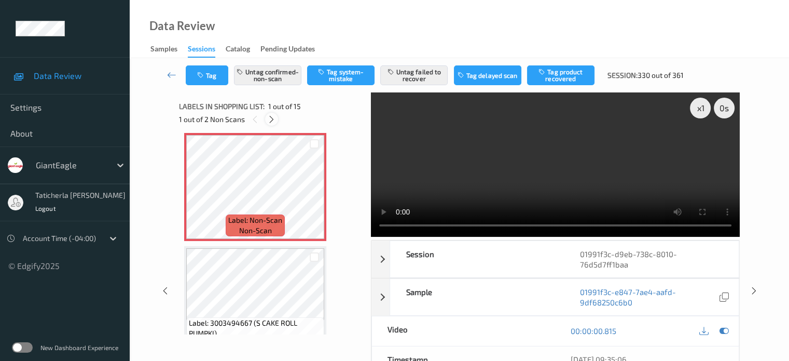
click at [270, 117] on icon at bounding box center [271, 119] width 9 height 9
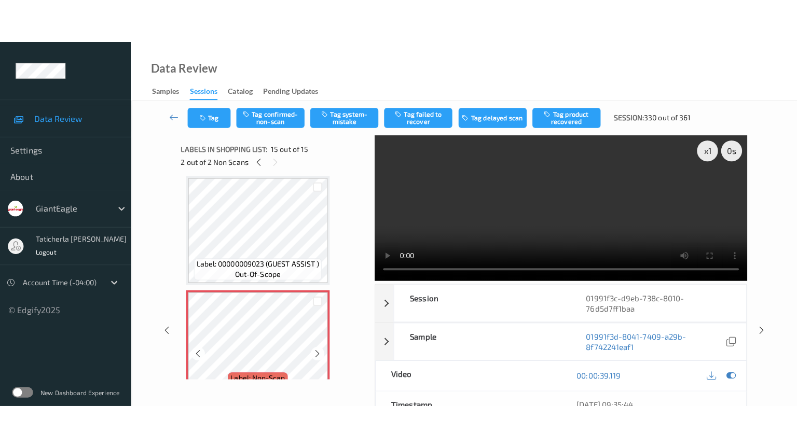
scroll to position [1500, 0]
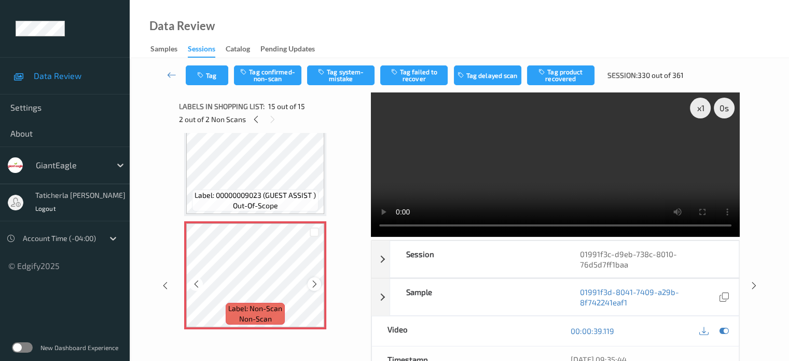
click at [313, 280] on icon at bounding box center [314, 283] width 9 height 9
click at [313, 281] on icon at bounding box center [314, 283] width 9 height 9
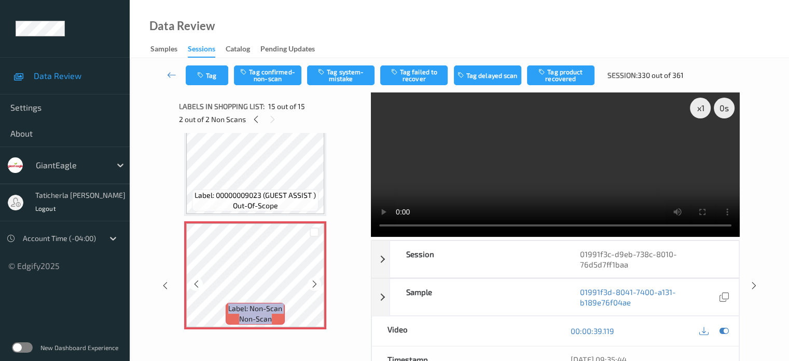
click at [313, 281] on icon at bounding box center [314, 283] width 9 height 9
click at [260, 76] on button "Tag confirmed-non-scan" at bounding box center [267, 75] width 67 height 20
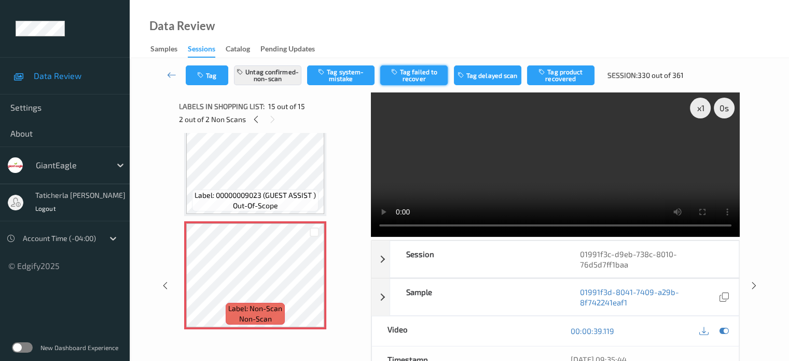
click at [430, 78] on button "Tag failed to recover" at bounding box center [413, 75] width 67 height 20
click at [171, 71] on icon at bounding box center [171, 75] width 9 height 10
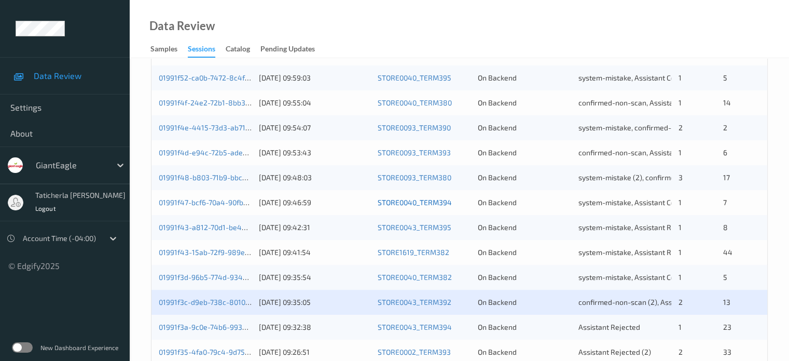
scroll to position [363, 0]
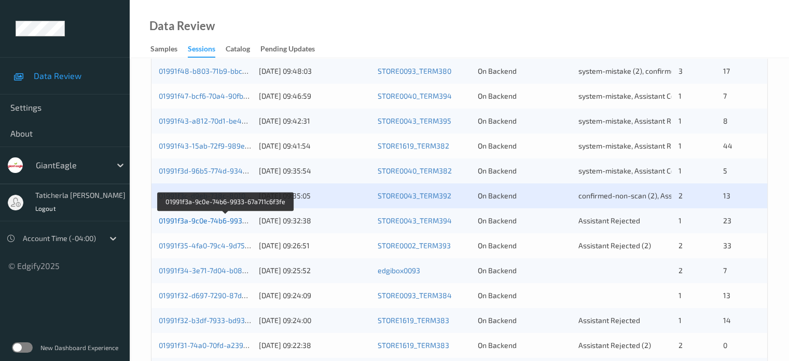
click at [220, 221] on link "01991f3a-9c0e-74b6-9933-67a711c6f3fe" at bounding box center [226, 220] width 134 height 9
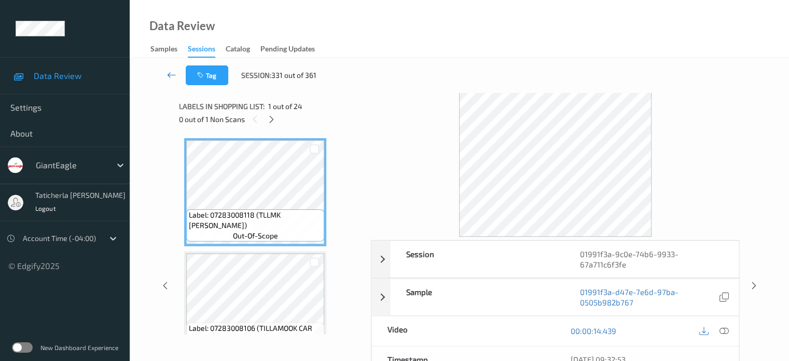
click at [171, 73] on icon at bounding box center [171, 75] width 9 height 10
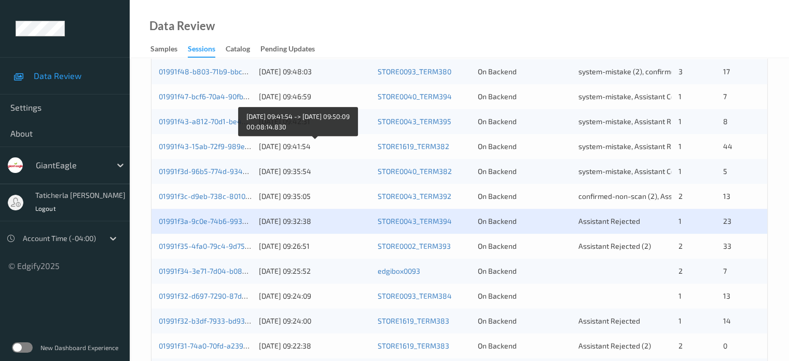
scroll to position [363, 0]
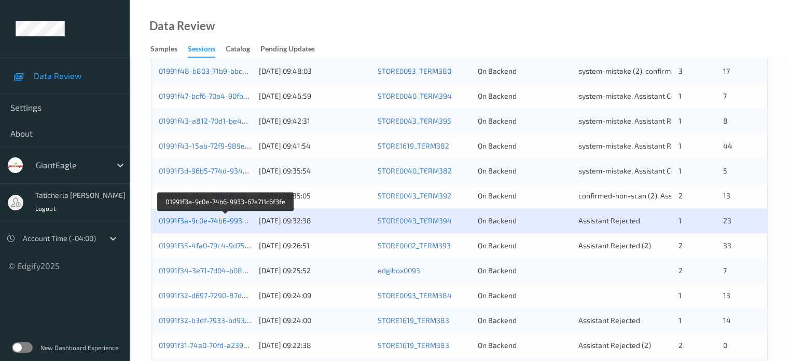
click at [193, 219] on link "01991f3a-9c0e-74b6-9933-67a711c6f3fe" at bounding box center [226, 220] width 134 height 9
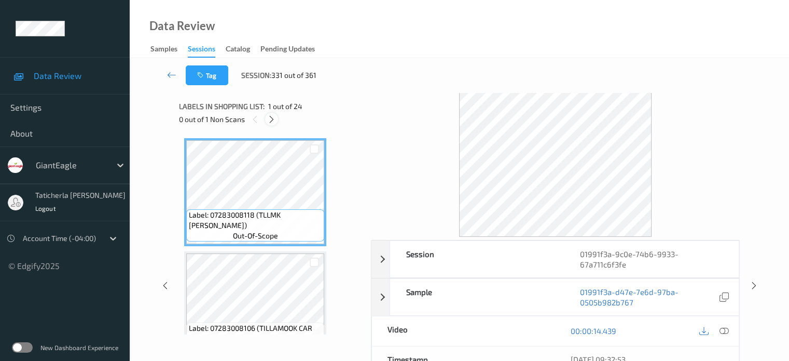
click at [271, 120] on icon at bounding box center [271, 119] width 9 height 9
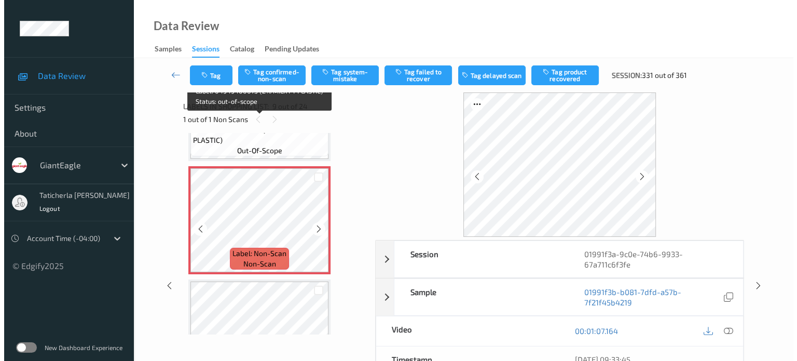
scroll to position [901, 0]
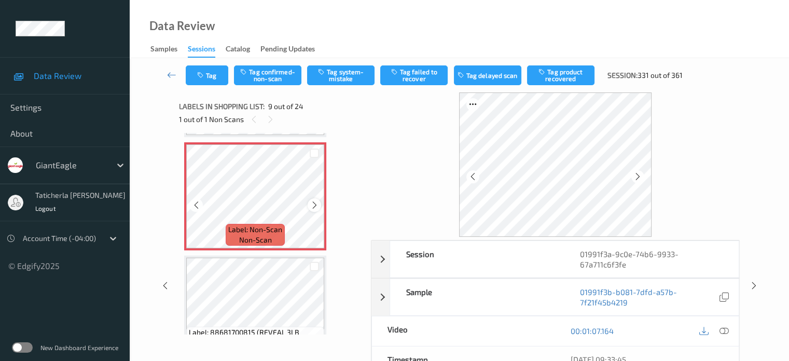
click at [315, 204] on icon at bounding box center [314, 204] width 9 height 9
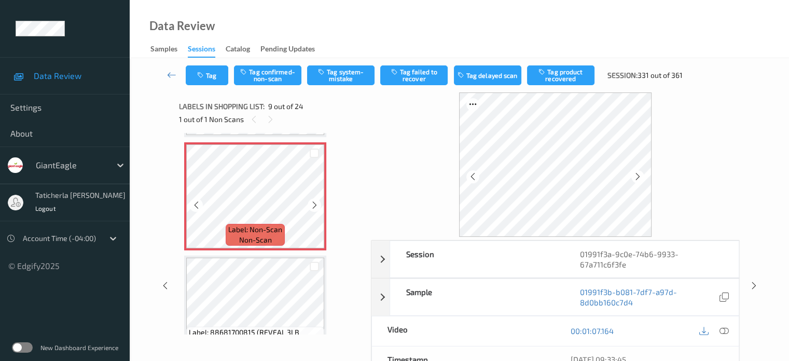
click at [315, 204] on icon at bounding box center [314, 204] width 9 height 9
click at [720, 326] on icon at bounding box center [723, 330] width 9 height 9
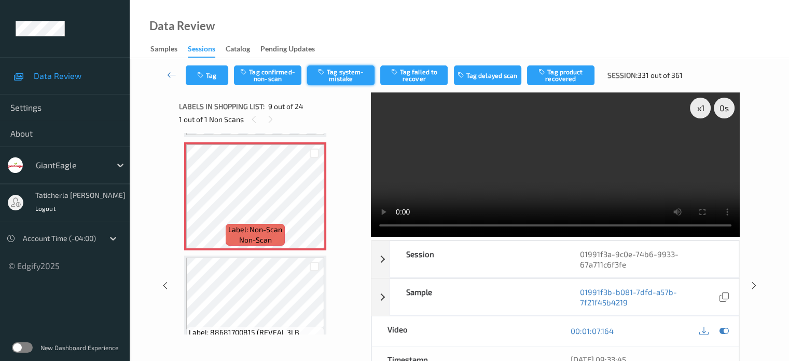
click at [361, 75] on button "Tag system-mistake" at bounding box center [340, 75] width 67 height 20
click at [216, 74] on button "Tag" at bounding box center [207, 75] width 43 height 20
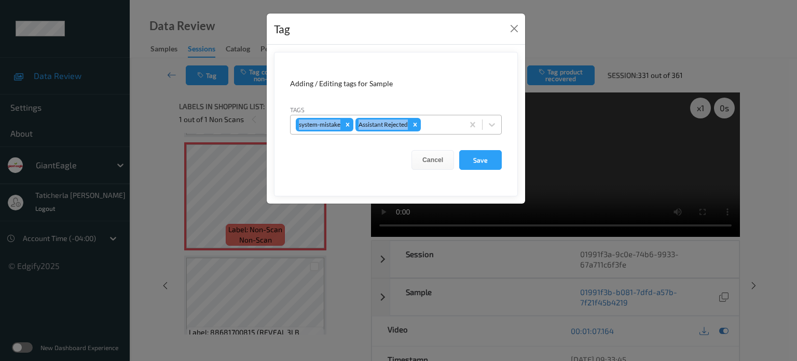
click at [453, 116] on div "Tags system-mistake Assistant Rejected" at bounding box center [396, 119] width 212 height 30
click at [451, 121] on div at bounding box center [440, 124] width 35 height 12
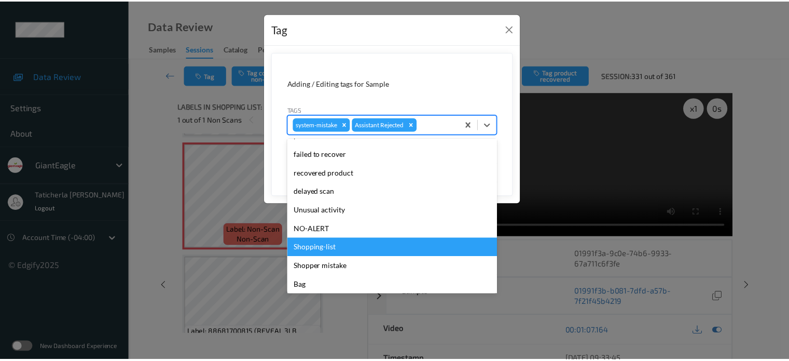
scroll to position [91, 0]
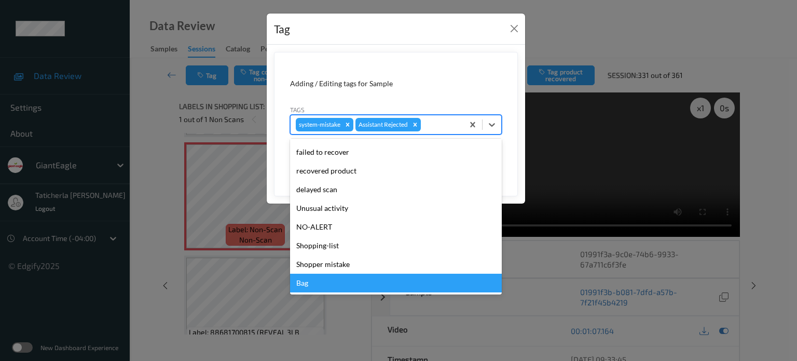
click at [339, 284] on div "Bag" at bounding box center [396, 282] width 212 height 19
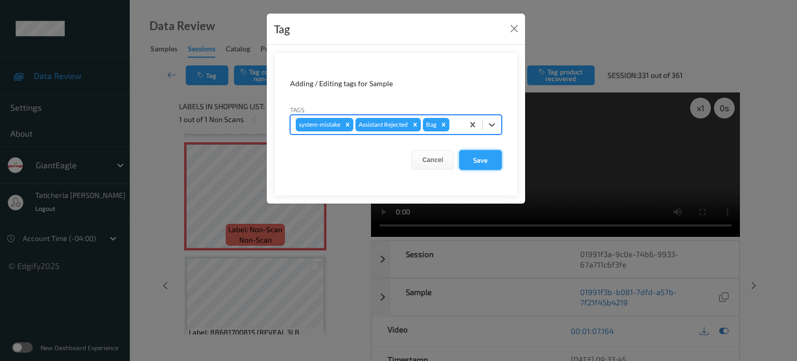
click at [485, 164] on button "Save" at bounding box center [480, 160] width 43 height 20
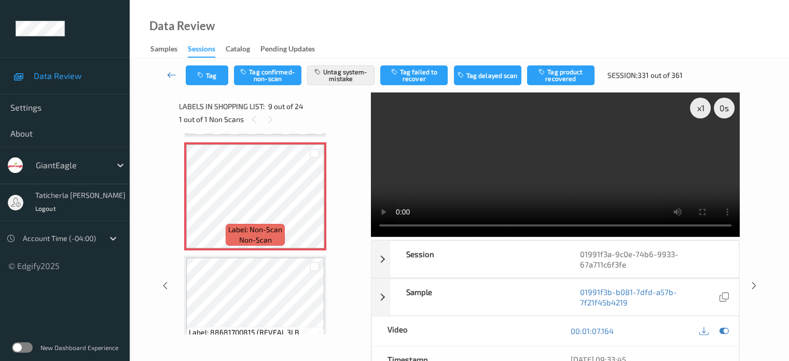
click at [173, 74] on icon at bounding box center [171, 75] width 9 height 10
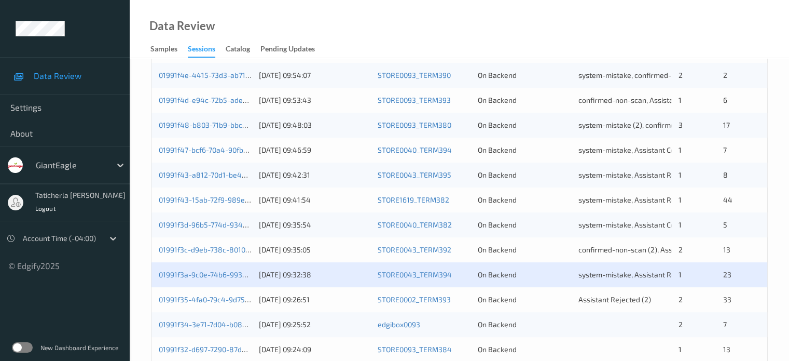
scroll to position [363, 0]
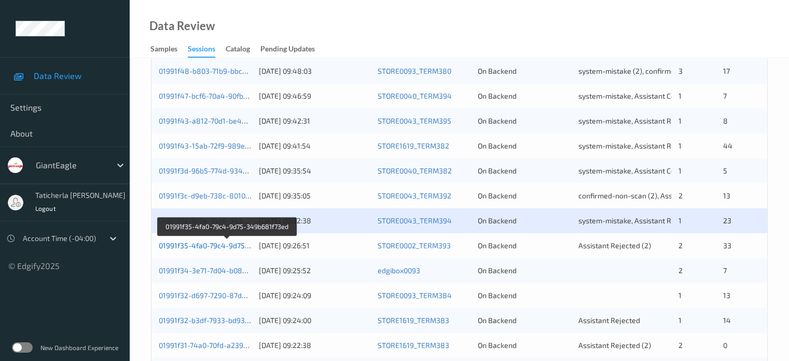
click at [227, 247] on link "01991f35-4fa0-79c4-9d75-349b681f73ed" at bounding box center [227, 245] width 137 height 9
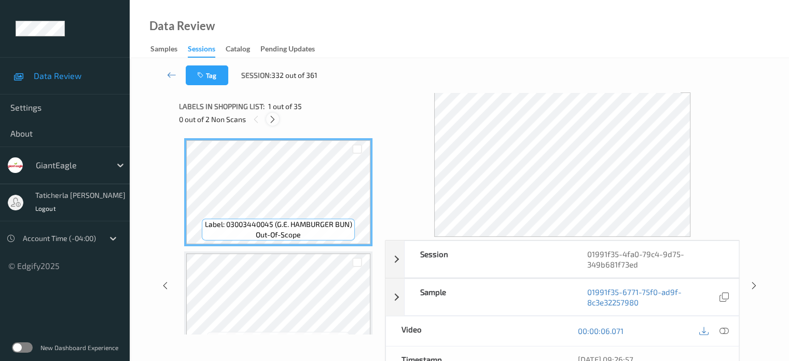
click at [272, 115] on icon at bounding box center [272, 119] width 9 height 9
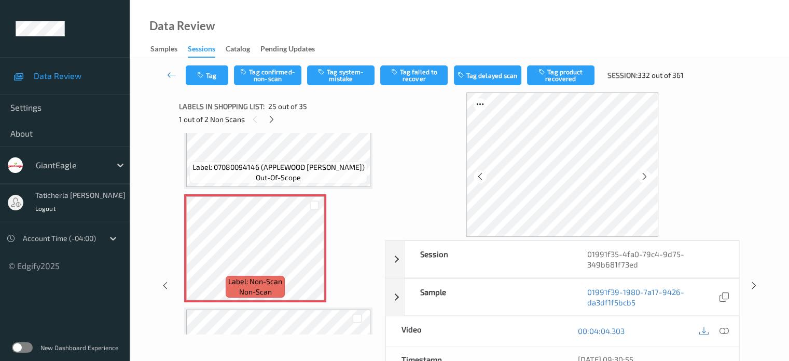
scroll to position [2710, 0]
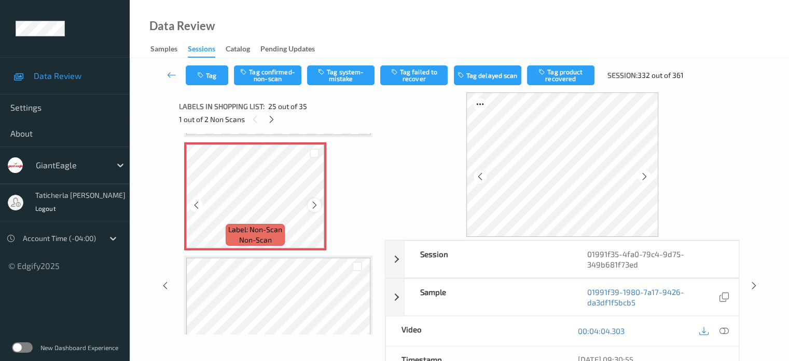
click at [313, 207] on icon at bounding box center [314, 204] width 9 height 9
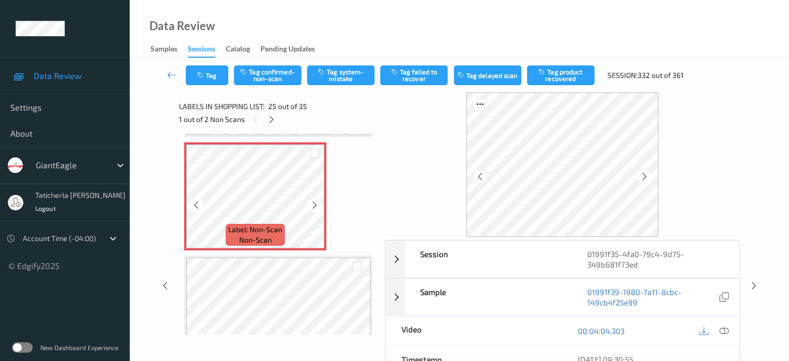
click at [313, 207] on icon at bounding box center [314, 204] width 9 height 9
click at [722, 329] on icon at bounding box center [723, 330] width 9 height 9
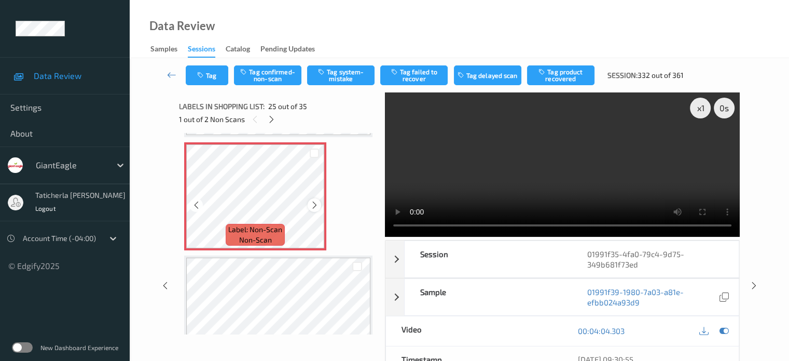
click at [311, 203] on icon at bounding box center [314, 204] width 9 height 9
click at [316, 203] on icon at bounding box center [314, 204] width 9 height 9
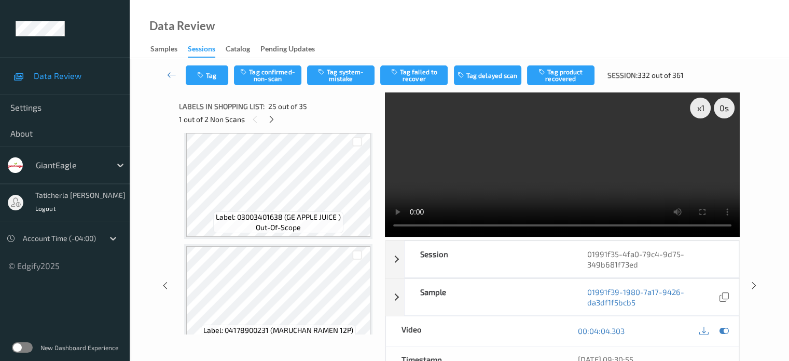
scroll to position [2347, 0]
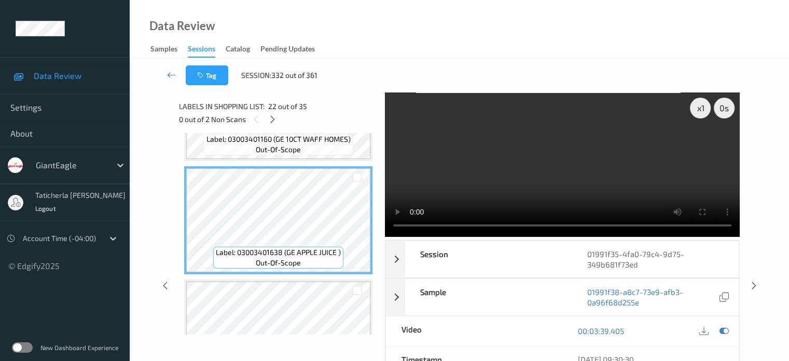
click at [318, 245] on div "Label: 03003401638 (GE APPLE JUICE ) out-of-scope" at bounding box center [278, 220] width 188 height 108
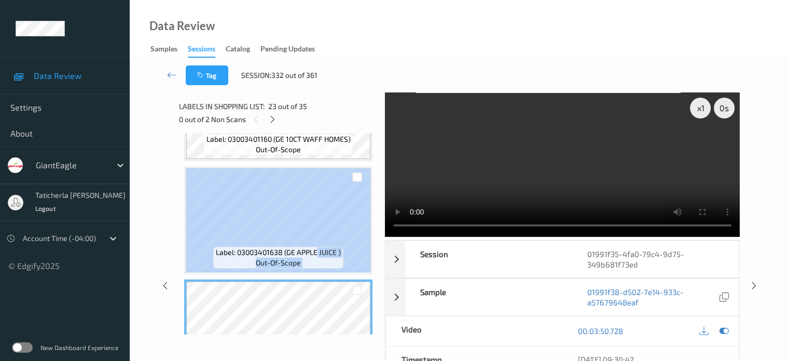
click at [377, 227] on div "Label: 03003440045 (G.E. HAMBURGER BUN) out-of-scope Label: 03003440013 (G.E. H…" at bounding box center [278, 233] width 199 height 201
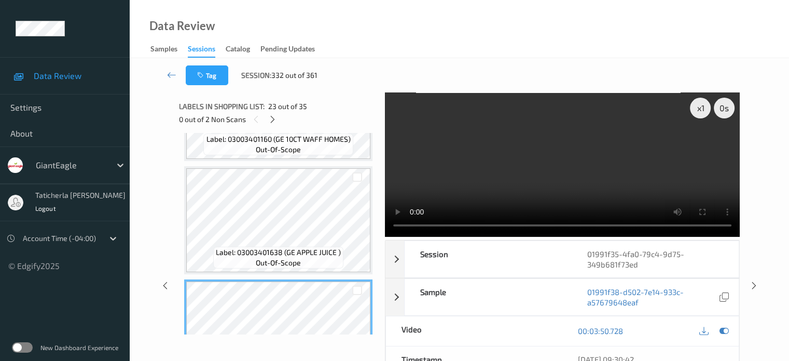
click at [262, 167] on div "Label: 03003401638 (GE APPLE JUICE ) out-of-scope" at bounding box center [278, 220] width 188 height 108
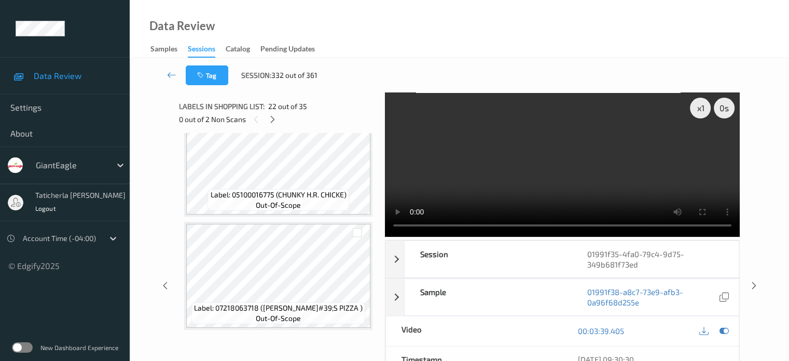
scroll to position [1828, 0]
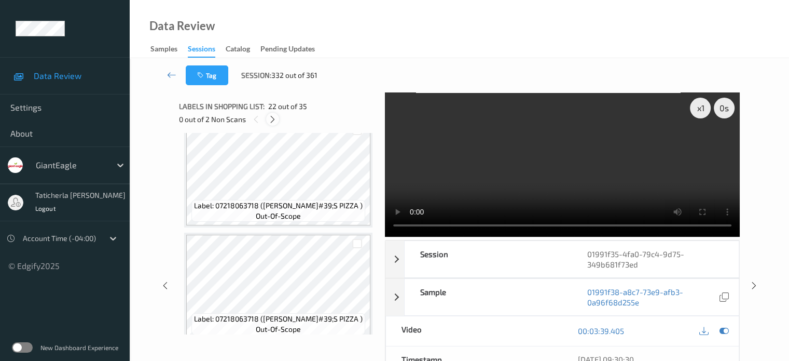
click at [274, 116] on icon at bounding box center [272, 119] width 9 height 9
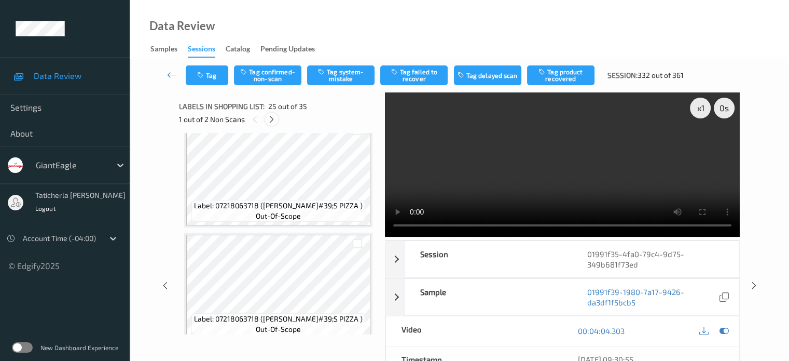
scroll to position [2606, 0]
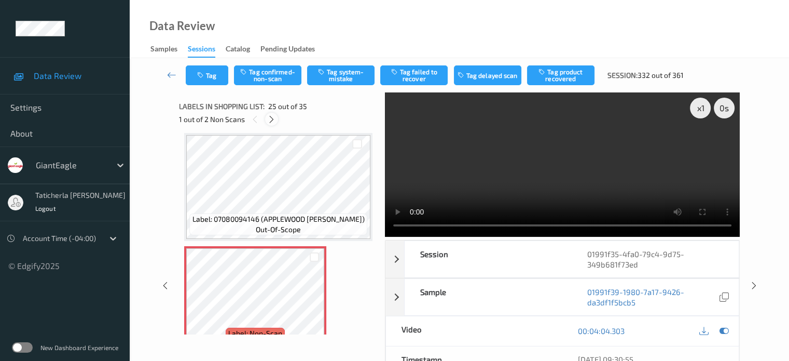
click at [274, 116] on icon at bounding box center [271, 119] width 9 height 9
click at [270, 121] on icon at bounding box center [272, 119] width 9 height 9
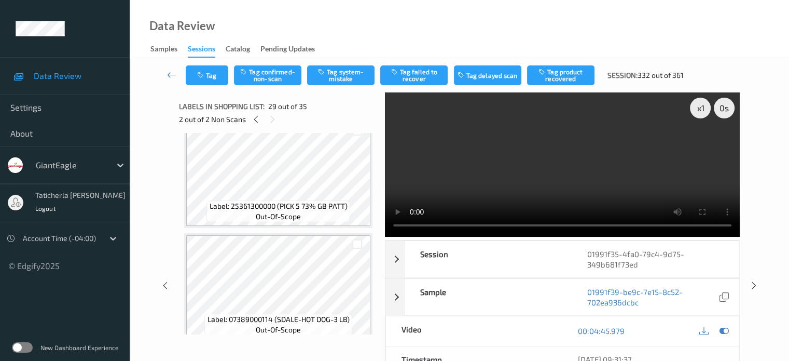
scroll to position [2955, 0]
click at [258, 119] on icon at bounding box center [256, 119] width 9 height 9
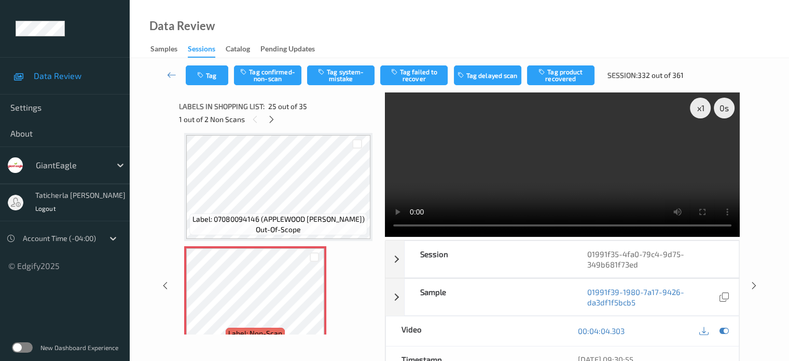
scroll to position [2658, 0]
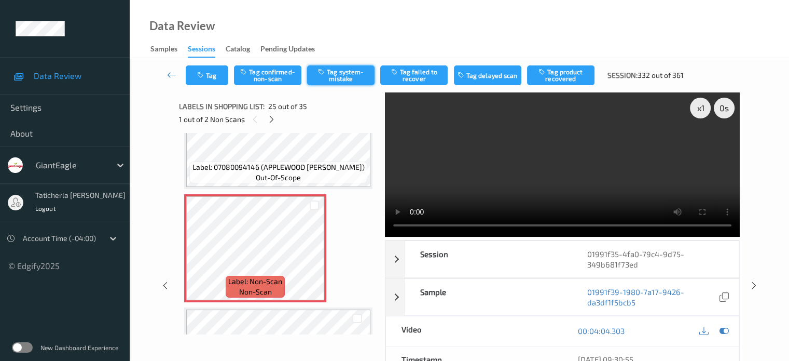
click at [363, 73] on button "Tag system-mistake" at bounding box center [340, 75] width 67 height 20
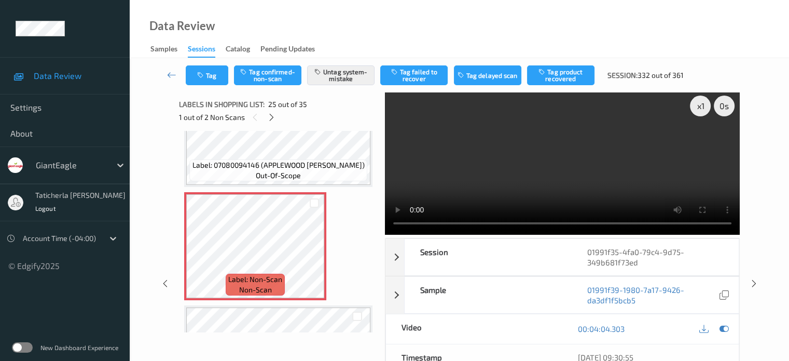
scroll to position [0, 0]
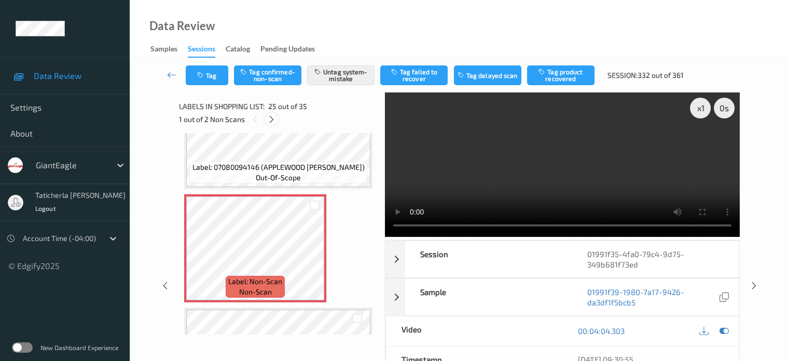
click at [273, 120] on icon at bounding box center [271, 119] width 9 height 9
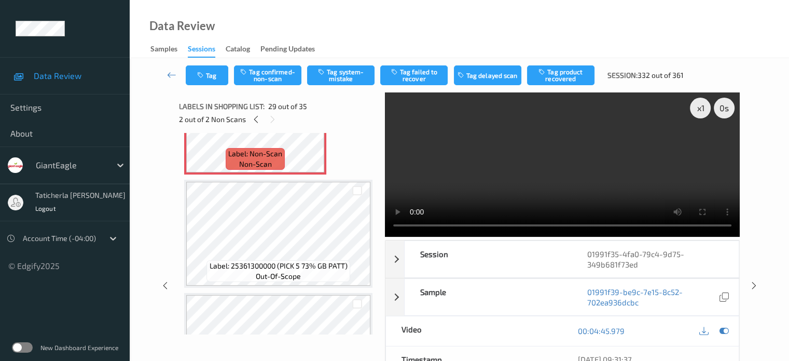
scroll to position [3214, 0]
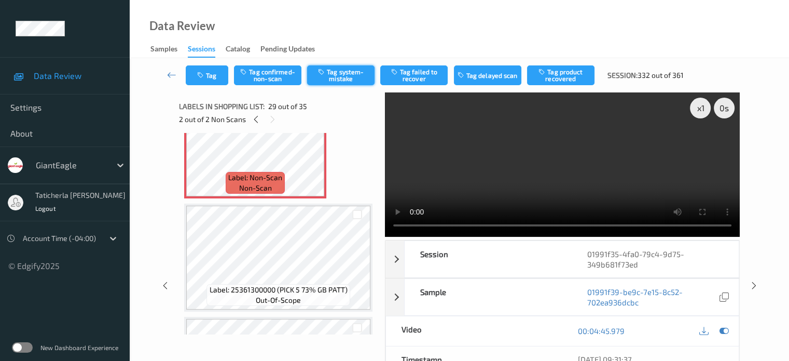
click at [344, 74] on button "Tag system-mistake" at bounding box center [340, 75] width 67 height 20
click at [703, 146] on video at bounding box center [562, 164] width 355 height 144
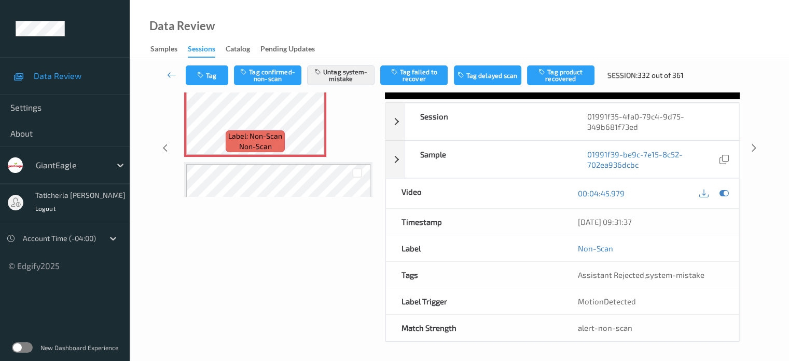
scroll to position [3110, 0]
click at [175, 76] on icon at bounding box center [171, 75] width 9 height 10
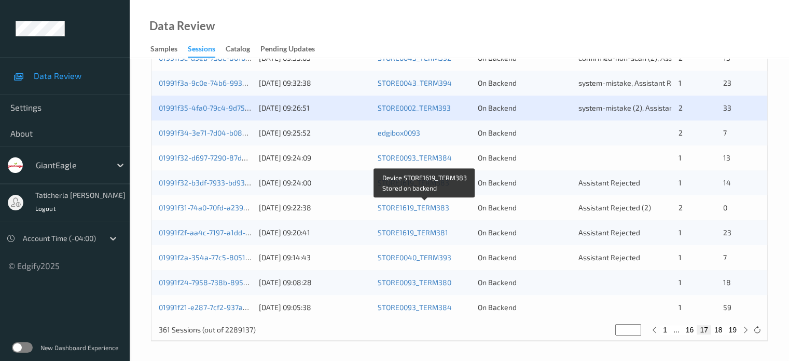
scroll to position [501, 0]
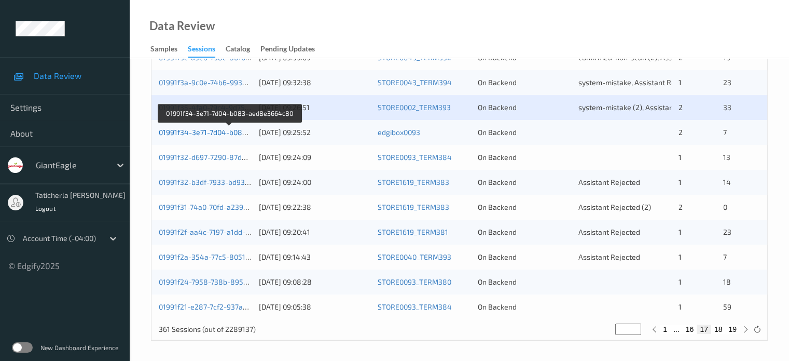
click at [222, 131] on link "01991f34-3e71-7d04-b083-aed8e3664c80" at bounding box center [230, 132] width 142 height 9
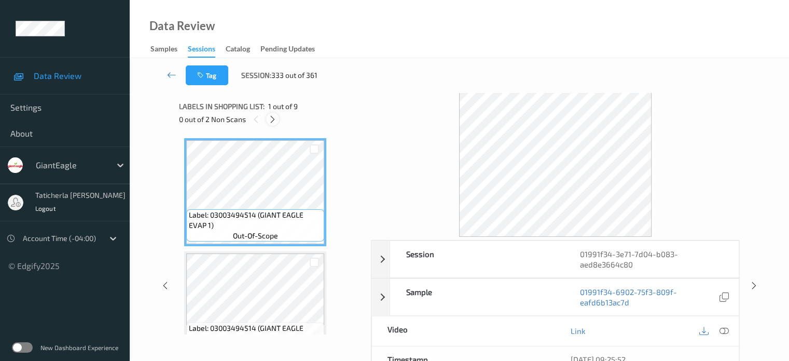
click at [275, 118] on icon at bounding box center [272, 119] width 9 height 9
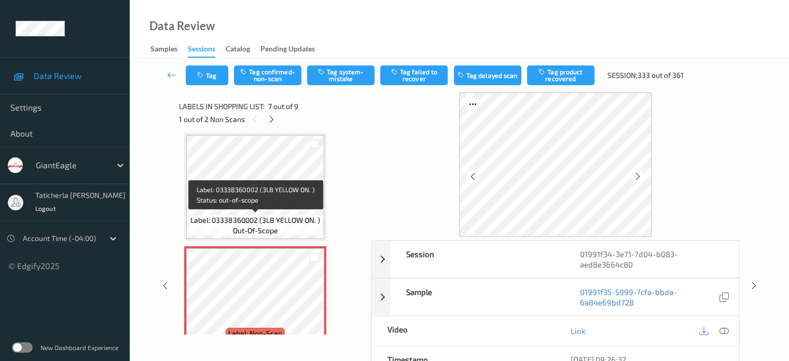
scroll to position [623, 0]
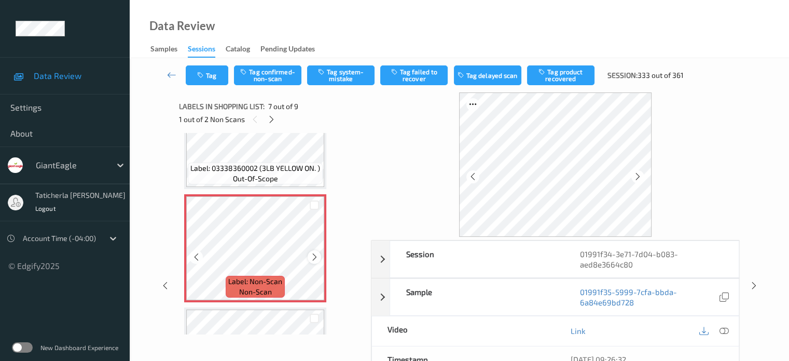
click at [312, 254] on icon at bounding box center [314, 256] width 9 height 9
click at [316, 254] on icon at bounding box center [314, 256] width 9 height 9
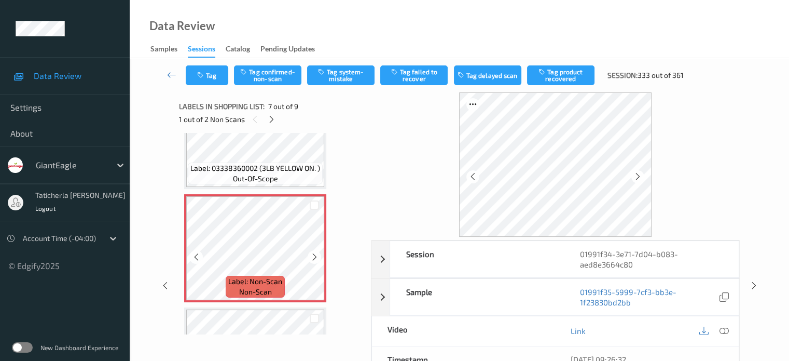
click at [316, 254] on icon at bounding box center [314, 256] width 9 height 9
click at [314, 254] on icon at bounding box center [314, 256] width 9 height 9
click at [722, 329] on icon at bounding box center [723, 330] width 9 height 9
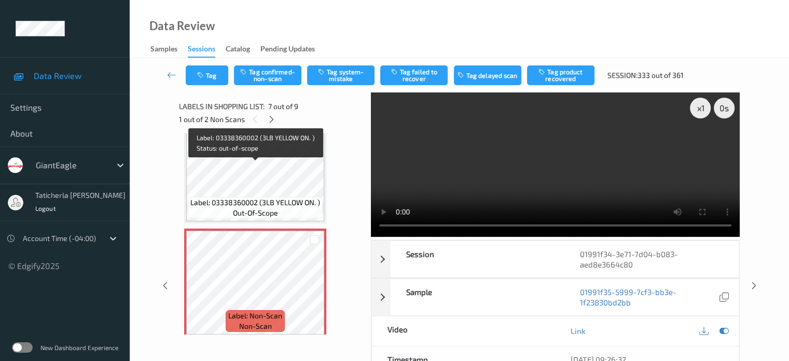
scroll to position [571, 0]
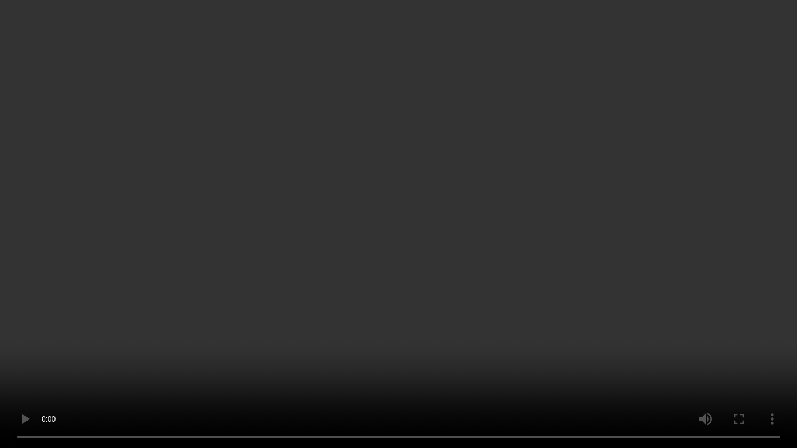
click at [774, 360] on video at bounding box center [398, 224] width 797 height 448
click at [691, 359] on video at bounding box center [398, 224] width 797 height 448
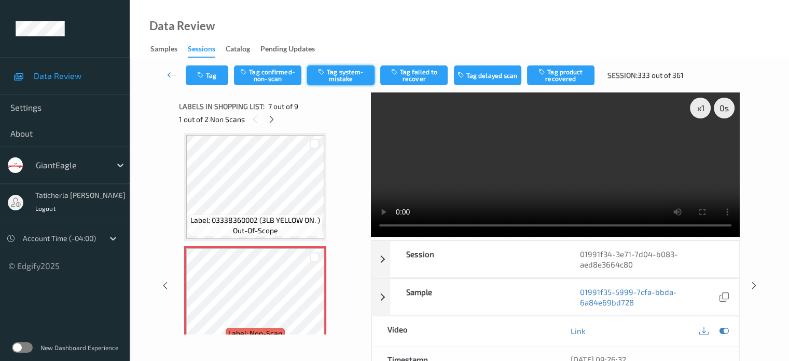
click at [330, 74] on button "Tag system-mistake" at bounding box center [340, 75] width 67 height 20
click at [353, 74] on button "Tag system-mistake" at bounding box center [340, 75] width 67 height 20
click at [214, 74] on button "Tag" at bounding box center [207, 75] width 43 height 20
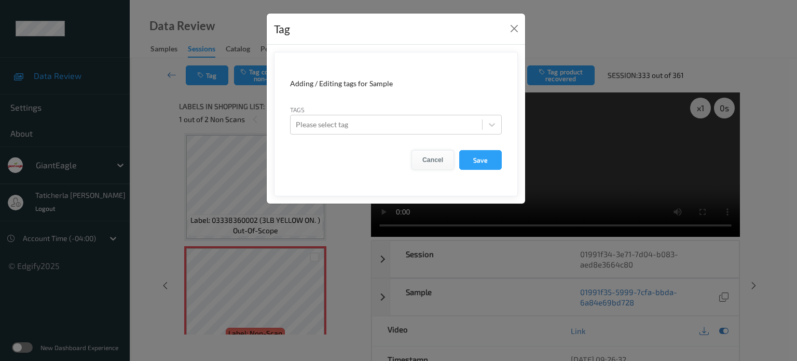
click at [432, 155] on button "Cancel" at bounding box center [432, 160] width 43 height 20
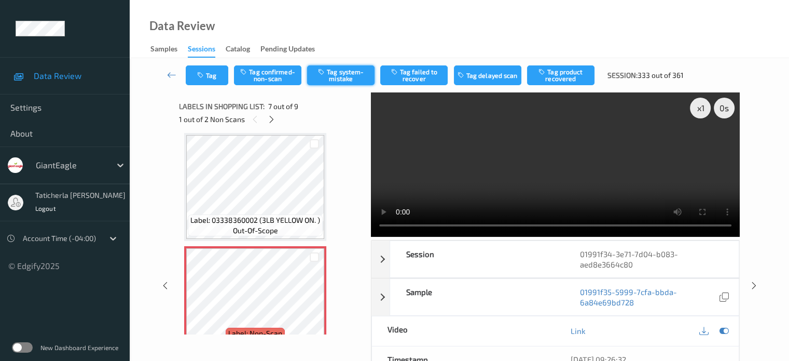
click at [342, 77] on button "Tag system-mistake" at bounding box center [340, 75] width 67 height 20
click at [344, 72] on button "Tag system-mistake" at bounding box center [340, 75] width 67 height 20
click at [342, 72] on button "Tag system-mistake" at bounding box center [340, 75] width 67 height 20
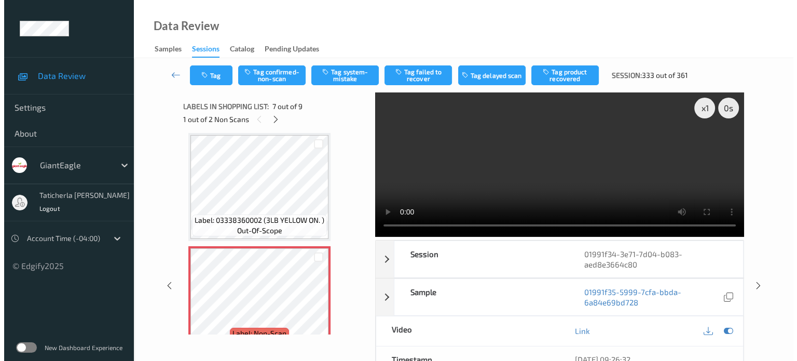
scroll to position [623, 0]
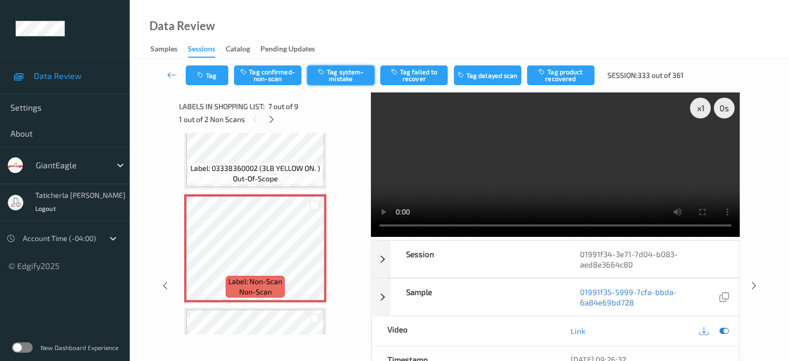
click at [352, 73] on button "Tag system-mistake" at bounding box center [340, 75] width 67 height 20
click at [347, 75] on button "Tag system-mistake" at bounding box center [340, 75] width 67 height 20
click at [552, 146] on video at bounding box center [555, 164] width 369 height 144
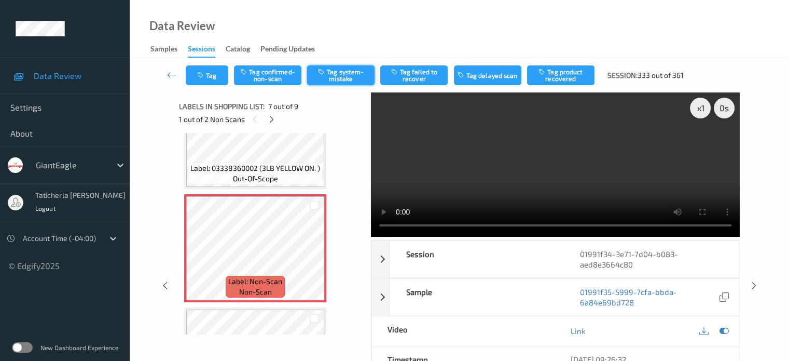
click at [364, 77] on button "Tag system-mistake" at bounding box center [340, 75] width 67 height 20
click at [348, 71] on button "Tag system-mistake" at bounding box center [340, 75] width 67 height 20
click at [340, 80] on button "Tag system-mistake" at bounding box center [340, 75] width 67 height 20
click at [348, 72] on button "Tag system-mistake" at bounding box center [340, 75] width 67 height 20
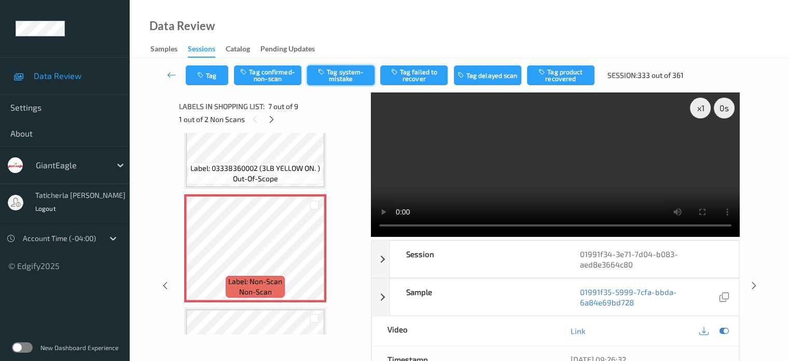
click at [349, 74] on button "Tag system-mistake" at bounding box center [340, 75] width 67 height 20
click at [350, 75] on button "Tag system-mistake" at bounding box center [340, 75] width 67 height 20
click at [346, 78] on button "Tag system-mistake" at bounding box center [340, 75] width 67 height 20
click at [353, 75] on button "Tag system-mistake" at bounding box center [340, 75] width 67 height 20
click at [331, 76] on button "Tag system-mistake" at bounding box center [340, 75] width 67 height 20
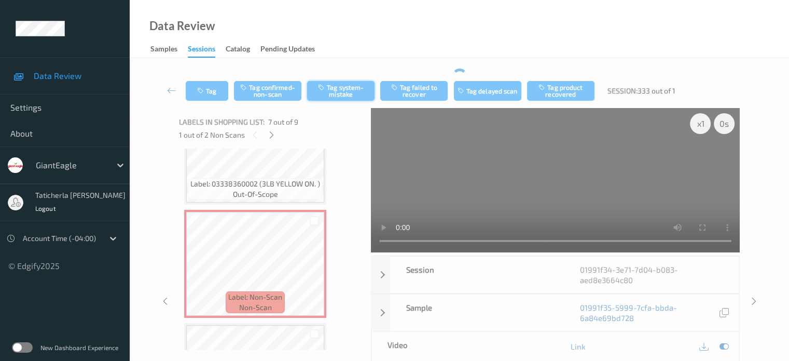
click at [336, 71] on div "Tag Tag confirmed-non-scan Tag system-mistake Tag failed to recover Tag delayed…" at bounding box center [459, 281] width 617 height 426
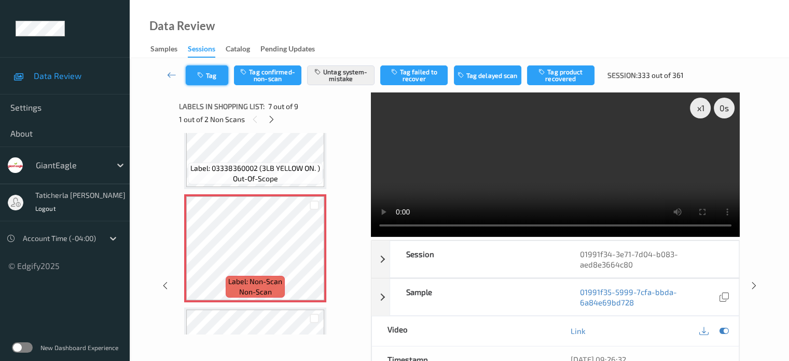
click at [224, 72] on button "Tag" at bounding box center [207, 75] width 43 height 20
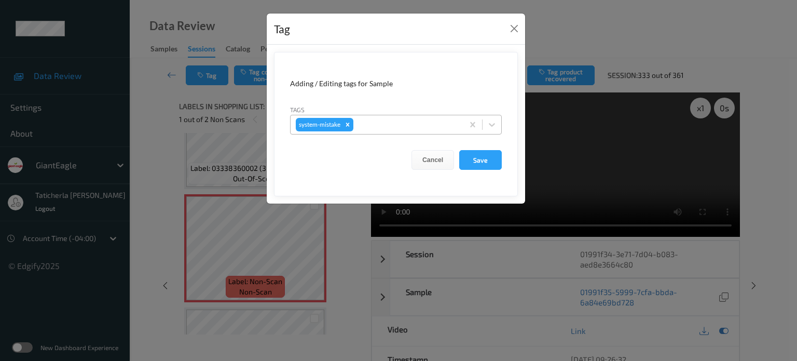
click at [386, 125] on div at bounding box center [406, 124] width 103 height 12
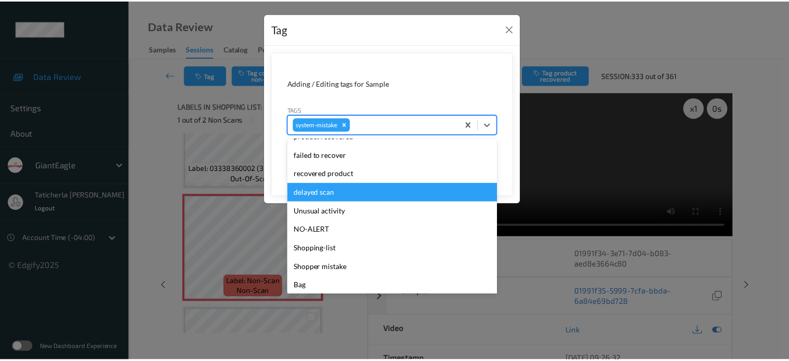
scroll to position [110, 0]
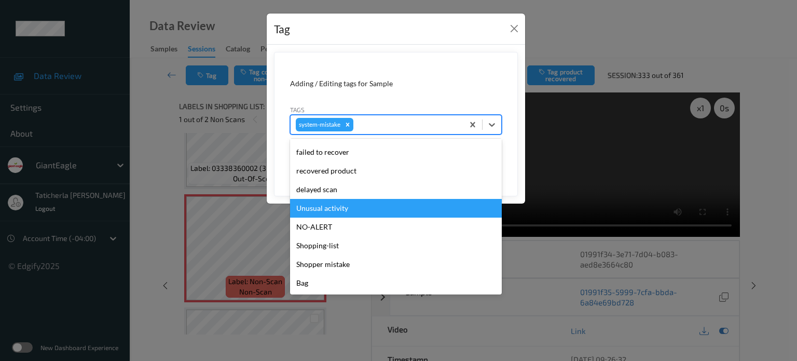
click at [370, 206] on div "Unusual activity" at bounding box center [396, 208] width 212 height 19
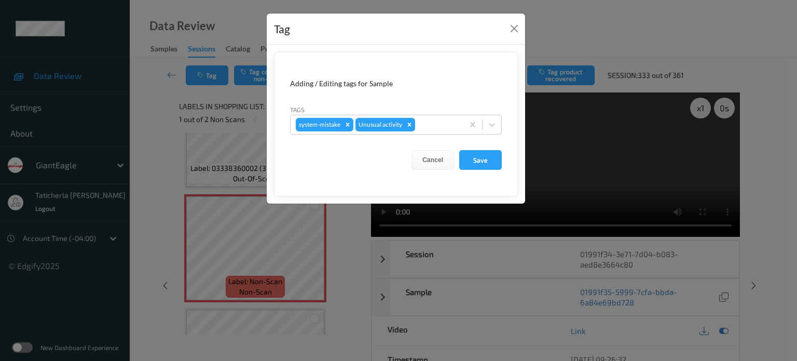
click at [504, 164] on form "Adding / Editing tags for Sample Tags system-mistake Unusual activity Cancel Sa…" at bounding box center [396, 124] width 244 height 144
click at [494, 161] on button "Save" at bounding box center [480, 160] width 43 height 20
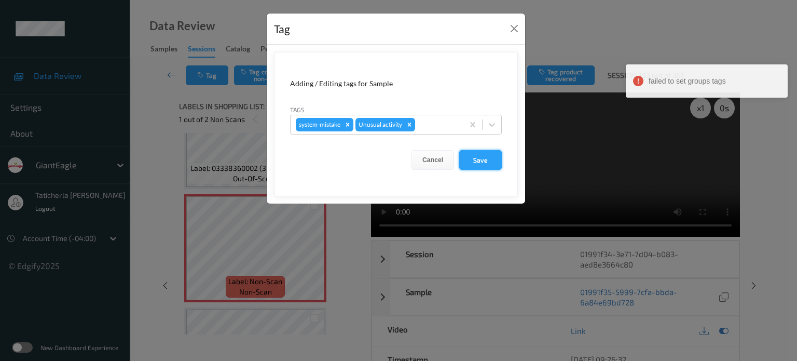
click at [477, 155] on button "Save" at bounding box center [480, 160] width 43 height 20
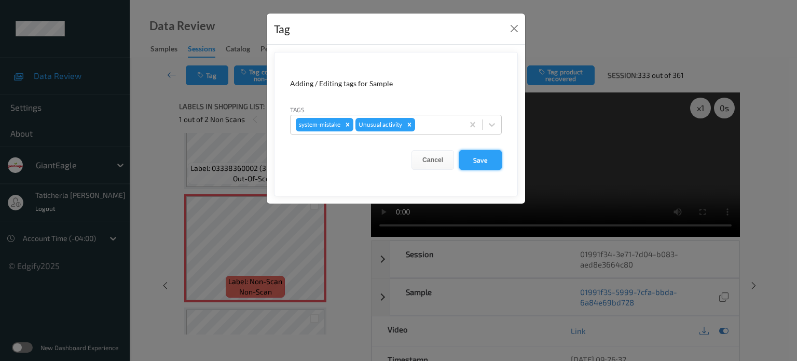
click at [489, 161] on button "Save" at bounding box center [480, 160] width 43 height 20
click at [475, 159] on button "Save" at bounding box center [480, 160] width 43 height 20
click at [477, 161] on button "Save" at bounding box center [480, 160] width 43 height 20
click at [474, 159] on button "Save" at bounding box center [480, 160] width 43 height 20
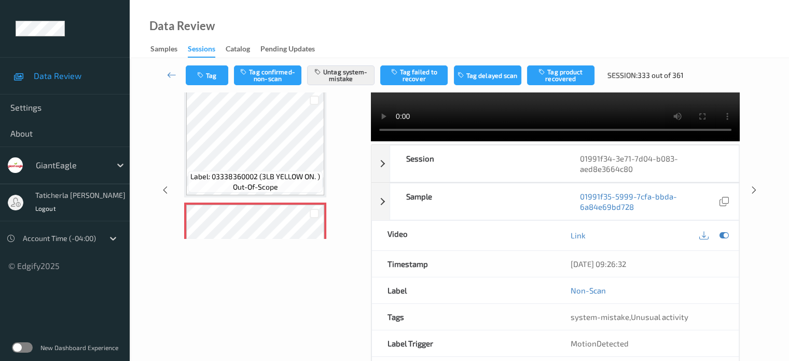
scroll to position [0, 0]
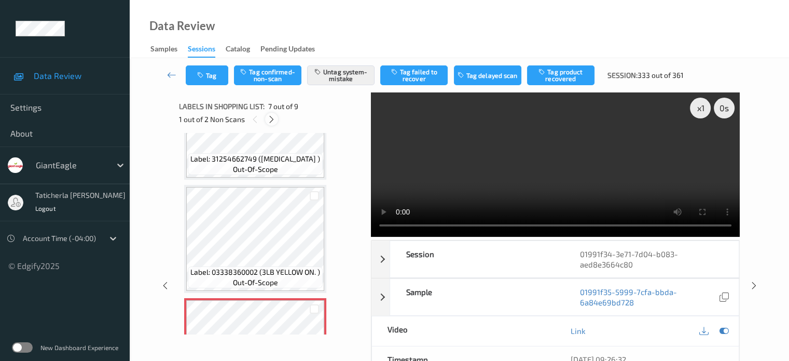
click at [270, 116] on icon at bounding box center [271, 119] width 9 height 9
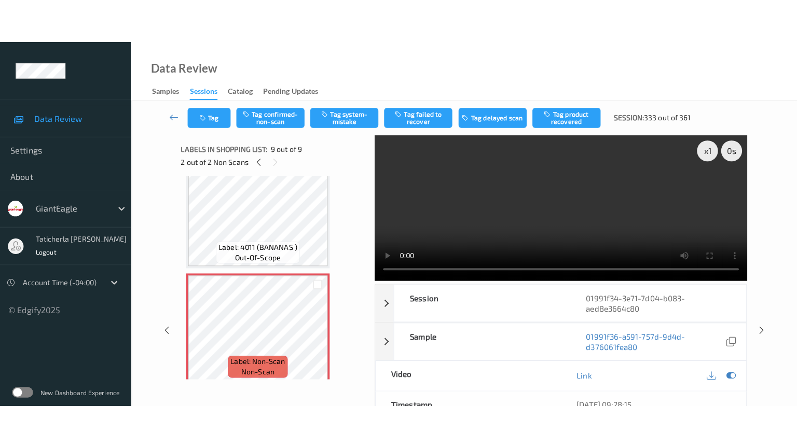
scroll to position [822, 0]
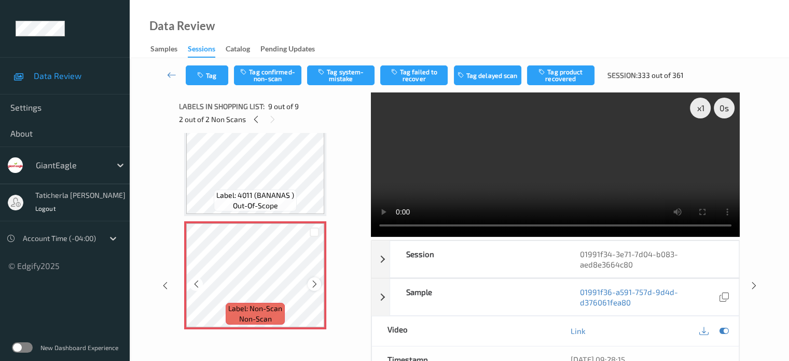
click at [316, 281] on icon at bounding box center [314, 283] width 9 height 9
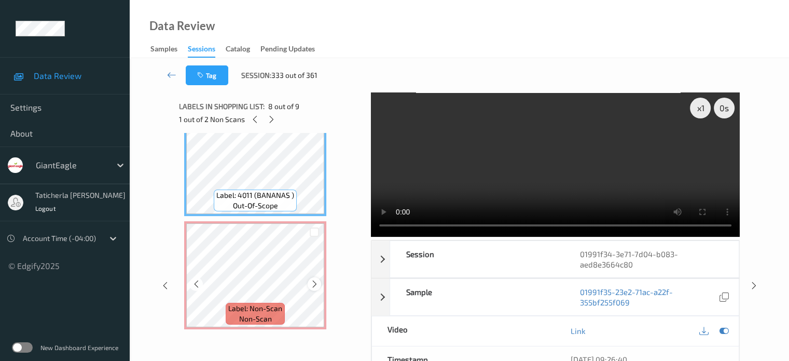
click at [313, 283] on icon at bounding box center [314, 283] width 9 height 9
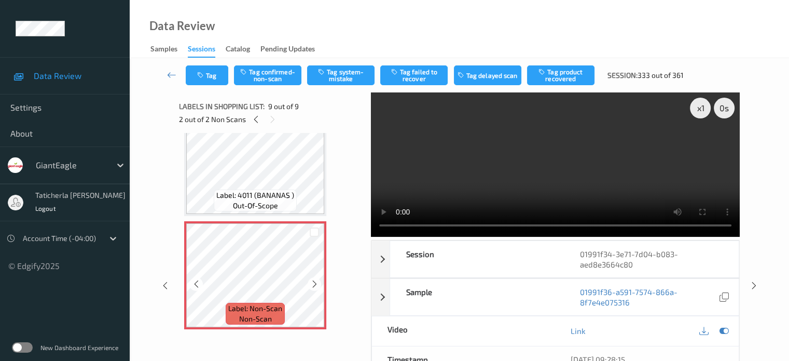
click at [313, 283] on icon at bounding box center [314, 283] width 9 height 9
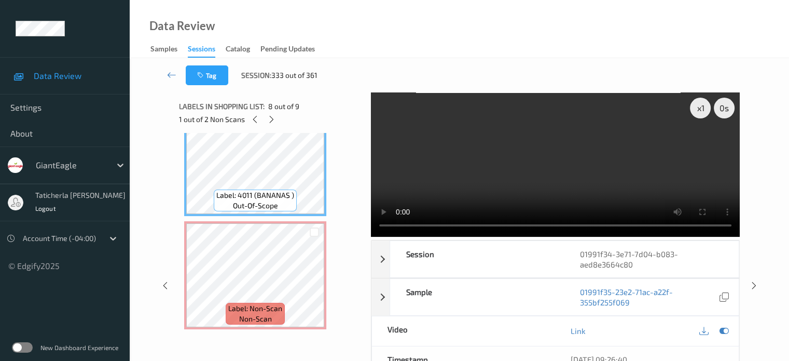
scroll to position [734, 0]
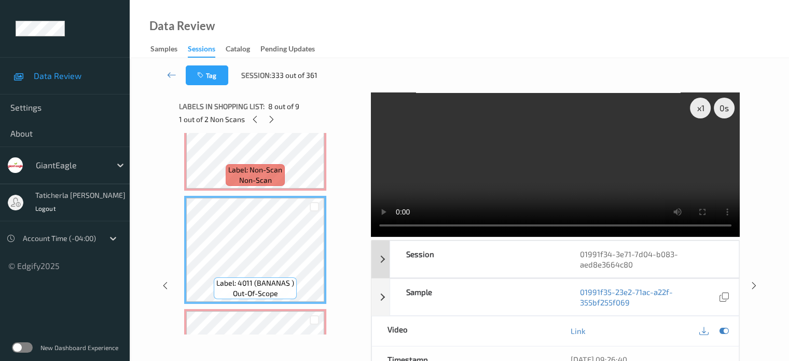
click at [536, 270] on div "Session" at bounding box center [477, 259] width 174 height 36
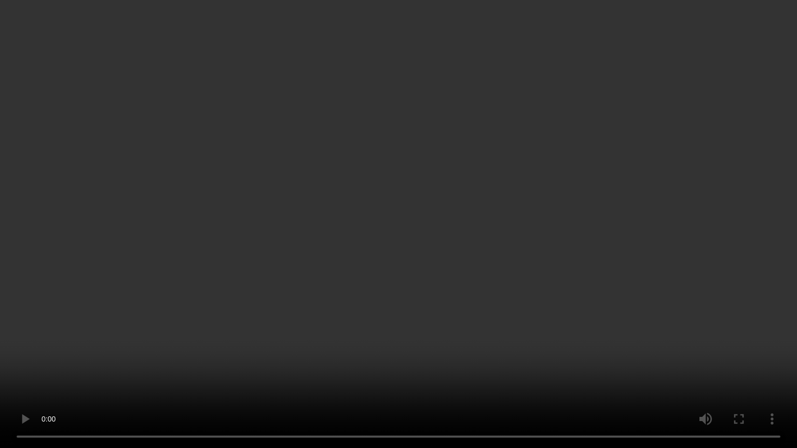
click at [392, 247] on video at bounding box center [398, 224] width 797 height 448
click at [416, 223] on video at bounding box center [398, 224] width 797 height 448
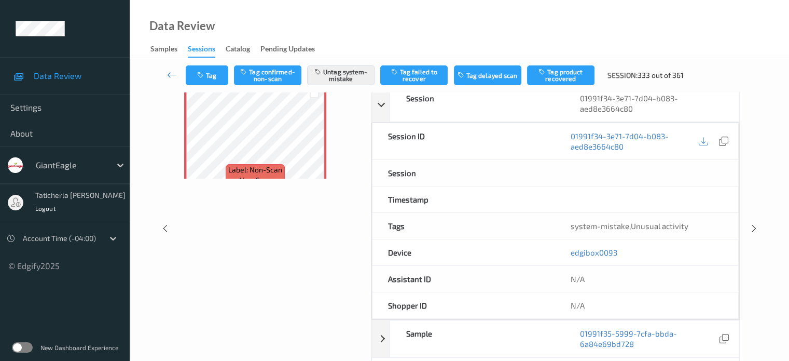
scroll to position [0, 0]
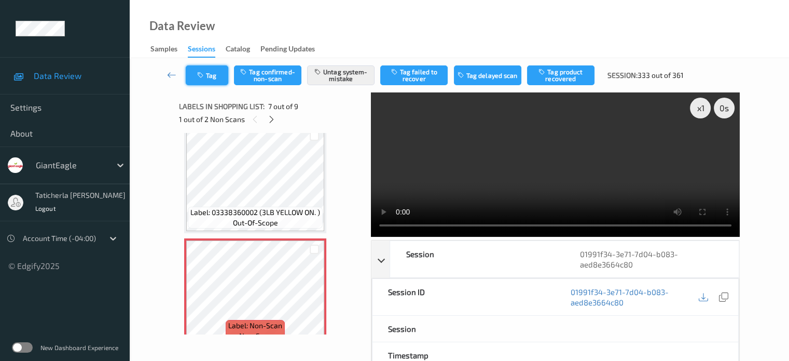
click at [214, 82] on button "Tag" at bounding box center [207, 75] width 43 height 20
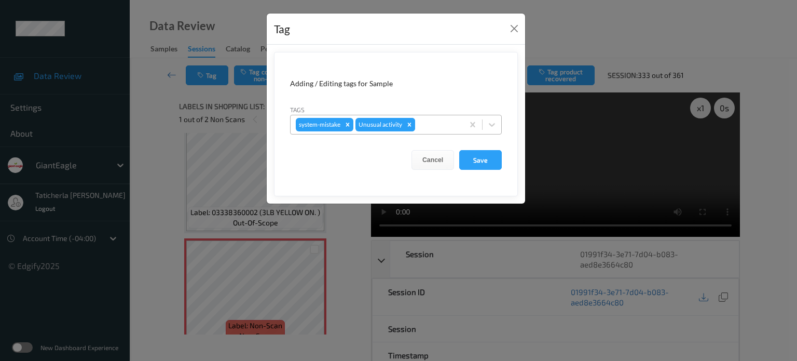
click at [409, 123] on icon "Remove Unusual activity" at bounding box center [410, 124] width 4 height 4
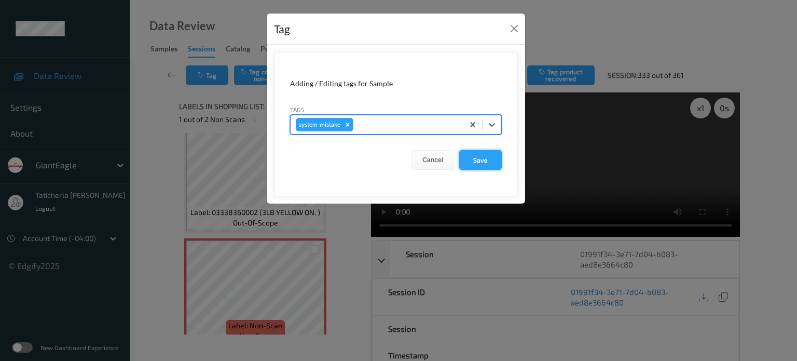
click at [481, 162] on button "Save" at bounding box center [480, 160] width 43 height 20
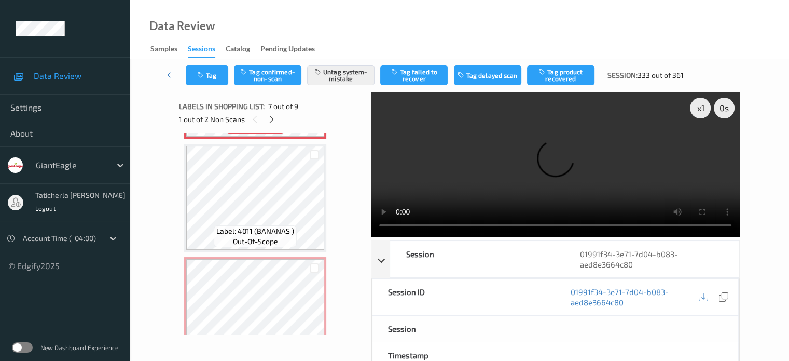
scroll to position [822, 0]
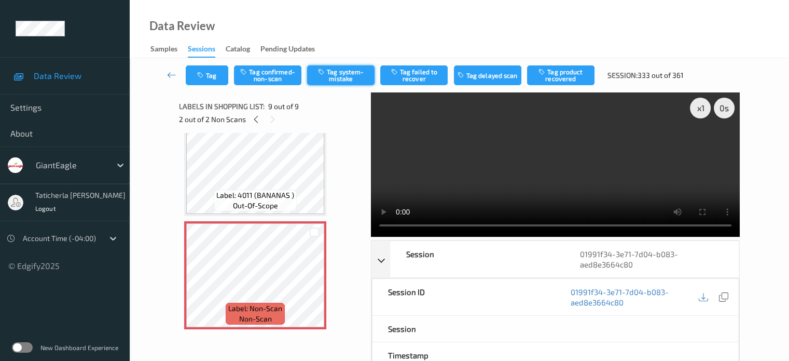
click at [342, 74] on button "Tag system-mistake" at bounding box center [340, 75] width 67 height 20
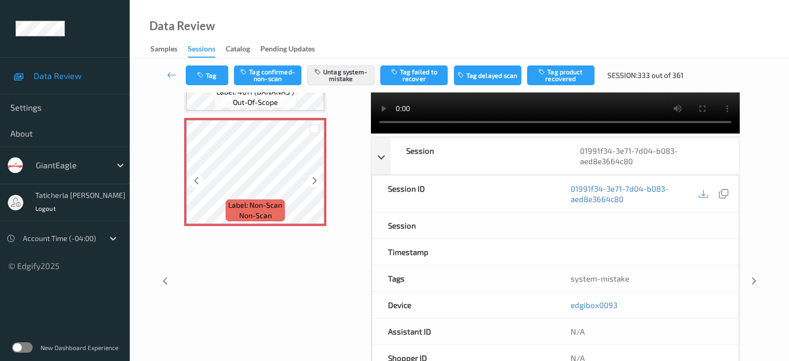
scroll to position [104, 0]
click at [311, 180] on icon at bounding box center [314, 179] width 9 height 9
click at [312, 180] on icon at bounding box center [314, 179] width 9 height 9
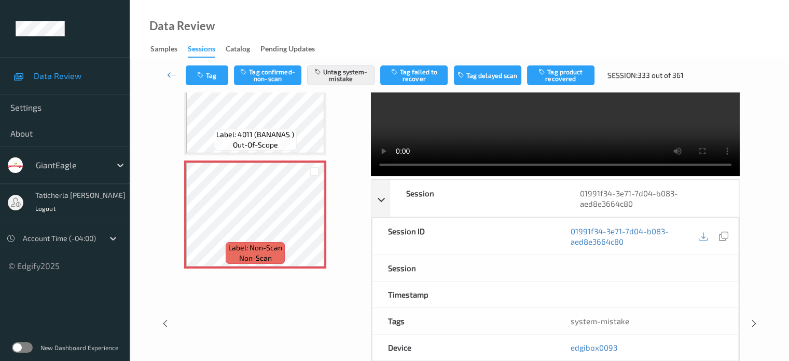
scroll to position [0, 0]
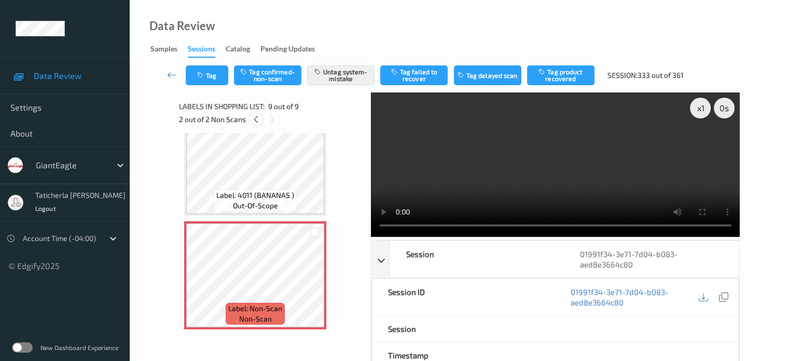
click at [256, 119] on icon at bounding box center [256, 119] width 9 height 9
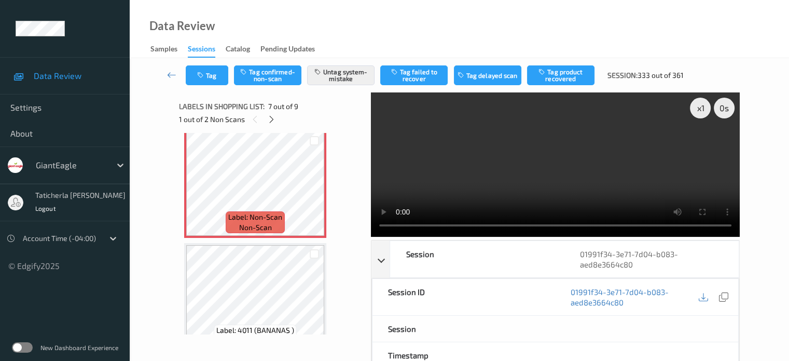
scroll to position [726, 0]
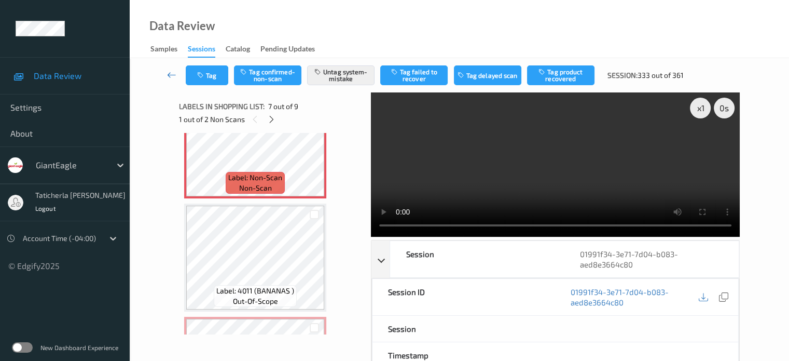
click at [168, 76] on icon at bounding box center [171, 75] width 9 height 10
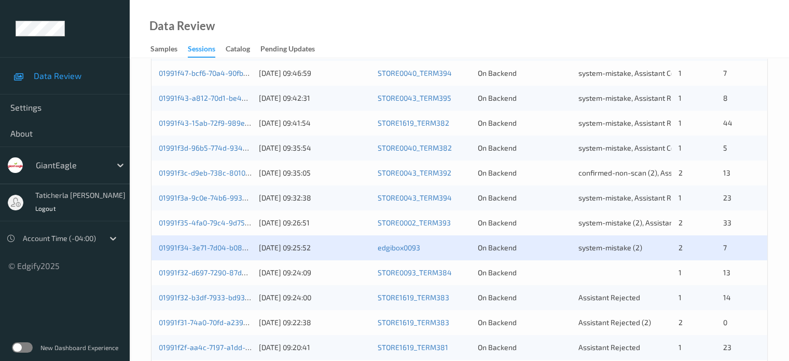
scroll to position [467, 0]
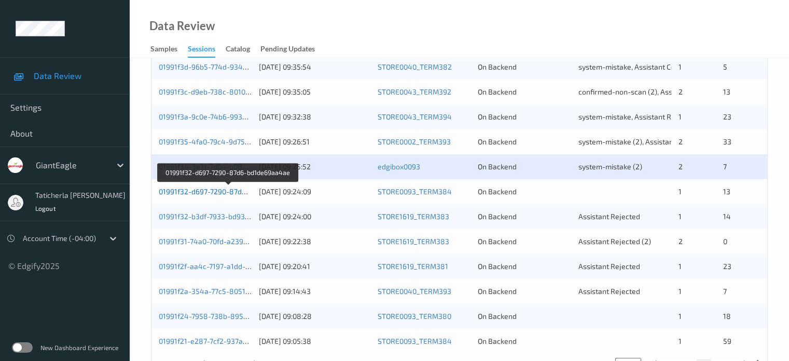
click at [203, 190] on link "01991f32-d697-7290-87d6-bd1de69aa4ae" at bounding box center [229, 191] width 140 height 9
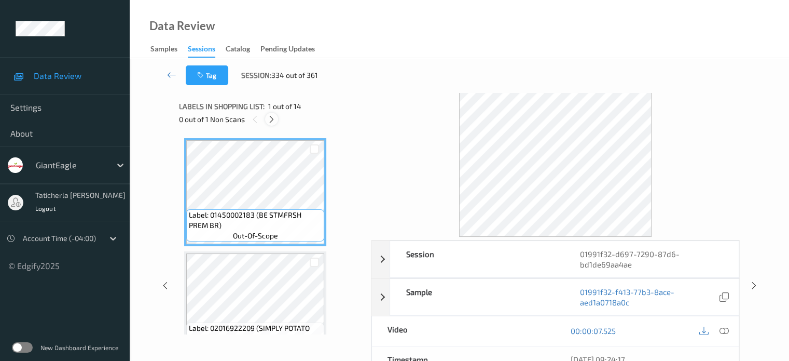
click at [271, 121] on icon at bounding box center [271, 119] width 9 height 9
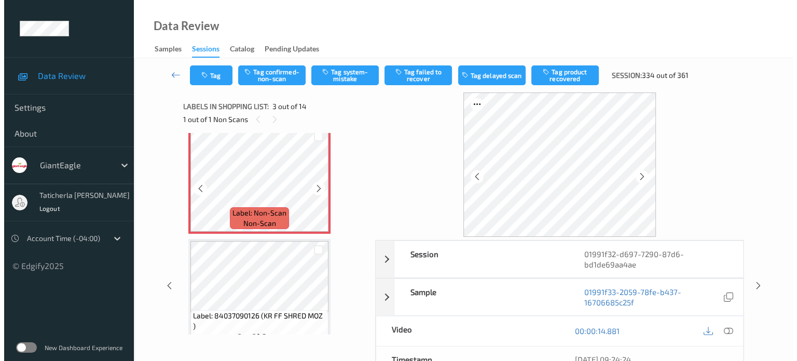
scroll to position [222, 0]
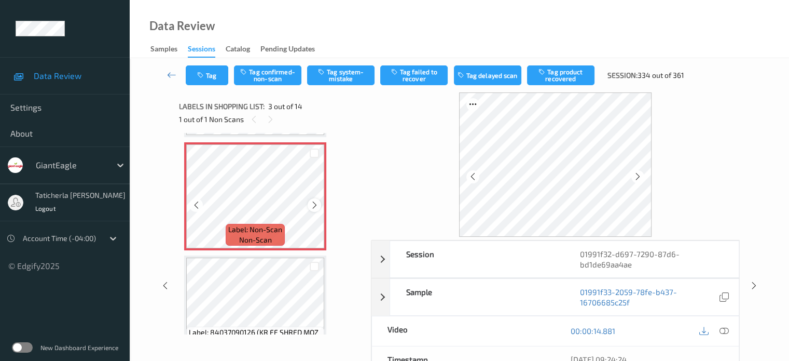
click at [316, 202] on icon at bounding box center [314, 204] width 9 height 9
click at [724, 329] on icon at bounding box center [723, 330] width 9 height 9
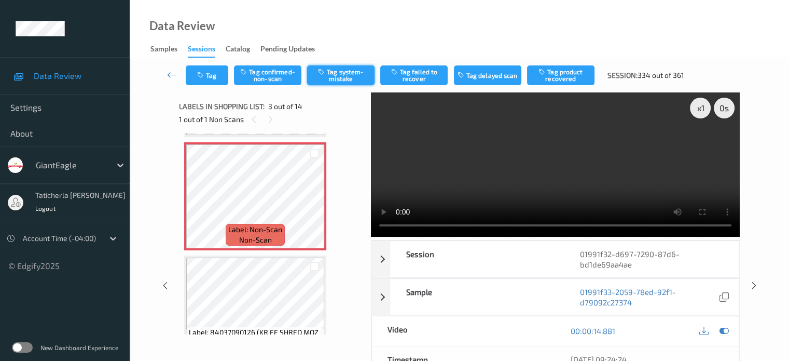
click at [327, 68] on icon "button" at bounding box center [322, 71] width 9 height 7
click at [203, 68] on button "Tag" at bounding box center [207, 75] width 43 height 20
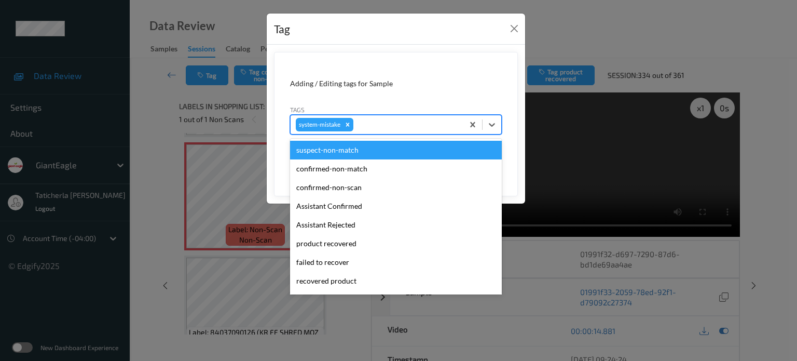
click at [374, 123] on div at bounding box center [406, 124] width 103 height 12
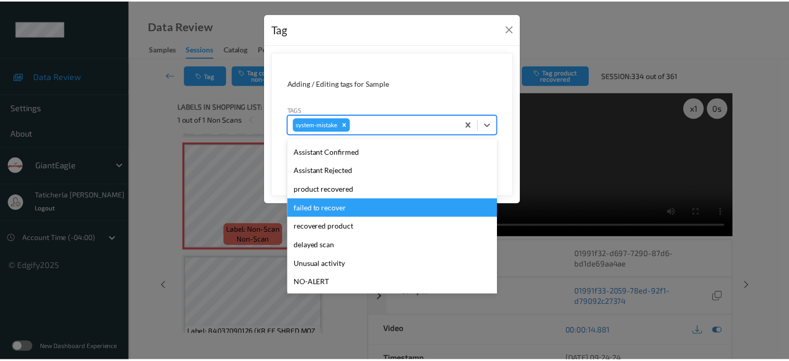
scroll to position [104, 0]
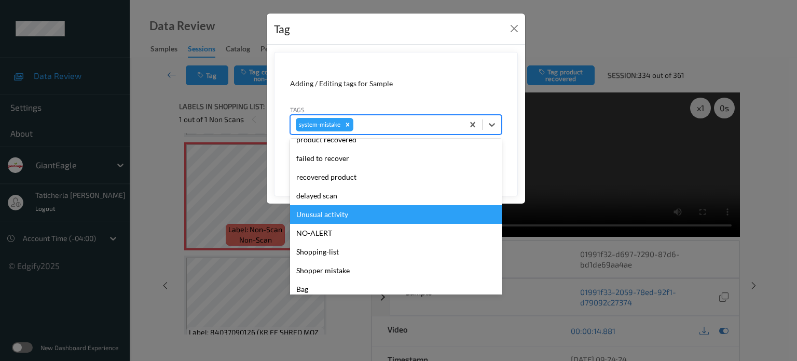
drag, startPoint x: 345, startPoint y: 212, endPoint x: 356, endPoint y: 209, distance: 10.8
click at [347, 213] on div "Unusual activity" at bounding box center [396, 214] width 212 height 19
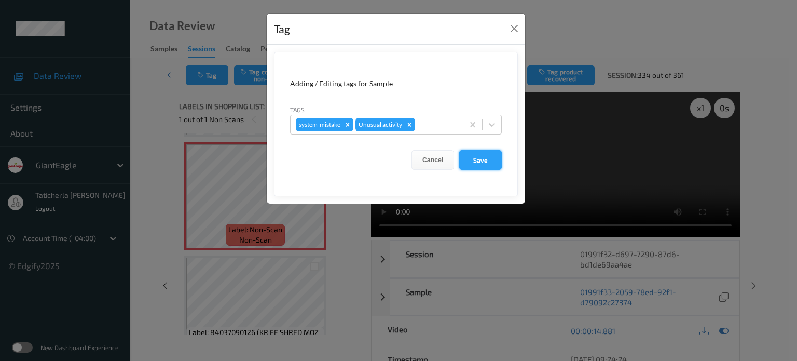
click at [489, 162] on button "Save" at bounding box center [480, 160] width 43 height 20
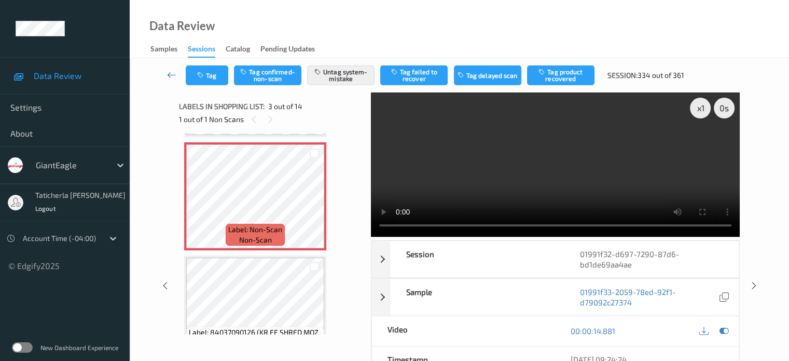
click at [173, 74] on icon at bounding box center [171, 75] width 9 height 10
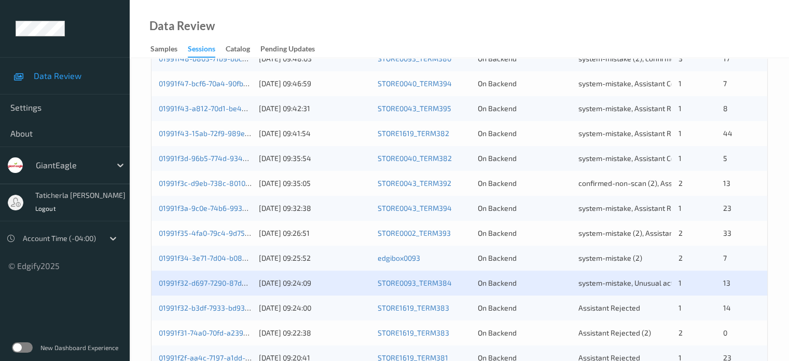
scroll to position [501, 0]
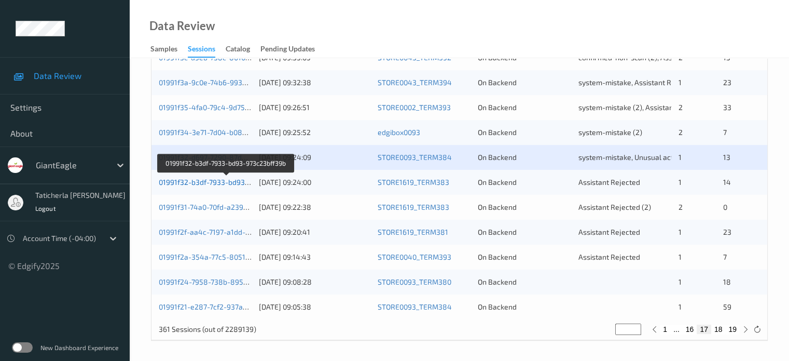
click at [223, 182] on link "01991f32-b3df-7933-bd93-973c23bff39b" at bounding box center [226, 181] width 135 height 9
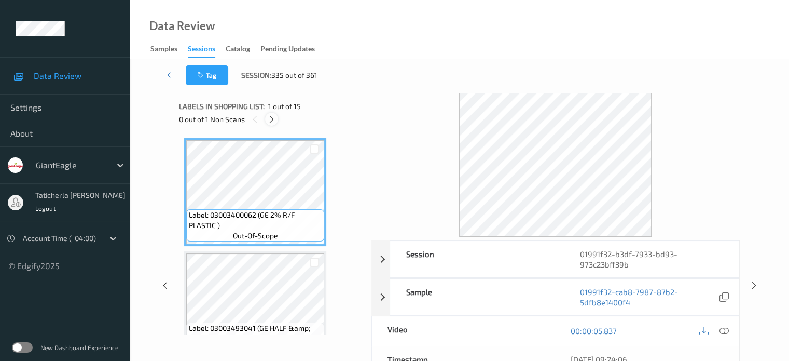
click at [273, 116] on icon at bounding box center [271, 119] width 9 height 9
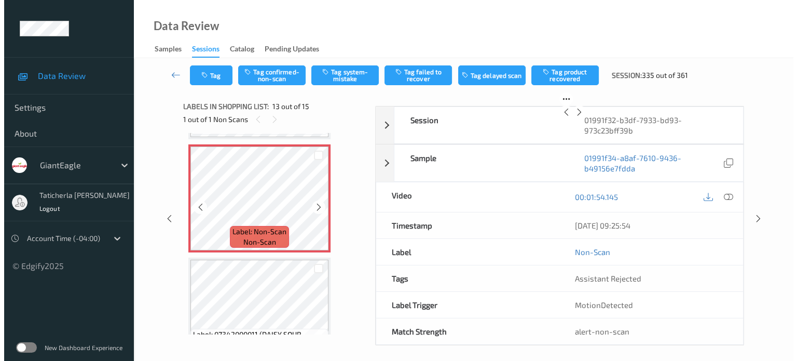
scroll to position [1353, 0]
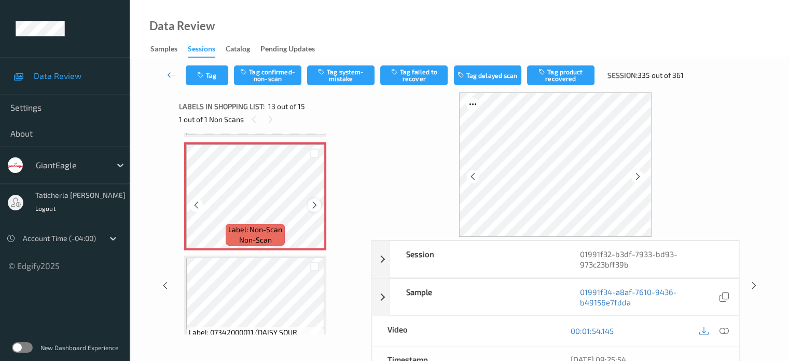
click at [314, 208] on icon at bounding box center [314, 204] width 9 height 9
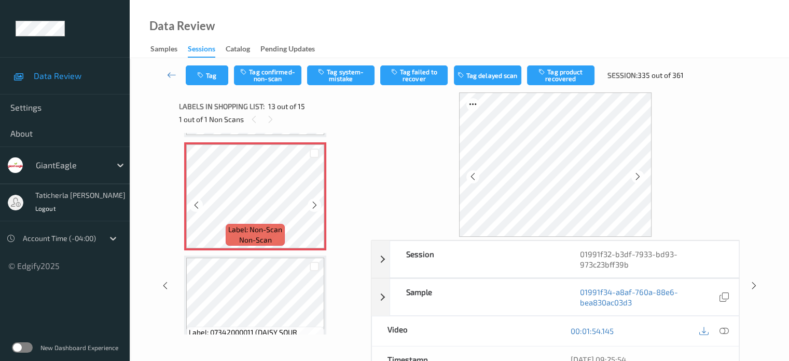
click at [314, 208] on icon at bounding box center [314, 204] width 9 height 9
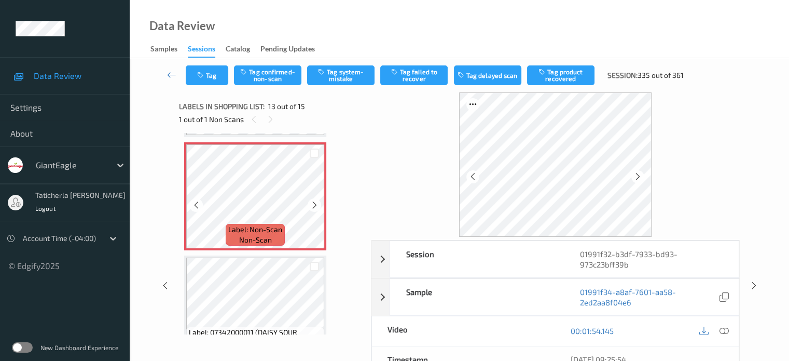
click at [314, 208] on icon at bounding box center [314, 204] width 9 height 9
click at [313, 206] on icon at bounding box center [314, 204] width 9 height 9
click at [315, 205] on icon at bounding box center [314, 204] width 9 height 9
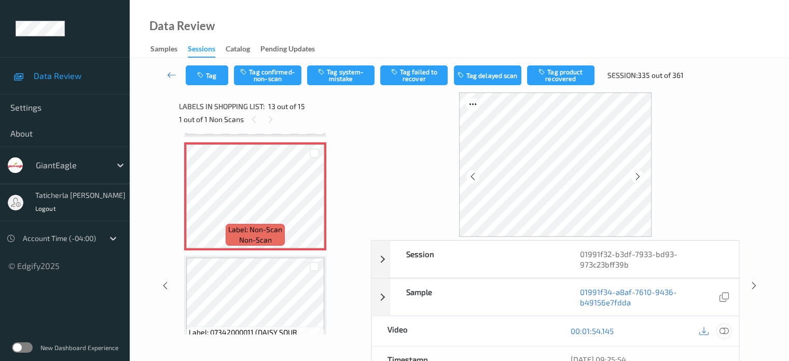
click at [722, 327] on icon at bounding box center [723, 330] width 9 height 9
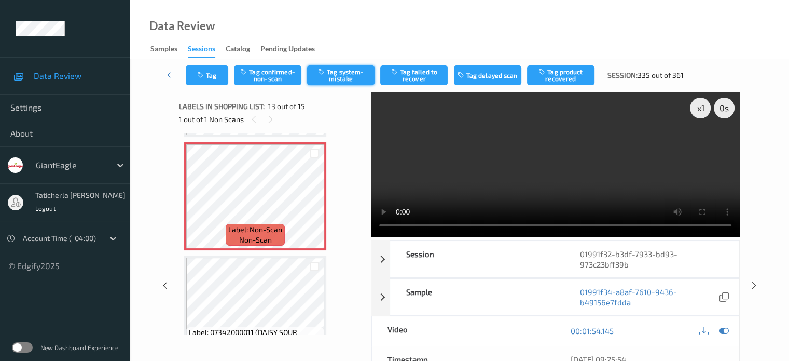
click at [340, 73] on button "Tag system-mistake" at bounding box center [340, 75] width 67 height 20
click at [218, 76] on button "Tag" at bounding box center [207, 75] width 43 height 20
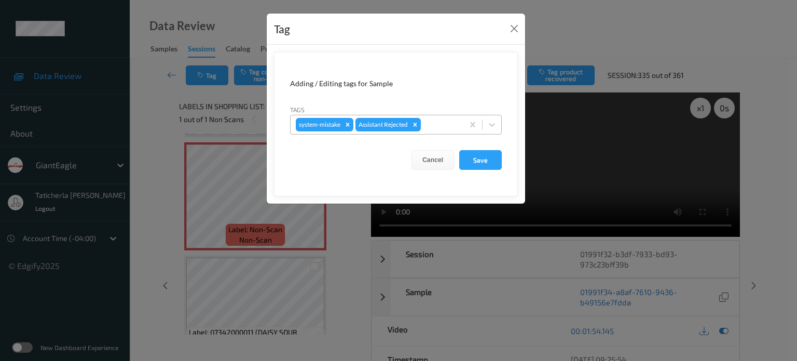
click at [450, 127] on div at bounding box center [440, 124] width 35 height 12
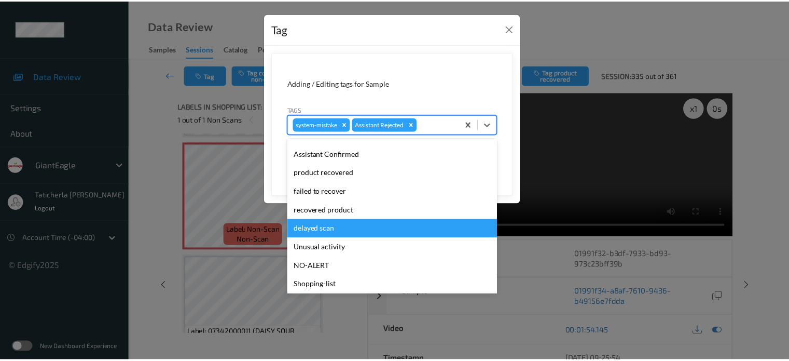
scroll to position [91, 0]
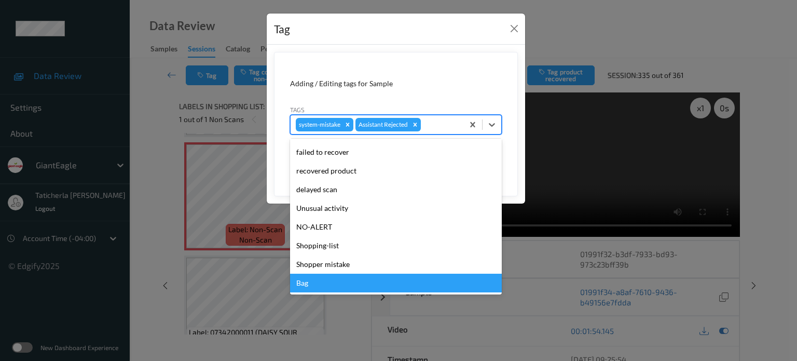
click at [350, 278] on div "Bag" at bounding box center [396, 282] width 212 height 19
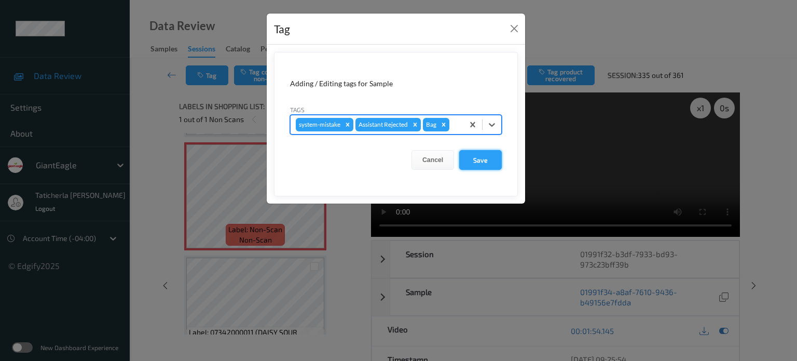
click at [482, 153] on button "Save" at bounding box center [480, 160] width 43 height 20
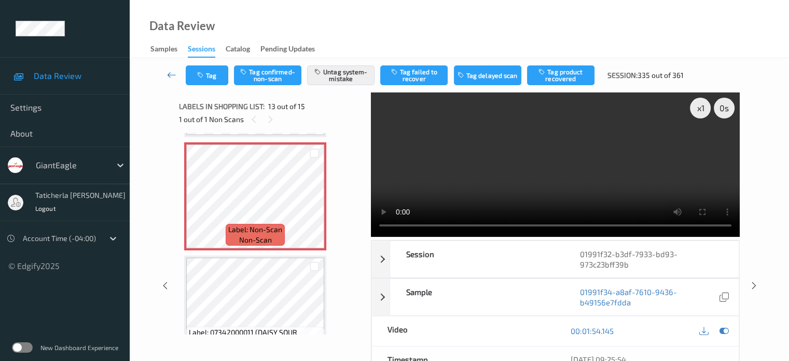
click at [175, 70] on icon at bounding box center [171, 75] width 9 height 10
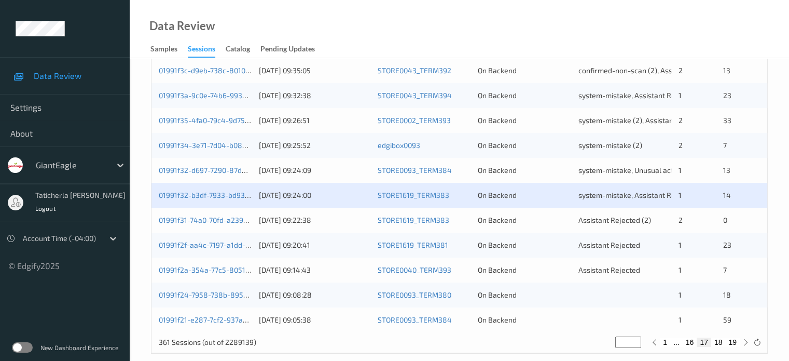
scroll to position [501, 0]
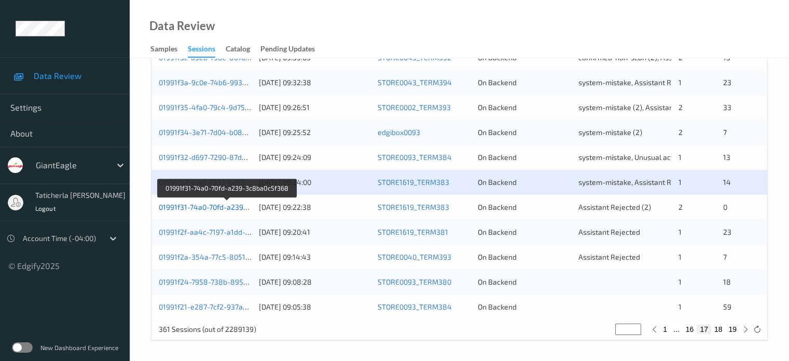
click at [235, 207] on link "01991f31-74a0-70fd-a239-3c8ba0c5f368" at bounding box center [227, 206] width 136 height 9
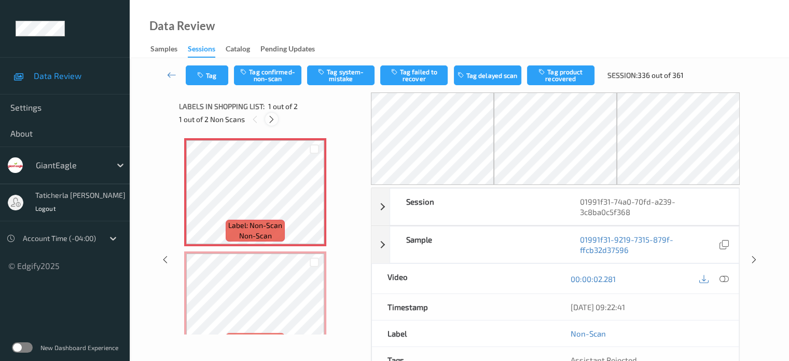
click at [275, 117] on icon at bounding box center [271, 119] width 9 height 9
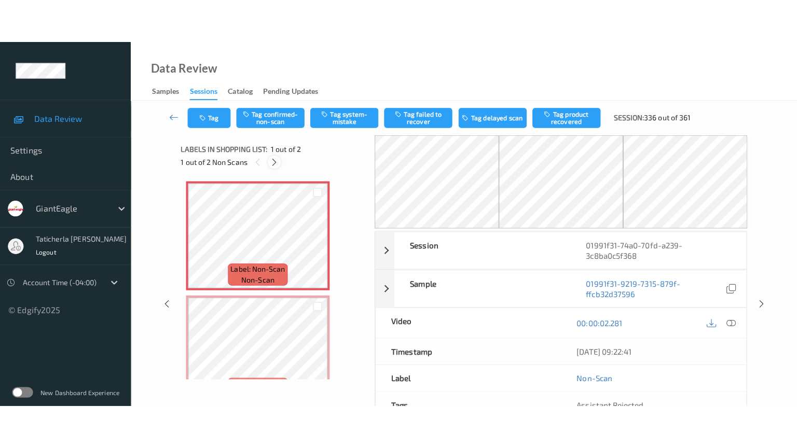
scroll to position [5, 0]
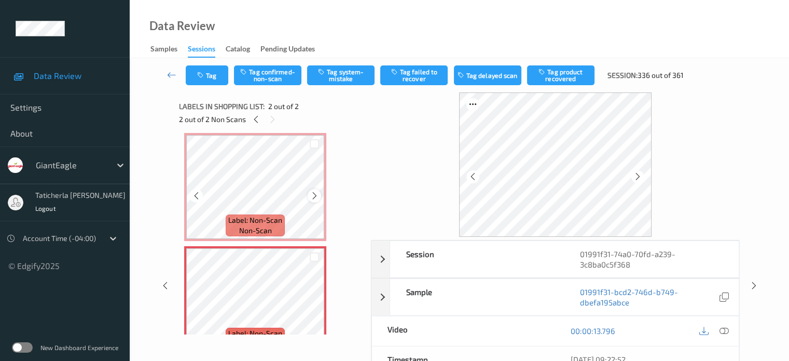
click at [317, 196] on icon at bounding box center [314, 195] width 9 height 9
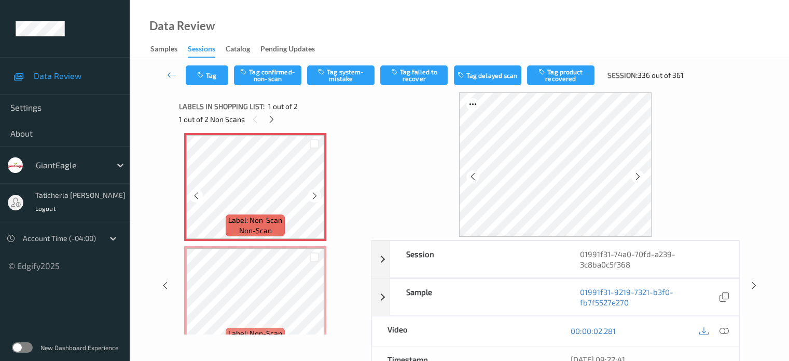
click at [317, 196] on icon at bounding box center [314, 195] width 9 height 9
click at [723, 329] on icon at bounding box center [723, 330] width 9 height 9
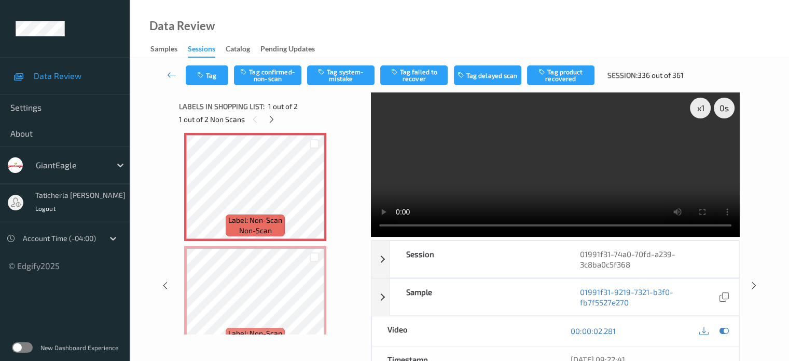
click at [700, 146] on video at bounding box center [555, 164] width 369 height 144
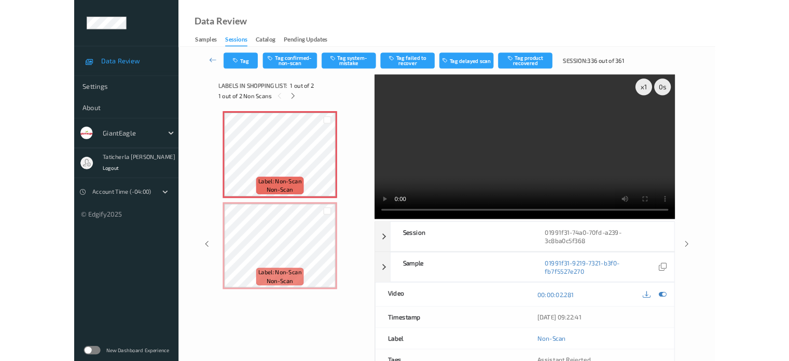
scroll to position [0, 0]
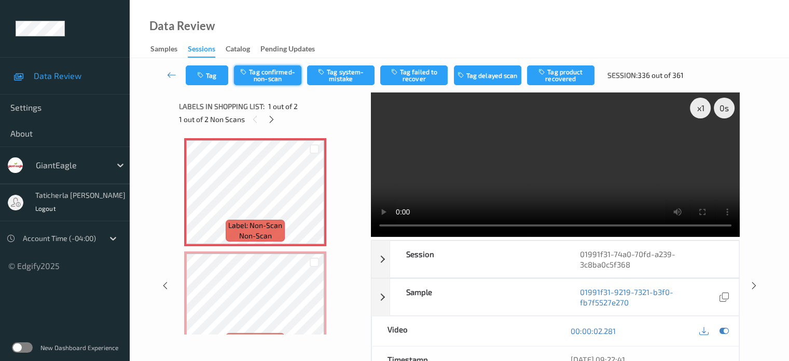
click at [289, 73] on button "Tag confirmed-non-scan" at bounding box center [267, 75] width 67 height 20
click at [703, 144] on video at bounding box center [555, 164] width 369 height 144
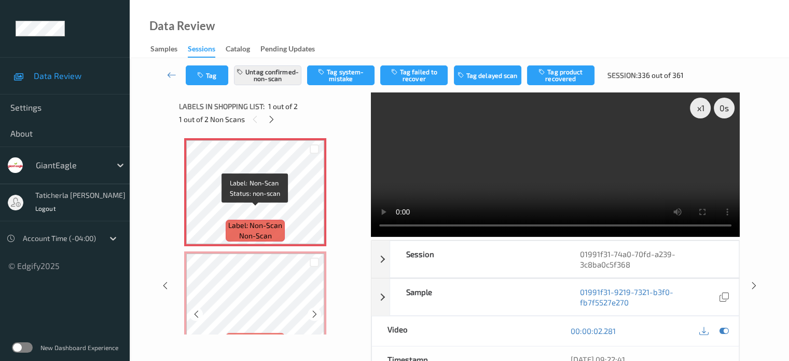
scroll to position [30, 0]
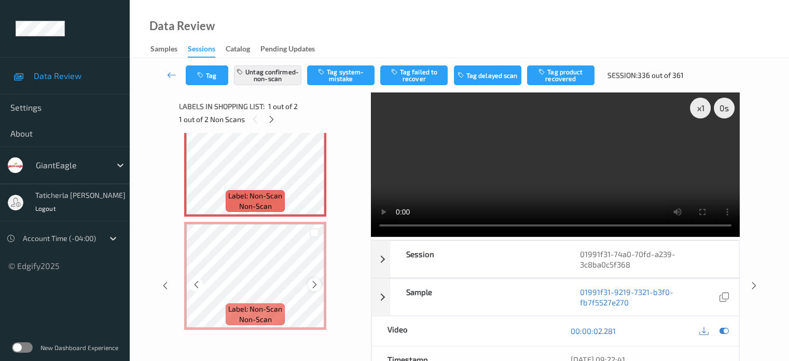
click at [314, 283] on icon at bounding box center [314, 284] width 9 height 9
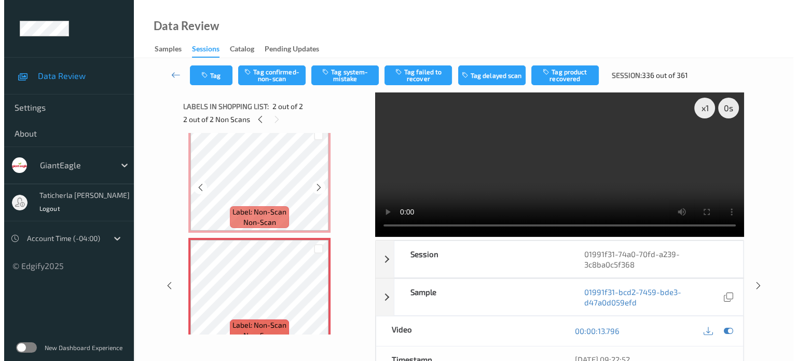
scroll to position [0, 0]
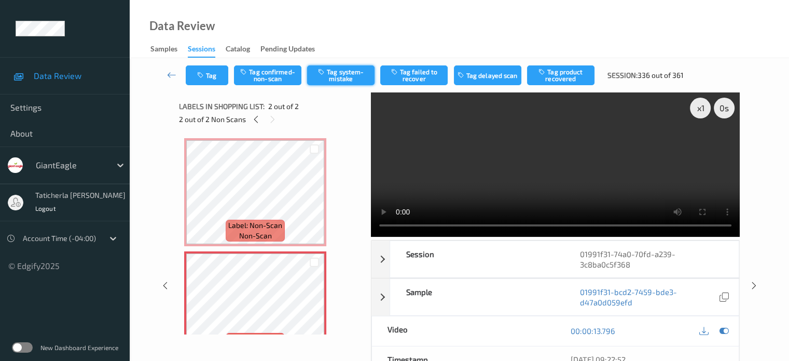
click at [349, 76] on button "Tag system-mistake" at bounding box center [340, 75] width 67 height 20
click at [215, 78] on button "Tag" at bounding box center [207, 75] width 43 height 20
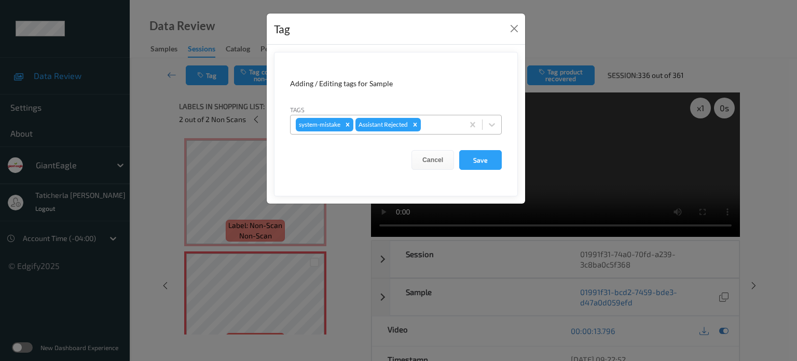
click at [438, 123] on div at bounding box center [440, 124] width 35 height 12
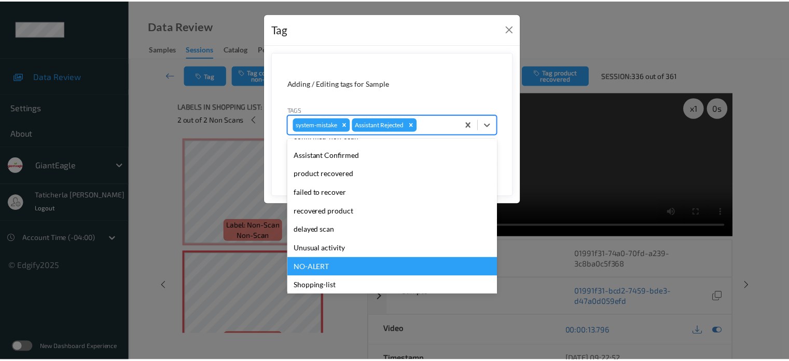
scroll to position [91, 0]
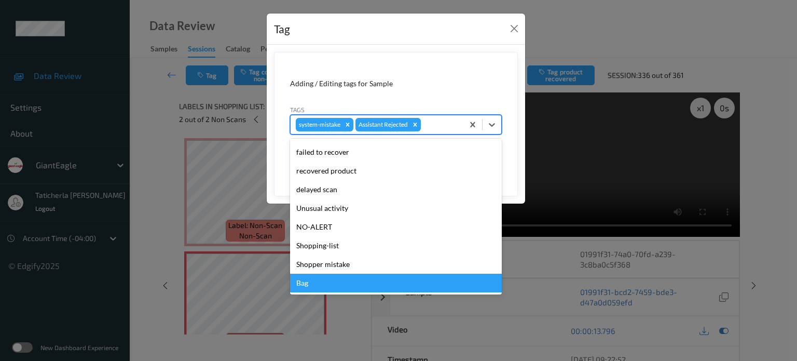
click at [332, 288] on div "Bag" at bounding box center [396, 282] width 212 height 19
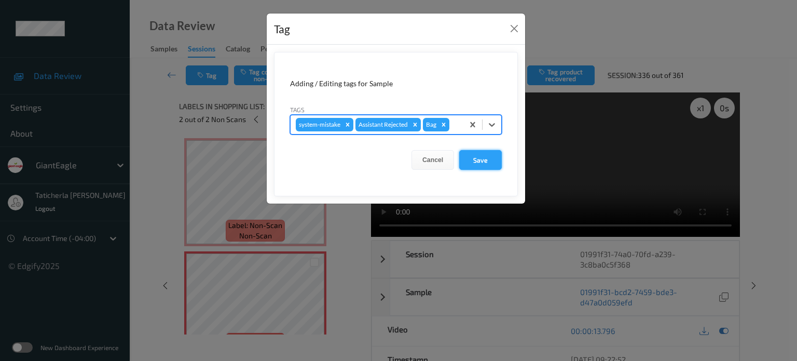
click at [477, 155] on button "Save" at bounding box center [480, 160] width 43 height 20
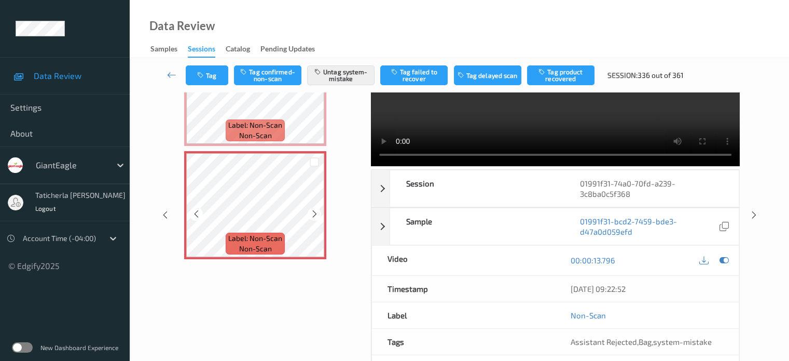
scroll to position [71, 0]
click at [319, 212] on div at bounding box center [314, 212] width 13 height 13
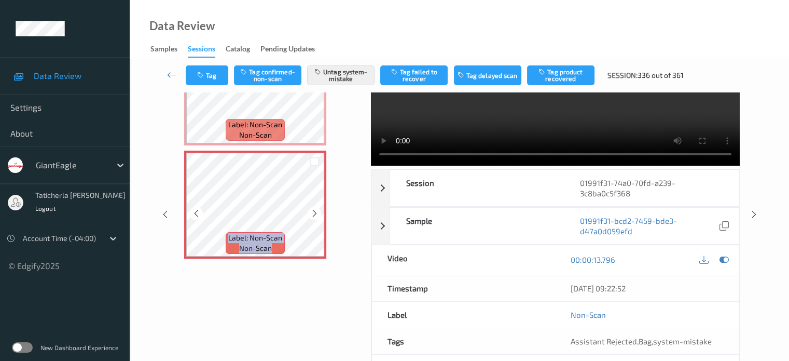
click at [319, 212] on div at bounding box center [314, 212] width 13 height 13
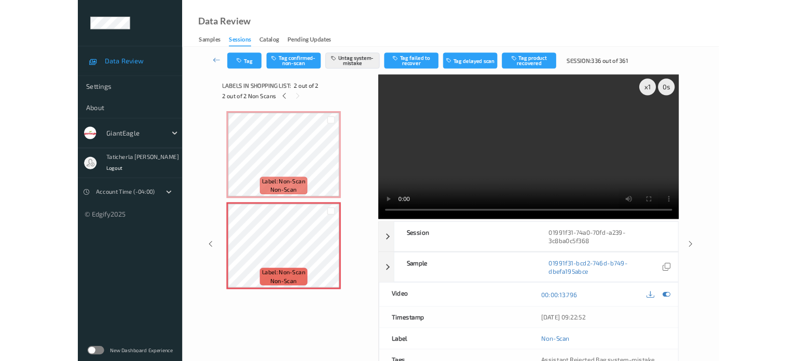
scroll to position [0, 0]
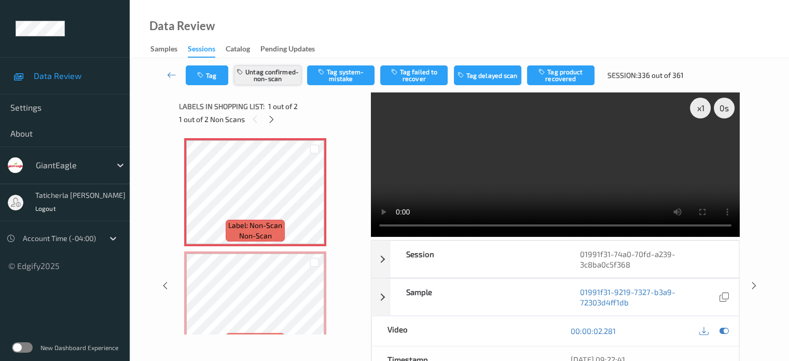
click at [276, 77] on button "Untag confirmed-non-scan" at bounding box center [267, 75] width 67 height 20
click at [349, 74] on button "Tag system-mistake" at bounding box center [340, 75] width 67 height 20
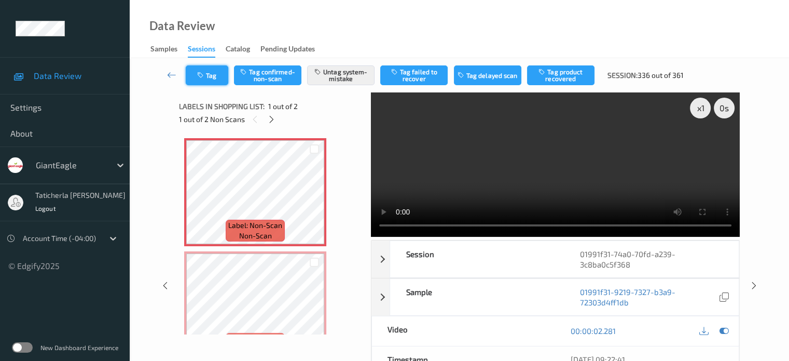
click at [210, 82] on button "Tag" at bounding box center [207, 75] width 43 height 20
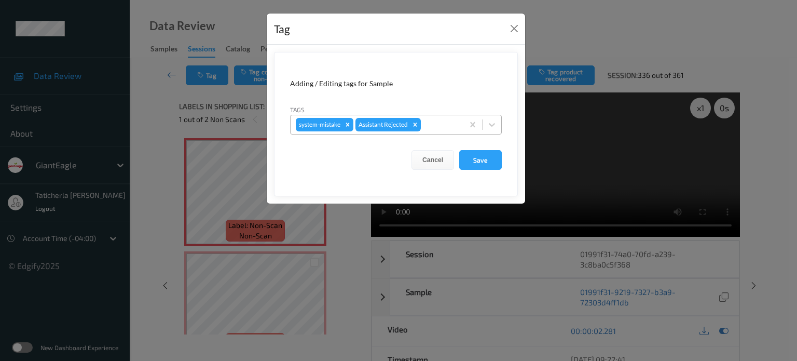
click at [451, 123] on div at bounding box center [440, 124] width 35 height 12
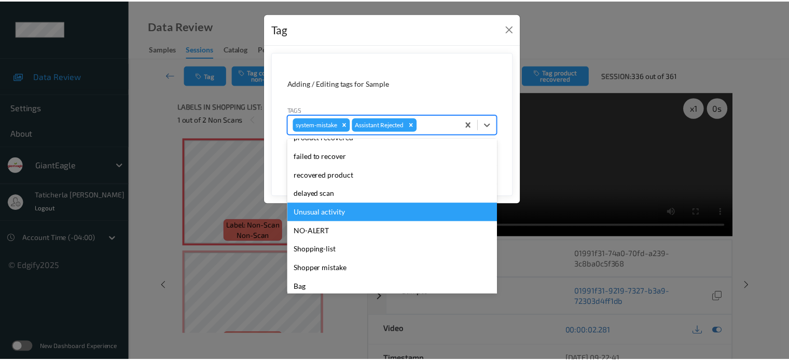
scroll to position [91, 0]
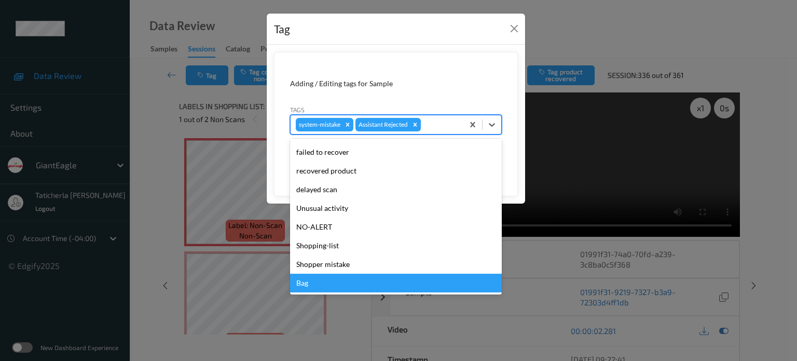
click at [374, 284] on div "Bag" at bounding box center [396, 282] width 212 height 19
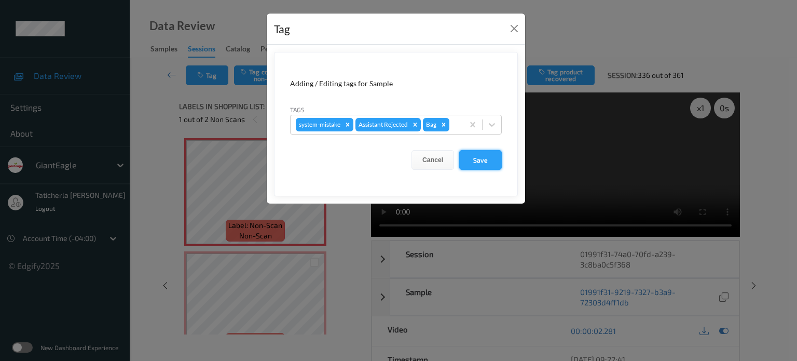
click at [485, 160] on button "Save" at bounding box center [480, 160] width 43 height 20
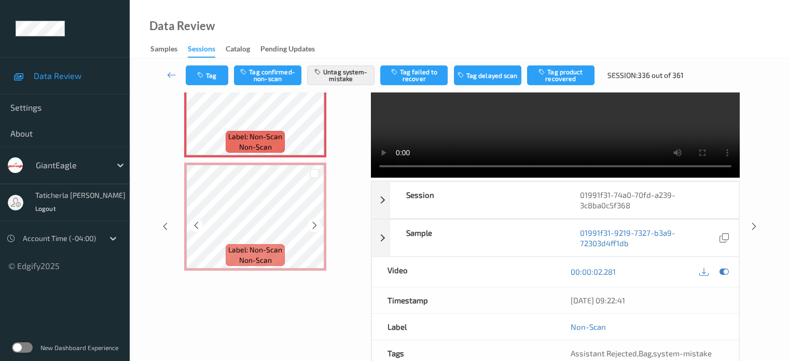
scroll to position [71, 0]
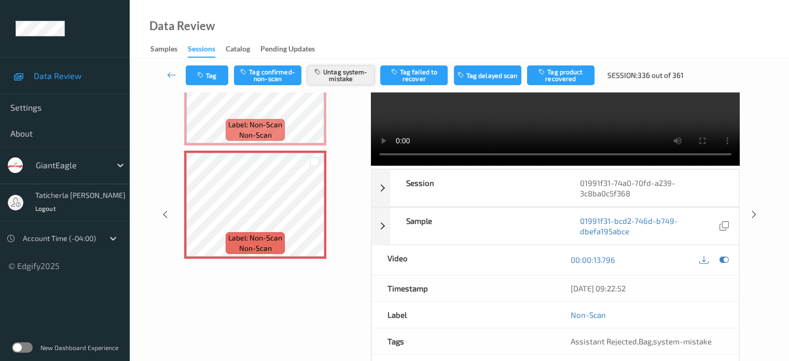
click at [327, 68] on button "Untag system-mistake" at bounding box center [340, 75] width 67 height 20
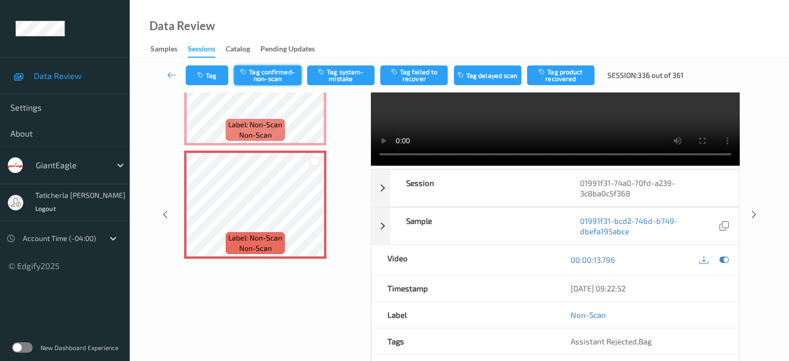
click at [278, 70] on button "Tag confirmed-non-scan" at bounding box center [267, 75] width 67 height 20
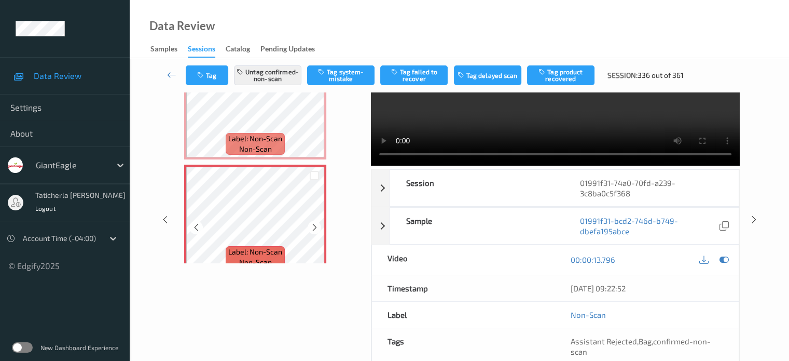
scroll to position [30, 0]
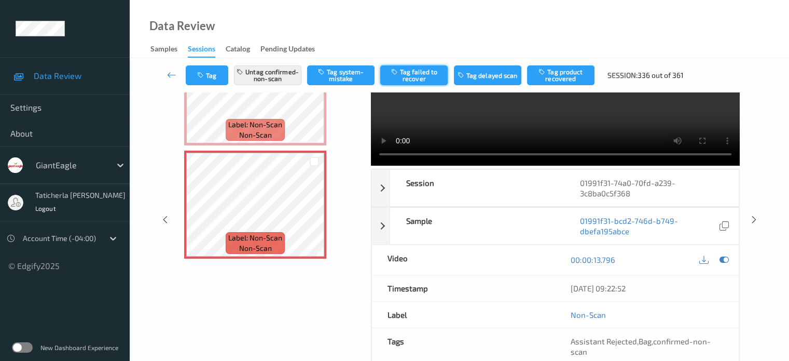
click at [417, 79] on button "Tag failed to recover" at bounding box center [413, 75] width 67 height 20
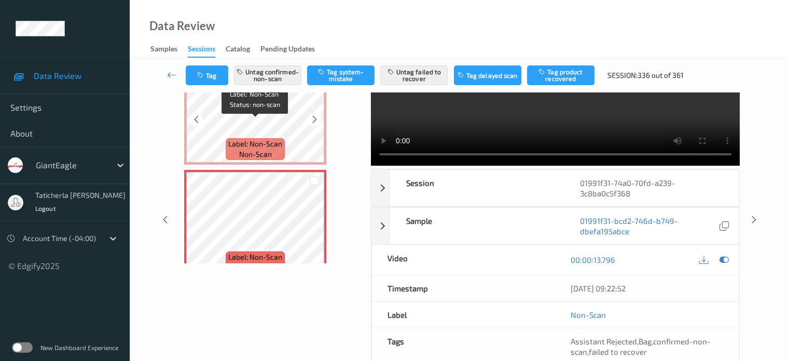
scroll to position [0, 0]
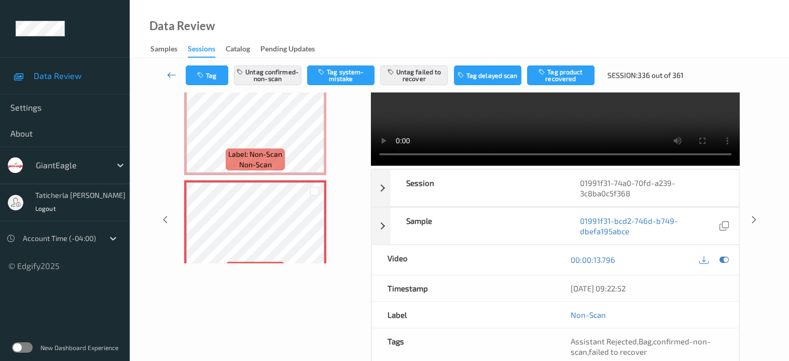
click at [174, 76] on icon at bounding box center [171, 75] width 9 height 10
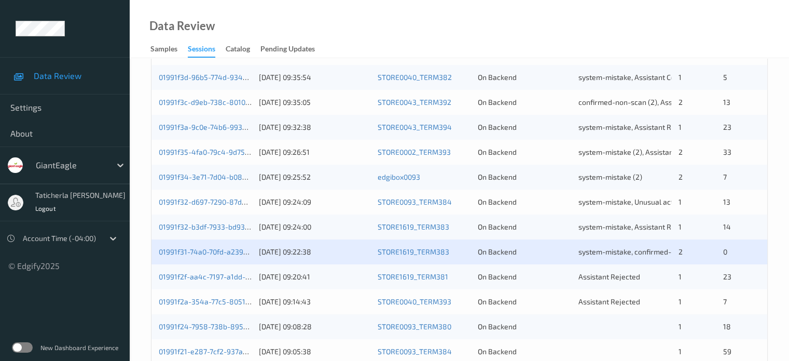
scroll to position [501, 0]
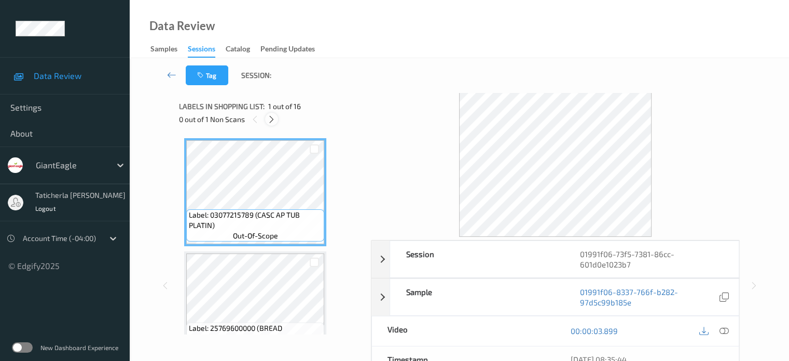
click at [271, 122] on icon at bounding box center [271, 119] width 9 height 9
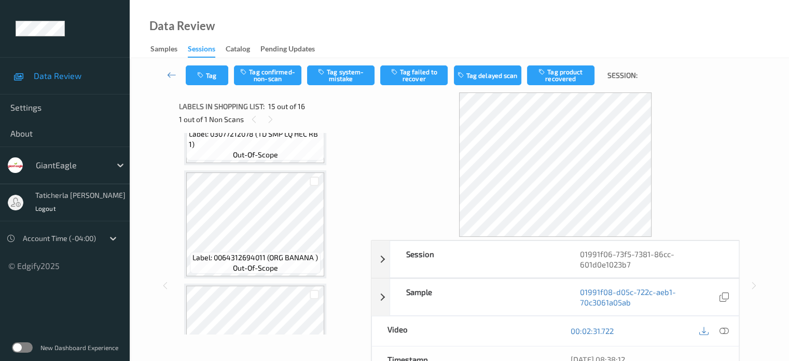
scroll to position [1302, 0]
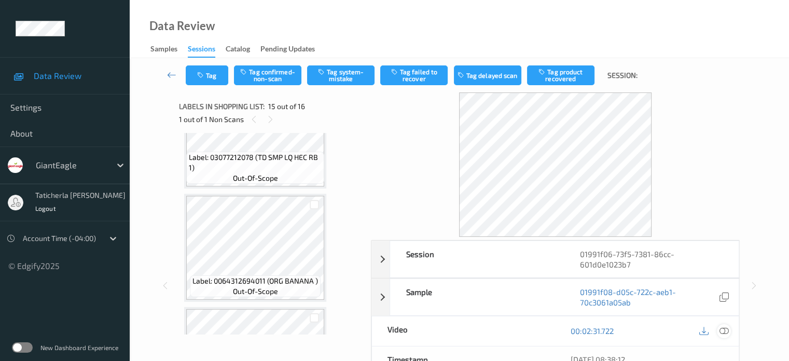
click at [722, 328] on icon at bounding box center [723, 330] width 9 height 9
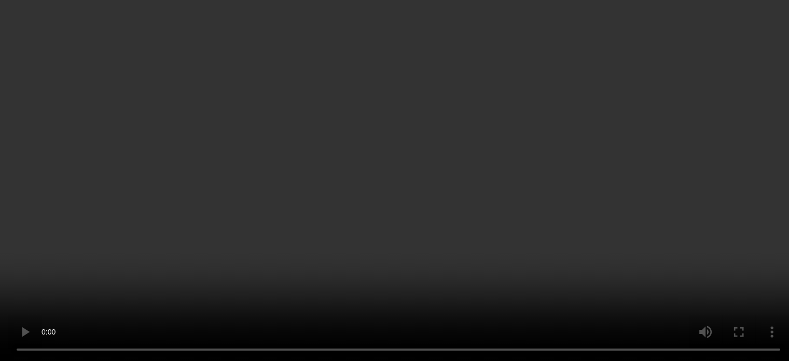
scroll to position [1457, 0]
